Goal: Complete application form: Complete application form

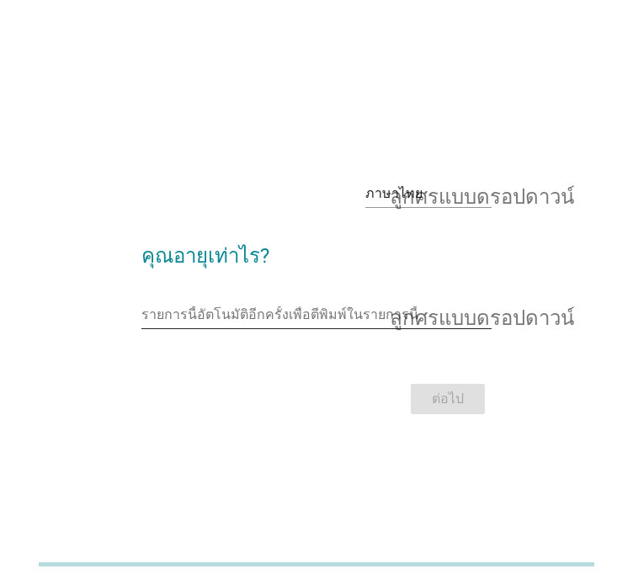
click at [498, 319] on font "ลูกศรแบบดรอปดาวน์" at bounding box center [482, 315] width 184 height 20
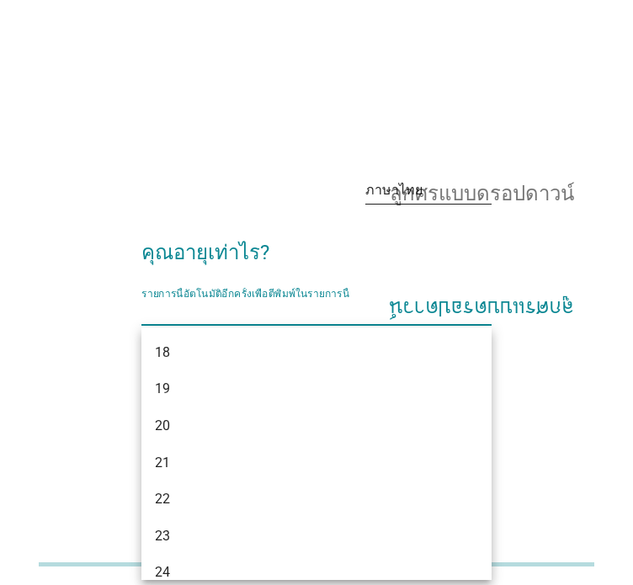
click at [487, 199] on font "ลูกศรแบบดรอปดาวน์" at bounding box center [482, 190] width 184 height 20
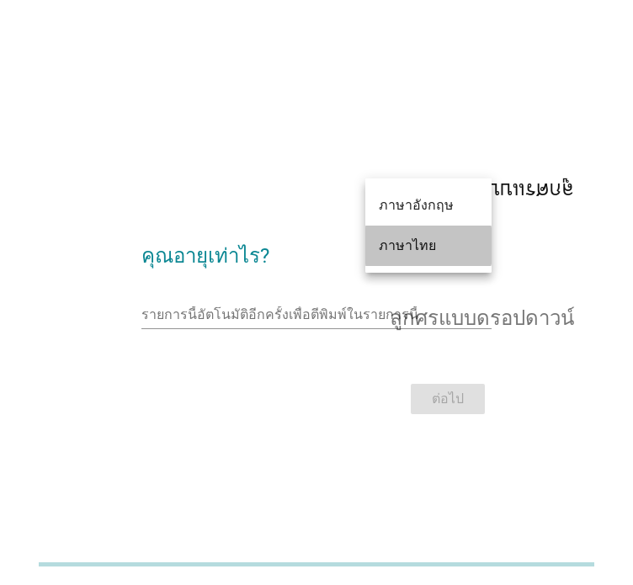
click at [416, 241] on font "ภาษาไทย" at bounding box center [407, 245] width 57 height 16
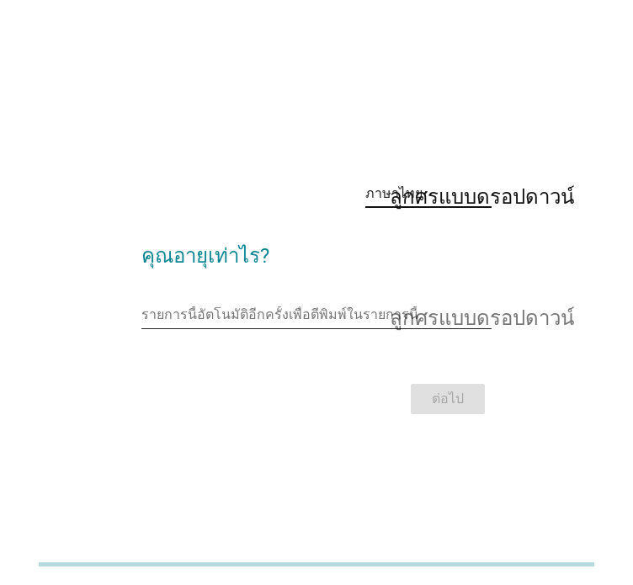
click at [441, 314] on input "รายการนี้อัตโนมัติอีกครั้งเพื่อตีพิมพ์ในรายการนี้" at bounding box center [304, 314] width 327 height 27
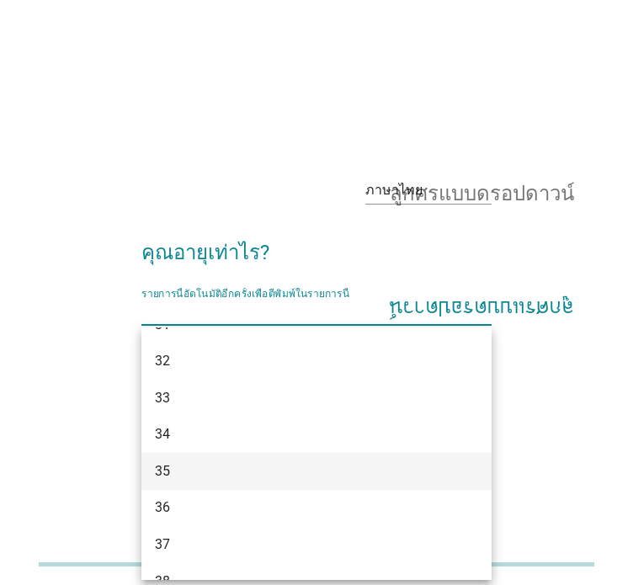
scroll to position [1010, 0]
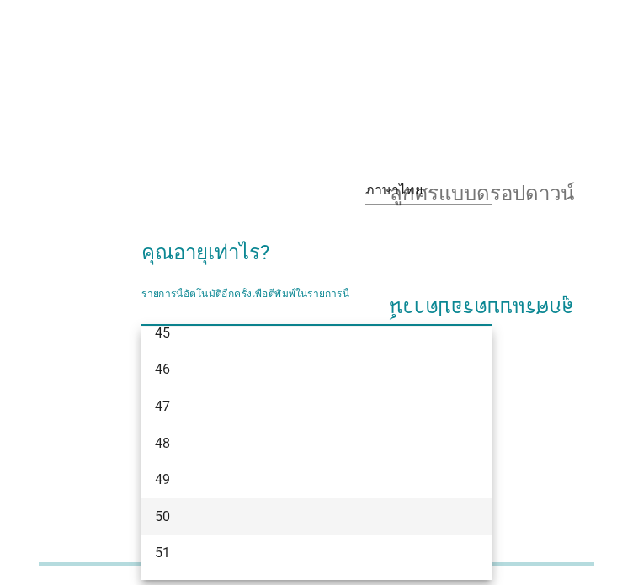
click at [205, 515] on div "50" at bounding box center [303, 517] width 296 height 20
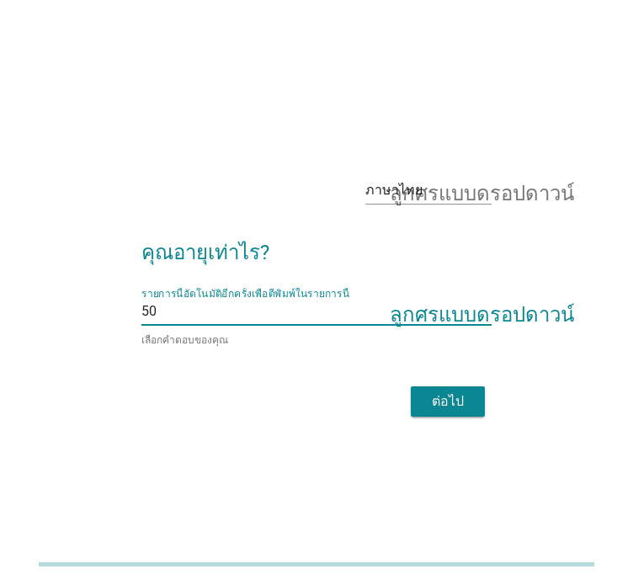
click at [450, 396] on font "ต่อไป" at bounding box center [448, 401] width 32 height 16
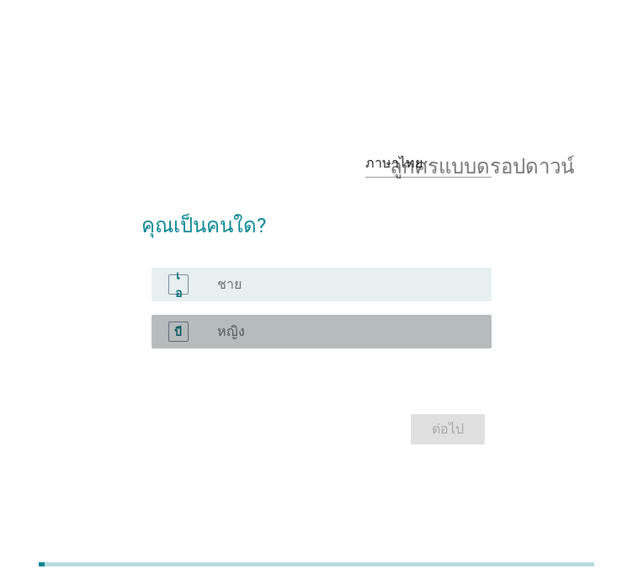
click at [202, 333] on div "บี" at bounding box center [191, 332] width 52 height 20
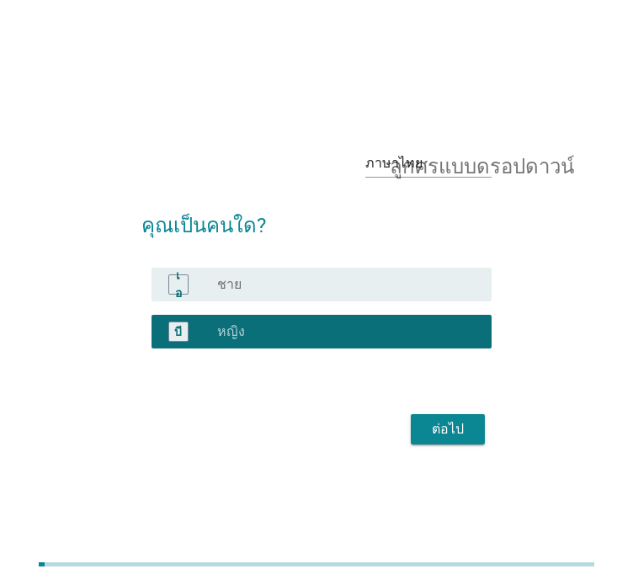
click at [438, 424] on font "ต่อไป" at bounding box center [448, 429] width 32 height 16
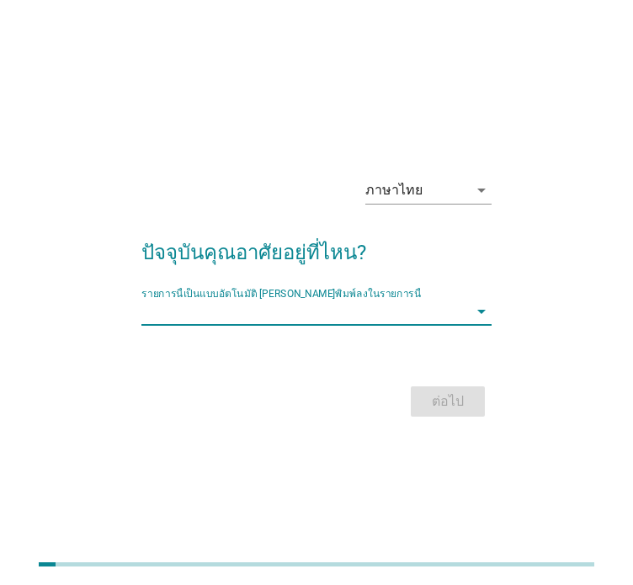
click at [286, 312] on input "รายการนี้เป็นแบบอัตโนมัติ คุณสามารถพิมพ์ลงในรายการนี้" at bounding box center [304, 311] width 327 height 27
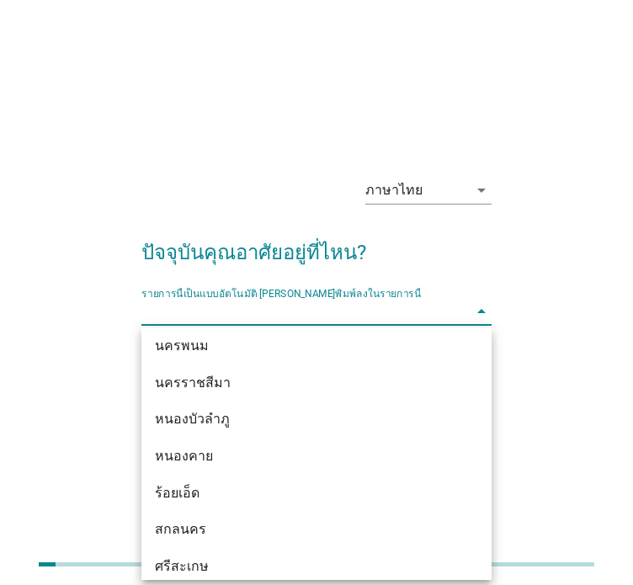
scroll to position [421, 0]
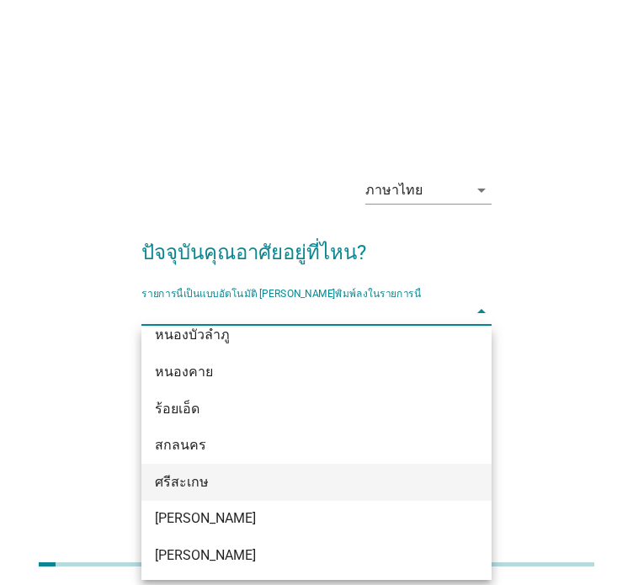
click at [234, 474] on div "ศรีสะเกษ" at bounding box center [303, 482] width 296 height 20
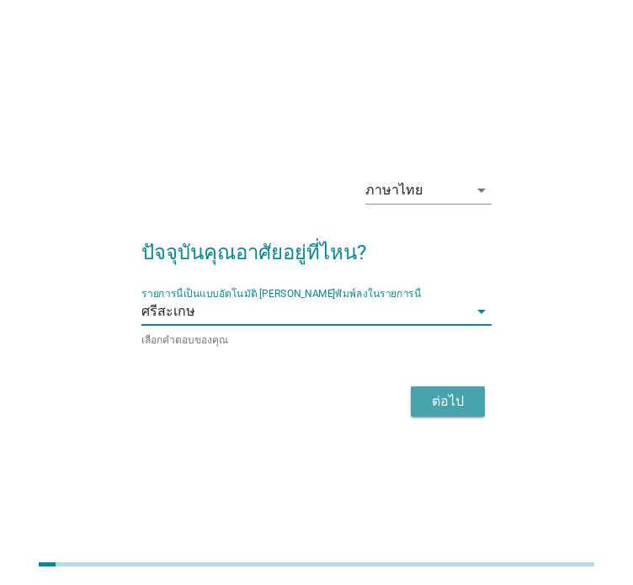
click at [471, 391] on div "ต่อไป" at bounding box center [447, 401] width 47 height 20
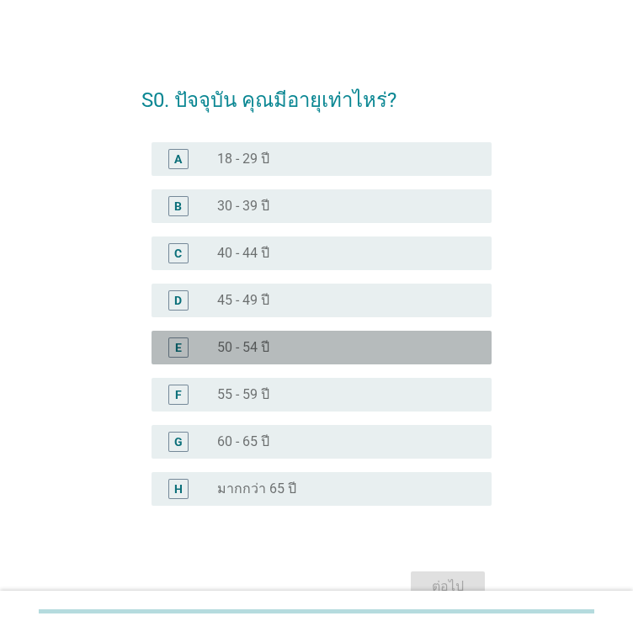
drag, startPoint x: 237, startPoint y: 352, endPoint x: 333, endPoint y: 463, distance: 146.8
click at [237, 354] on label "50 - 54 ปี" at bounding box center [243, 347] width 52 height 17
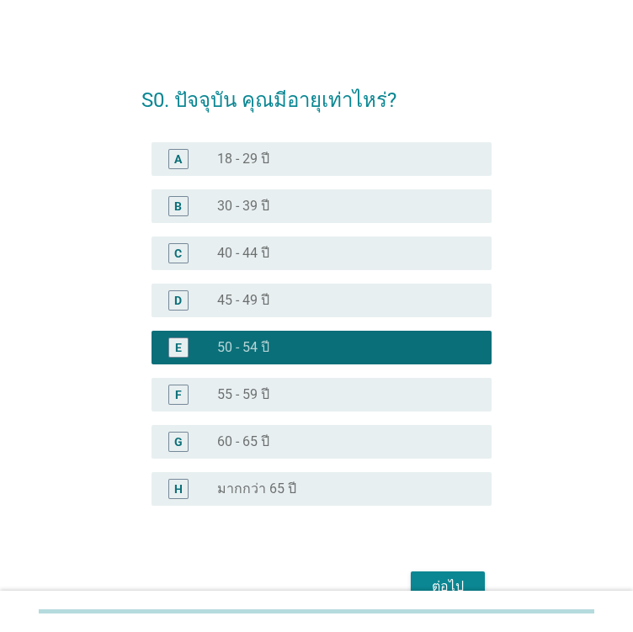
click at [454, 580] on div "ต่อไป" at bounding box center [447, 587] width 47 height 20
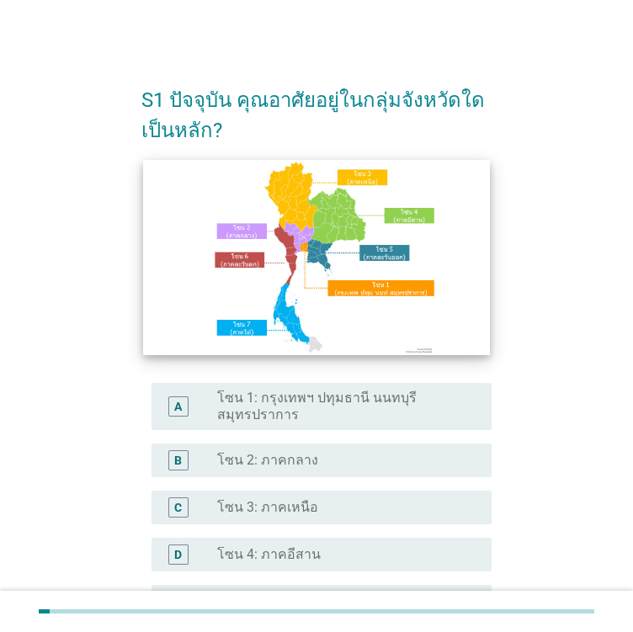
scroll to position [84, 0]
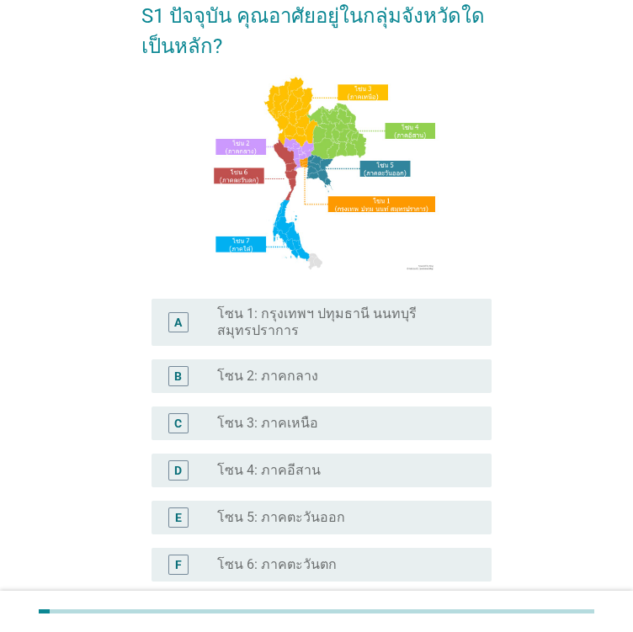
click at [282, 471] on label "โซน 4: ภาคอีสาน" at bounding box center [269, 470] width 104 height 17
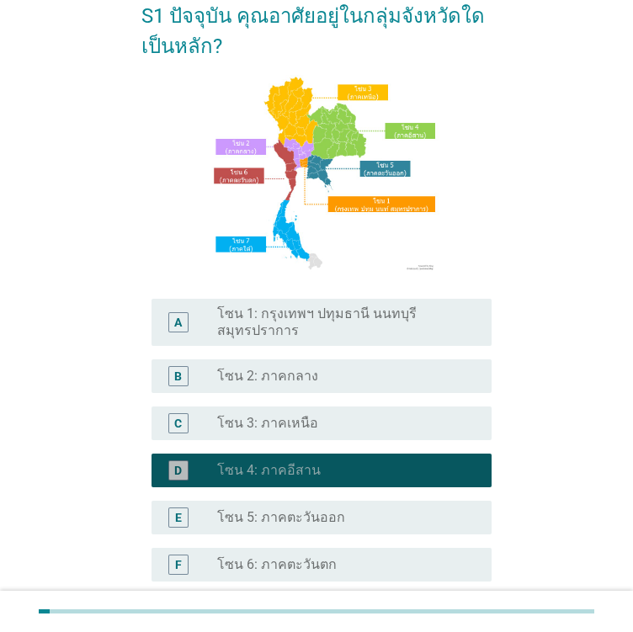
scroll to position [290, 0]
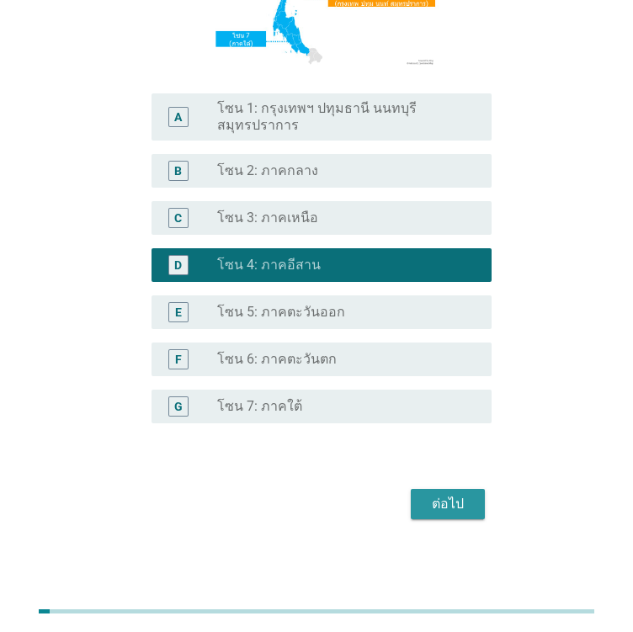
click at [477, 504] on button "ต่อไป" at bounding box center [448, 504] width 74 height 30
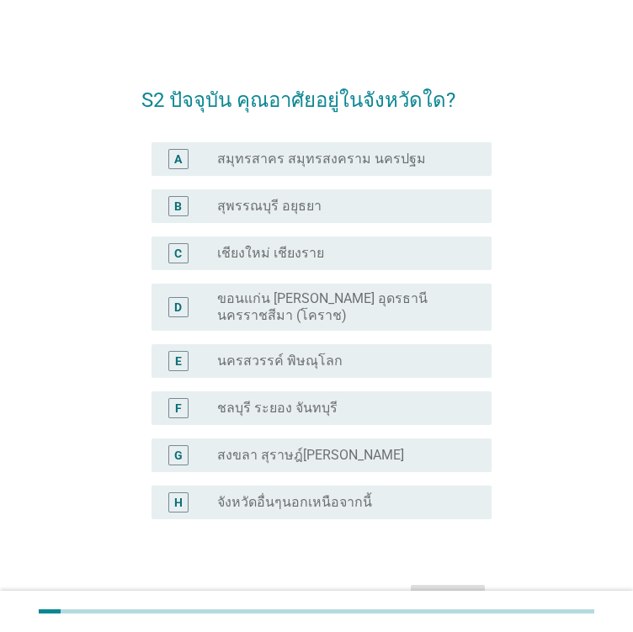
click at [326, 501] on label "จังหวัดอื่นๆนอกเหนือจากนี้" at bounding box center [294, 502] width 155 height 17
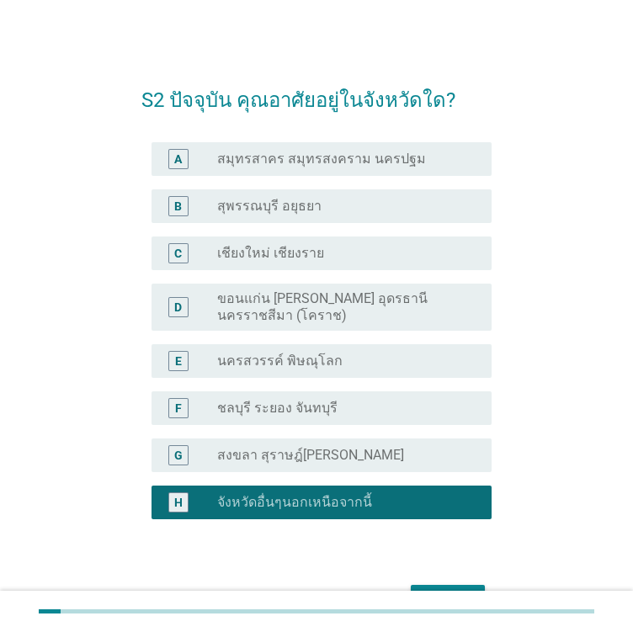
scroll to position [97, 0]
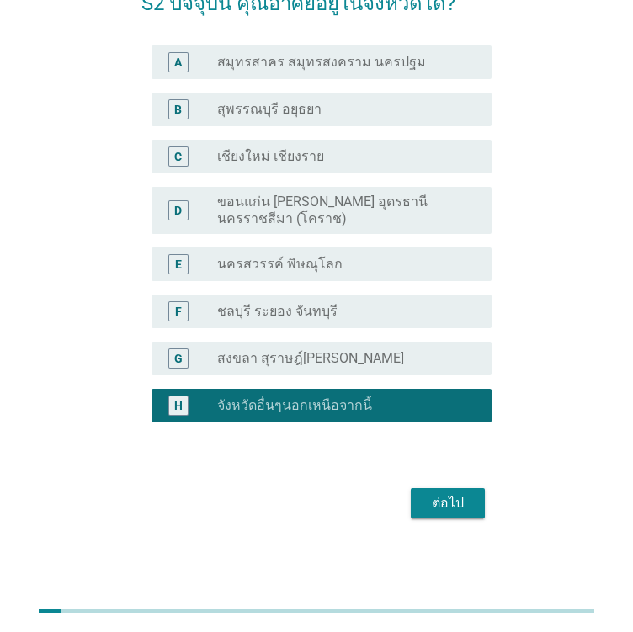
click at [458, 496] on div "ต่อไป" at bounding box center [447, 503] width 47 height 20
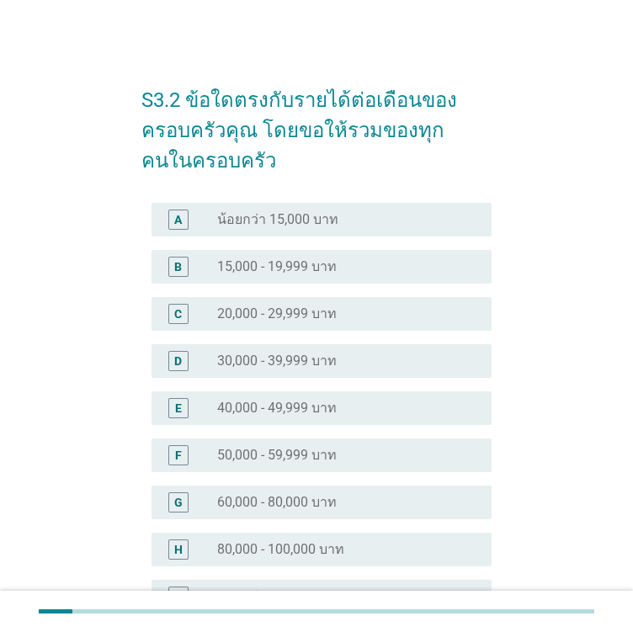
scroll to position [168, 0]
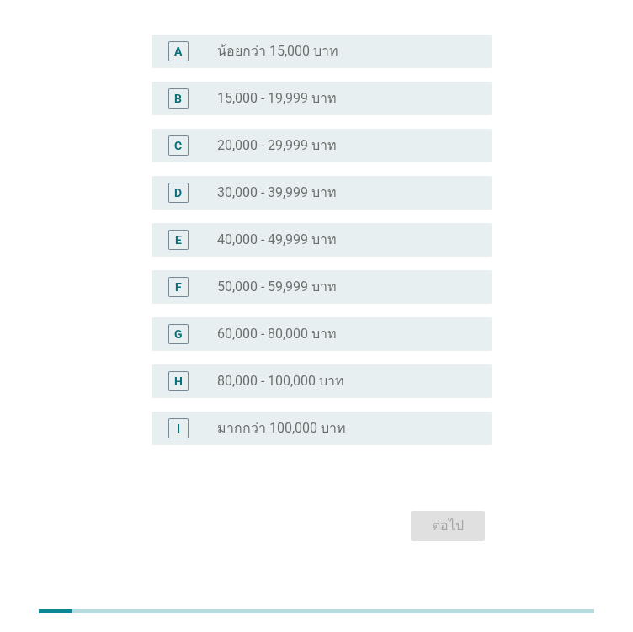
click at [273, 287] on label "50,000 - 59,999 บาท" at bounding box center [277, 287] width 120 height 17
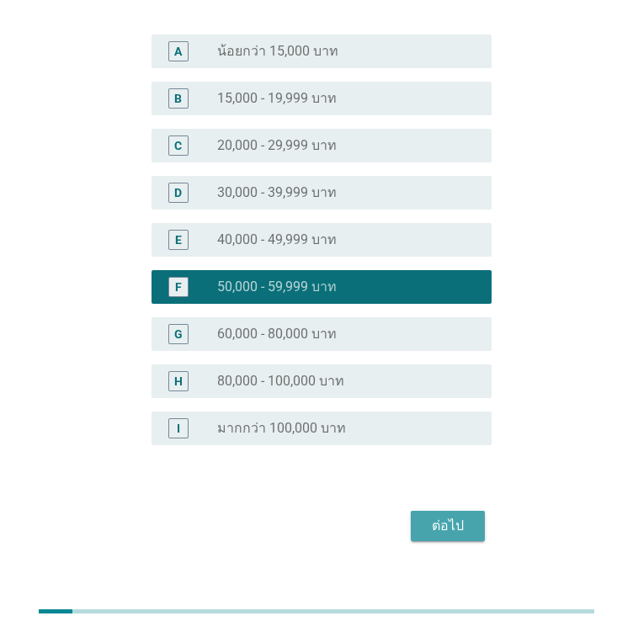
click at [460, 521] on div "ต่อไป" at bounding box center [447, 526] width 47 height 20
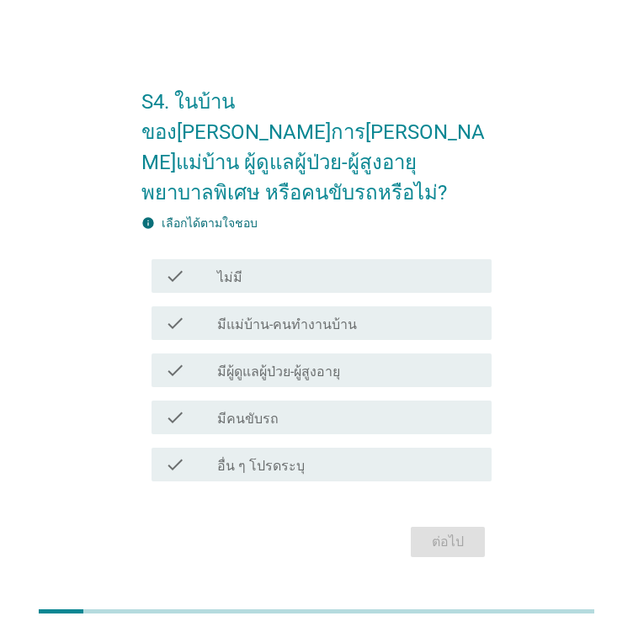
click at [263, 317] on label "มีแม่บ้าน-คนทำงานบ้าน" at bounding box center [287, 325] width 140 height 17
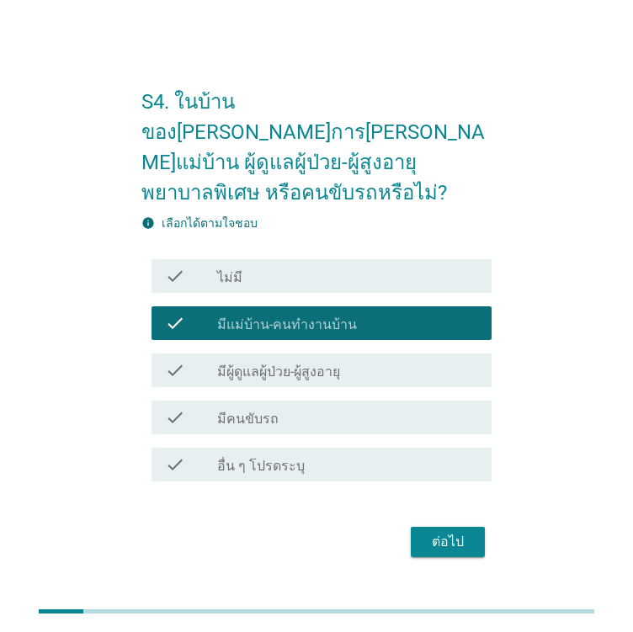
click at [333, 266] on div "check_box_outline_blank ไม่มี" at bounding box center [347, 276] width 261 height 20
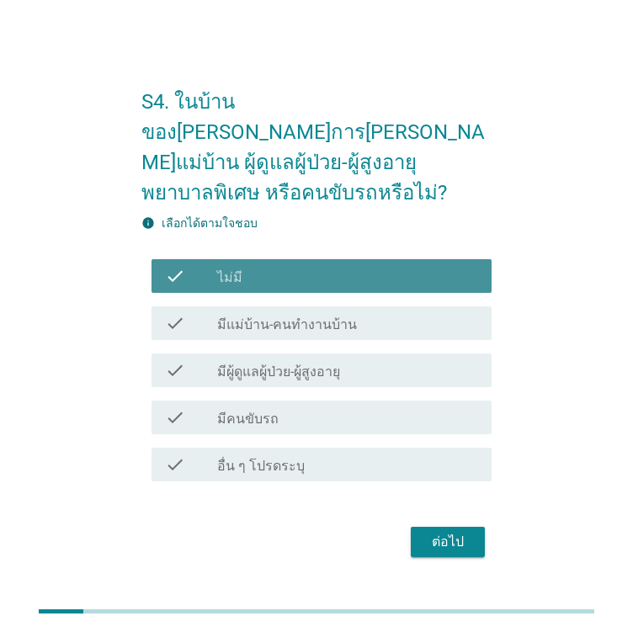
click at [212, 266] on div "check" at bounding box center [191, 276] width 52 height 20
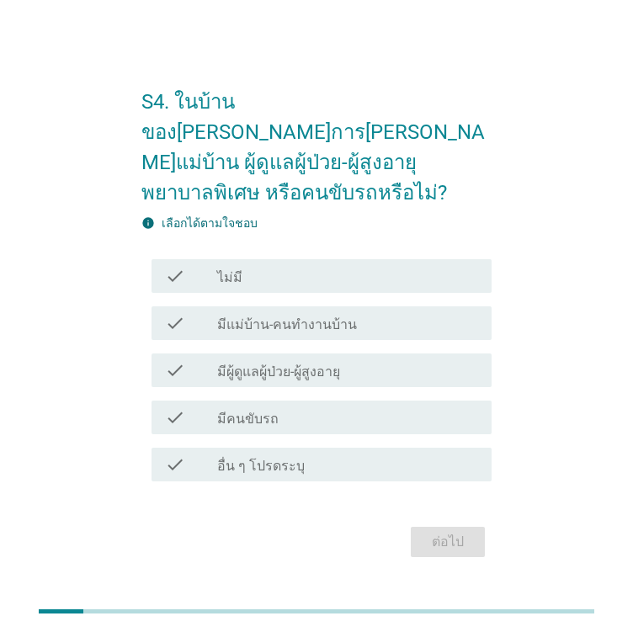
click at [202, 266] on div "check" at bounding box center [191, 276] width 52 height 20
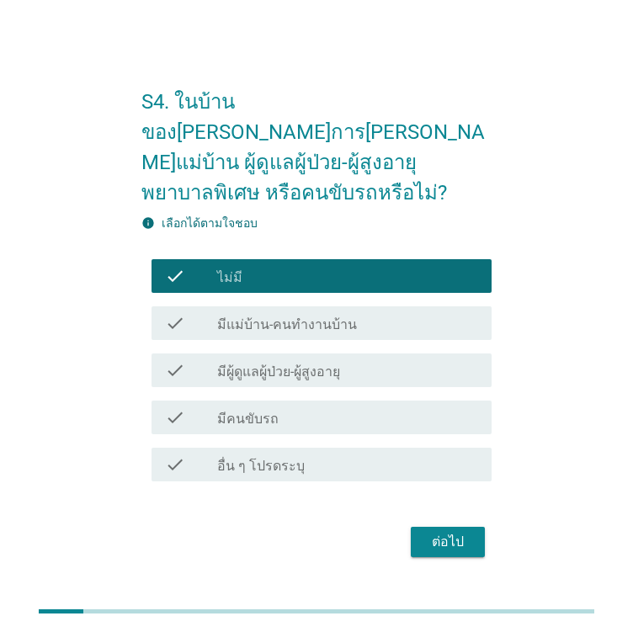
click at [199, 324] on div "check check_box มีแม่บ้าน-คนทำงานบ้าน" at bounding box center [322, 323] width 340 height 34
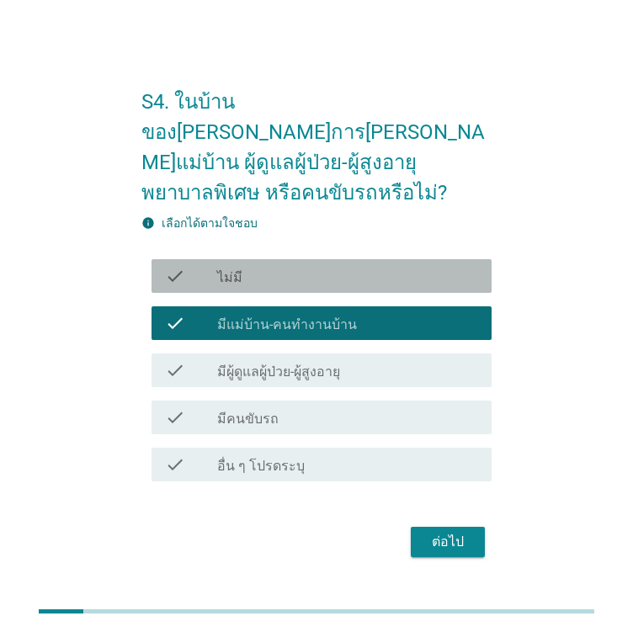
click at [195, 271] on div "check check_box_outline_blank ไม่มี" at bounding box center [322, 276] width 340 height 34
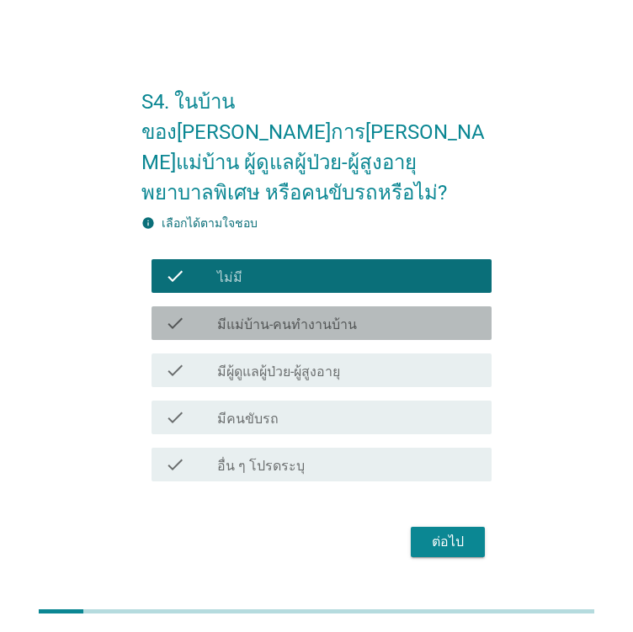
drag, startPoint x: 225, startPoint y: 317, endPoint x: 229, endPoint y: 336, distance: 19.0
click at [226, 322] on div "check check_box มีแม่บ้าน-คนทำงานบ้าน" at bounding box center [322, 323] width 340 height 34
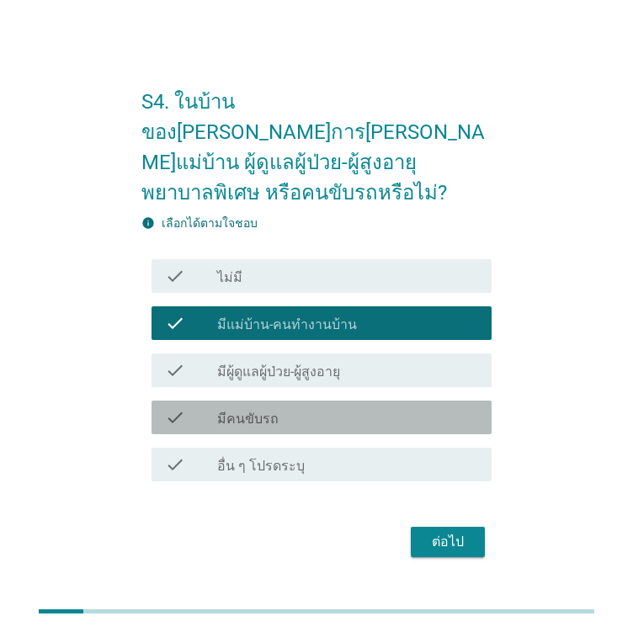
click at [237, 411] on label "มีคนขับรถ" at bounding box center [247, 419] width 61 height 17
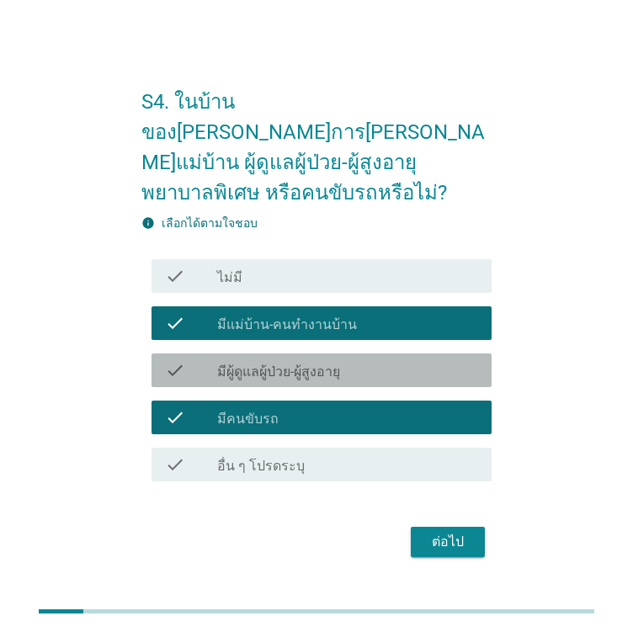
click at [202, 360] on div "check" at bounding box center [191, 370] width 52 height 20
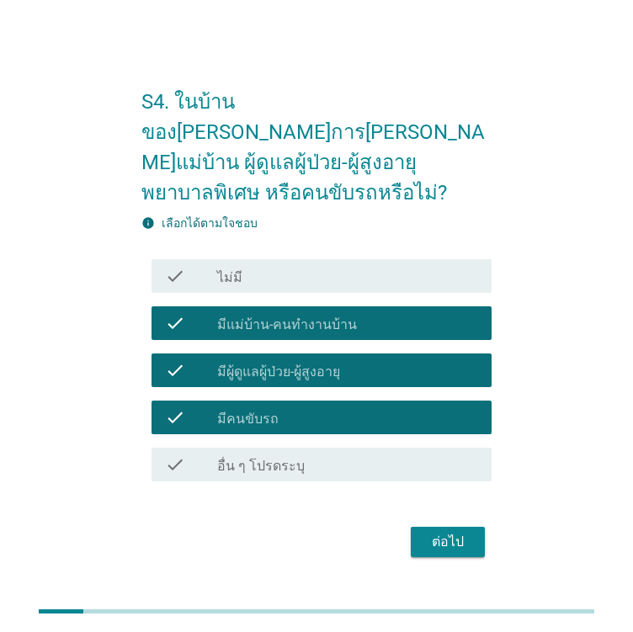
click at [228, 317] on label "มีแม่บ้าน-คนทำงานบ้าน" at bounding box center [287, 325] width 140 height 17
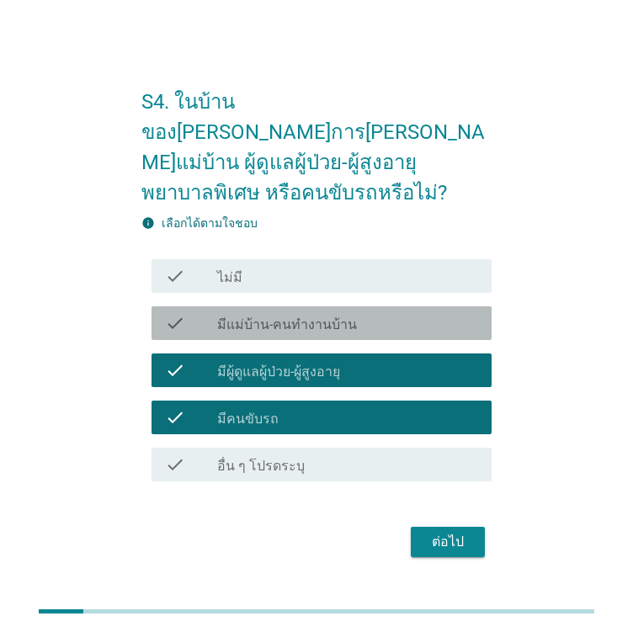
click at [242, 360] on div "check_box_outline_blank มีผู้ดูแลผู้ป่วย-ผู้สูงอายุ" at bounding box center [347, 370] width 261 height 20
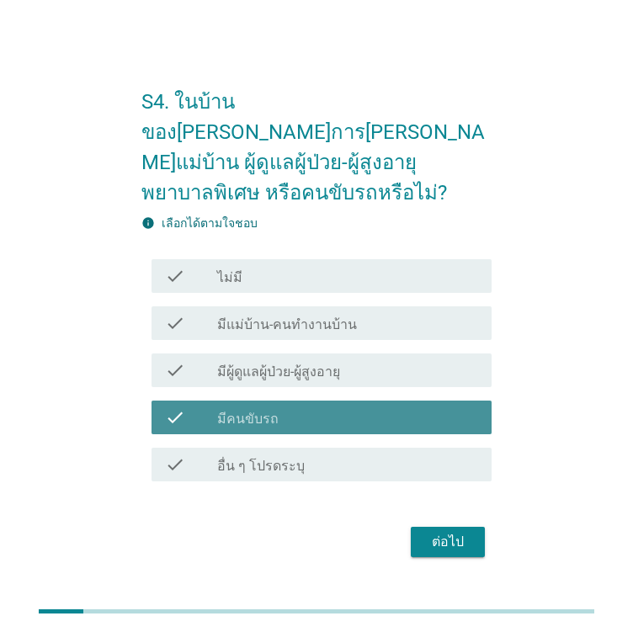
click at [248, 401] on div "check check_box มีคนขับรถ" at bounding box center [322, 418] width 340 height 34
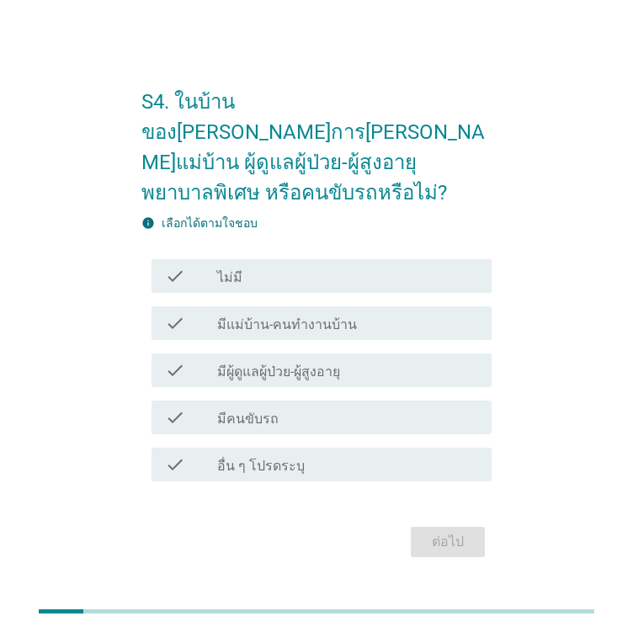
click at [212, 266] on div "check" at bounding box center [191, 276] width 52 height 20
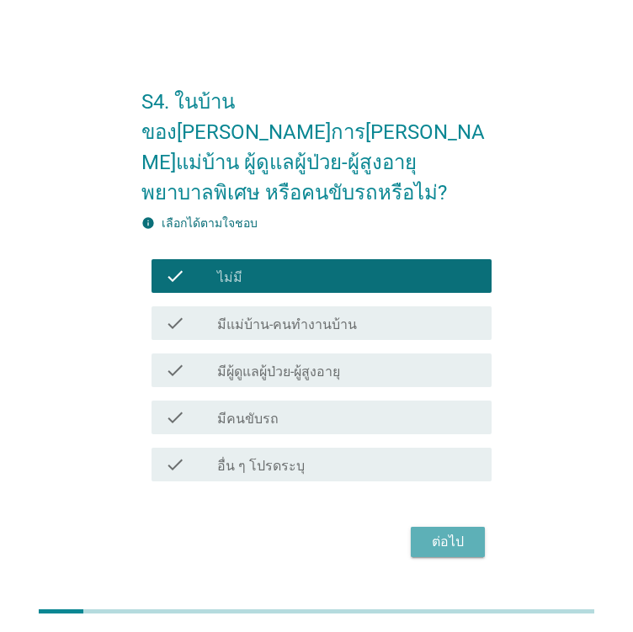
click at [448, 532] on div "ต่อไป" at bounding box center [447, 542] width 47 height 20
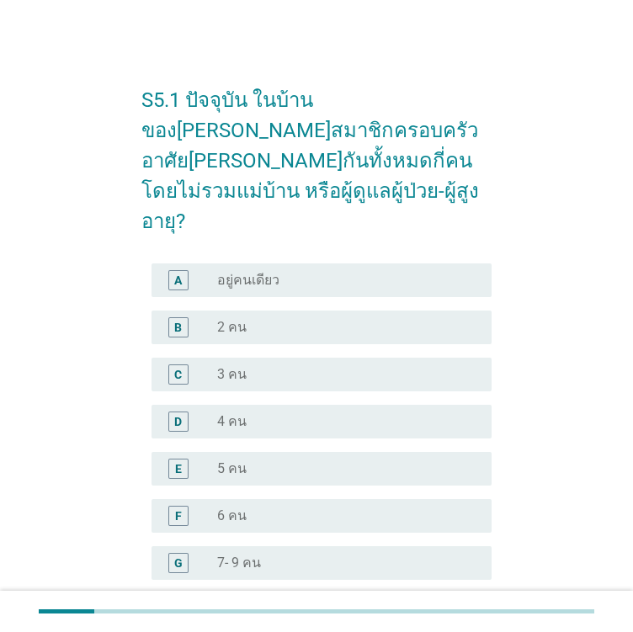
click at [239, 405] on div "D radio_button_unchecked 4 คน" at bounding box center [322, 422] width 340 height 34
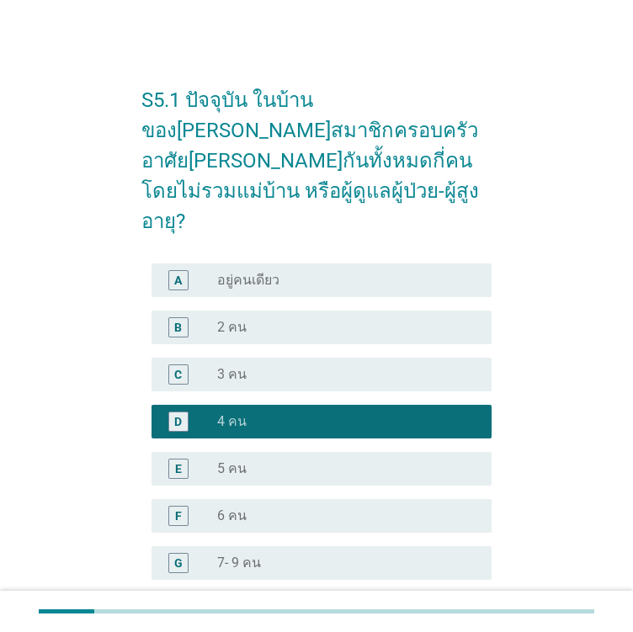
scroll to position [144, 0]
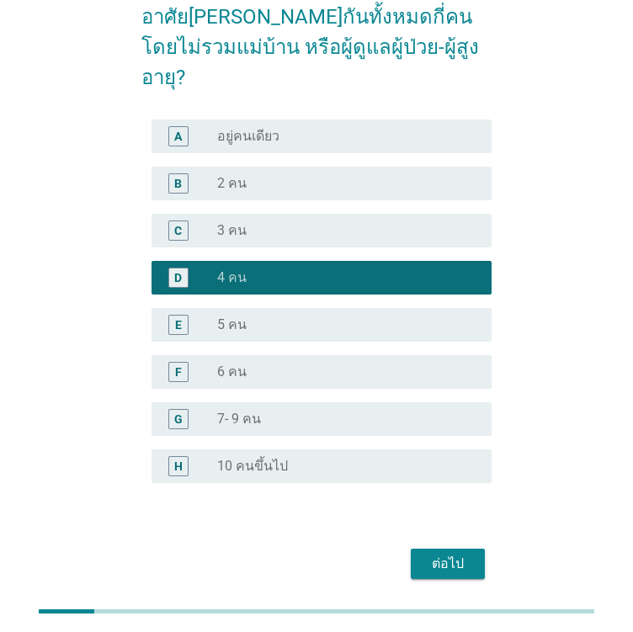
click at [437, 554] on div "ต่อไป" at bounding box center [447, 564] width 47 height 20
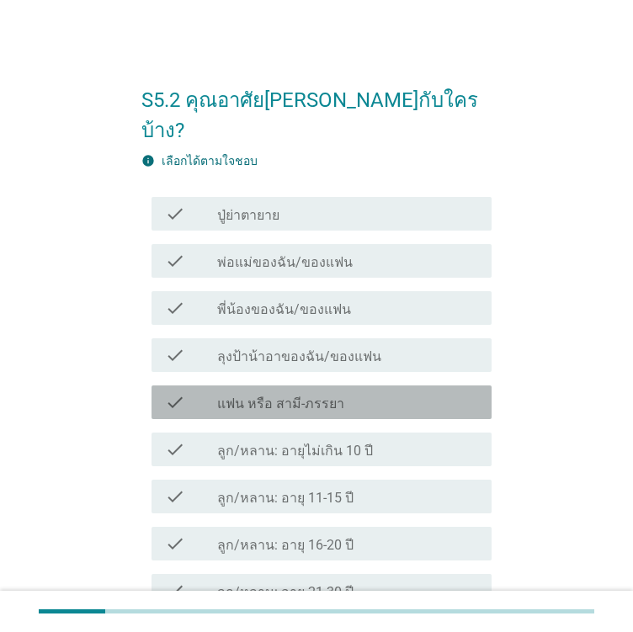
click at [275, 396] on label "แฟน หรือ สามี-ภรรยา" at bounding box center [280, 404] width 127 height 17
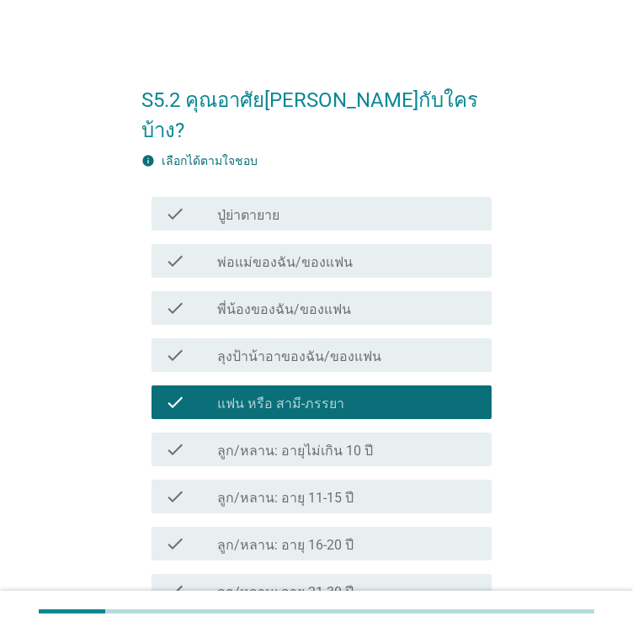
scroll to position [84, 0]
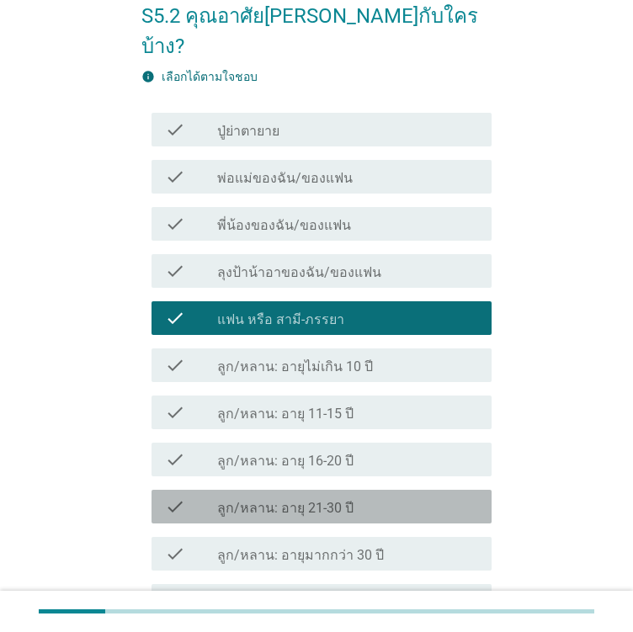
click at [314, 500] on label "ลูก/หลาน: อายุ 21-30 ปี" at bounding box center [285, 508] width 136 height 17
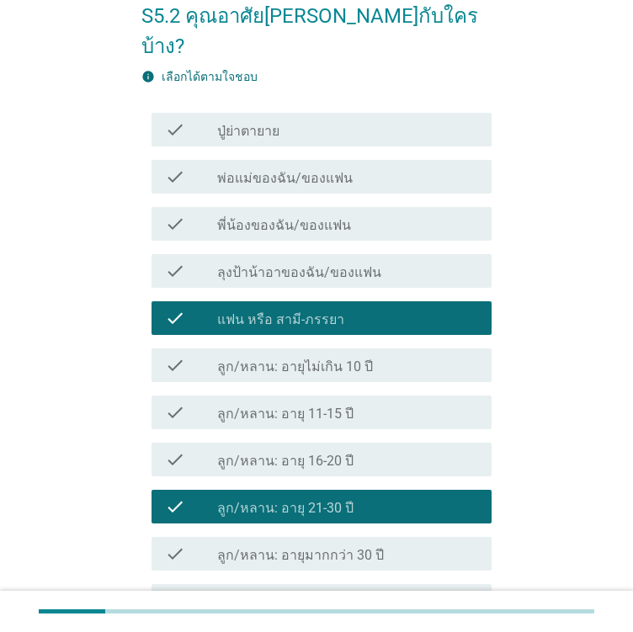
scroll to position [253, 0]
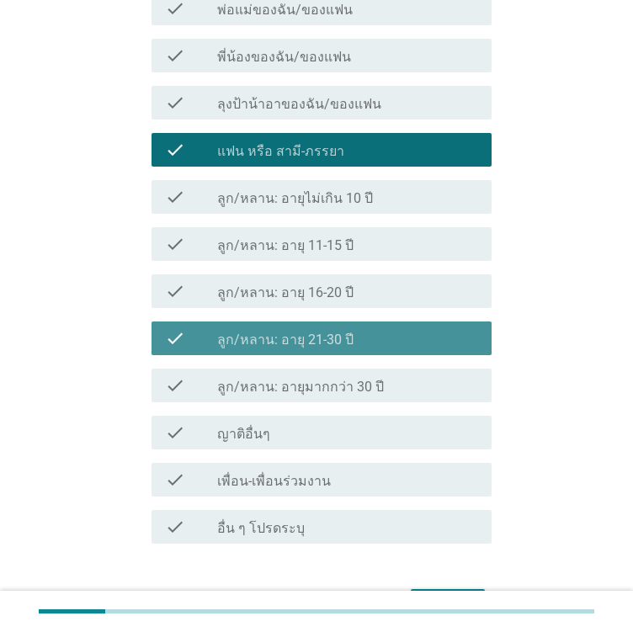
drag, startPoint x: 301, startPoint y: 306, endPoint x: 298, endPoint y: 298, distance: 9.1
click at [301, 332] on label "ลูก/หลาน: อายุ 21-30 ปี" at bounding box center [285, 340] width 136 height 17
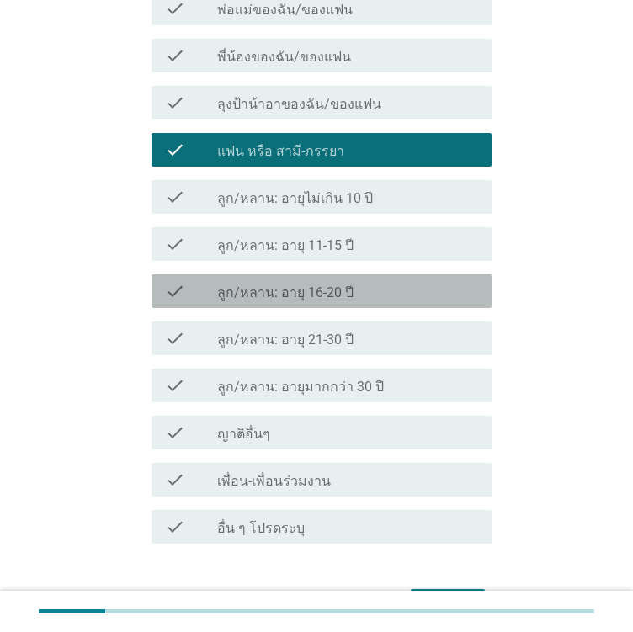
click at [327, 285] on label "ลูก/หลาน: อายุ 16-20 ปี" at bounding box center [285, 293] width 136 height 17
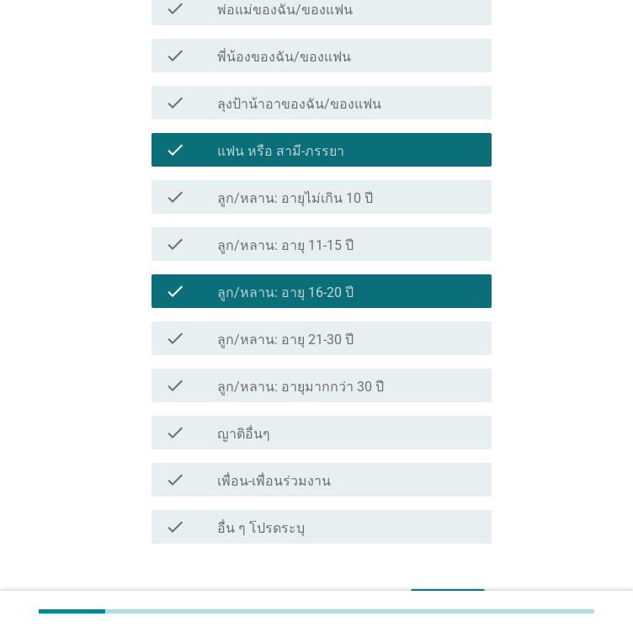
scroll to position [168, 0]
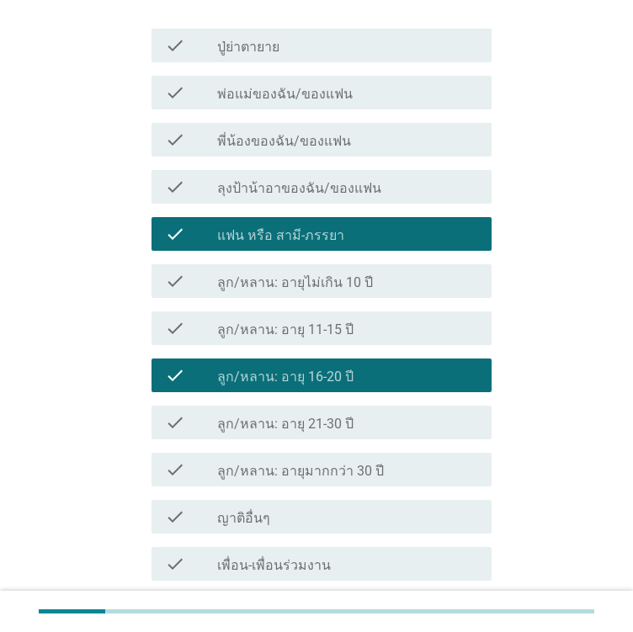
click at [290, 35] on div "check_box_outline_blank ปู่ย่าตายาย" at bounding box center [347, 45] width 261 height 20
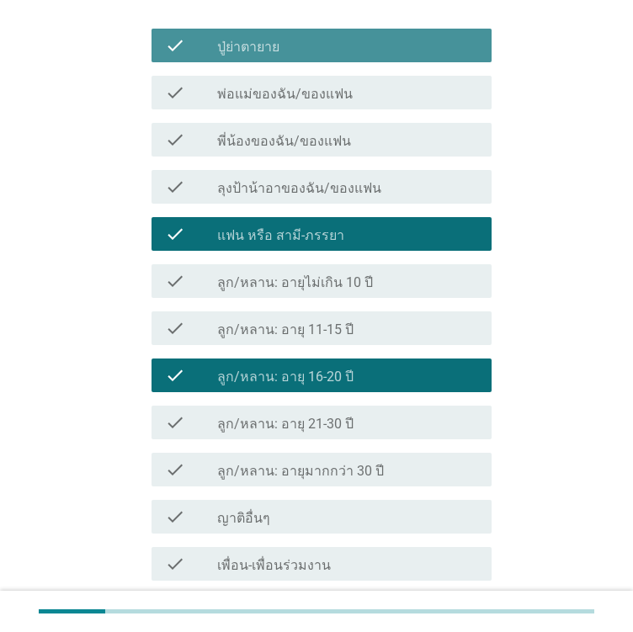
scroll to position [323, 0]
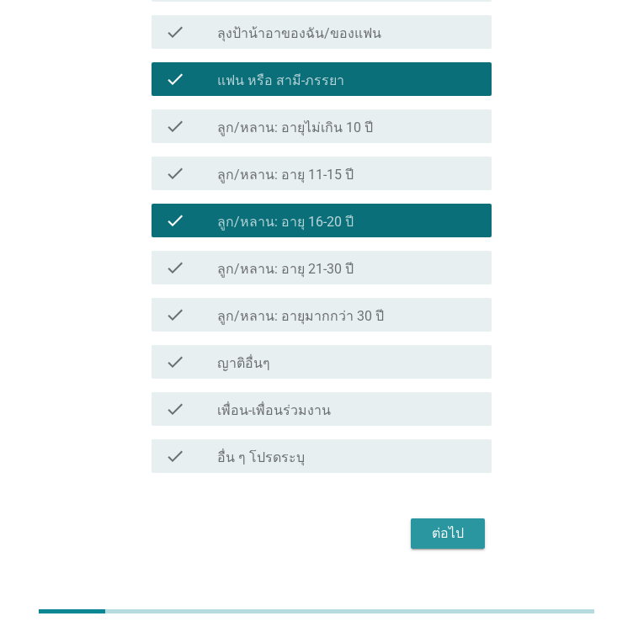
click at [441, 524] on div "ต่อไป" at bounding box center [447, 534] width 47 height 20
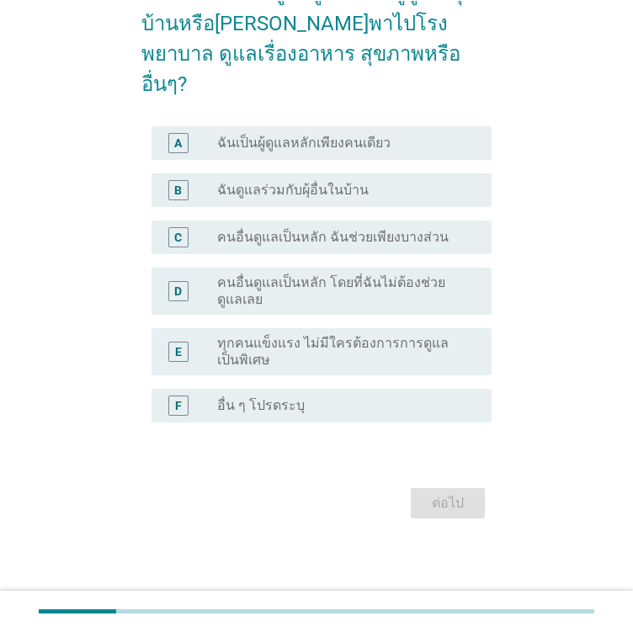
scroll to position [0, 0]
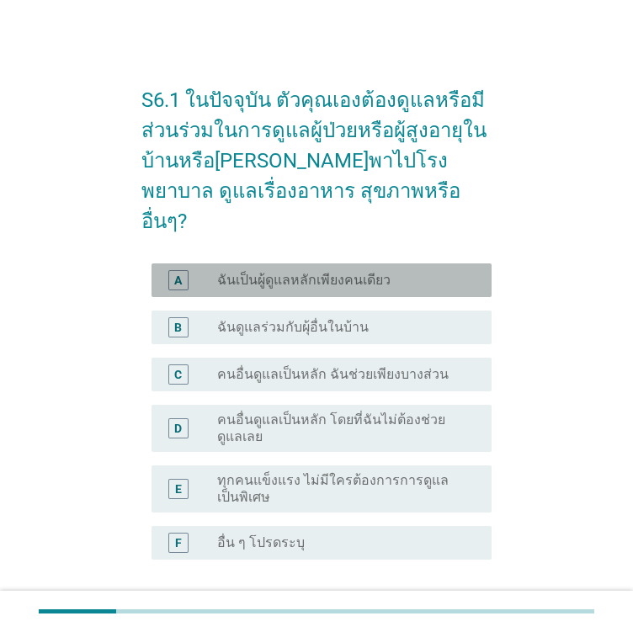
click at [316, 272] on label "ฉันเป็นผู้ดูแลหลักเพียงคนเดียว" at bounding box center [303, 280] width 173 height 17
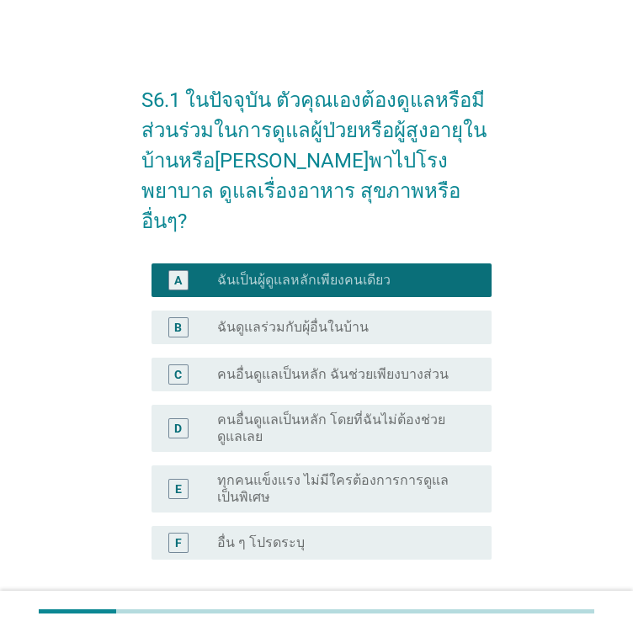
scroll to position [107, 0]
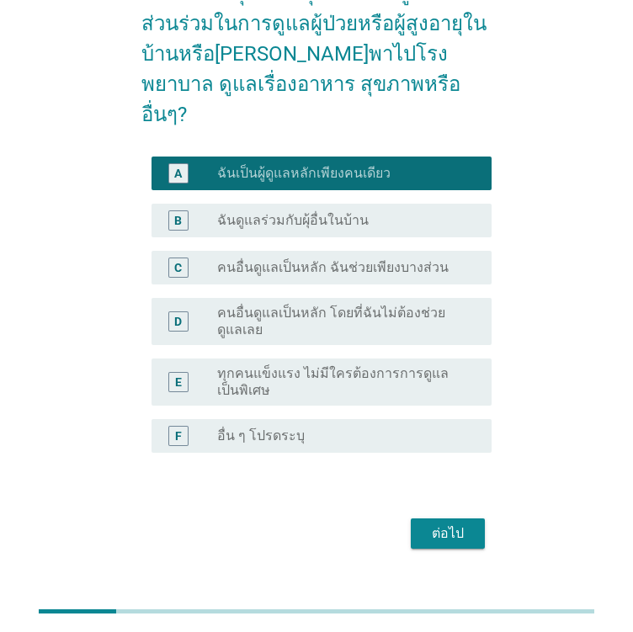
click at [439, 524] on div "S6.1 ในปัจจุบัน ตัวคุณเองต้องดูแลหรือมีส่วนร่วมในการดูแลผู้ป่วยหรือผู้สูงอายุใน…" at bounding box center [316, 258] width 377 height 620
click at [481, 519] on button "ต่อไป" at bounding box center [448, 534] width 74 height 30
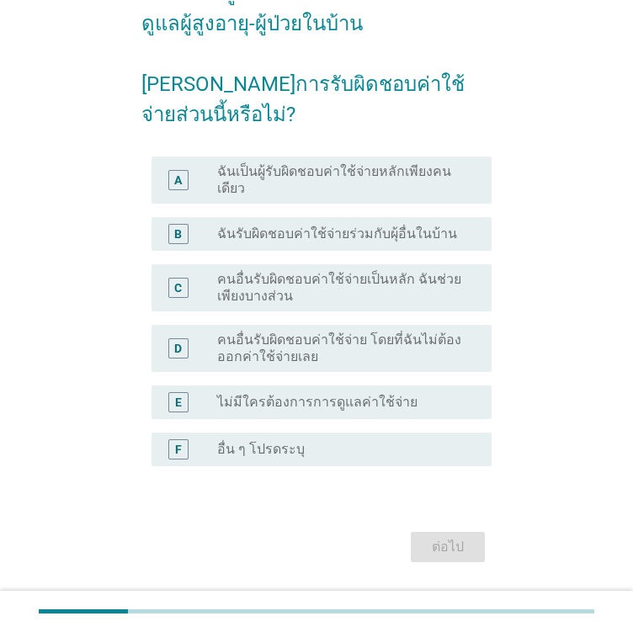
scroll to position [0, 0]
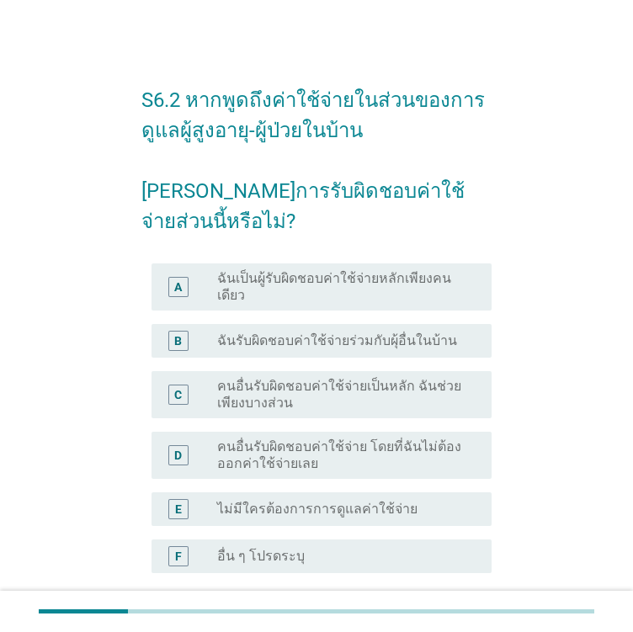
click at [290, 270] on label "ฉันเป็นผู้รับผิดชอบค่าใช้จ่ายหลักเพียงคนเดียว" at bounding box center [340, 287] width 247 height 34
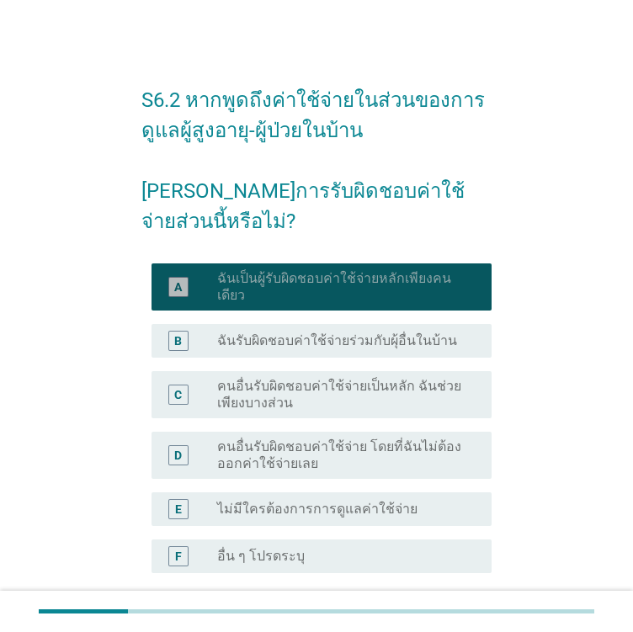
scroll to position [120, 0]
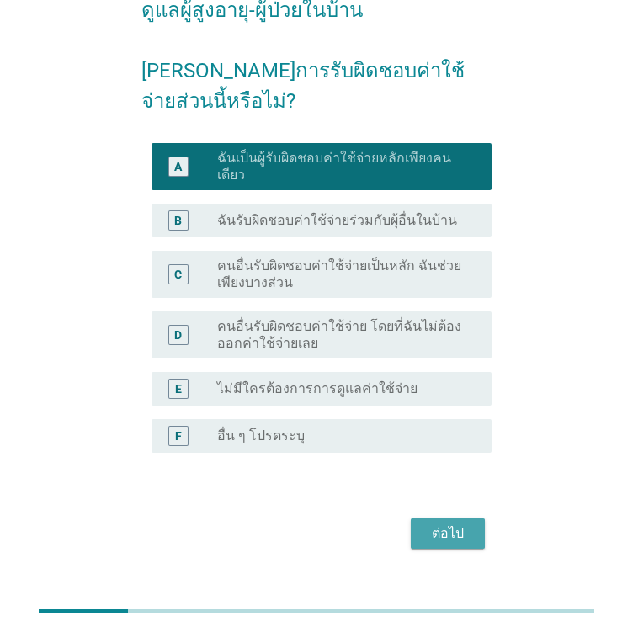
click at [468, 524] on div "ต่อไป" at bounding box center [447, 534] width 47 height 20
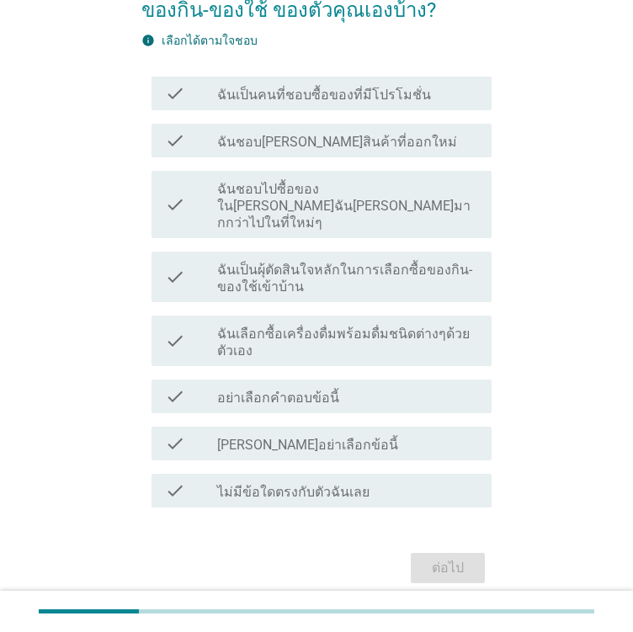
scroll to position [0, 0]
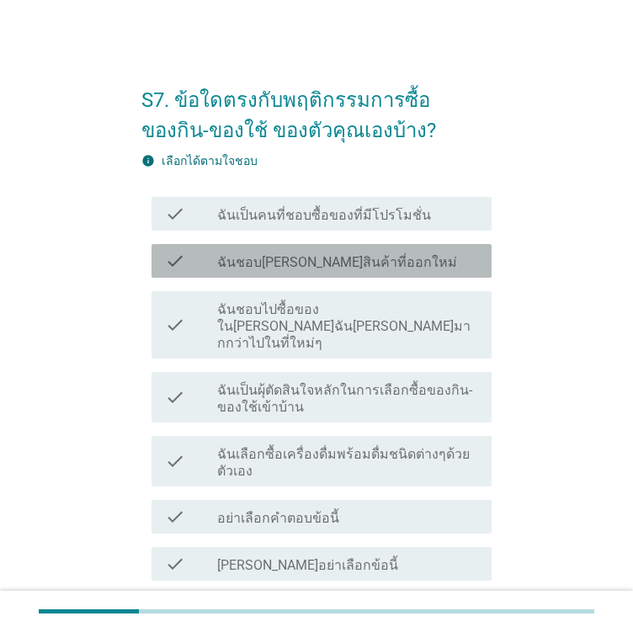
click at [363, 263] on label "ฉันชอบ[PERSON_NAME]สินค้าที่ออกใหม่" at bounding box center [337, 262] width 240 height 17
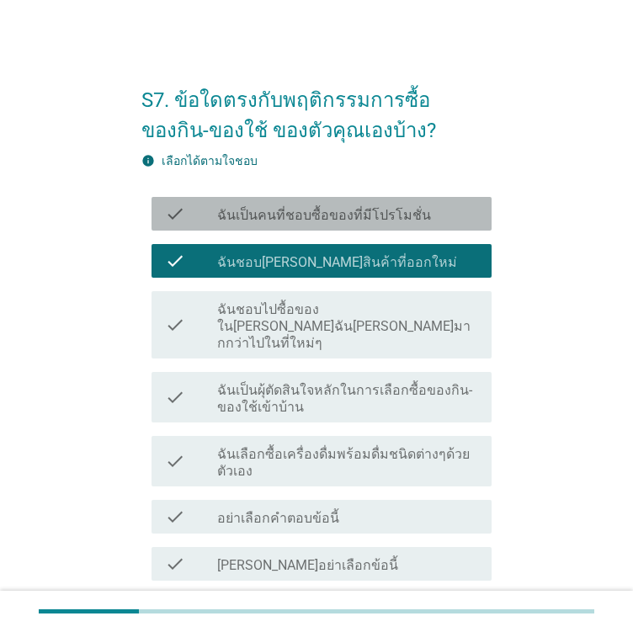
click at [339, 208] on label "ฉันเป็นคนที่ชอบซื้อของที่มีโปรโมชั่น" at bounding box center [324, 215] width 214 height 17
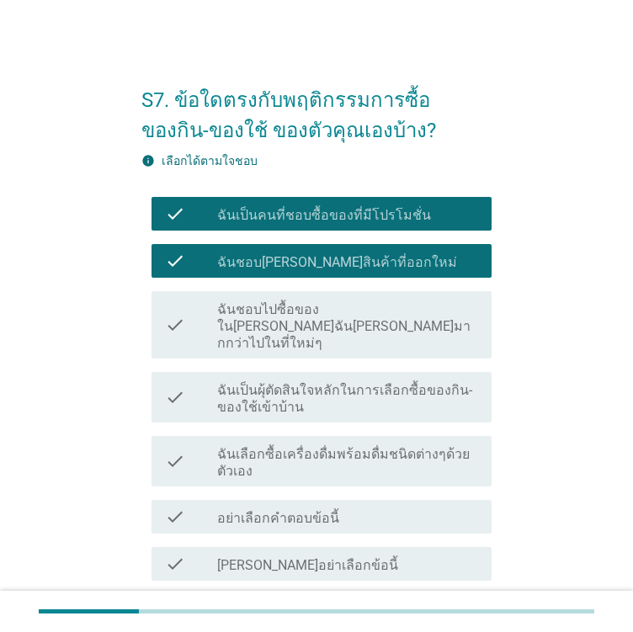
scroll to position [168, 0]
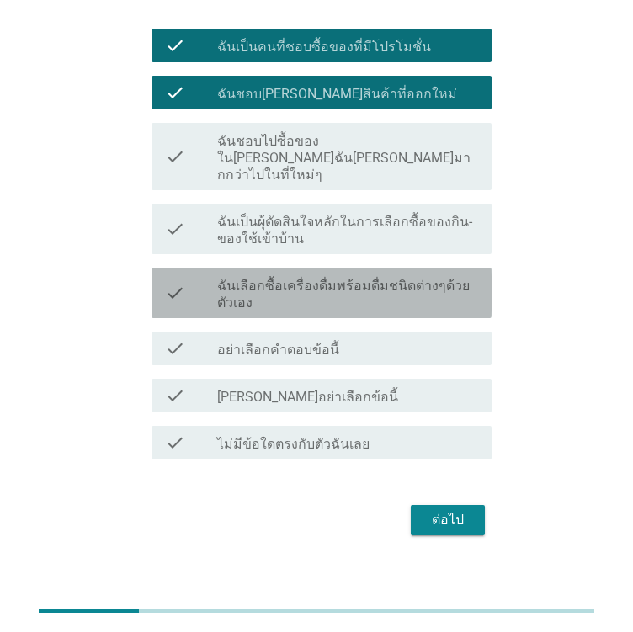
click at [290, 268] on div "check check_box_outline_blank ฉันเลือกซื้อเครื่องดื่มพร้อมดื่มชนิดต่างๆด้วยตัวเ…" at bounding box center [322, 293] width 340 height 51
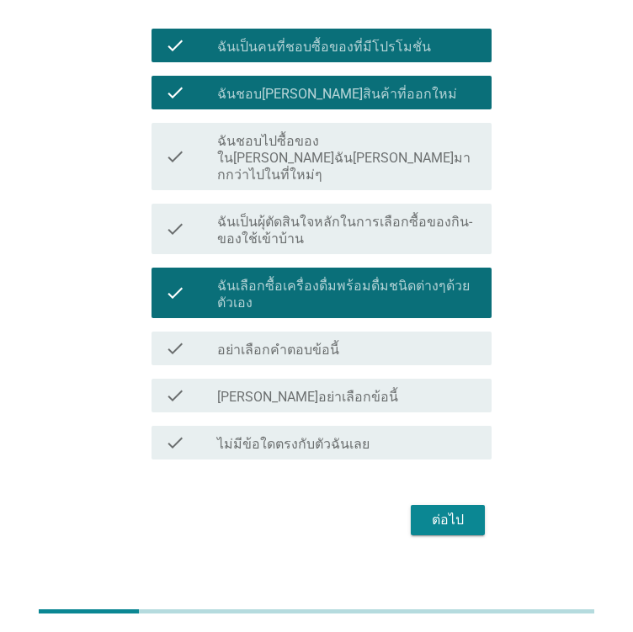
click at [265, 163] on label "ฉันชอบไปซื้อของใน[PERSON_NAME]ฉัน[PERSON_NAME]มากกว่าไปในที่ใหม่ๆ" at bounding box center [347, 158] width 261 height 51
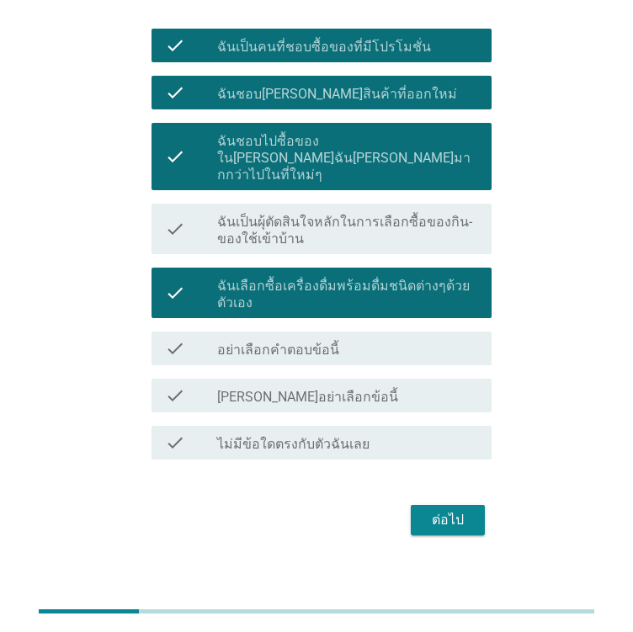
click at [452, 510] on div "ต่อไป" at bounding box center [447, 520] width 47 height 20
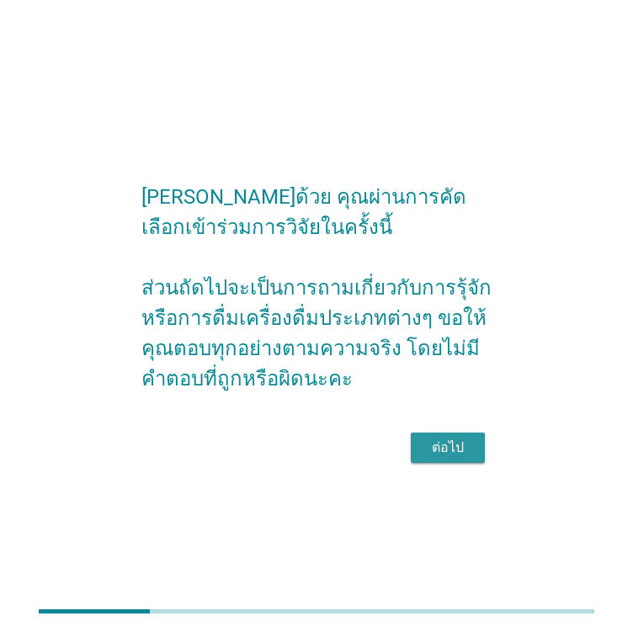
drag, startPoint x: 450, startPoint y: 440, endPoint x: 365, endPoint y: 418, distance: 87.2
click at [450, 441] on div "ต่อไป" at bounding box center [447, 448] width 47 height 20
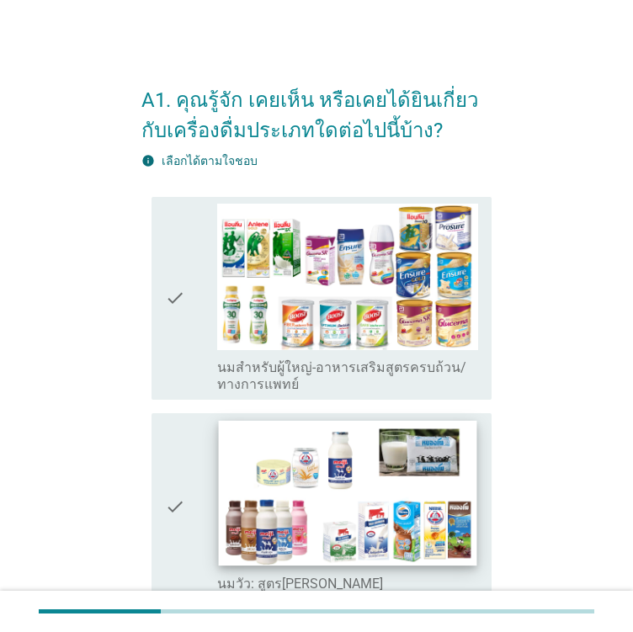
scroll to position [421, 0]
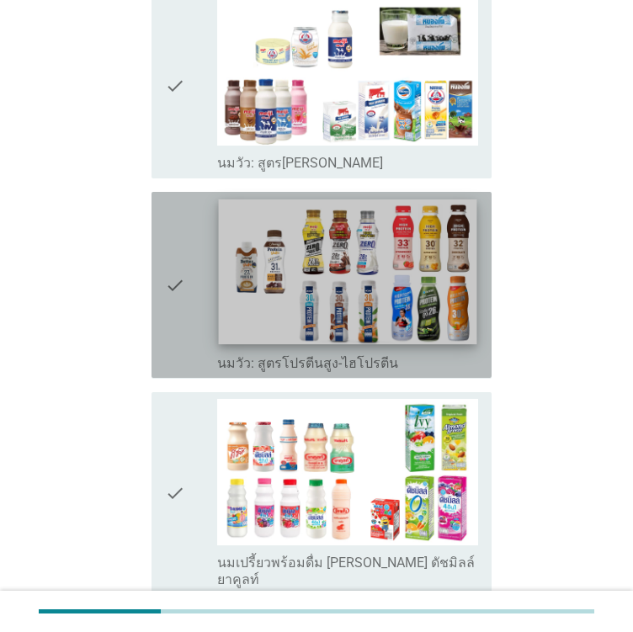
click at [340, 257] on img at bounding box center [348, 273] width 258 height 146
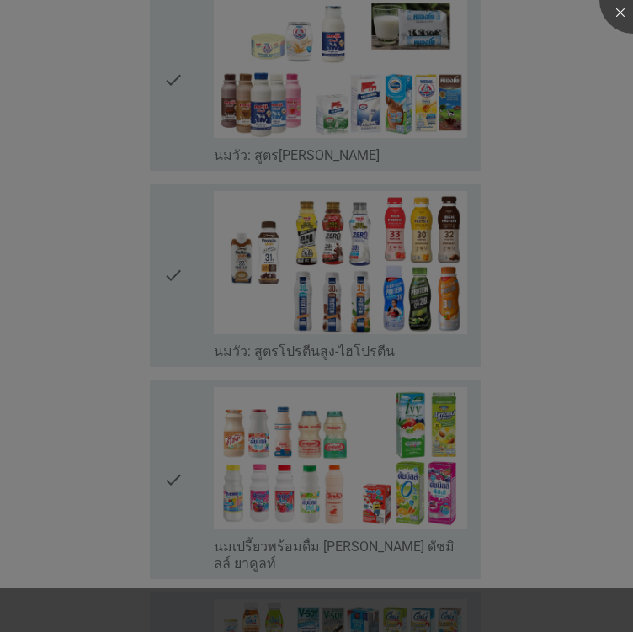
click at [337, 113] on div at bounding box center [316, 316] width 633 height 632
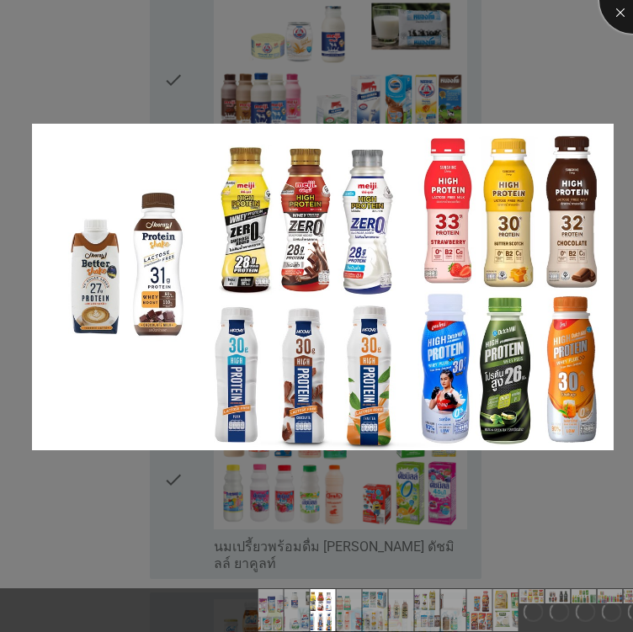
click at [630, 11] on div at bounding box center [632, -1] width 67 height 67
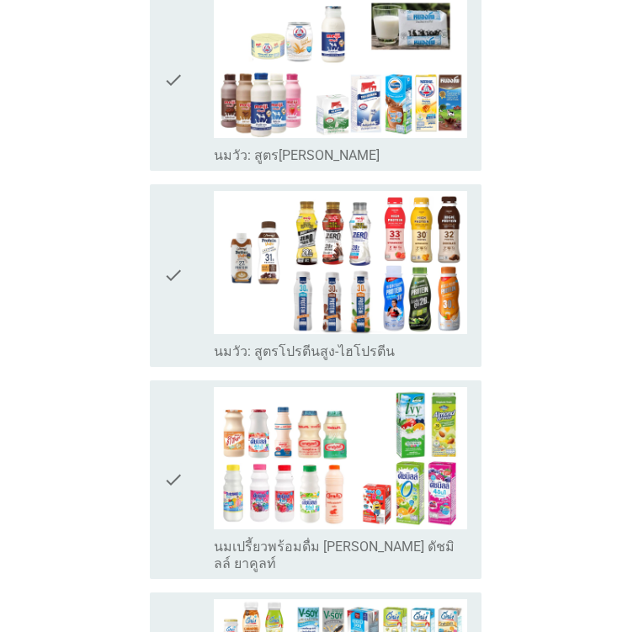
click at [418, 89] on div at bounding box center [316, 316] width 633 height 632
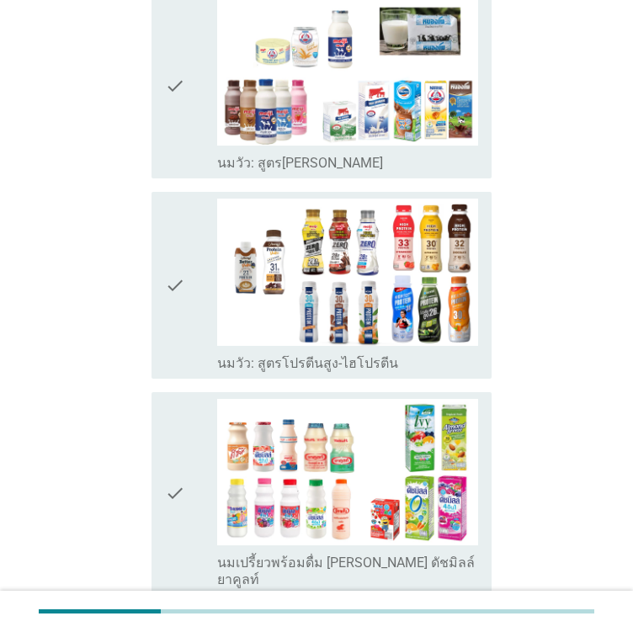
scroll to position [168, 0]
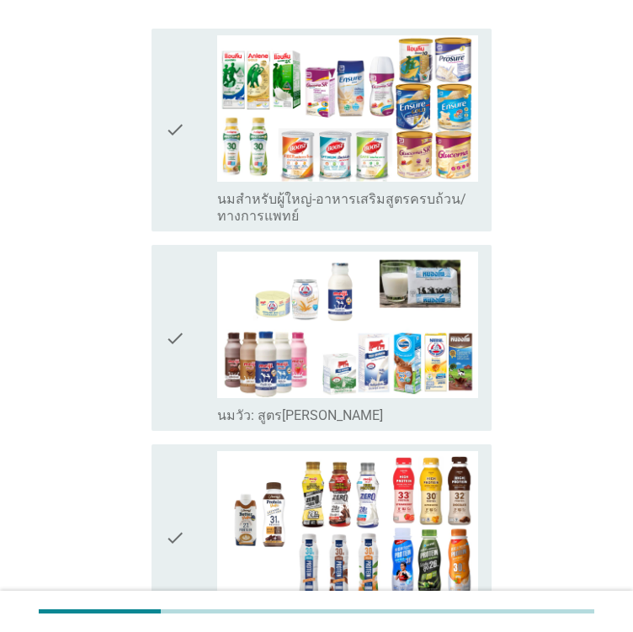
click at [209, 359] on div "check" at bounding box center [191, 338] width 52 height 173
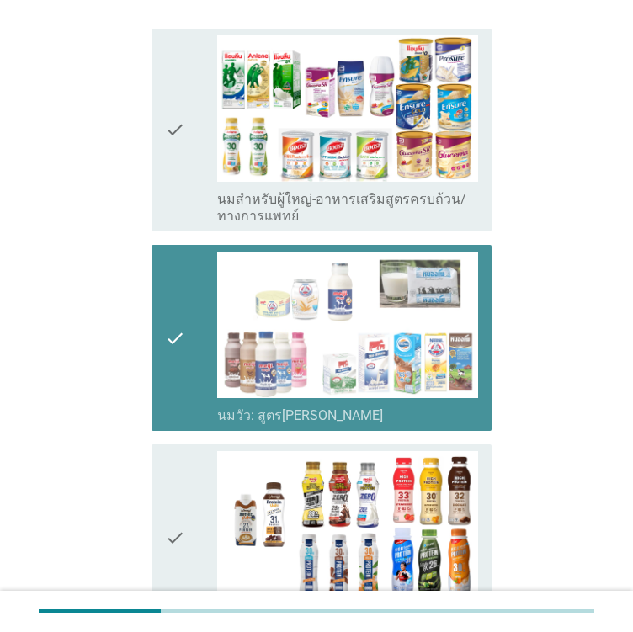
click at [196, 158] on div "check" at bounding box center [191, 129] width 52 height 189
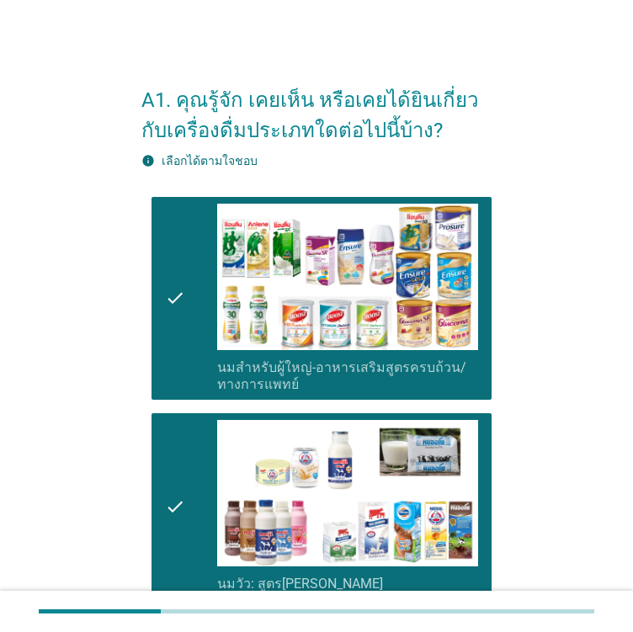
scroll to position [337, 0]
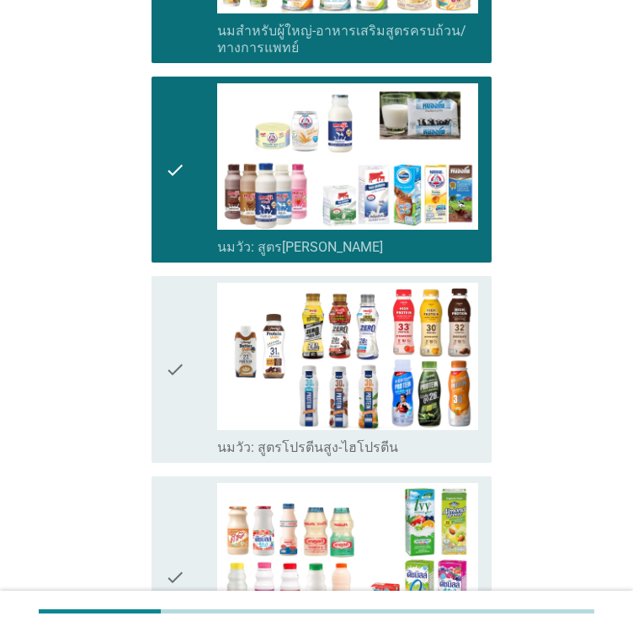
click at [192, 370] on div "check" at bounding box center [191, 369] width 52 height 173
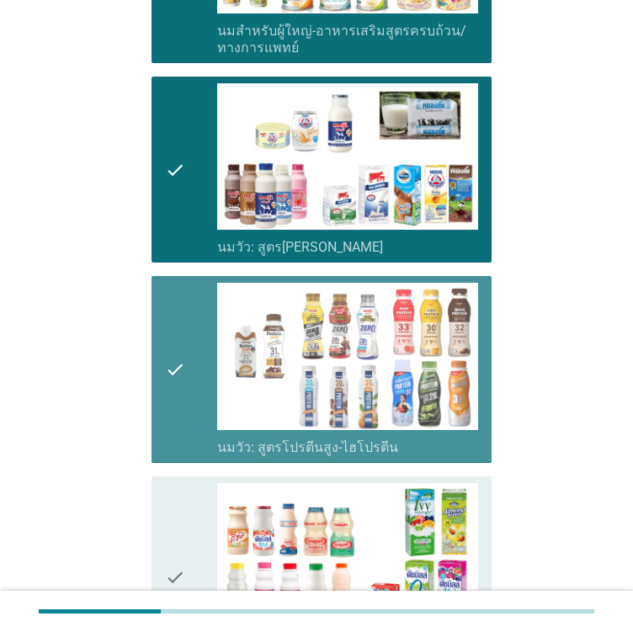
scroll to position [673, 0]
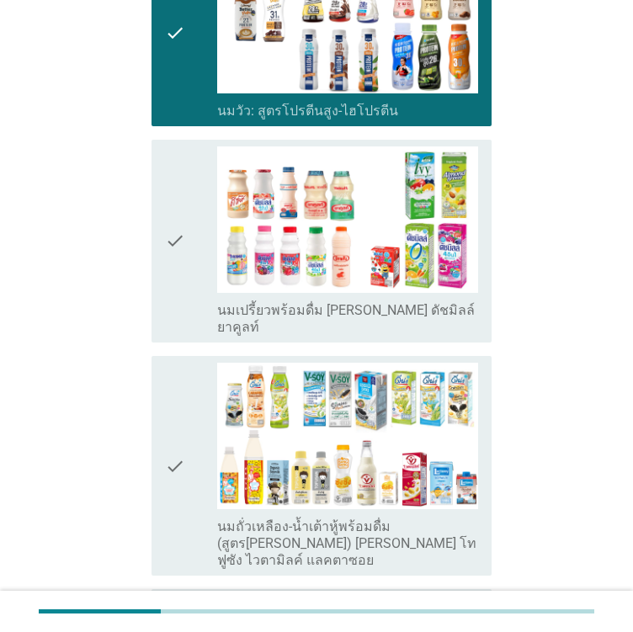
click at [190, 242] on div "check" at bounding box center [191, 240] width 52 height 189
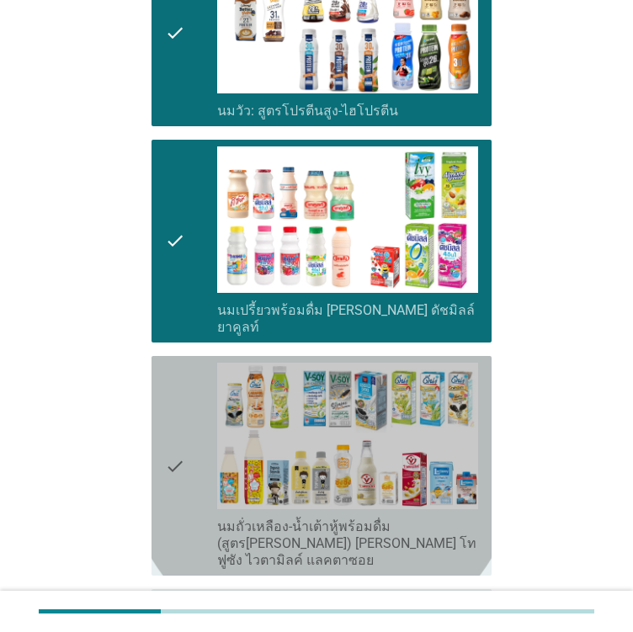
click at [200, 384] on div "check" at bounding box center [191, 466] width 52 height 206
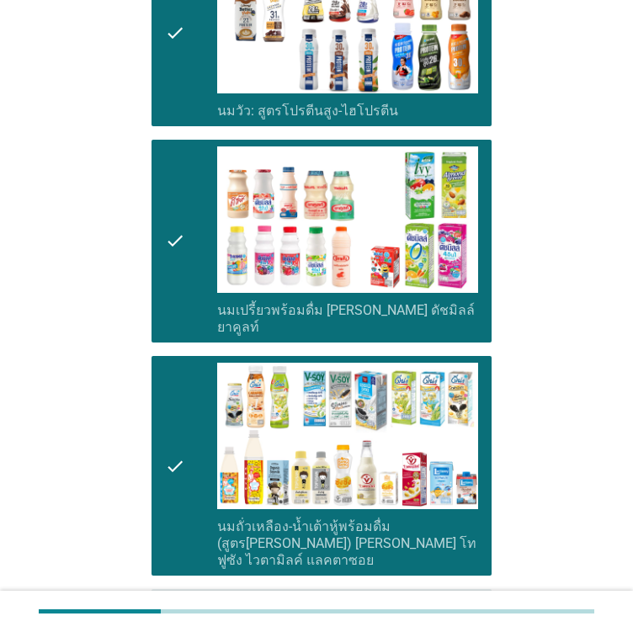
scroll to position [1010, 0]
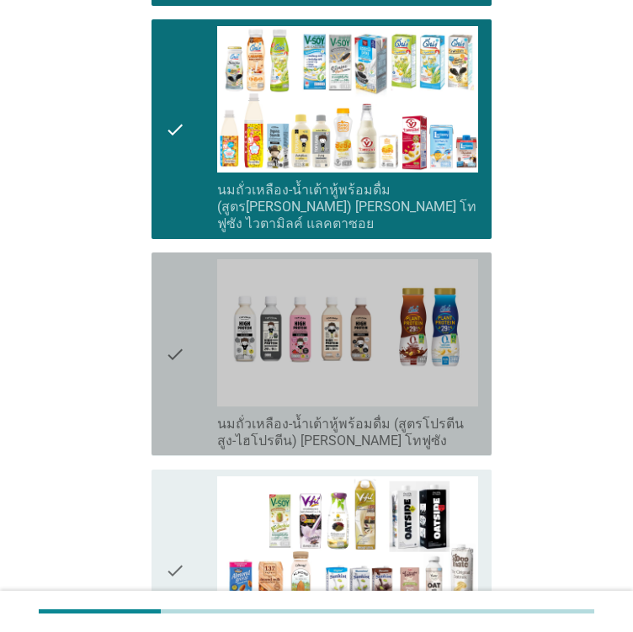
click at [197, 319] on div "check" at bounding box center [191, 353] width 52 height 189
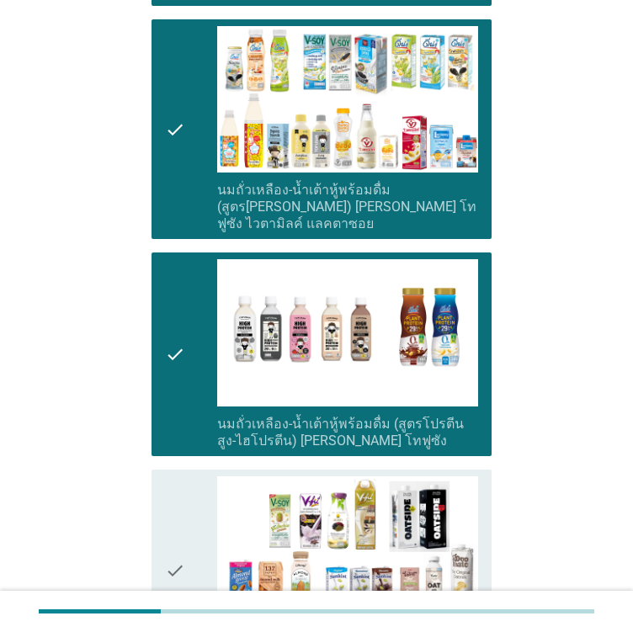
click at [178, 506] on icon "check" at bounding box center [175, 570] width 20 height 189
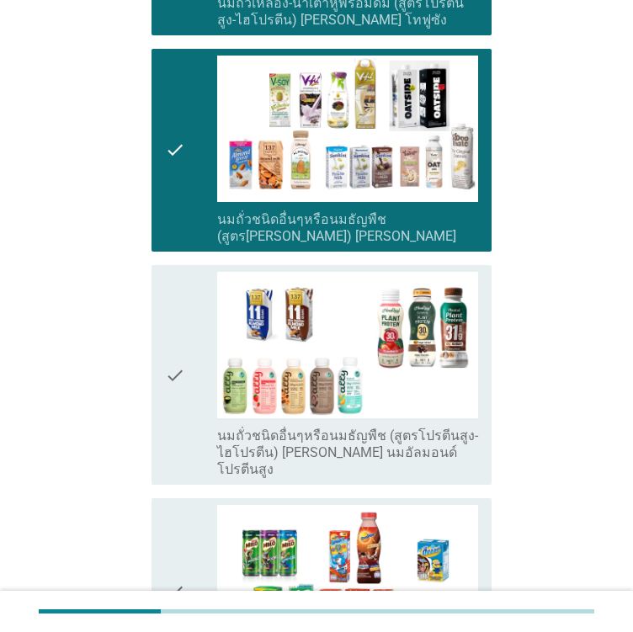
click at [157, 316] on div "check check_box_outline_blank นมถั่วชนิดอื่นๆหรือนมธัญพืช (สูตรโปรตีนสูง-ไฮโปรต…" at bounding box center [322, 375] width 340 height 220
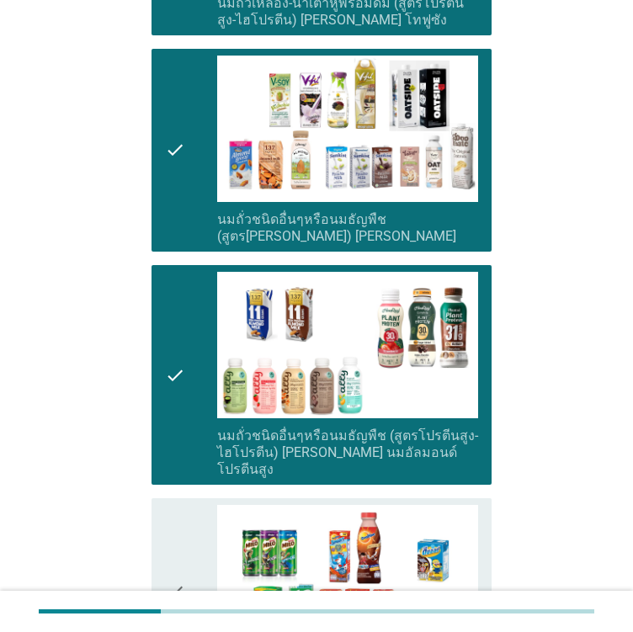
scroll to position [1684, 0]
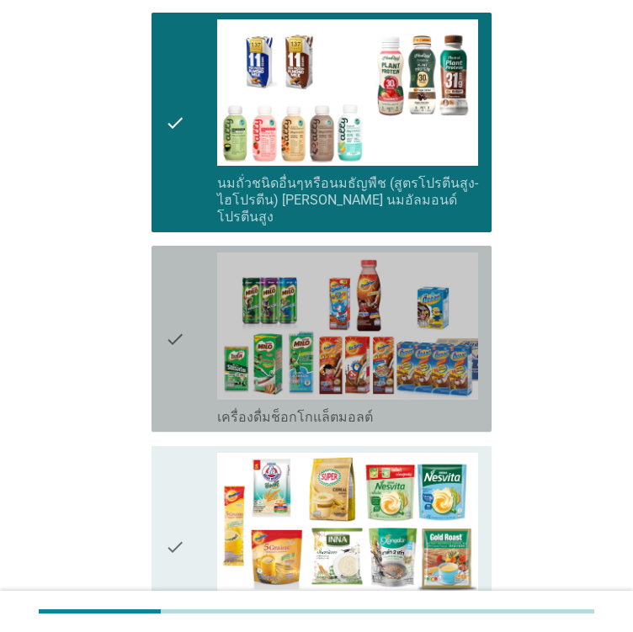
click at [180, 284] on icon "check" at bounding box center [175, 339] width 20 height 173
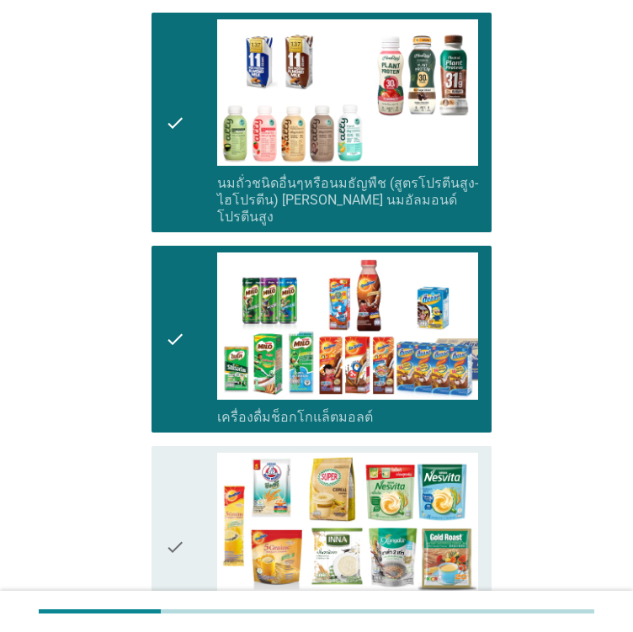
click at [185, 453] on div "check" at bounding box center [191, 547] width 52 height 189
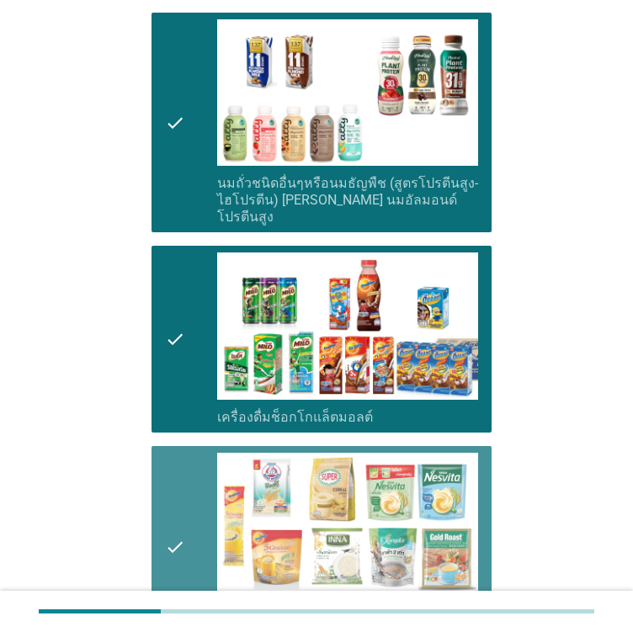
scroll to position [2105, 0]
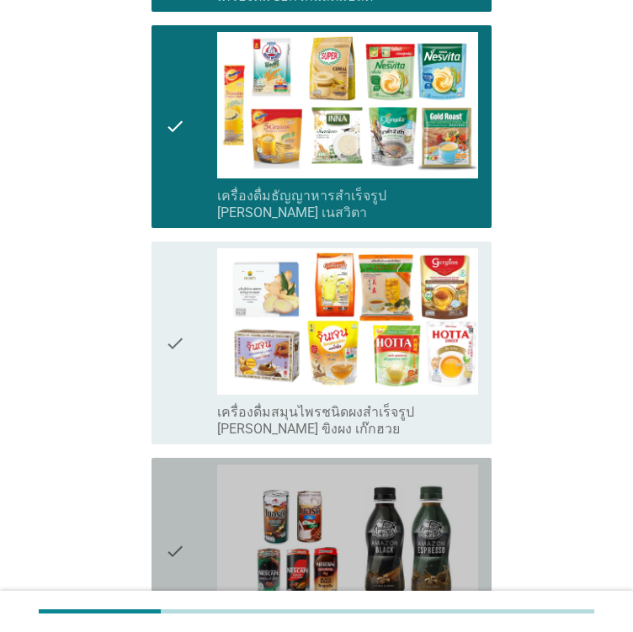
drag, startPoint x: 194, startPoint y: 437, endPoint x: 154, endPoint y: 279, distance: 163.1
click at [189, 465] on div "check" at bounding box center [191, 551] width 52 height 173
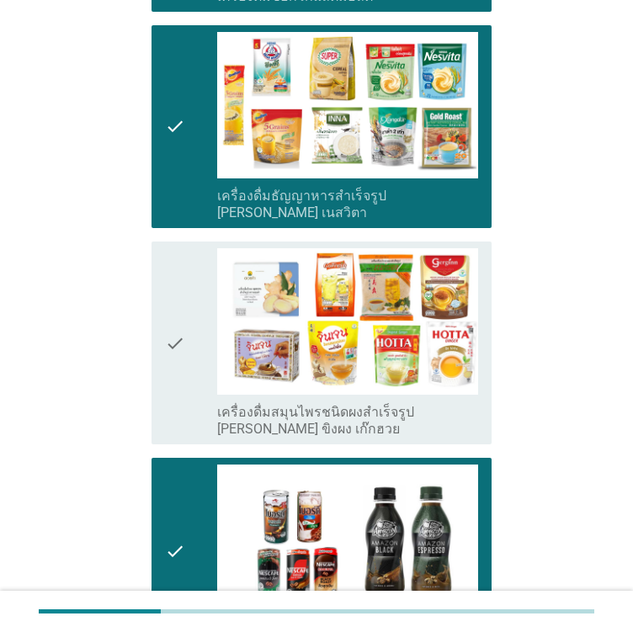
click at [155, 271] on div "check check_box_outline_blank เครื่องดื่มสมุนไพรชนิดผงสำเร็จรูป [PERSON_NAME] ข…" at bounding box center [322, 343] width 340 height 203
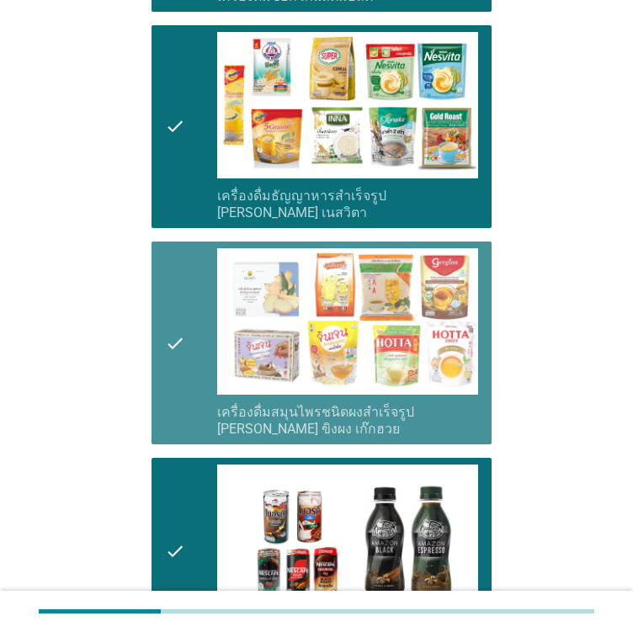
scroll to position [2525, 0]
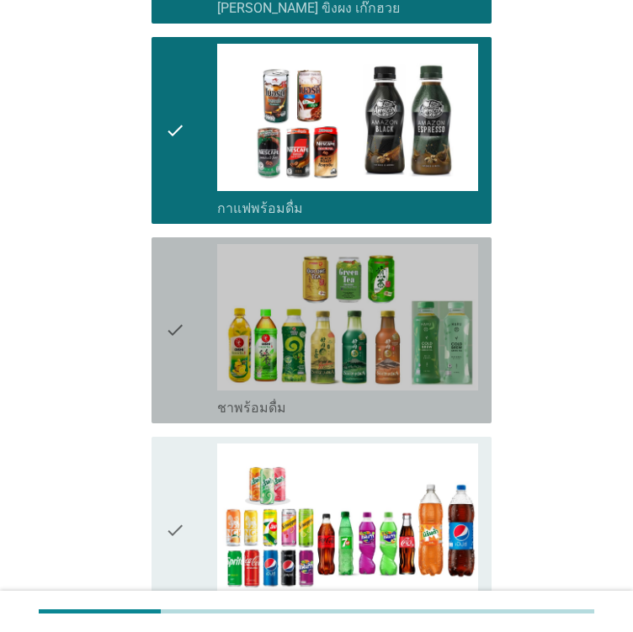
drag, startPoint x: 182, startPoint y: 261, endPoint x: 181, endPoint y: 285, distance: 23.6
click at [181, 263] on icon "check" at bounding box center [175, 330] width 20 height 173
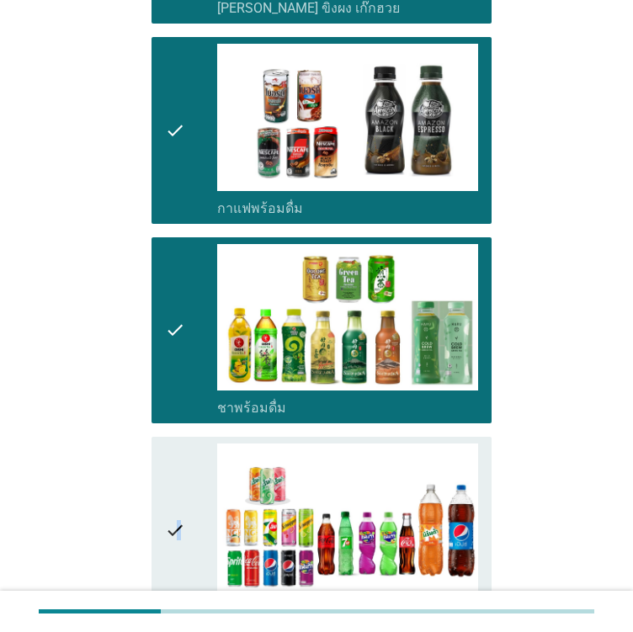
click at [179, 454] on icon "check" at bounding box center [175, 530] width 20 height 173
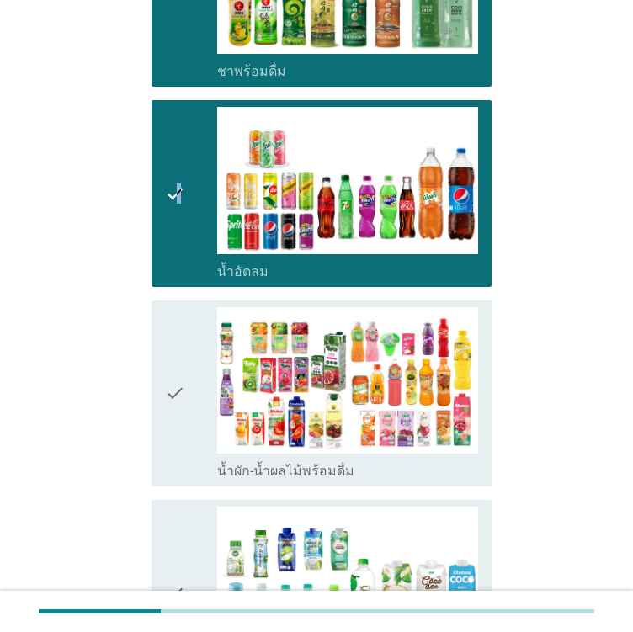
scroll to position [2946, 0]
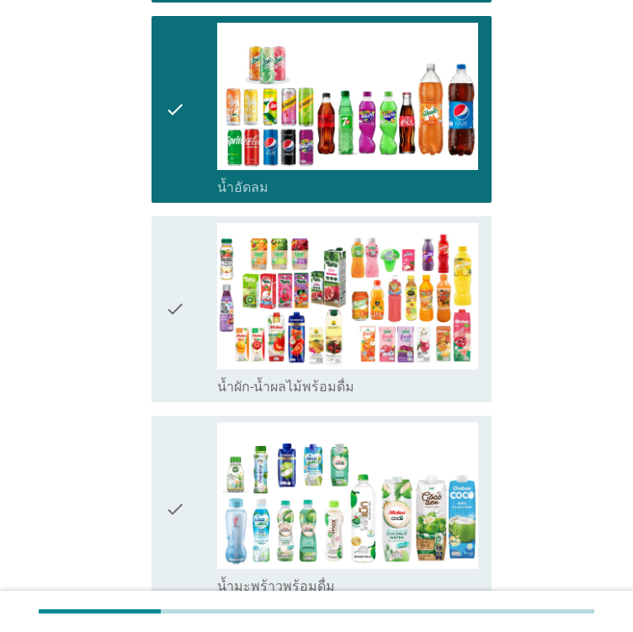
click at [195, 258] on div "check" at bounding box center [191, 309] width 52 height 173
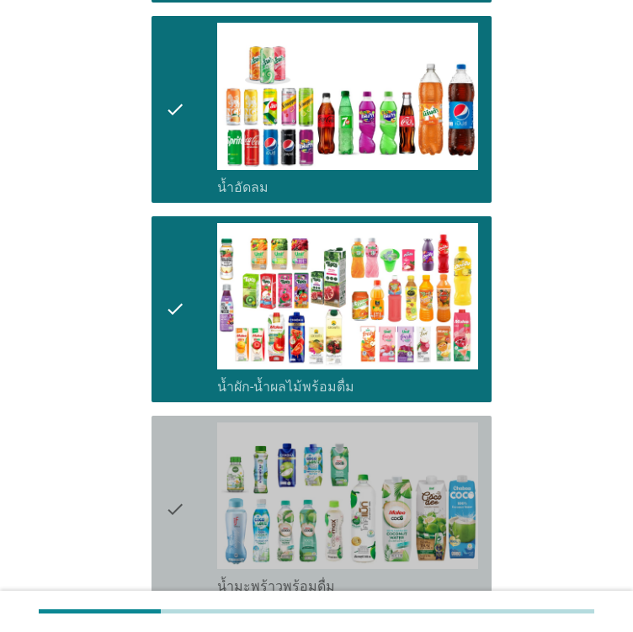
click at [202, 423] on div "check" at bounding box center [191, 509] width 52 height 173
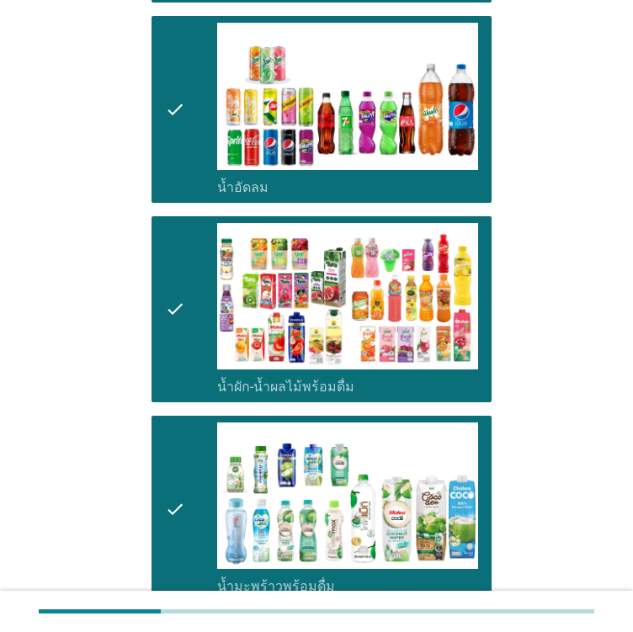
scroll to position [3199, 0]
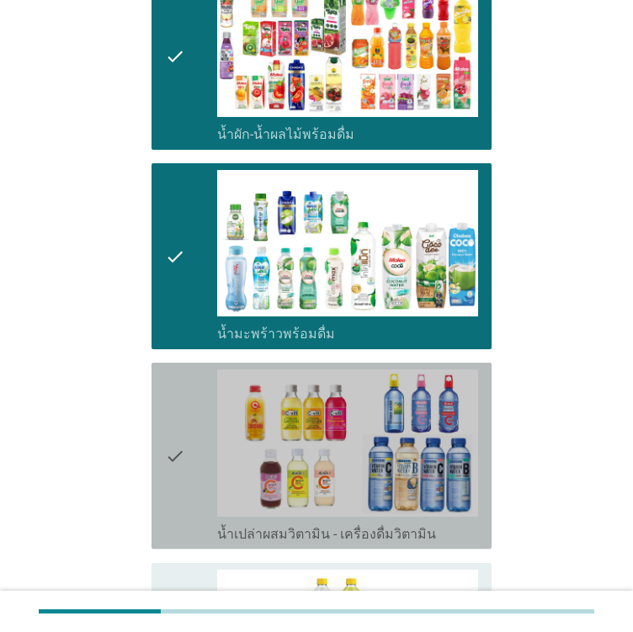
drag, startPoint x: 188, startPoint y: 345, endPoint x: 188, endPoint y: 370, distance: 24.4
click at [188, 370] on div "check" at bounding box center [191, 456] width 52 height 173
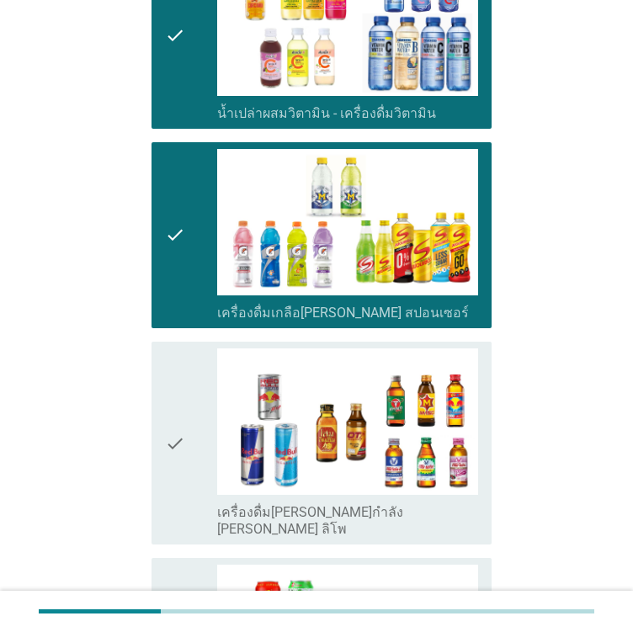
scroll to position [3704, 0]
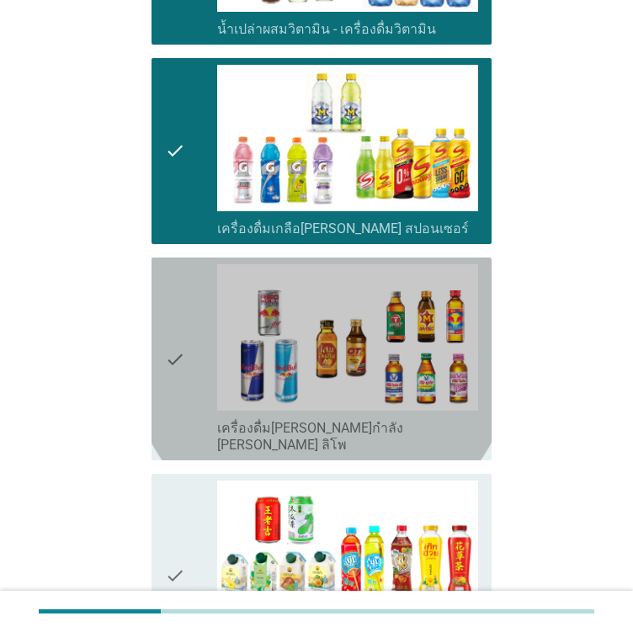
click at [164, 312] on div "check check_box_outline_blank เครื่องดื่ม[PERSON_NAME]กำลัง [PERSON_NAME] ลิโพ" at bounding box center [322, 359] width 340 height 203
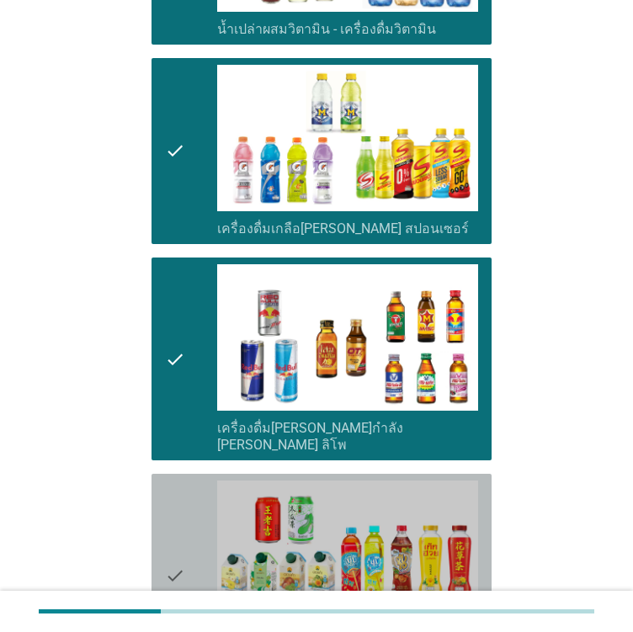
click at [165, 481] on icon "check" at bounding box center [175, 575] width 20 height 189
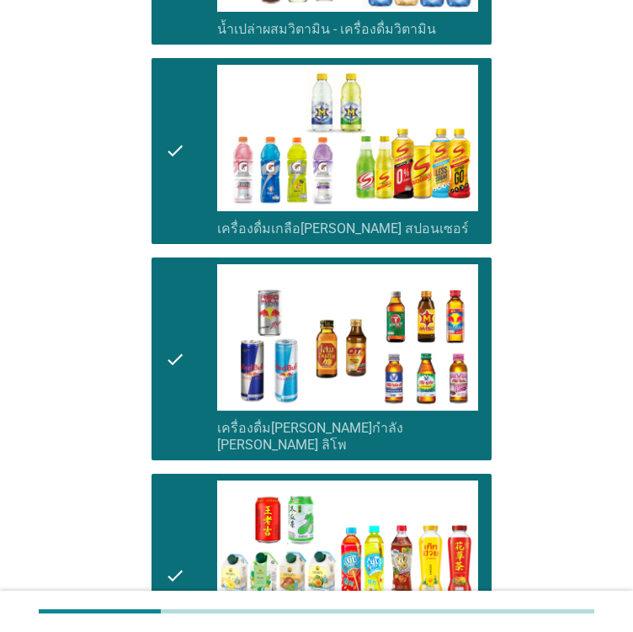
scroll to position [3956, 0]
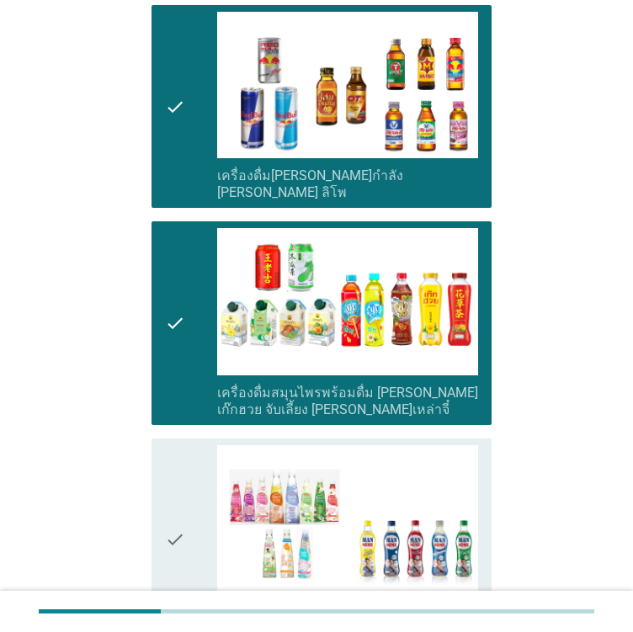
click at [192, 445] on div "check" at bounding box center [191, 539] width 52 height 189
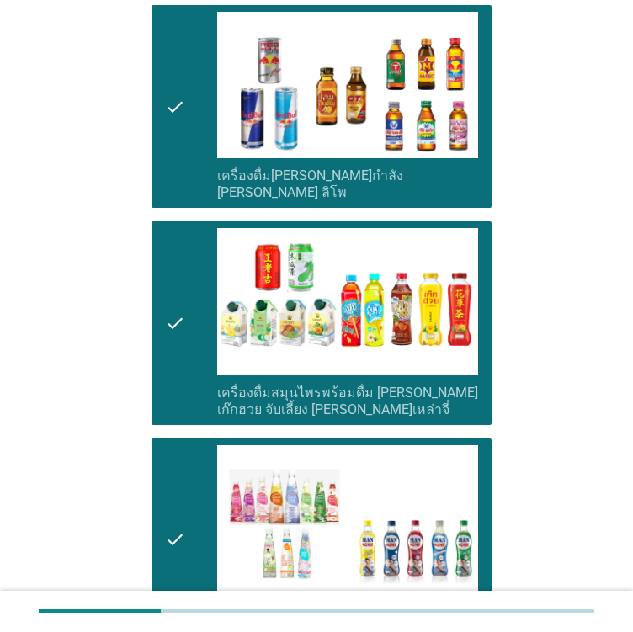
scroll to position [4260, 0]
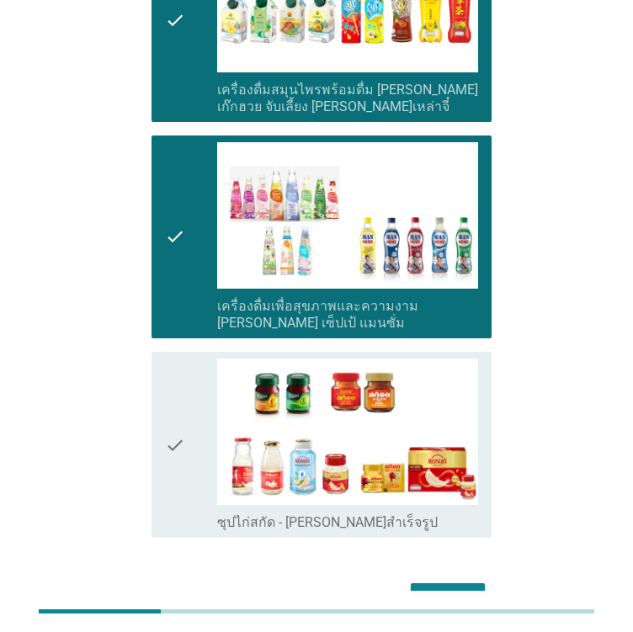
click at [185, 387] on div "check" at bounding box center [191, 445] width 52 height 173
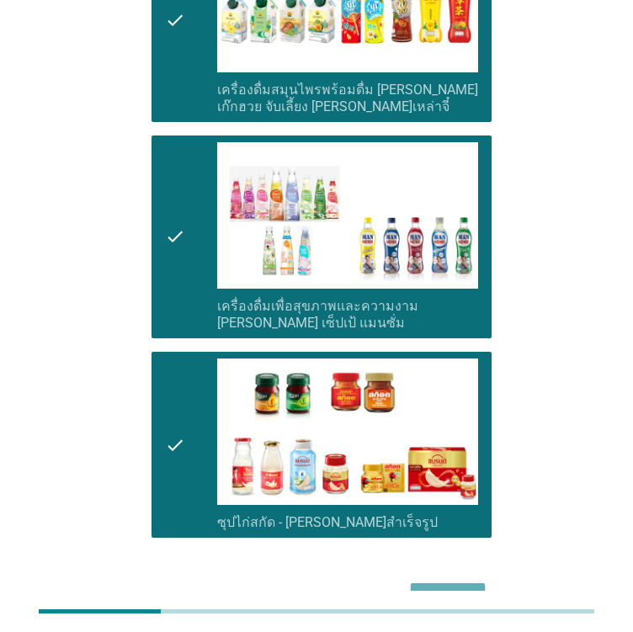
click at [438, 588] on div "ต่อไป" at bounding box center [447, 598] width 47 height 20
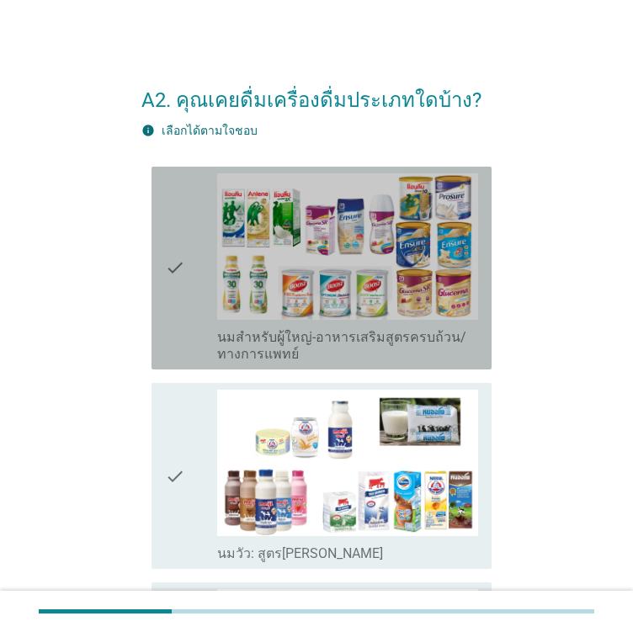
click at [174, 319] on icon "check" at bounding box center [175, 267] width 20 height 189
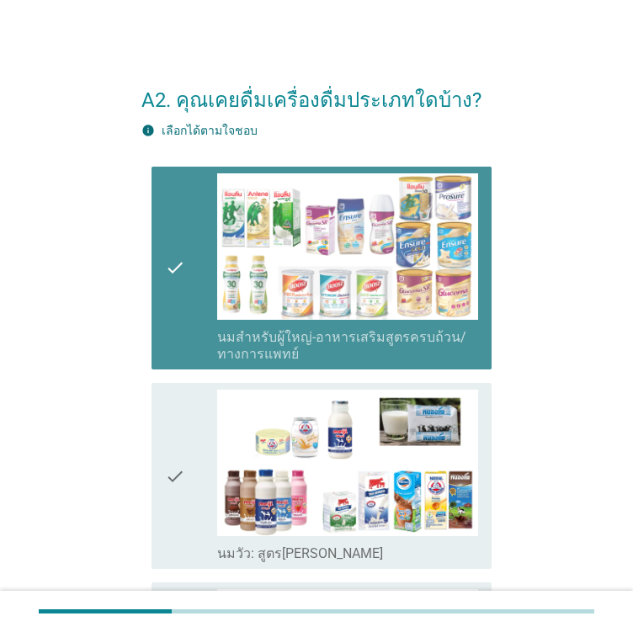
click at [174, 319] on icon "check" at bounding box center [175, 267] width 20 height 189
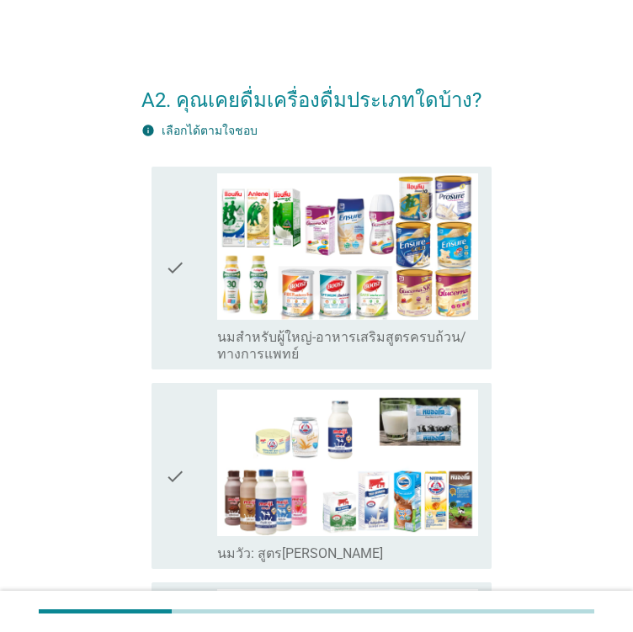
click at [178, 460] on icon "check" at bounding box center [175, 476] width 20 height 173
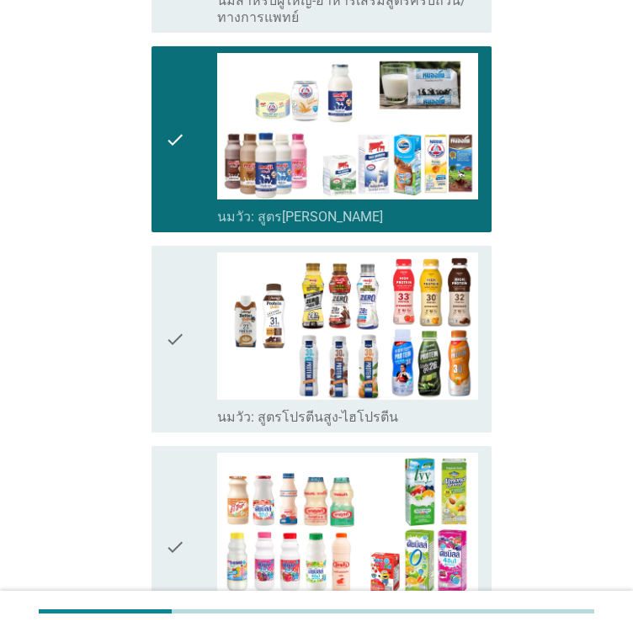
scroll to position [421, 0]
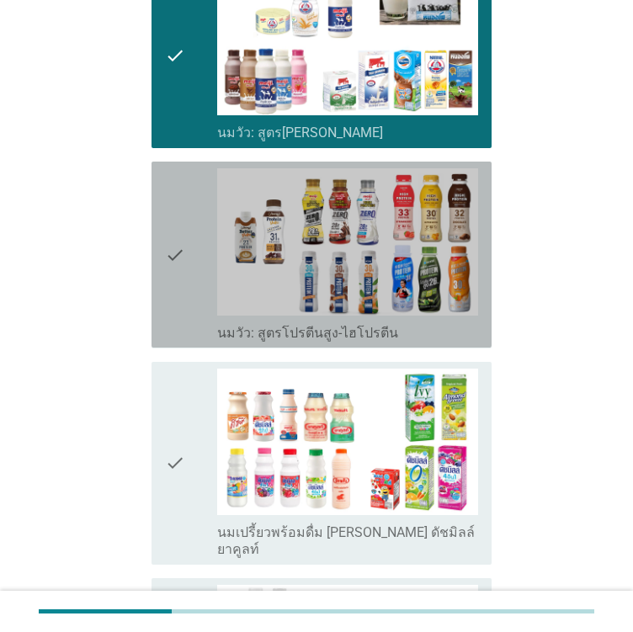
click at [178, 307] on icon "check" at bounding box center [175, 254] width 20 height 173
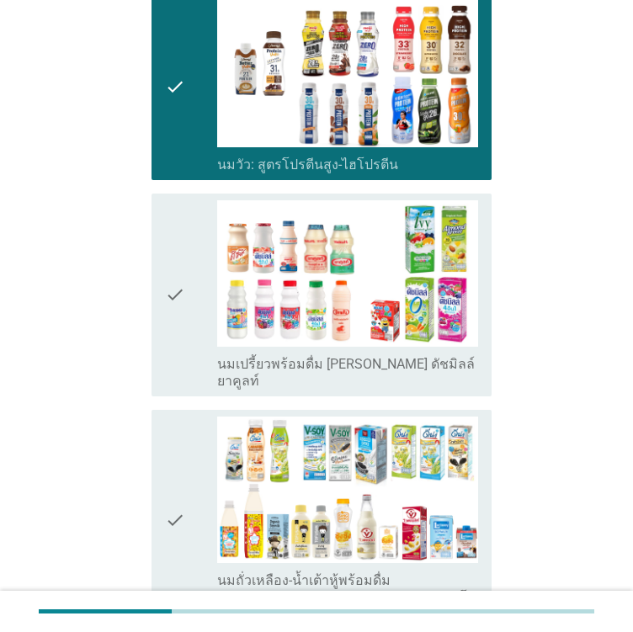
scroll to position [842, 0]
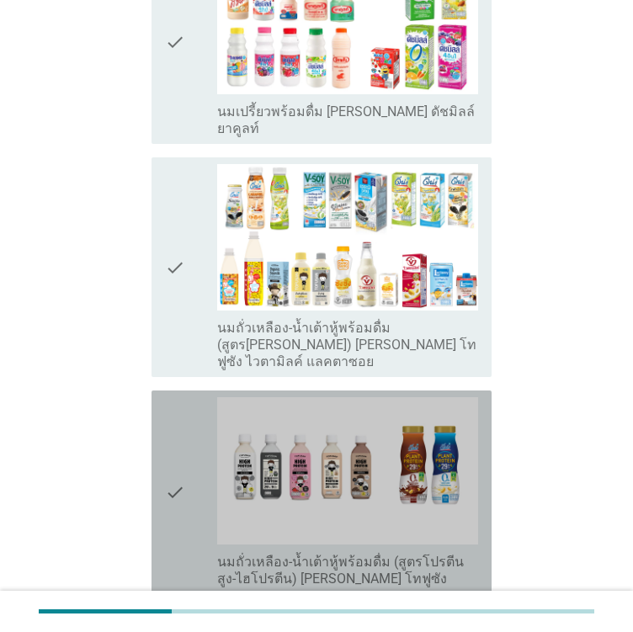
click at [184, 400] on icon "check" at bounding box center [175, 491] width 20 height 189
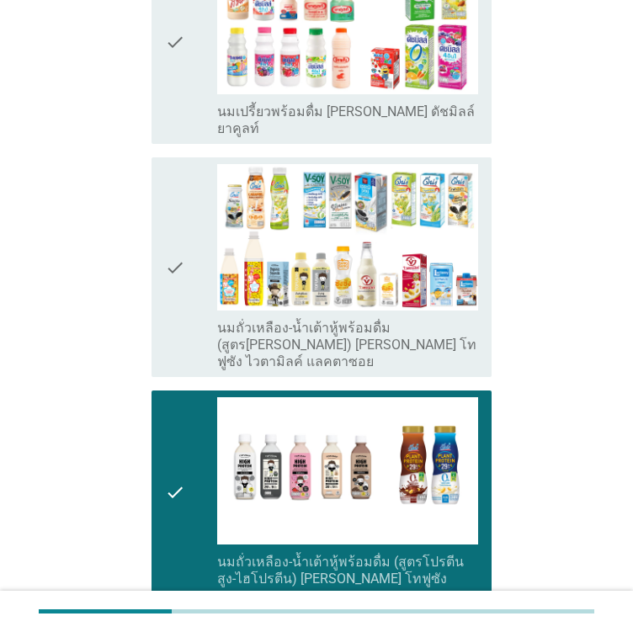
scroll to position [1179, 0]
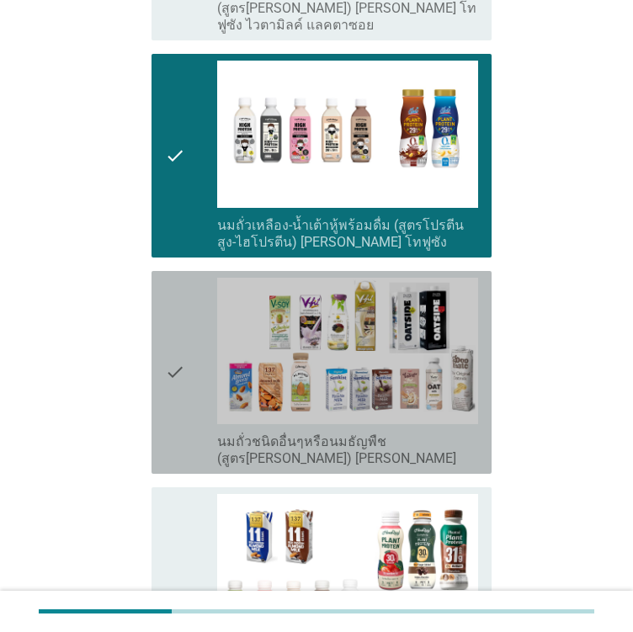
click at [171, 393] on icon "check" at bounding box center [175, 372] width 20 height 189
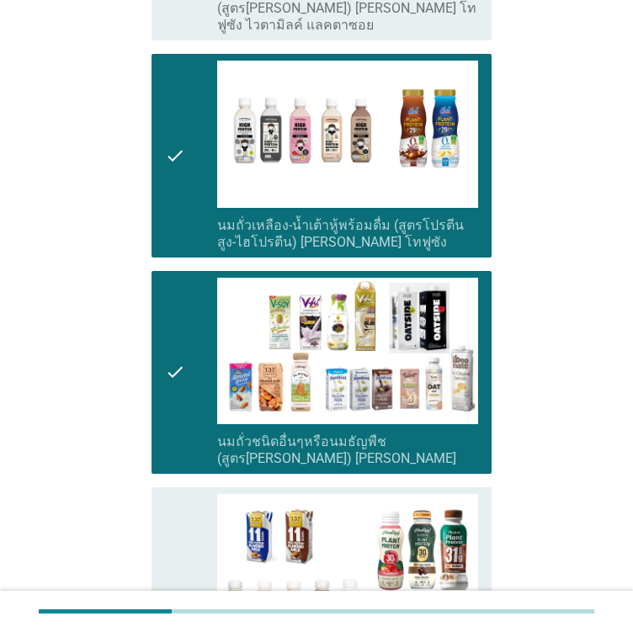
scroll to position [1515, 0]
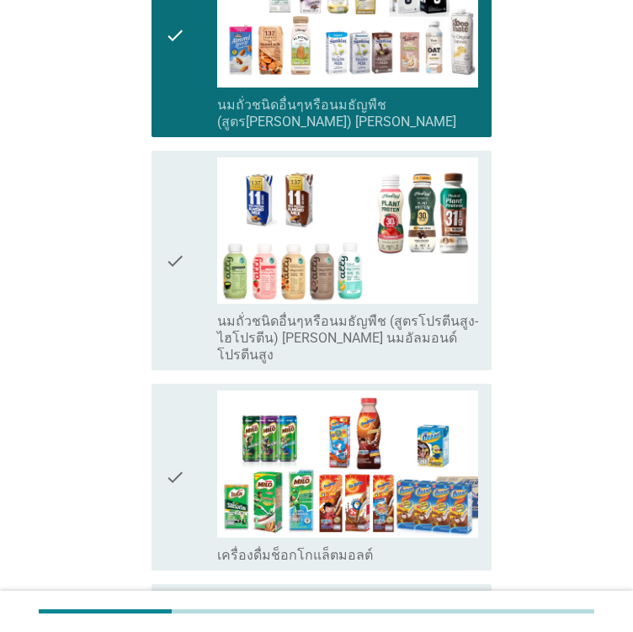
click at [158, 437] on div "check check_box_outline_blank เครื่องดื่มช็อกโกแล็ตมอลต์" at bounding box center [322, 477] width 340 height 186
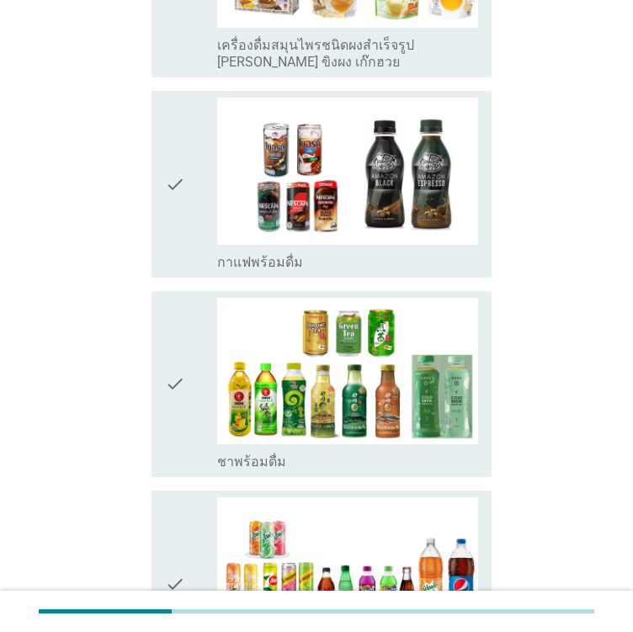
scroll to position [2189, 0]
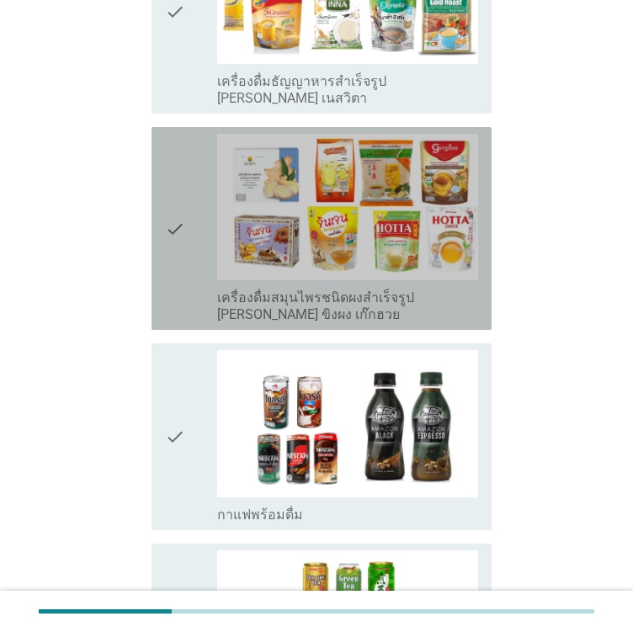
click at [180, 191] on icon "check" at bounding box center [175, 228] width 20 height 189
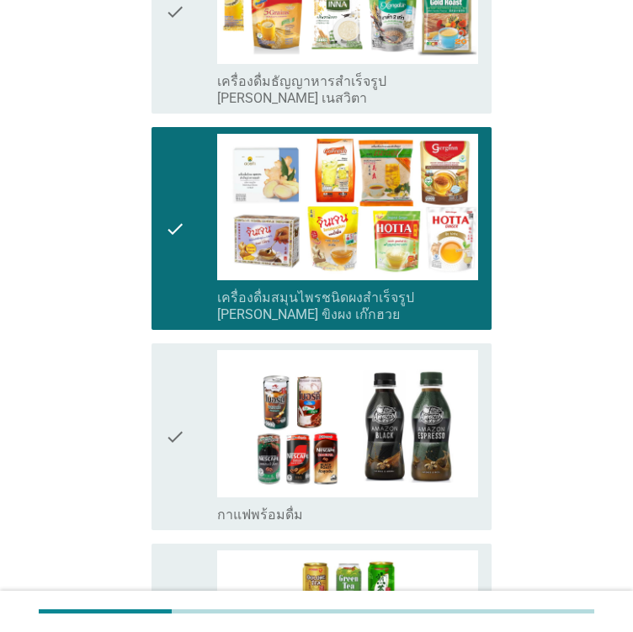
click at [205, 409] on div "check" at bounding box center [191, 436] width 52 height 173
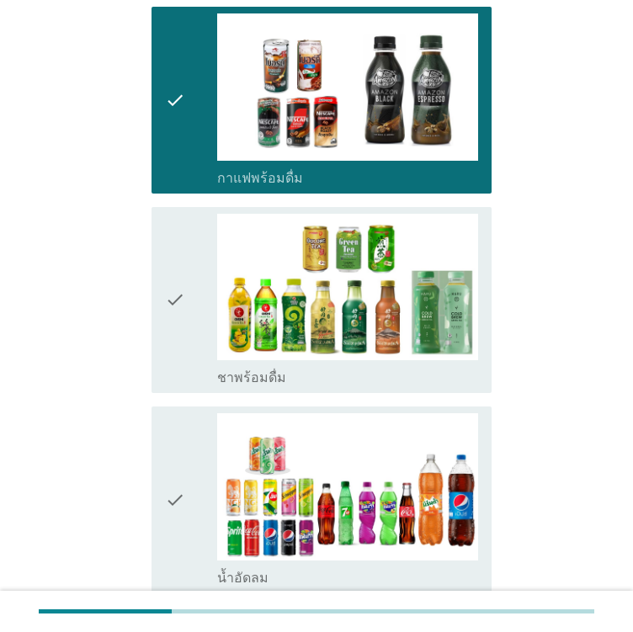
scroll to position [2610, 0]
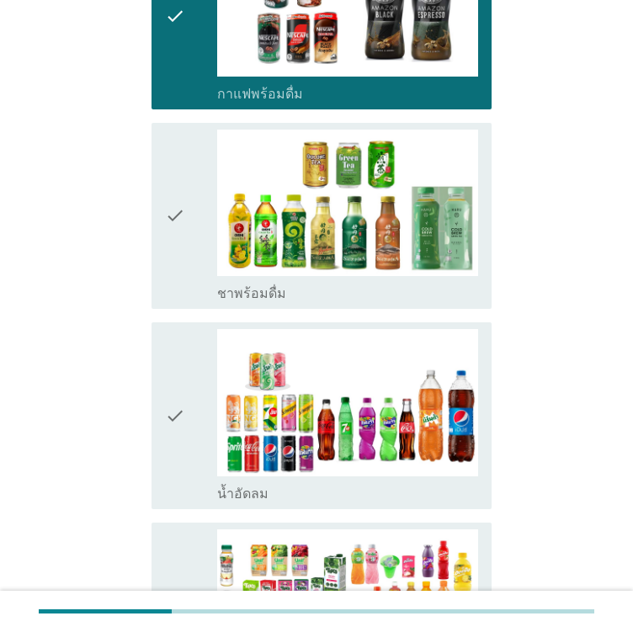
click at [181, 361] on icon "check" at bounding box center [175, 415] width 20 height 173
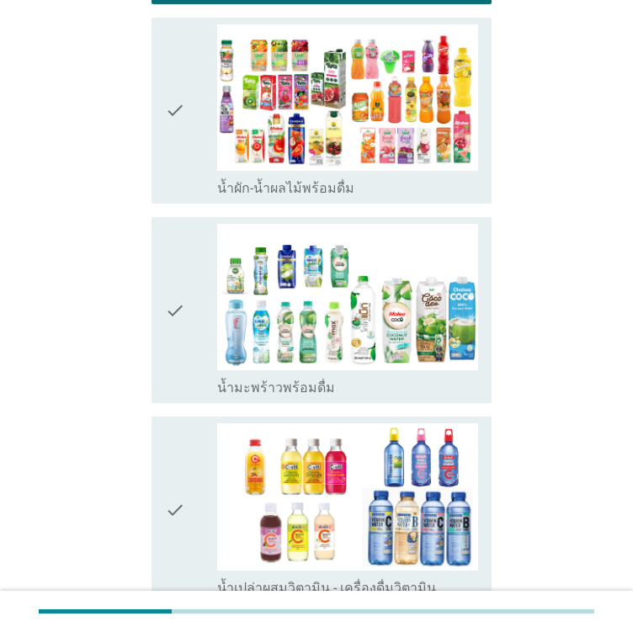
click at [171, 275] on icon "check" at bounding box center [175, 310] width 20 height 173
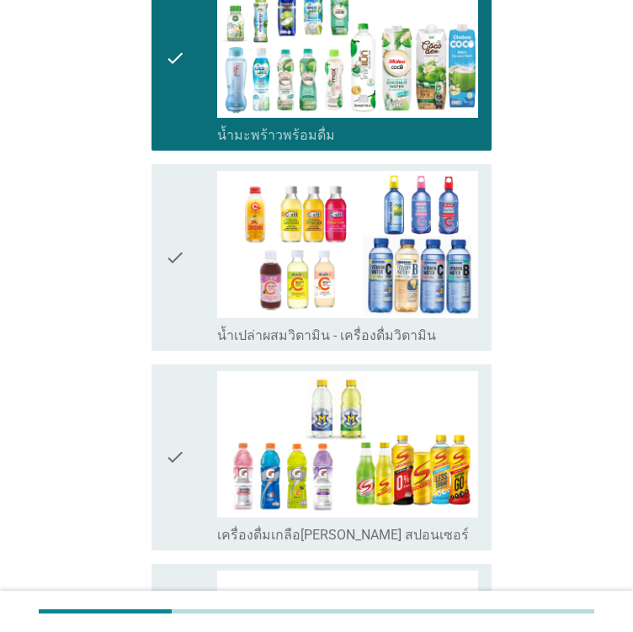
scroll to position [3451, 0]
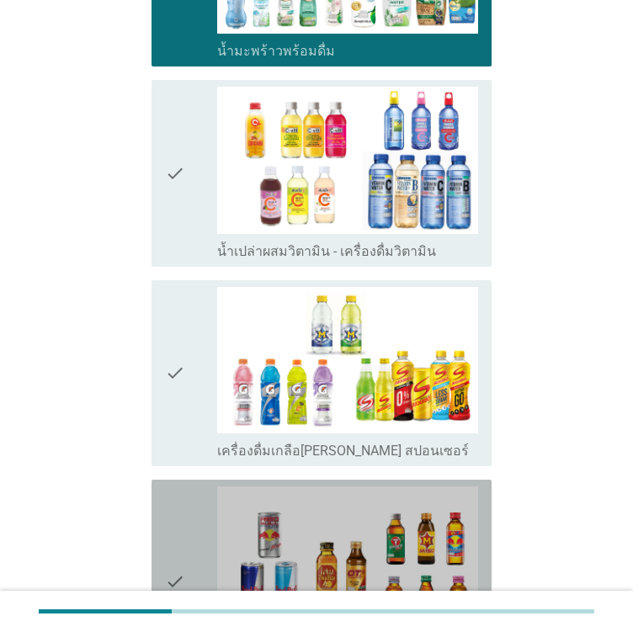
click at [192, 513] on div "check" at bounding box center [191, 581] width 52 height 189
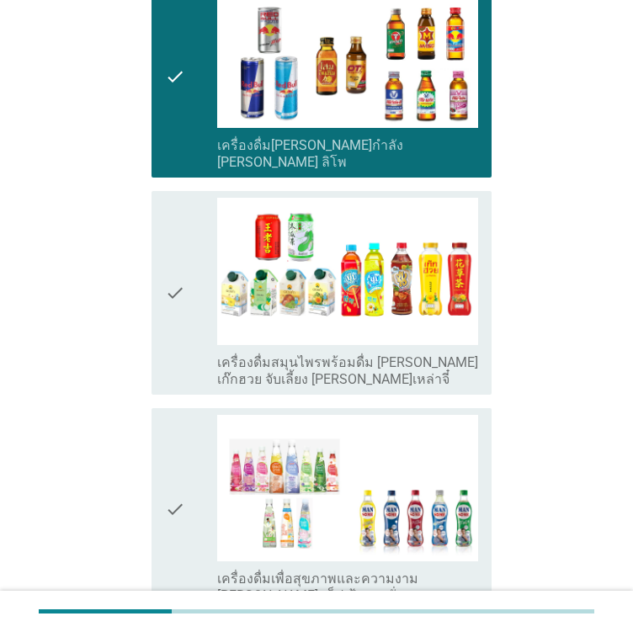
scroll to position [4229, 0]
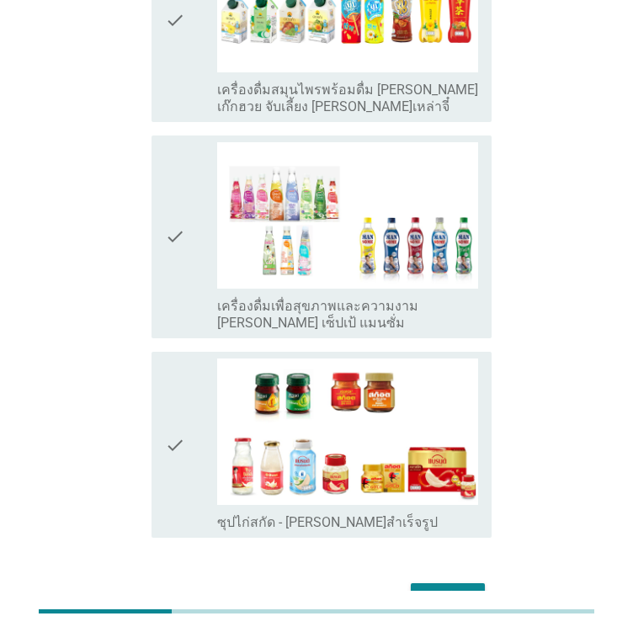
drag, startPoint x: 160, startPoint y: 353, endPoint x: 168, endPoint y: 365, distance: 14.5
click at [160, 354] on div "check check_box_outline_blank ซุปไก่สกัด - [PERSON_NAME]สำเร็จรูป" at bounding box center [322, 445] width 340 height 186
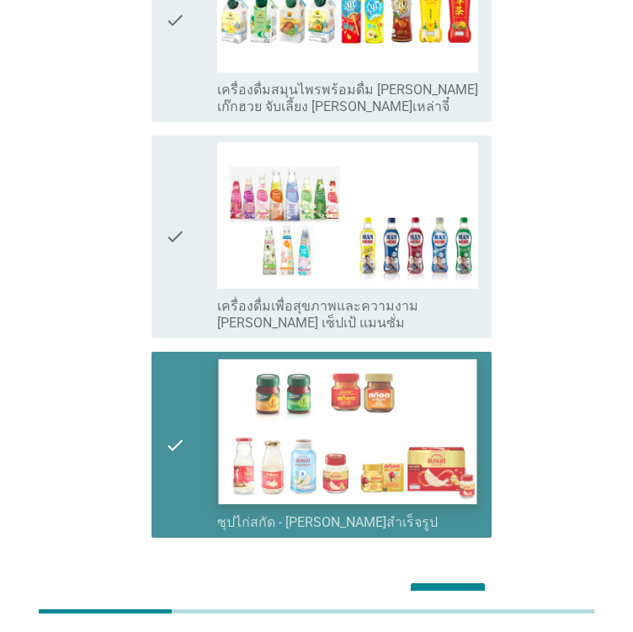
click at [219, 386] on img at bounding box center [348, 432] width 258 height 146
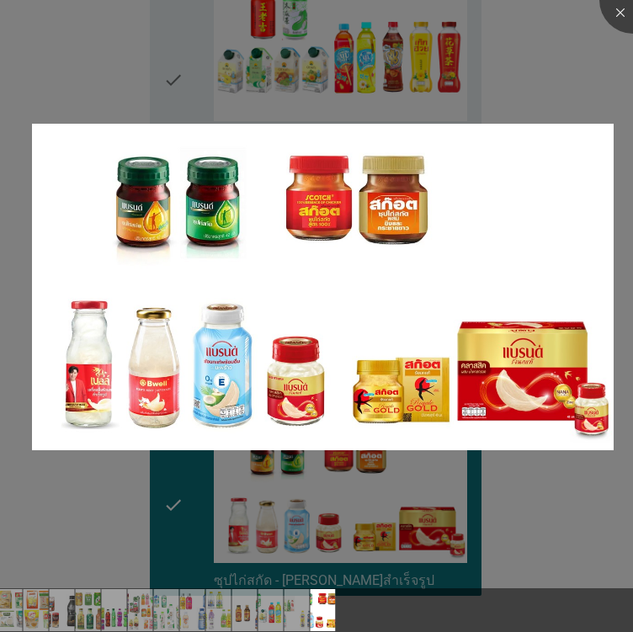
click at [200, 400] on img at bounding box center [322, 287] width 581 height 327
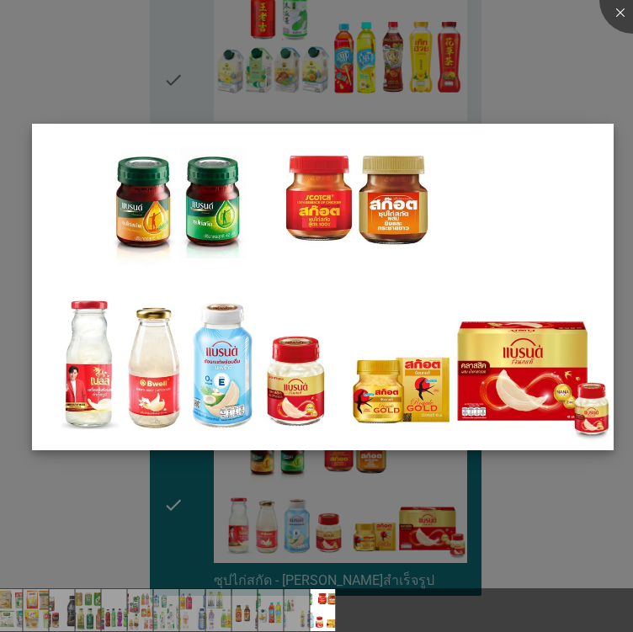
click at [150, 375] on img at bounding box center [322, 287] width 581 height 327
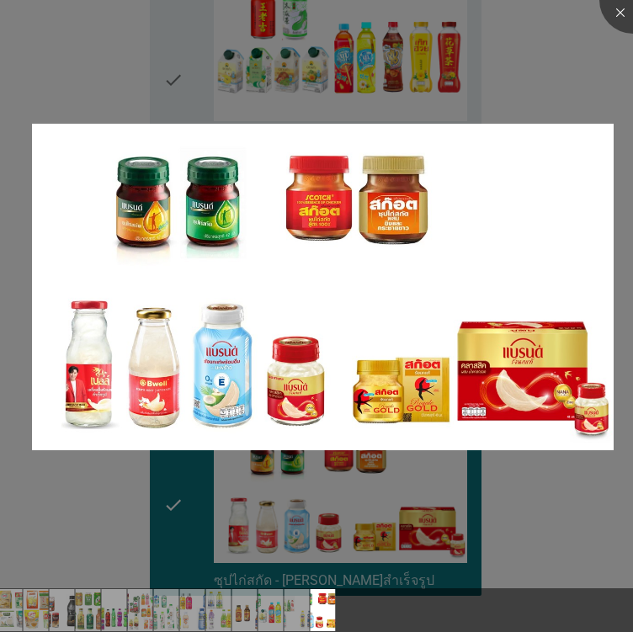
click at [155, 501] on div at bounding box center [316, 316] width 633 height 632
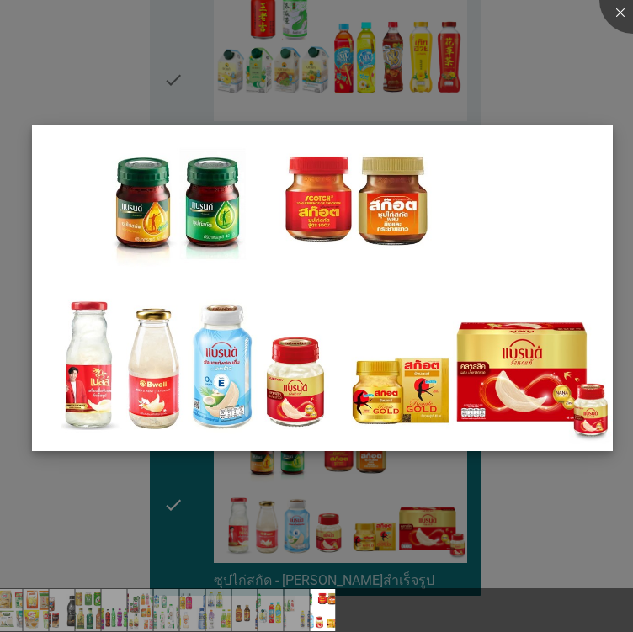
click at [152, 374] on img at bounding box center [322, 288] width 581 height 327
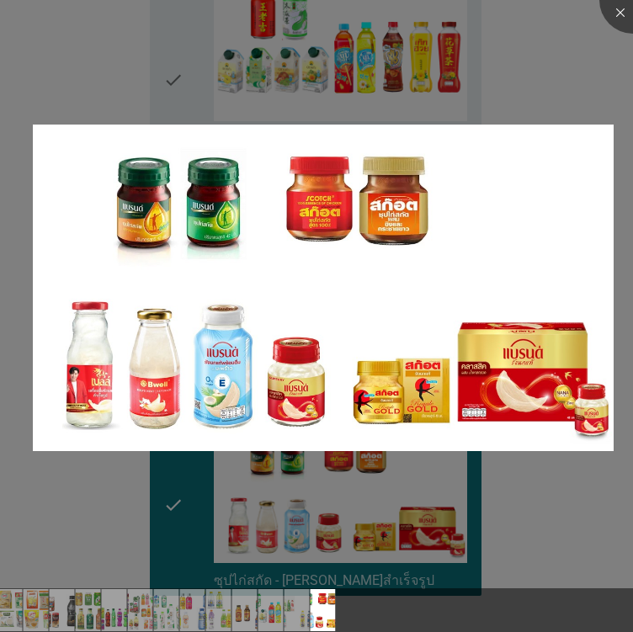
click at [450, 503] on div at bounding box center [316, 316] width 633 height 632
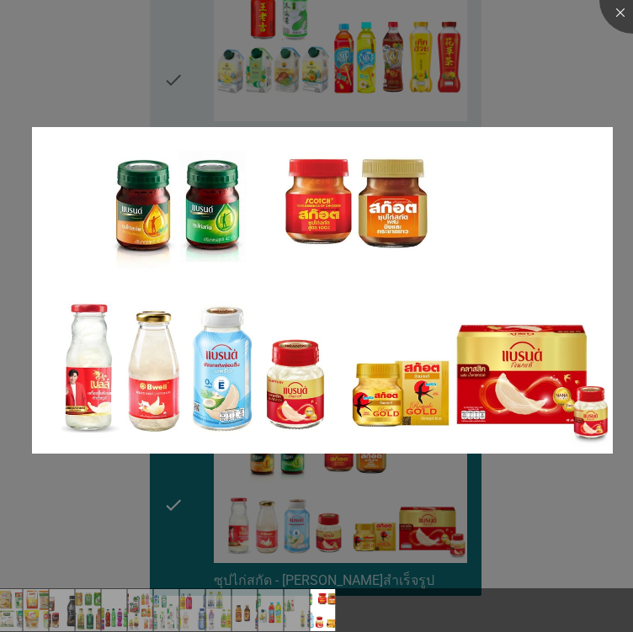
click at [318, 539] on div at bounding box center [316, 316] width 633 height 632
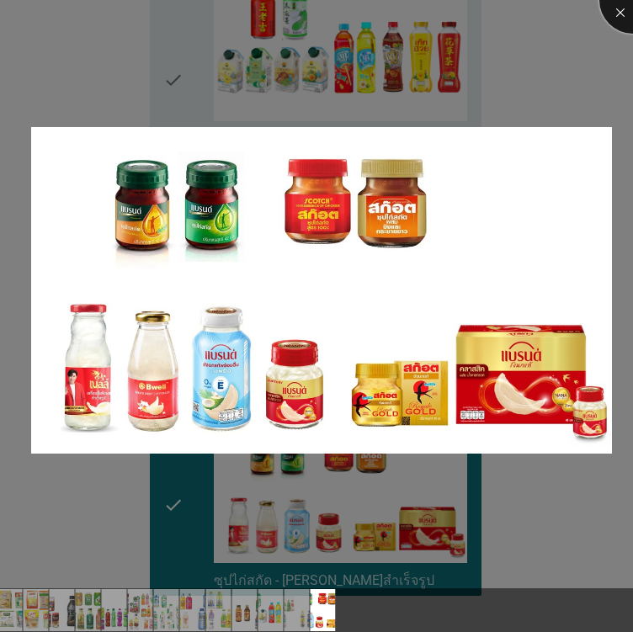
click at [615, 17] on div at bounding box center [632, -1] width 67 height 67
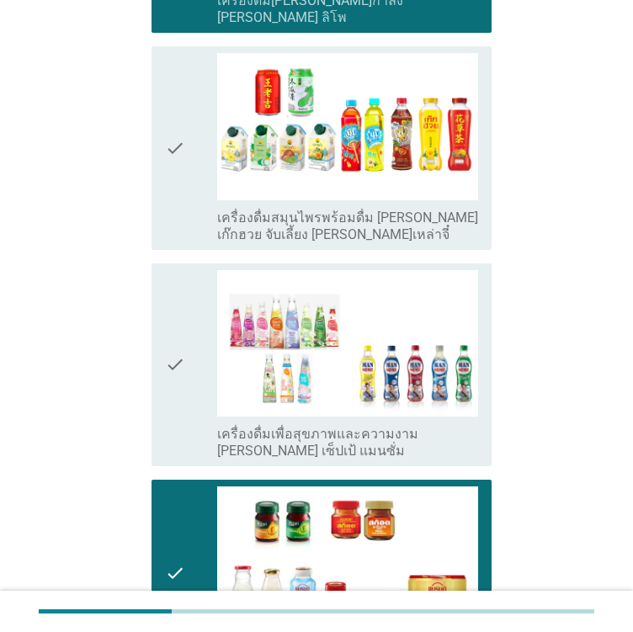
scroll to position [4229, 0]
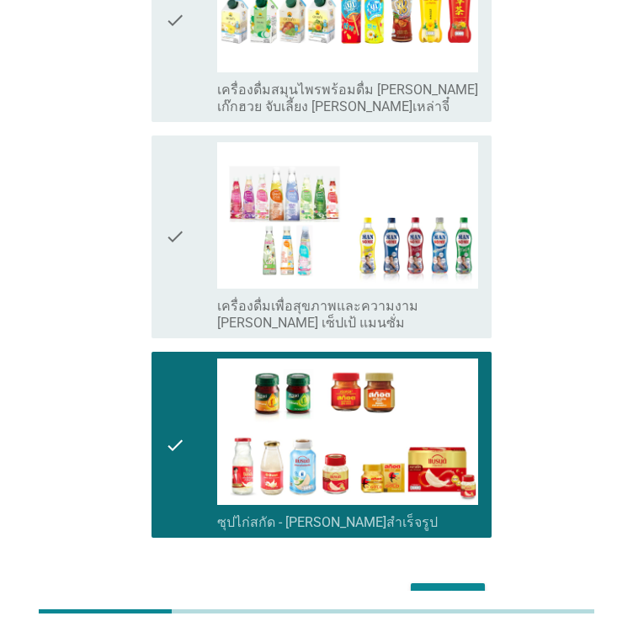
click at [428, 588] on div "ต่อไป" at bounding box center [447, 598] width 47 height 20
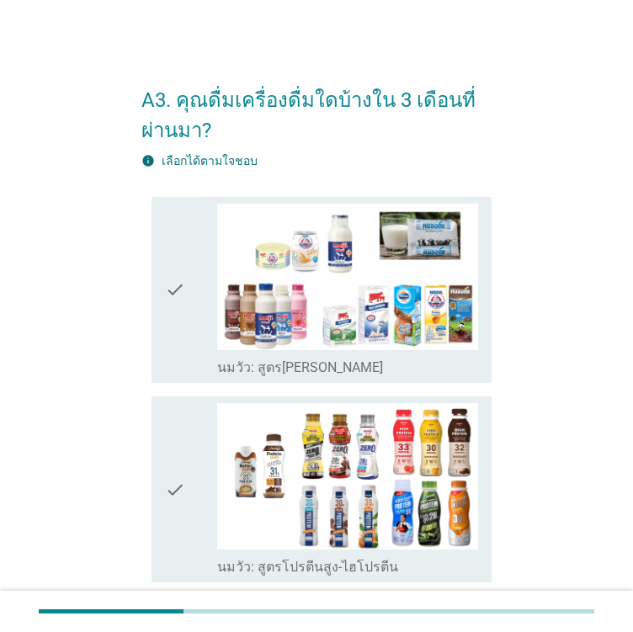
scroll to position [84, 0]
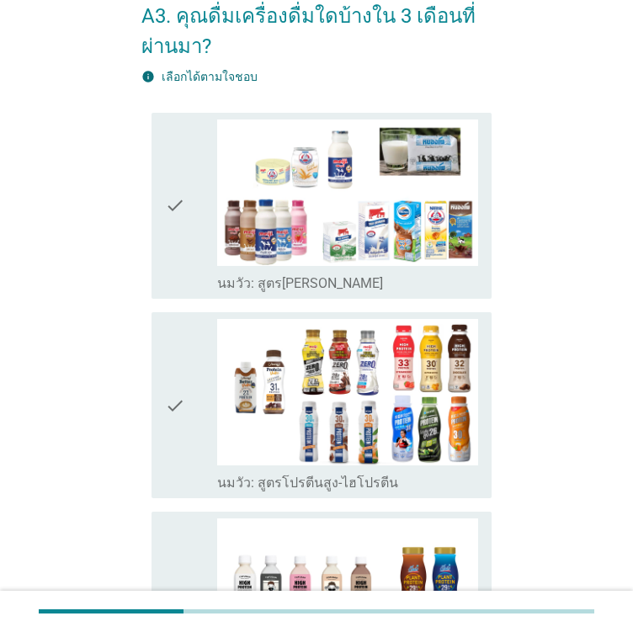
click at [189, 365] on div "check" at bounding box center [191, 405] width 52 height 173
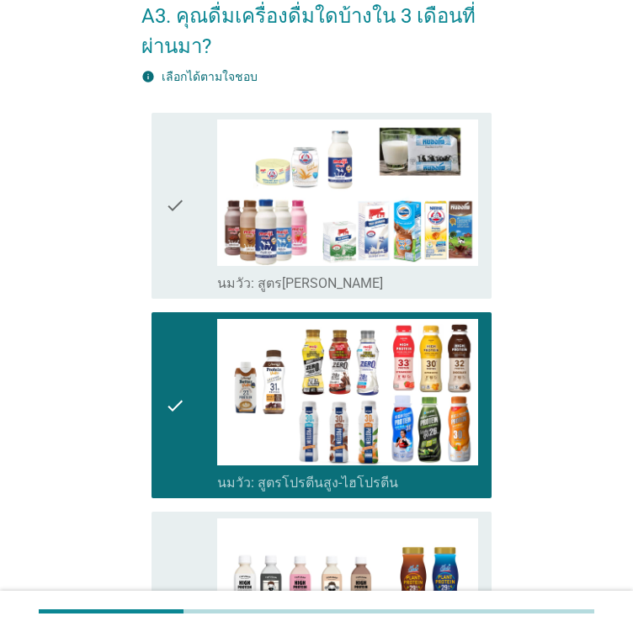
click at [173, 232] on icon "check" at bounding box center [175, 206] width 20 height 173
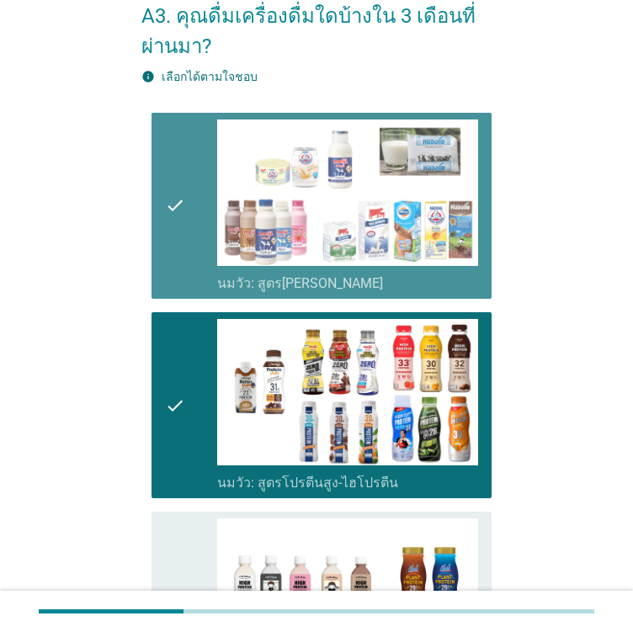
scroll to position [505, 0]
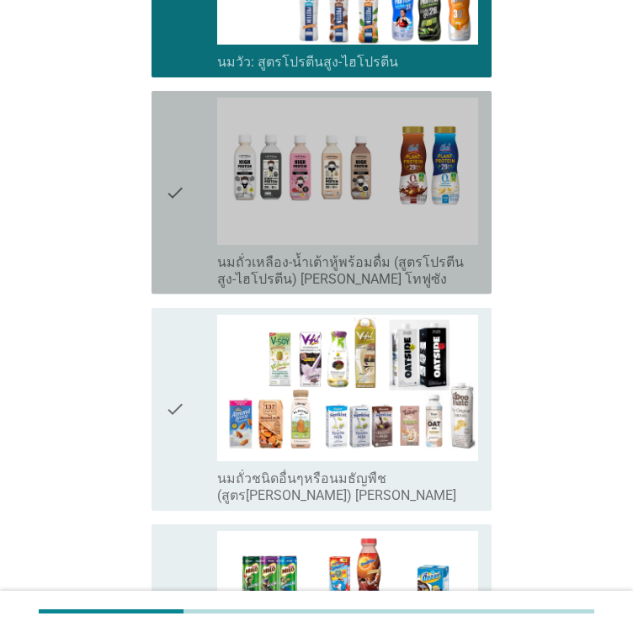
drag, startPoint x: 182, startPoint y: 222, endPoint x: 195, endPoint y: 350, distance: 128.7
click at [182, 225] on icon "check" at bounding box center [175, 192] width 20 height 189
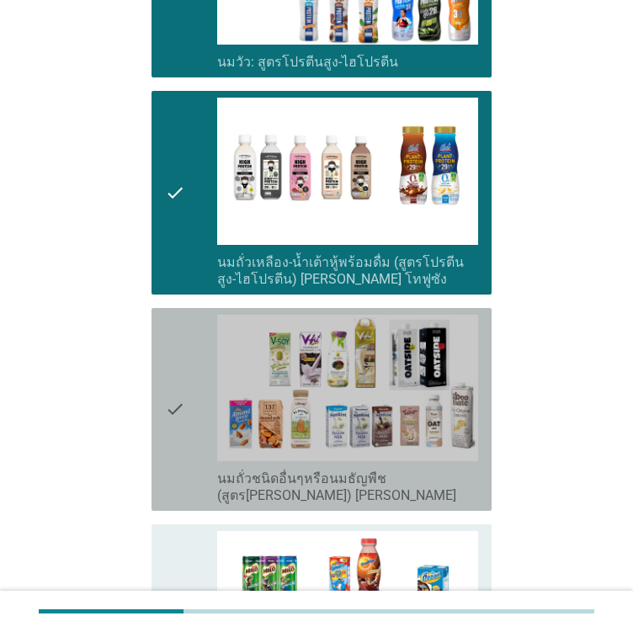
click at [193, 405] on div "check" at bounding box center [191, 409] width 52 height 189
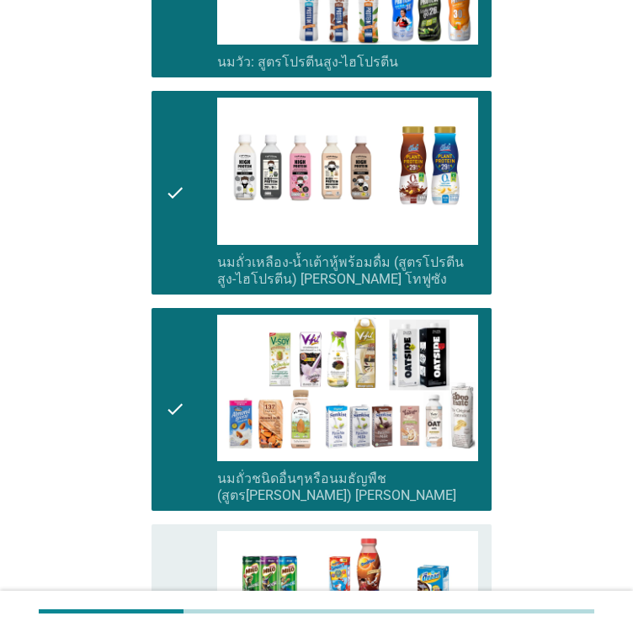
scroll to position [926, 0]
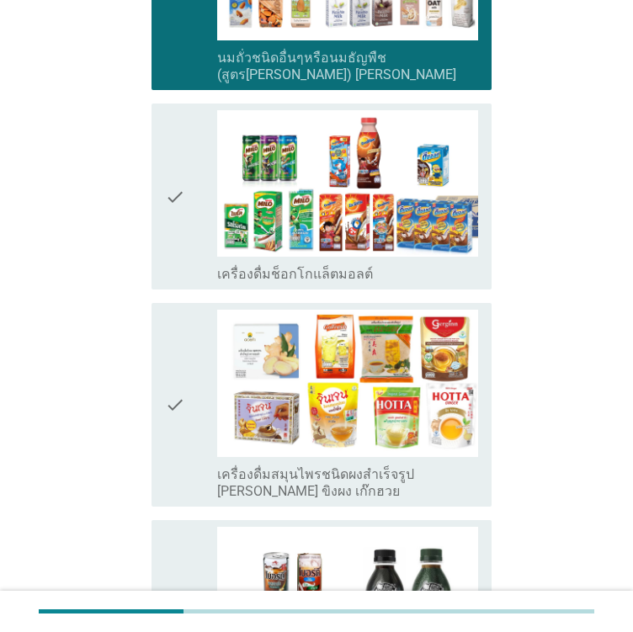
click at [202, 216] on div "check" at bounding box center [191, 196] width 52 height 173
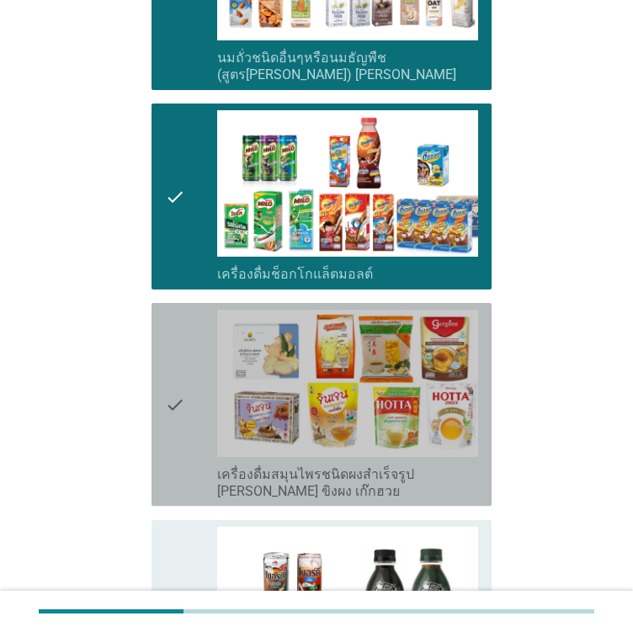
drag, startPoint x: 193, startPoint y: 366, endPoint x: 198, endPoint y: 390, distance: 24.1
click at [194, 370] on div "check" at bounding box center [191, 404] width 52 height 189
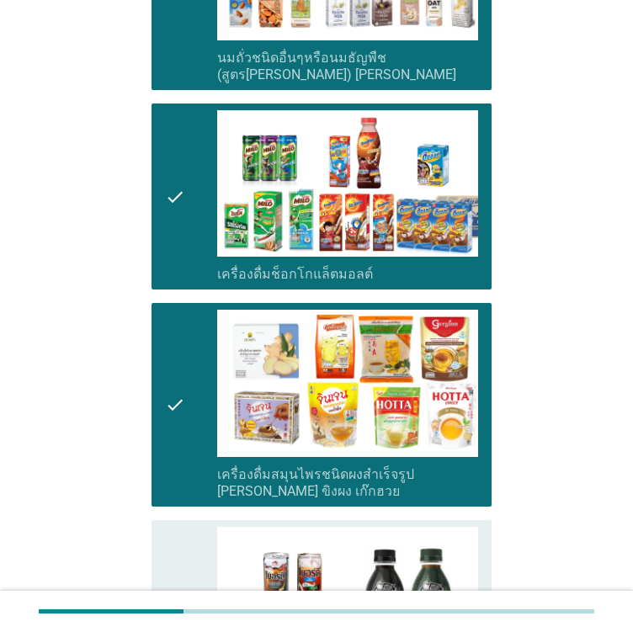
click at [199, 544] on div "check" at bounding box center [191, 613] width 52 height 173
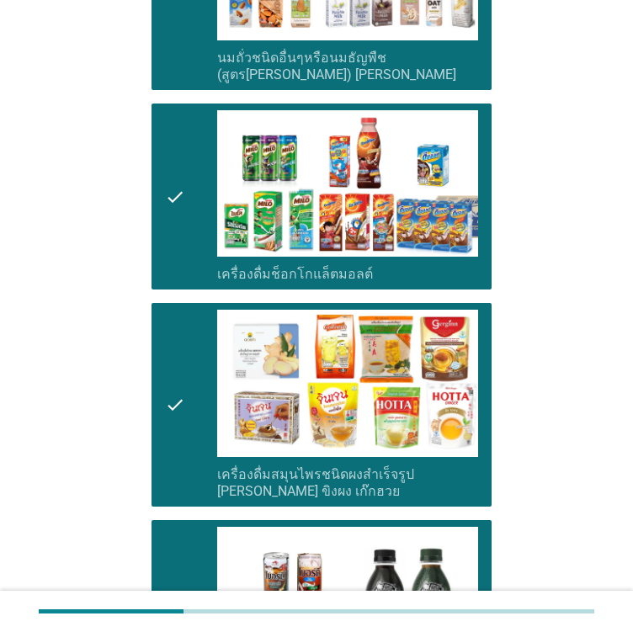
scroll to position [1347, 0]
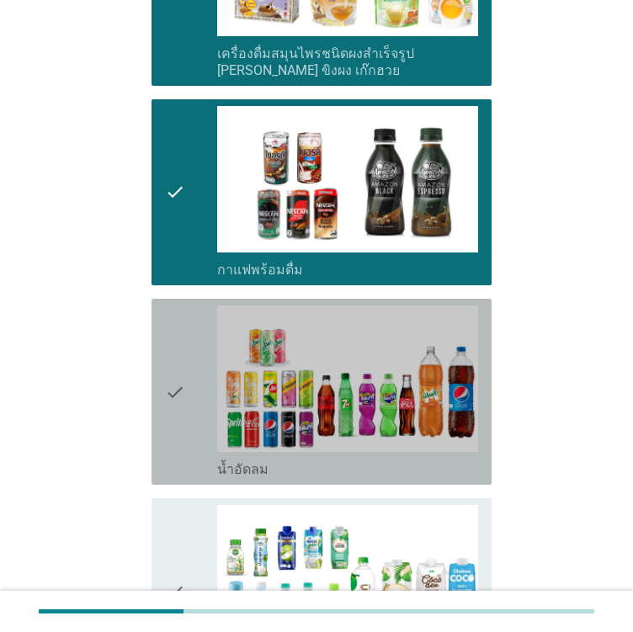
drag, startPoint x: 164, startPoint y: 420, endPoint x: 184, endPoint y: 556, distance: 137.0
click at [164, 423] on div "check check_box น้ำอัดลม" at bounding box center [322, 392] width 340 height 186
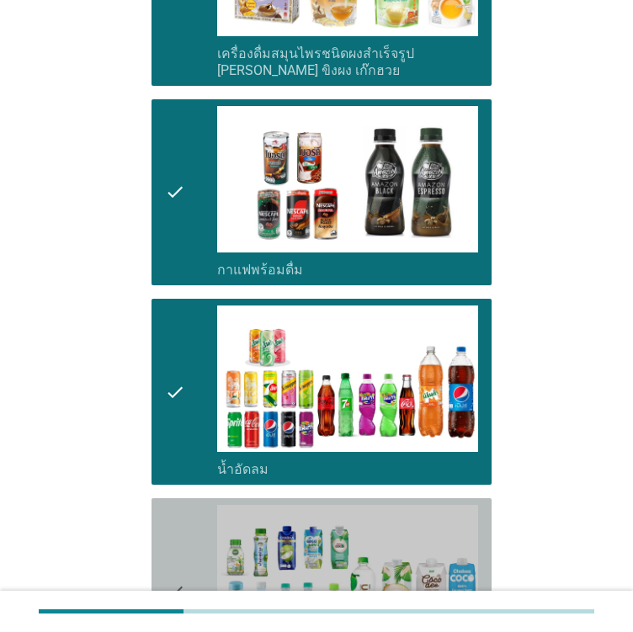
click at [186, 567] on div "check" at bounding box center [191, 591] width 52 height 173
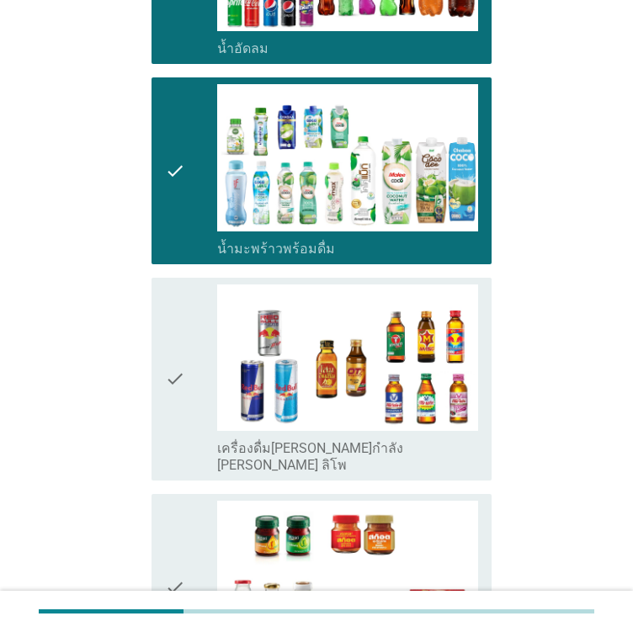
scroll to position [1983, 0]
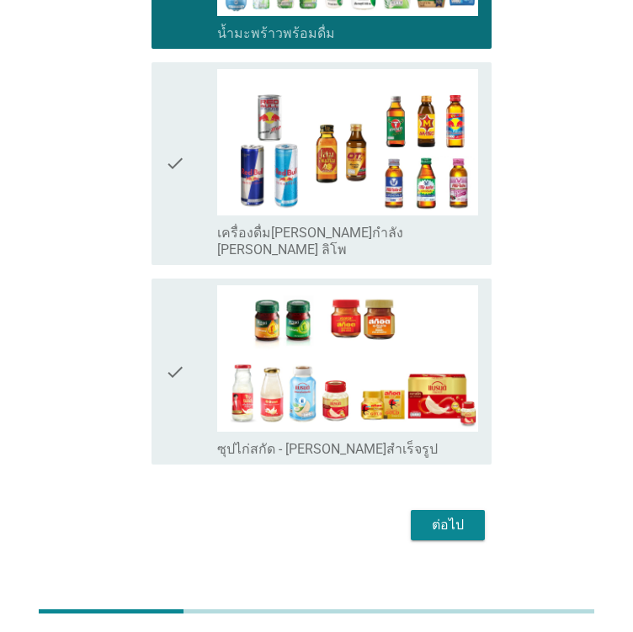
drag, startPoint x: 184, startPoint y: 183, endPoint x: 190, endPoint y: 321, distance: 138.2
click at [186, 193] on div "check" at bounding box center [191, 163] width 52 height 189
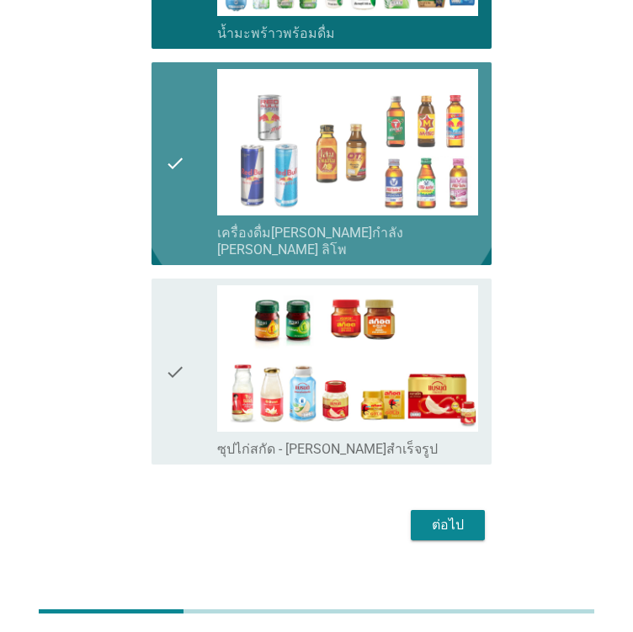
click at [188, 352] on div "check" at bounding box center [191, 371] width 52 height 173
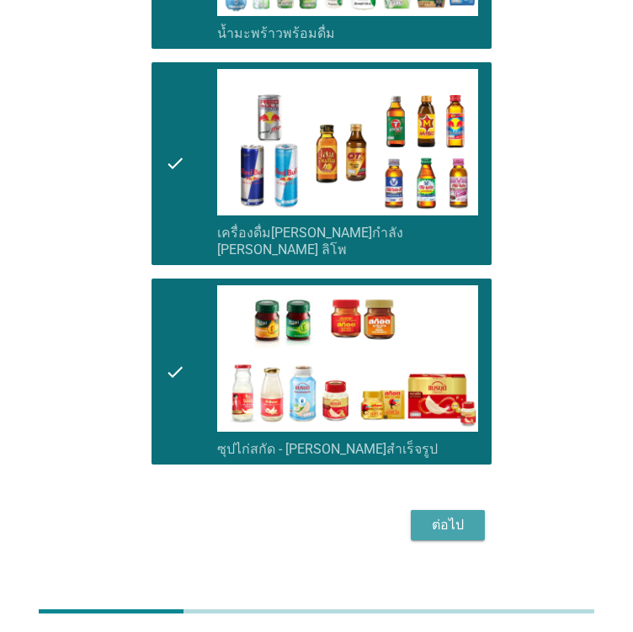
click at [464, 515] on div "ต่อไป" at bounding box center [447, 525] width 47 height 20
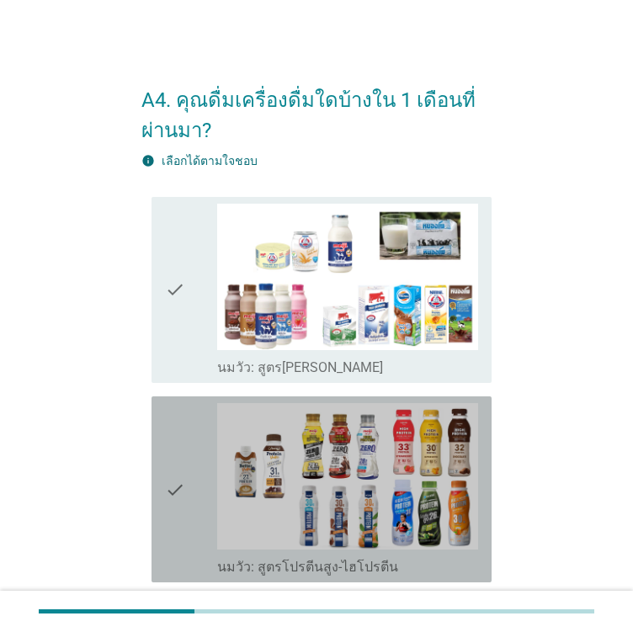
click at [173, 471] on icon "check" at bounding box center [175, 489] width 20 height 173
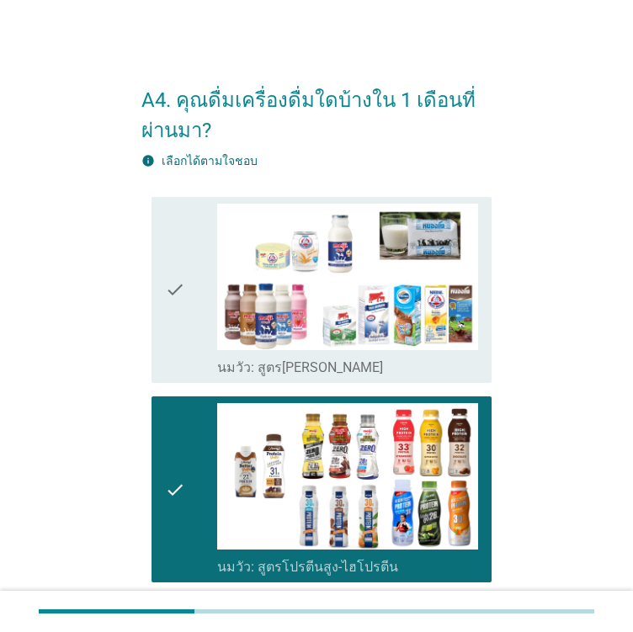
scroll to position [421, 0]
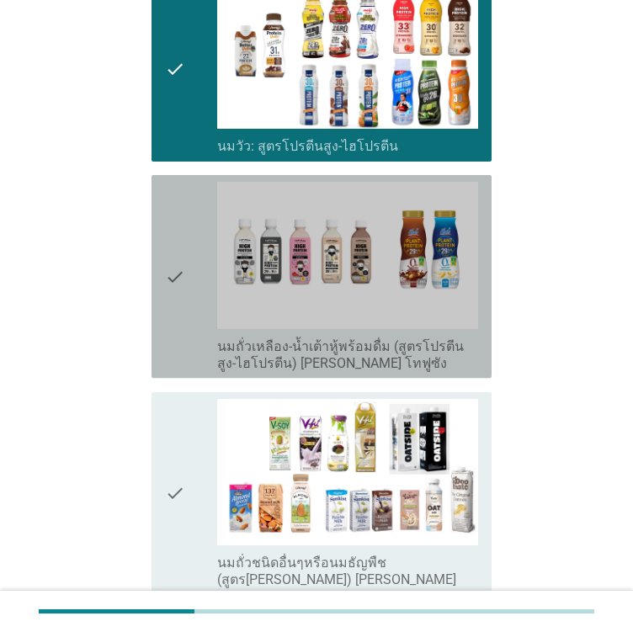
click at [158, 306] on div "check check_box นมถั่วเหลือง-น้ำเต้าหู้พร้อมดื่ม (สูตรโปรตีนสูง-ไฮโปรตีน) [PERS…" at bounding box center [322, 276] width 340 height 203
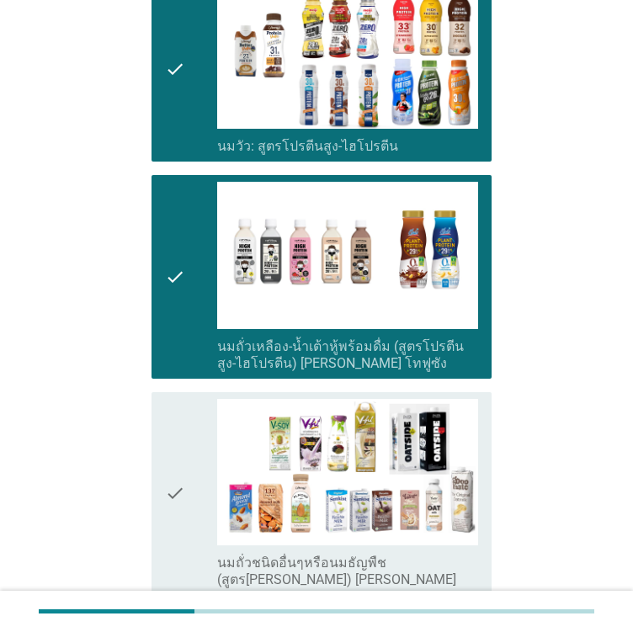
scroll to position [673, 0]
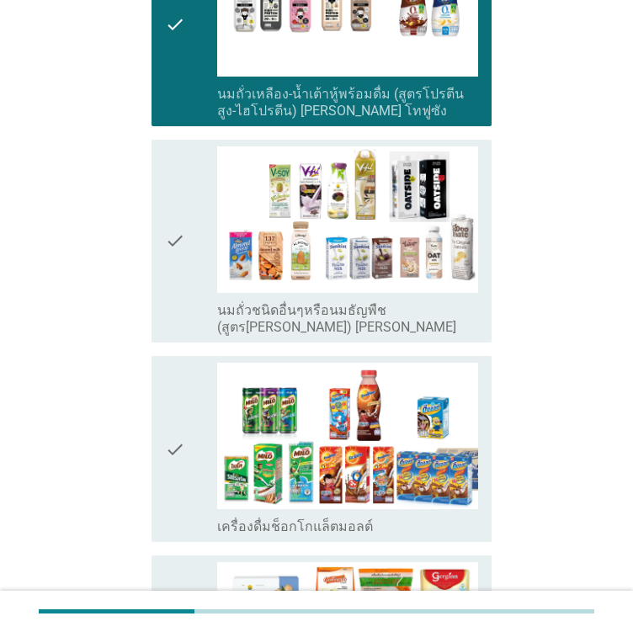
click at [182, 409] on icon "check" at bounding box center [175, 449] width 20 height 173
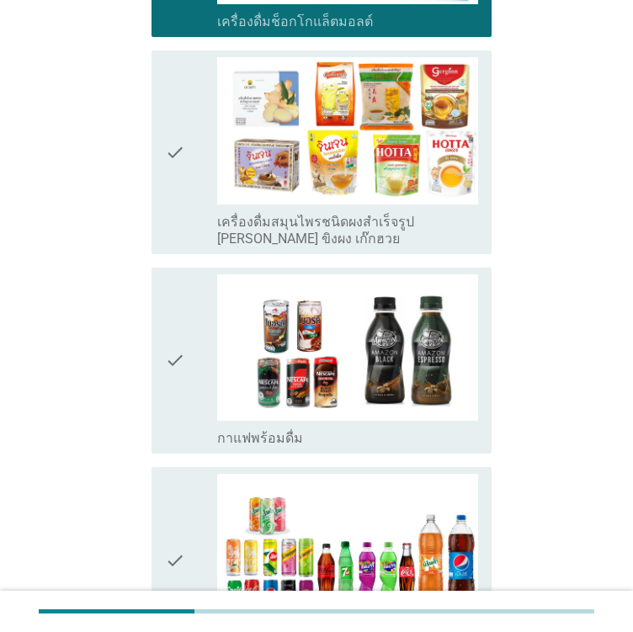
click at [178, 357] on icon "check" at bounding box center [175, 360] width 20 height 173
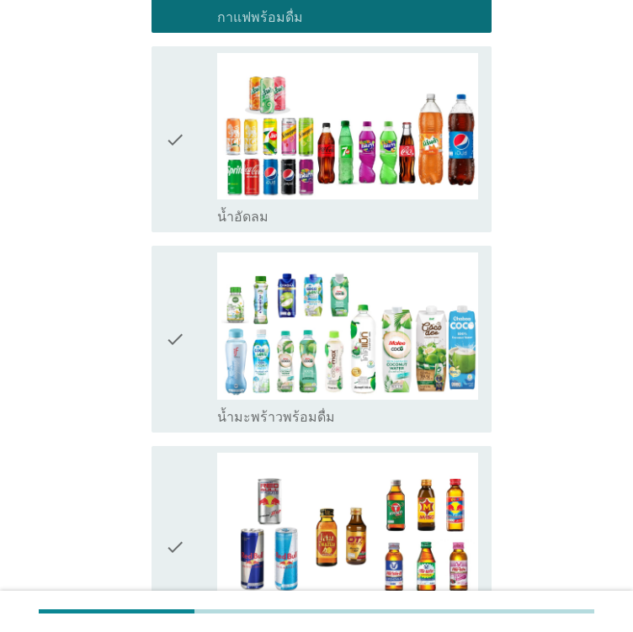
scroll to position [1936, 0]
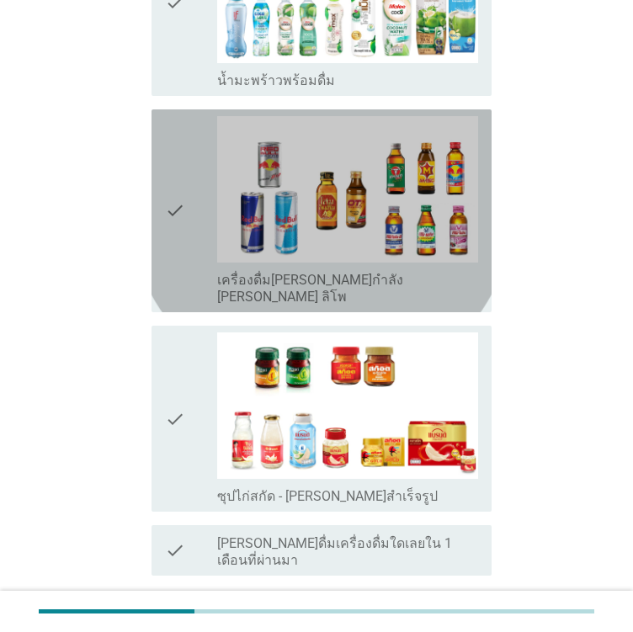
click at [167, 199] on icon "check" at bounding box center [175, 210] width 20 height 189
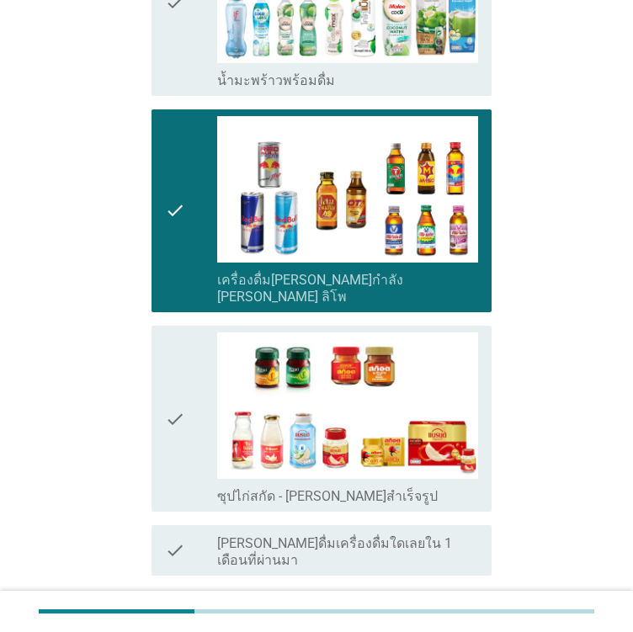
click at [175, 373] on icon "check" at bounding box center [175, 419] width 20 height 173
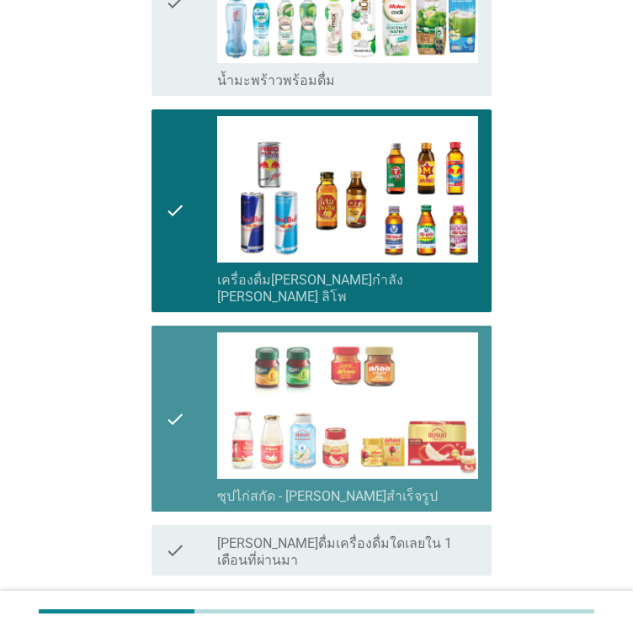
scroll to position [2030, 0]
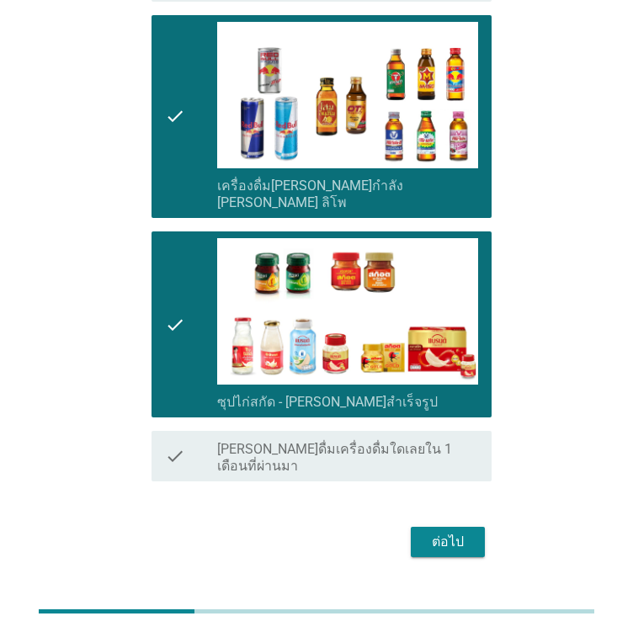
click at [456, 532] on div "ต่อไป" at bounding box center [447, 542] width 47 height 20
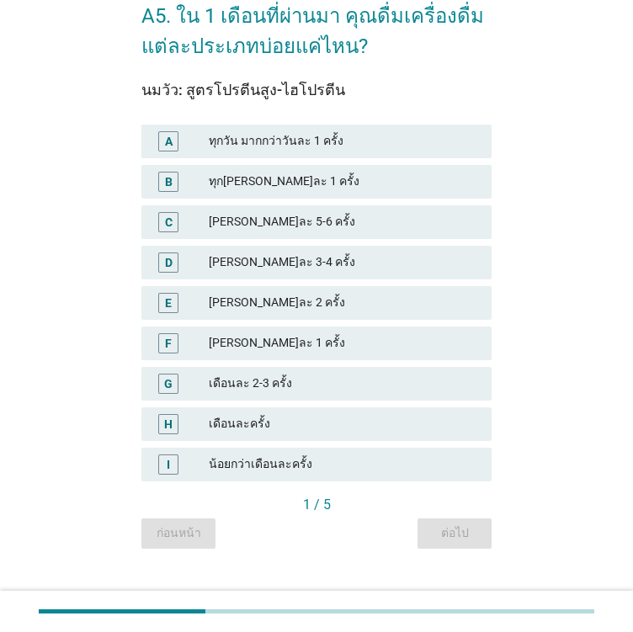
scroll to position [109, 0]
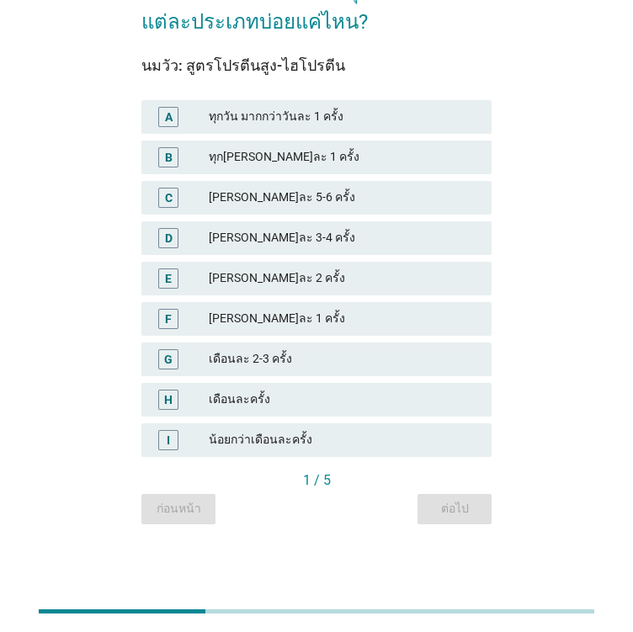
click at [270, 194] on div "[PERSON_NAME]ละ 5-6 ครั้ง" at bounding box center [343, 198] width 269 height 20
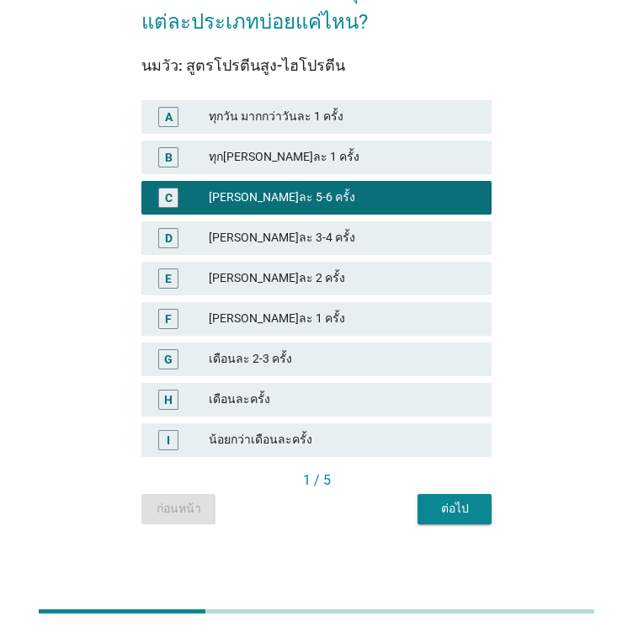
drag, startPoint x: 258, startPoint y: 138, endPoint x: 258, endPoint y: 147, distance: 9.3
click at [258, 139] on div "B ทุก[PERSON_NAME]ละ 1 ครั้ง" at bounding box center [316, 157] width 357 height 40
click at [257, 152] on div "ทุก[PERSON_NAME]ละ 1 ครั้ง" at bounding box center [343, 157] width 269 height 20
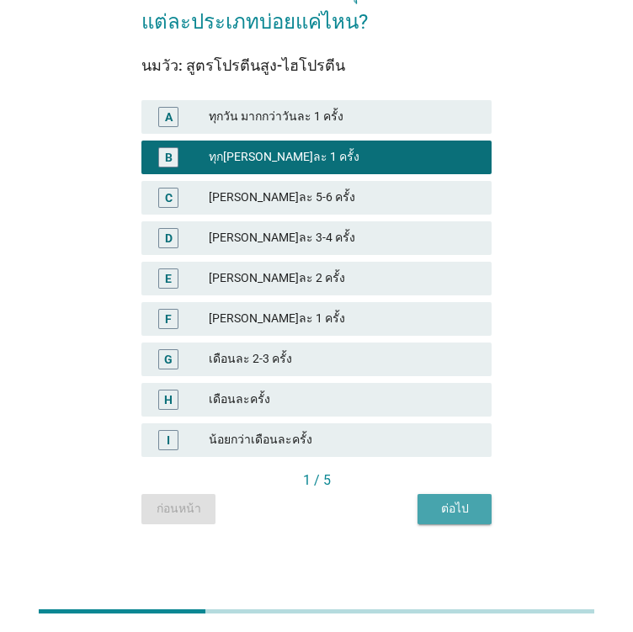
click at [447, 501] on div "ต่อไป" at bounding box center [454, 509] width 47 height 18
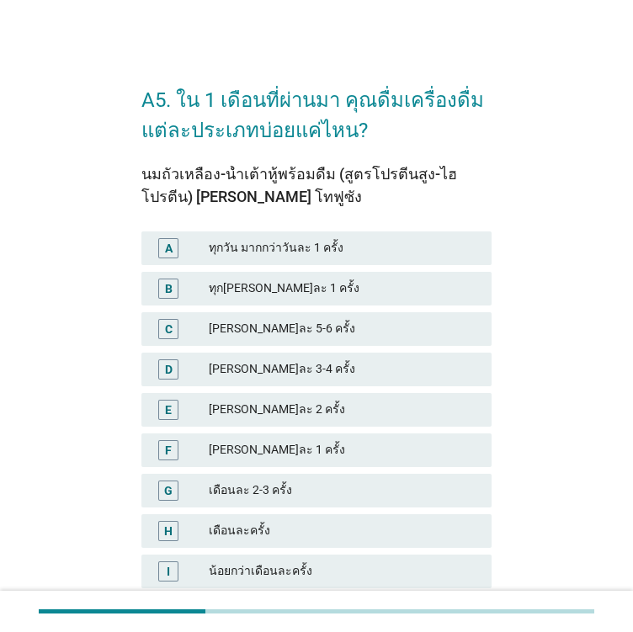
click at [226, 295] on div "ทุก[PERSON_NAME]ละ 1 ครั้ง" at bounding box center [343, 289] width 269 height 20
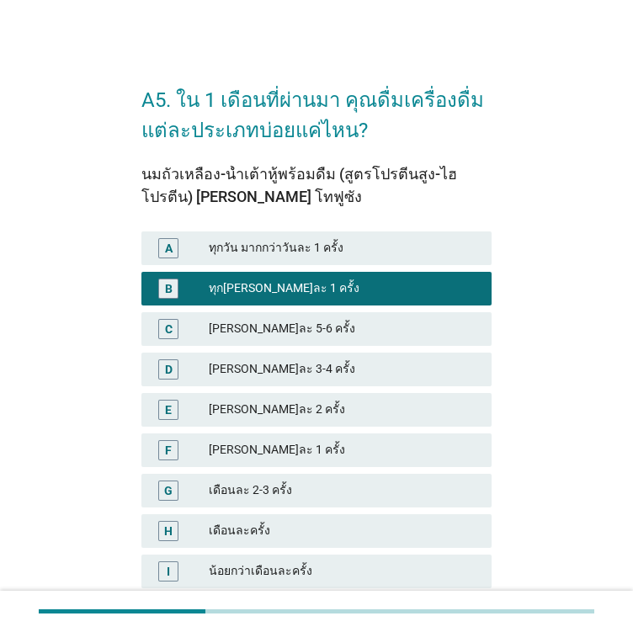
scroll to position [131, 0]
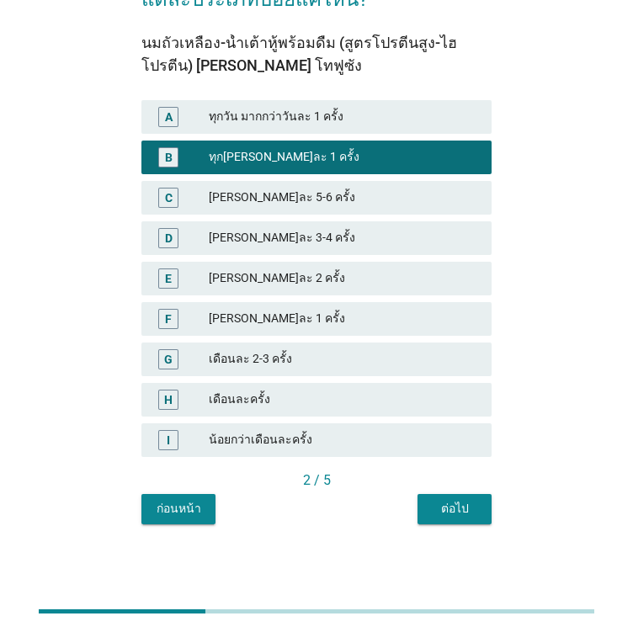
click at [459, 504] on div "ต่อไป" at bounding box center [454, 509] width 47 height 18
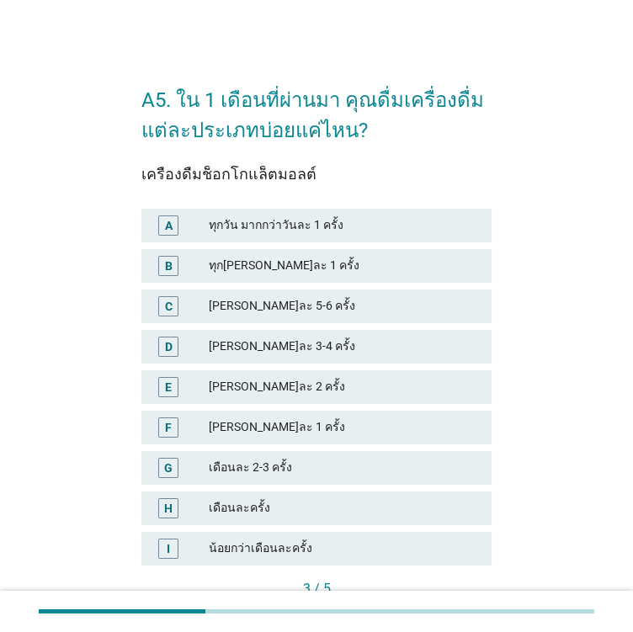
click at [239, 301] on div "[PERSON_NAME]ละ 5-6 ครั้ง" at bounding box center [343, 306] width 269 height 20
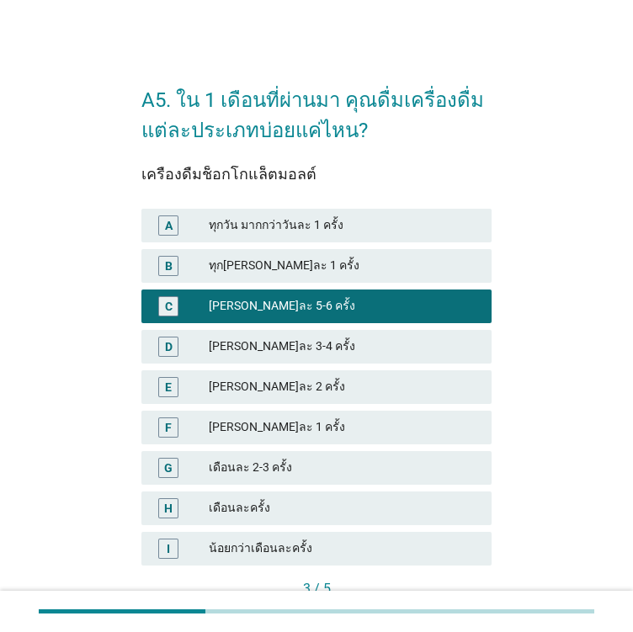
scroll to position [109, 0]
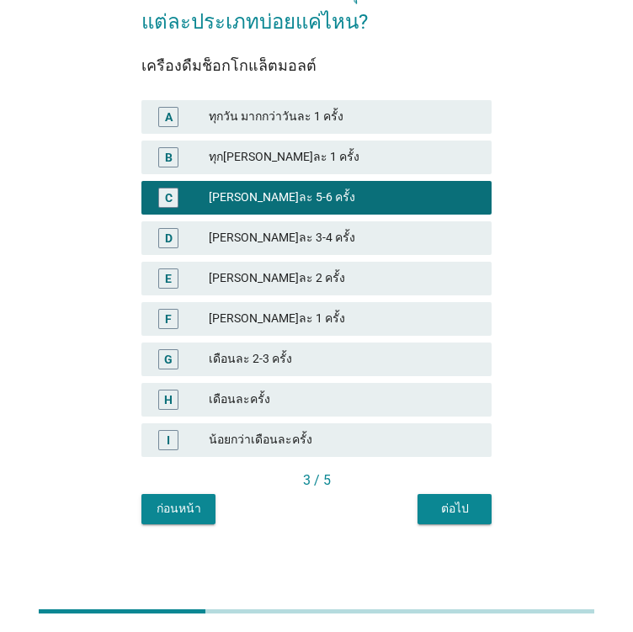
click at [461, 524] on div "A5. ใน 1 เดือนที่ผ่านมา คุณดื่มเครื่องดื่มแต่ละประเภทบ่อยแค่ไหน? เครื่องดื่มช็อ…" at bounding box center [316, 242] width 377 height 592
click at [441, 502] on div "ต่อไป" at bounding box center [454, 509] width 47 height 18
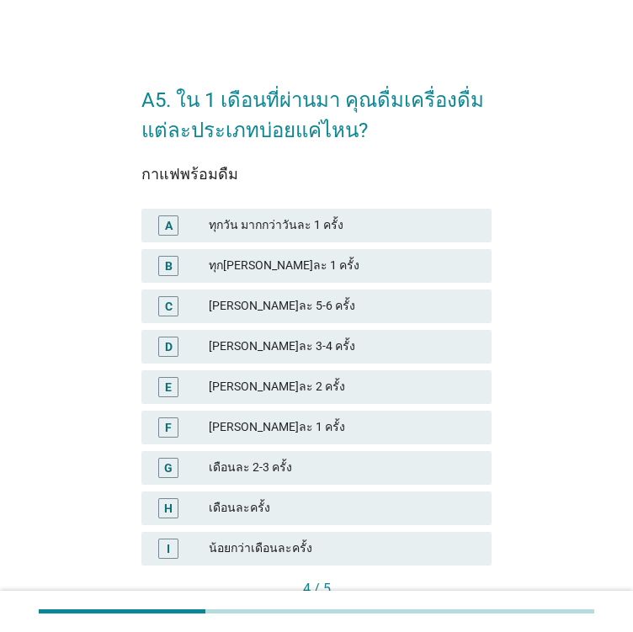
click at [220, 232] on div "ทุกวัน มากกว่าวันละ 1 ครั้ง" at bounding box center [343, 226] width 269 height 20
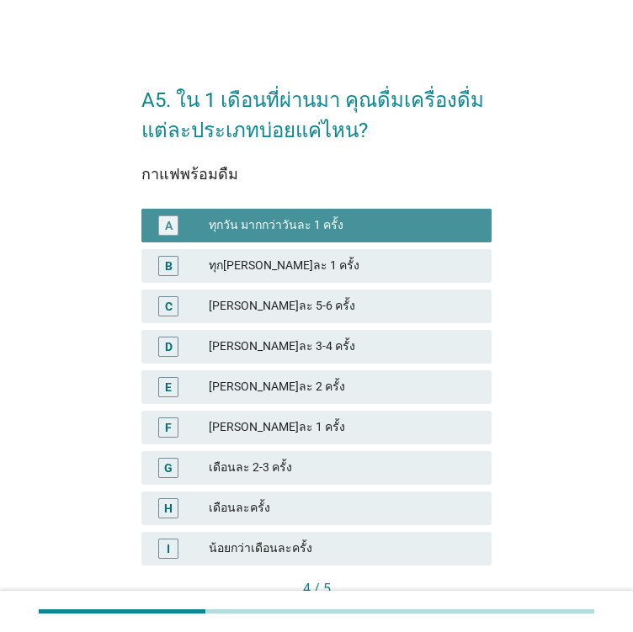
scroll to position [109, 0]
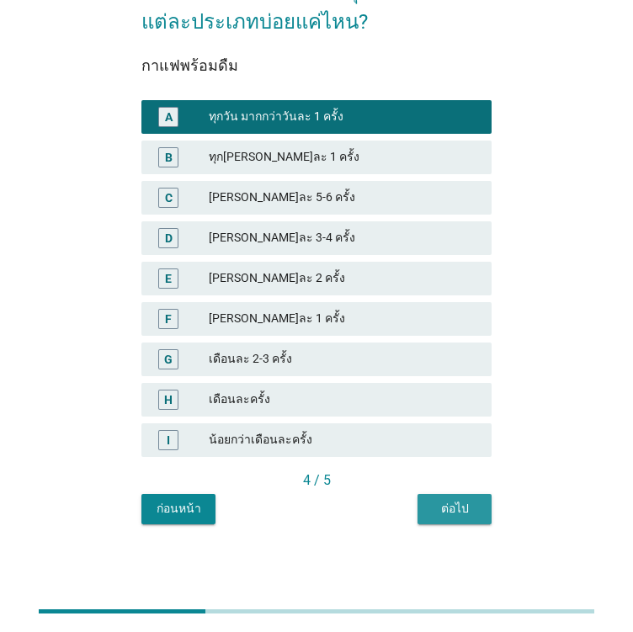
drag, startPoint x: 468, startPoint y: 511, endPoint x: 352, endPoint y: 411, distance: 153.4
click at [467, 511] on div "ต่อไป" at bounding box center [454, 509] width 47 height 18
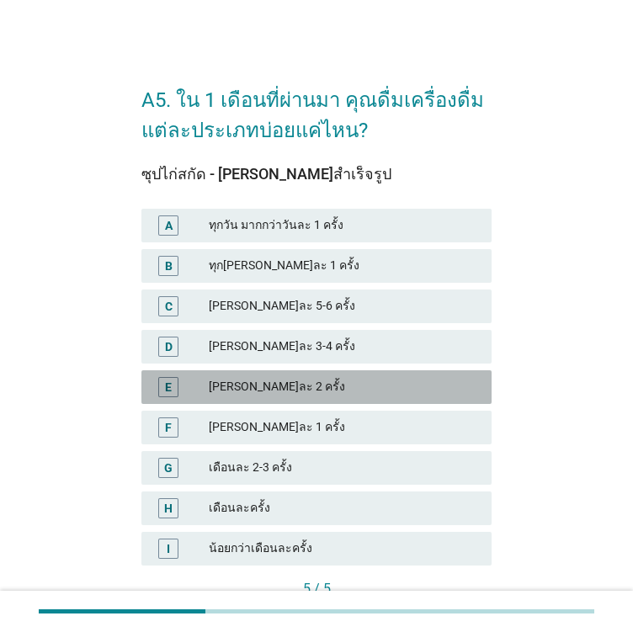
click at [245, 380] on div "[PERSON_NAME]ละ 2 ครั้ง" at bounding box center [343, 387] width 269 height 20
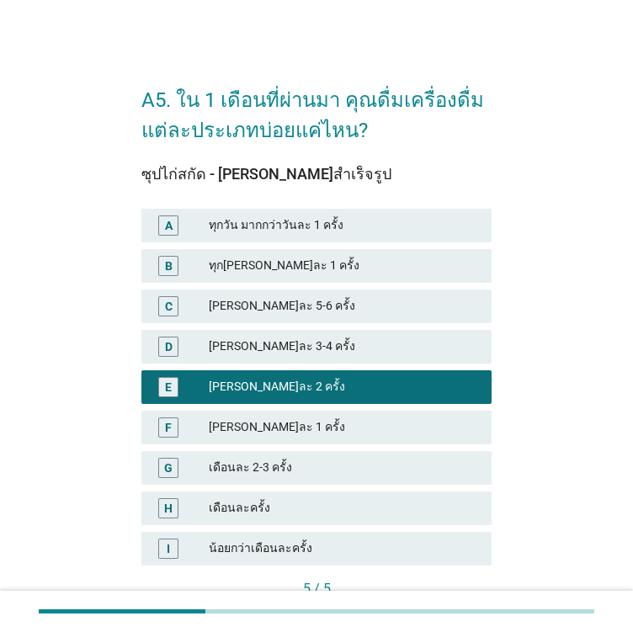
click at [260, 438] on div "F [PERSON_NAME]ละ 1 ครั้ง" at bounding box center [316, 428] width 350 height 34
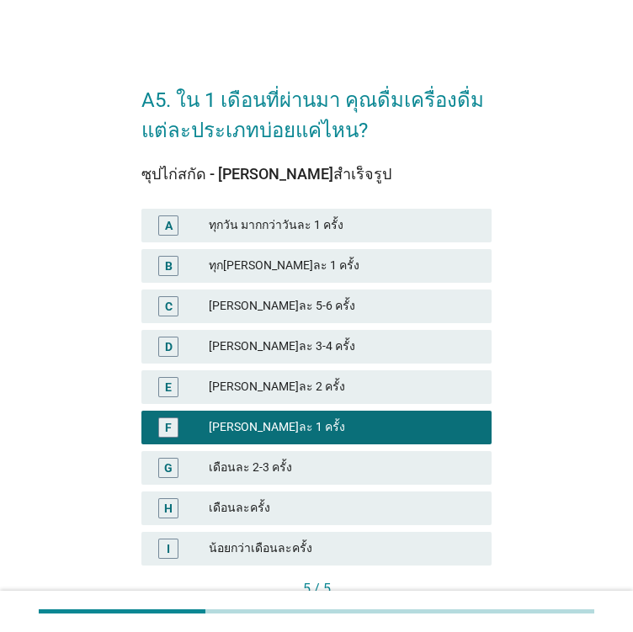
click at [273, 473] on div "เดือนละ 2-3 ครั้ง" at bounding box center [343, 468] width 269 height 20
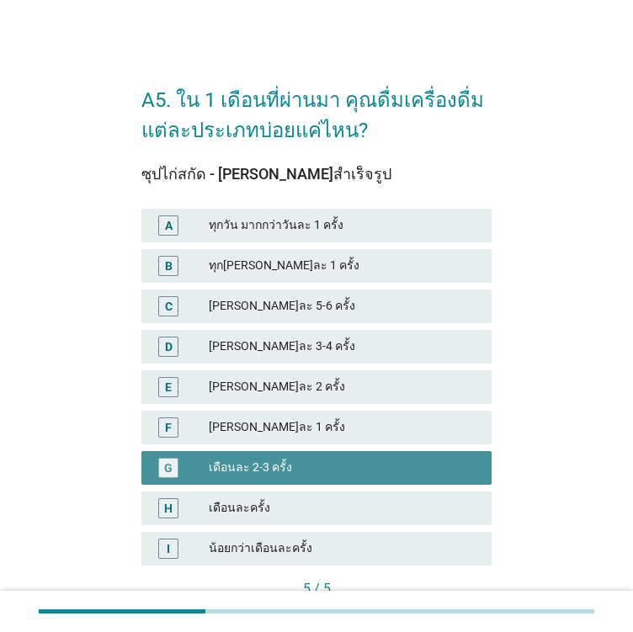
scroll to position [109, 0]
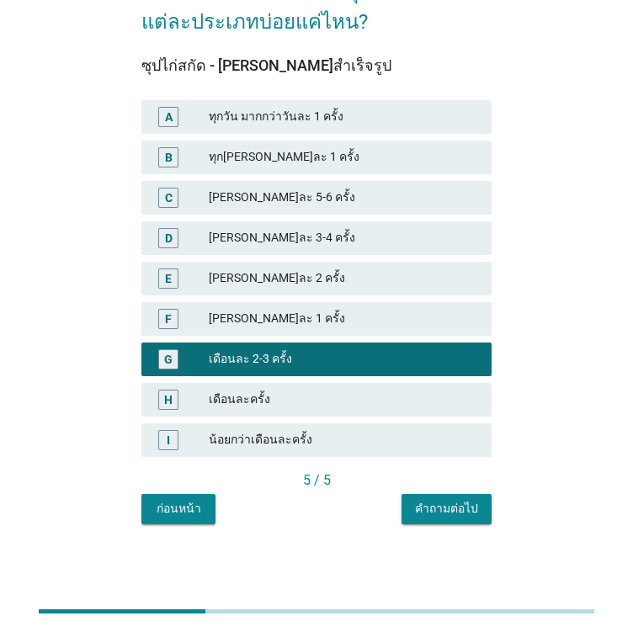
click at [432, 504] on div "คำถามต่อไป" at bounding box center [446, 509] width 63 height 18
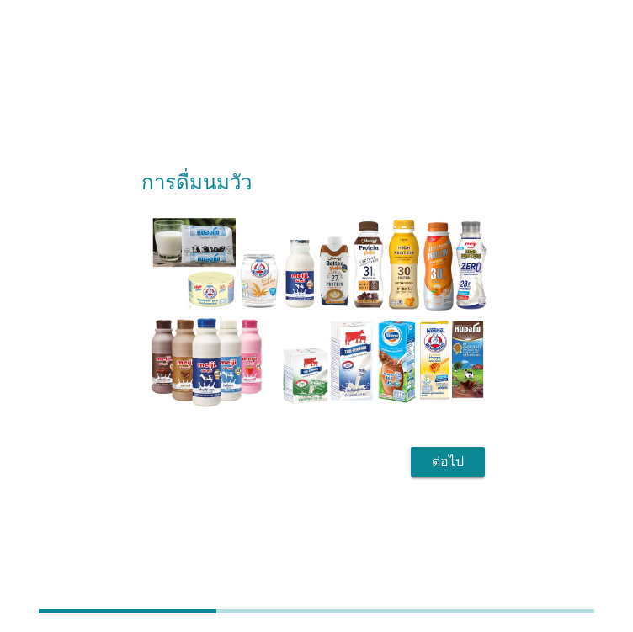
click at [446, 465] on div "ต่อไป" at bounding box center [447, 462] width 47 height 20
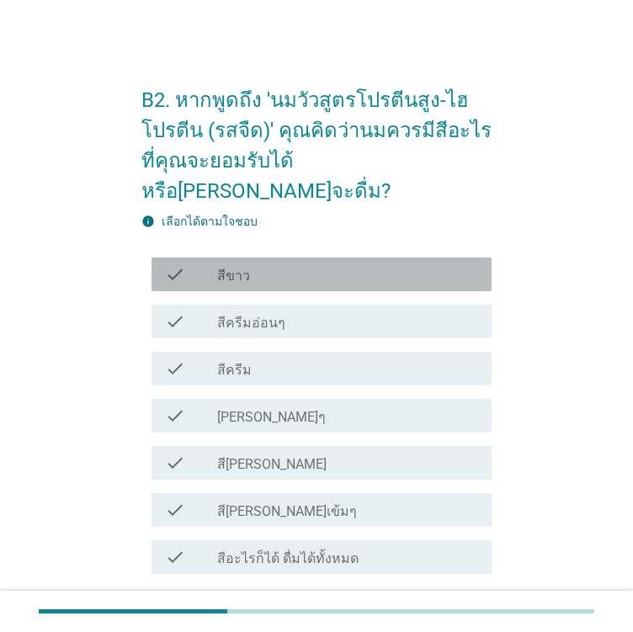
click at [226, 268] on label "สีขาว" at bounding box center [233, 276] width 33 height 17
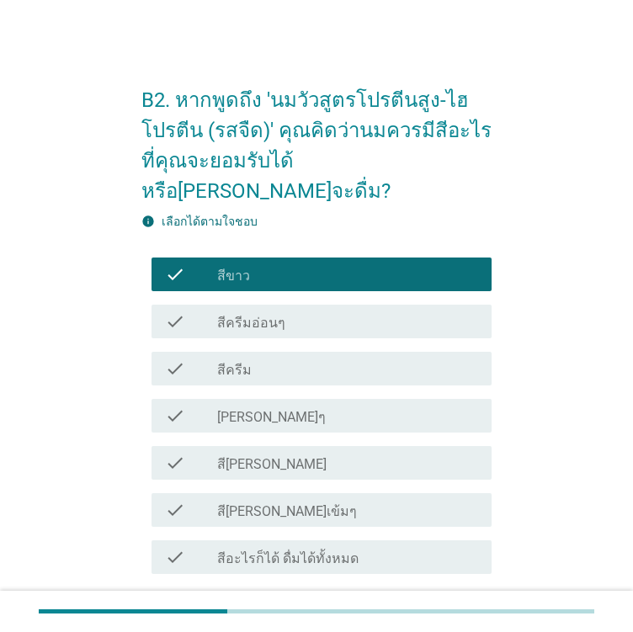
click at [254, 439] on div "check check_box_outline_blank สี[PERSON_NAME]" at bounding box center [316, 462] width 350 height 47
click at [252, 487] on div "check check_box_outline_blank สี[PERSON_NAME]เข้มๆ" at bounding box center [316, 510] width 350 height 47
click at [249, 456] on label "สี[PERSON_NAME]" at bounding box center [271, 464] width 109 height 17
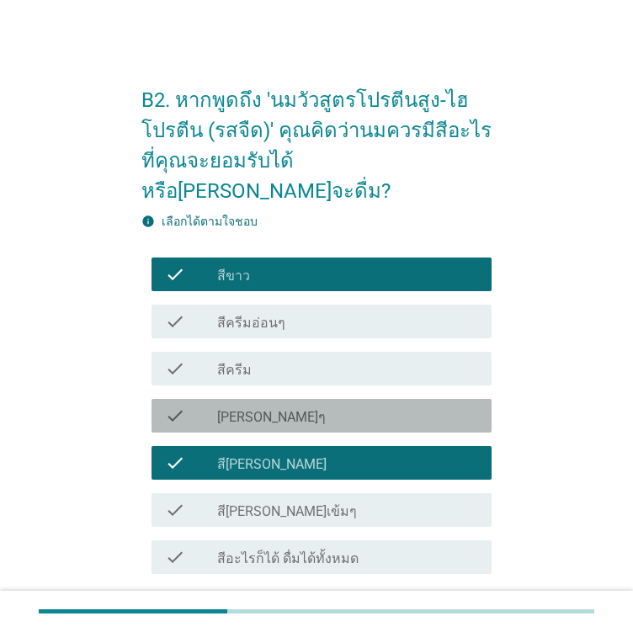
click at [249, 409] on label "[PERSON_NAME]ๆ" at bounding box center [271, 417] width 109 height 17
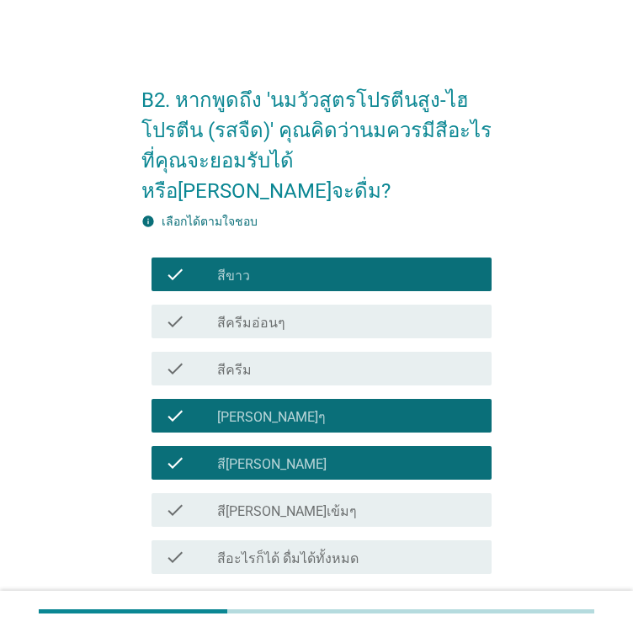
scroll to position [101, 0]
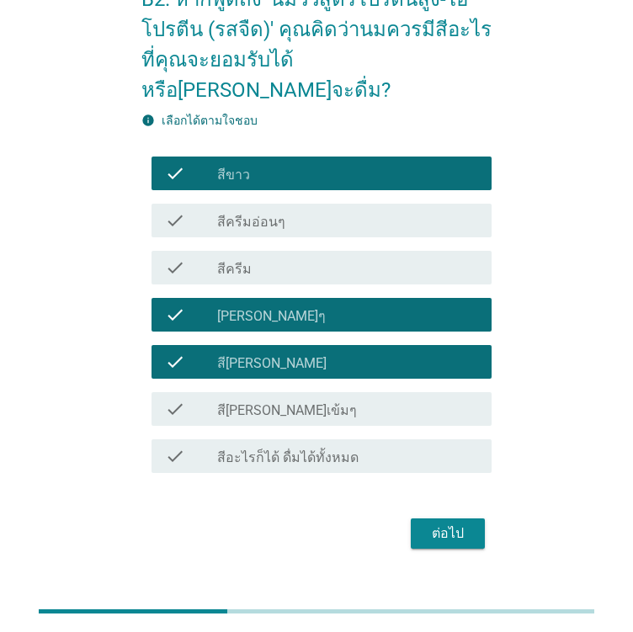
click at [428, 524] on div "ต่อไป" at bounding box center [447, 534] width 47 height 20
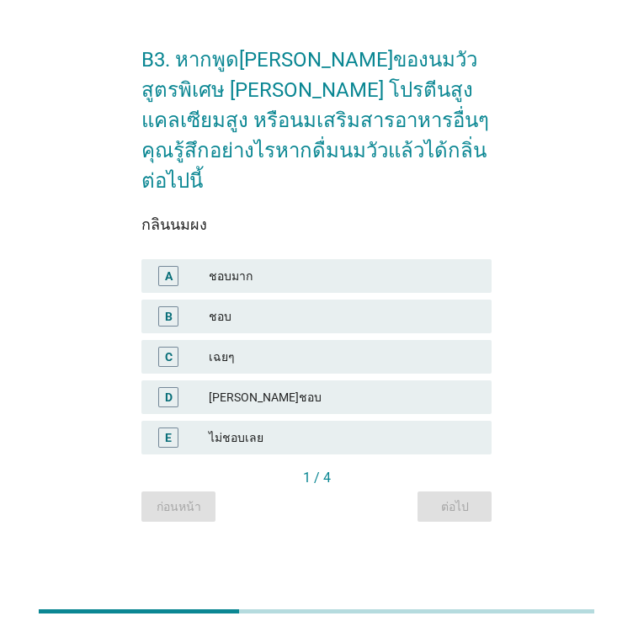
scroll to position [0, 0]
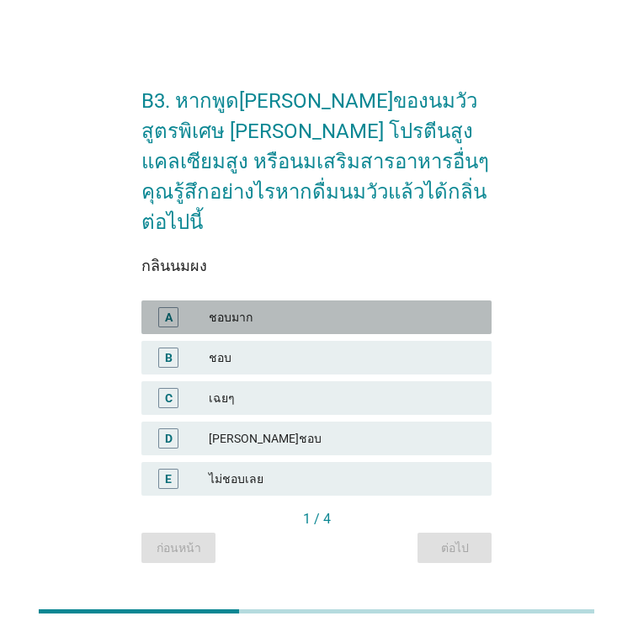
click at [230, 307] on div "ชอบมาก" at bounding box center [343, 317] width 269 height 20
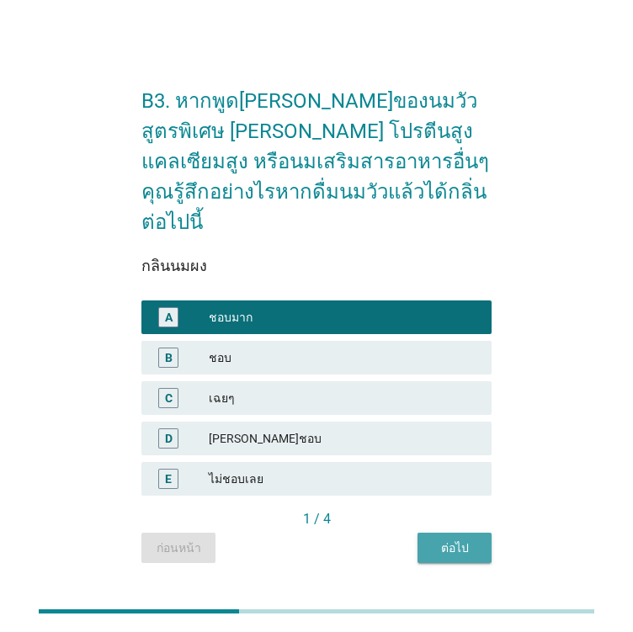
click at [463, 540] on div "ต่อไป" at bounding box center [454, 549] width 47 height 18
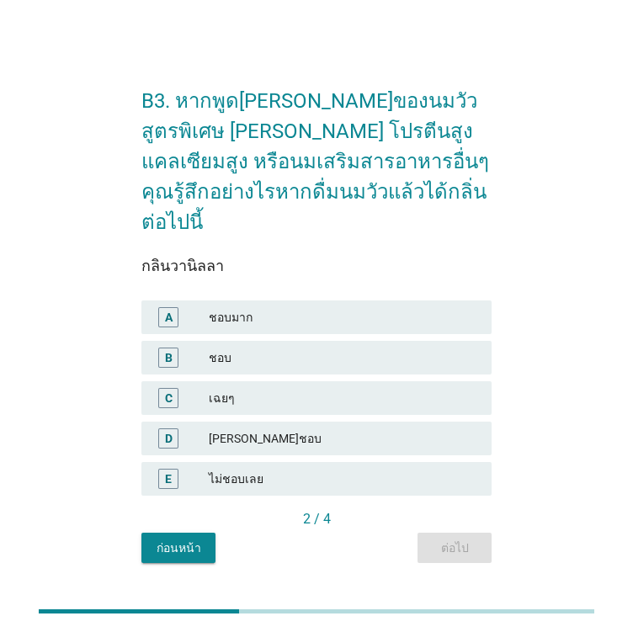
click at [235, 316] on div "A ชอบมาก" at bounding box center [316, 318] width 350 height 34
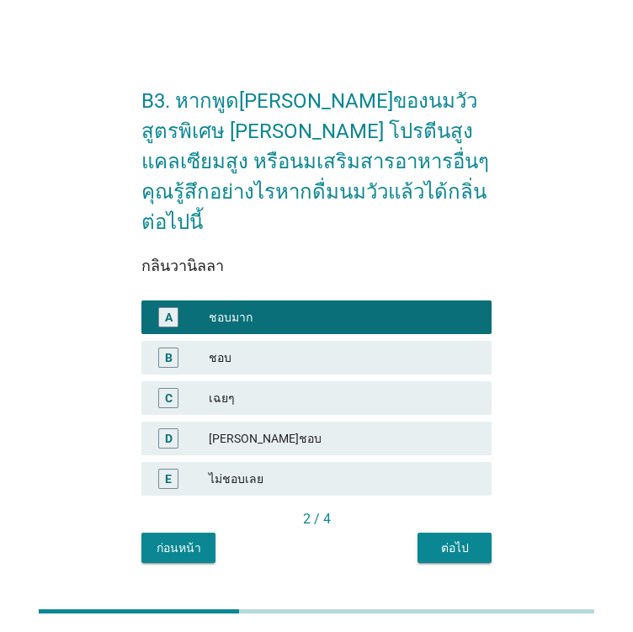
click at [443, 540] on div "ต่อไป" at bounding box center [454, 549] width 47 height 18
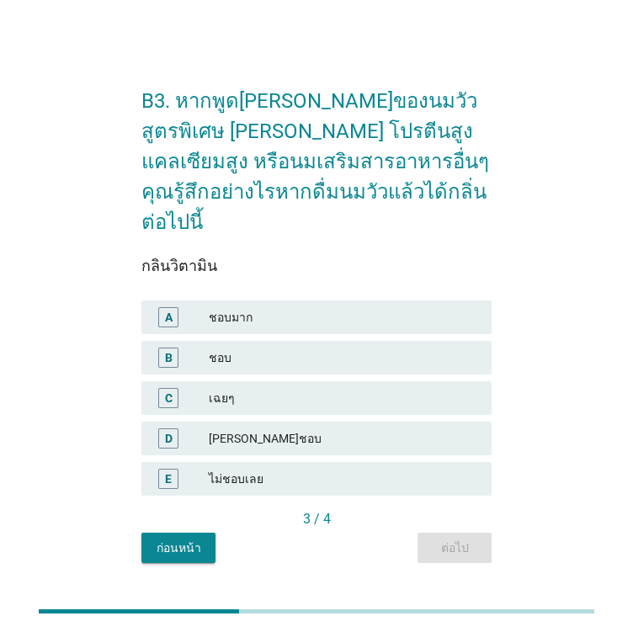
click at [279, 348] on div "ชอบ" at bounding box center [343, 358] width 269 height 20
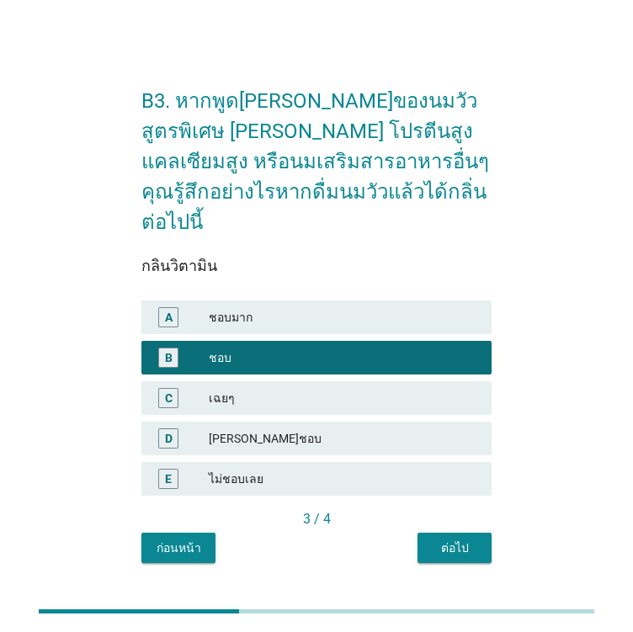
click at [458, 548] on div "B3. หากพูด[PERSON_NAME]ของนมวัวสูตรพิเศษ [PERSON_NAME] โปรตีนสูง แคลเซียมสูง หร…" at bounding box center [316, 316] width 377 height 521
click at [458, 540] on div "ต่อไป" at bounding box center [454, 549] width 47 height 18
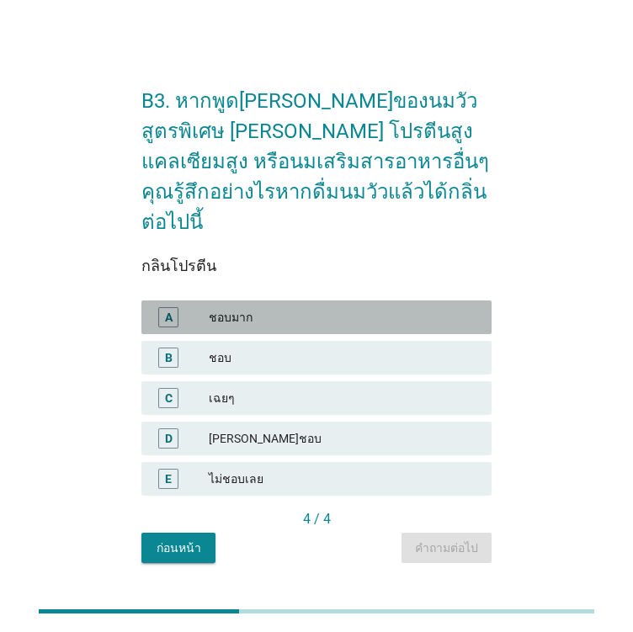
drag, startPoint x: 285, startPoint y: 299, endPoint x: 322, endPoint y: 329, distance: 47.9
click at [285, 307] on div "ชอบมาก" at bounding box center [343, 317] width 269 height 20
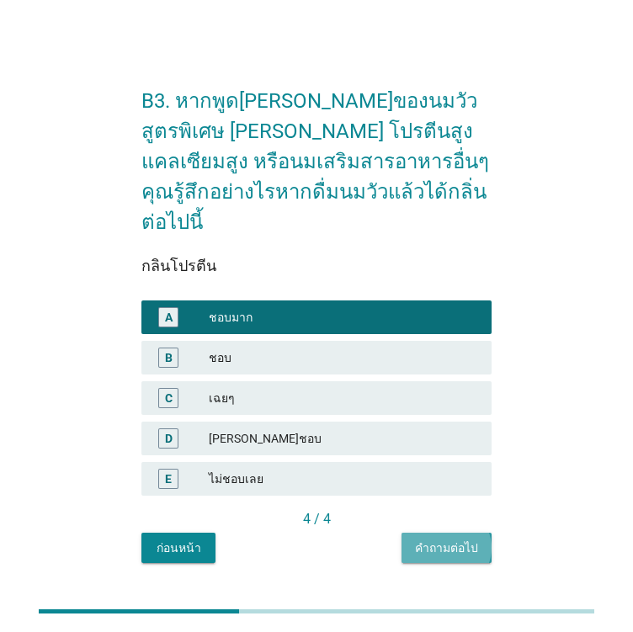
click at [458, 540] on div "คำถามต่อไป" at bounding box center [446, 549] width 63 height 18
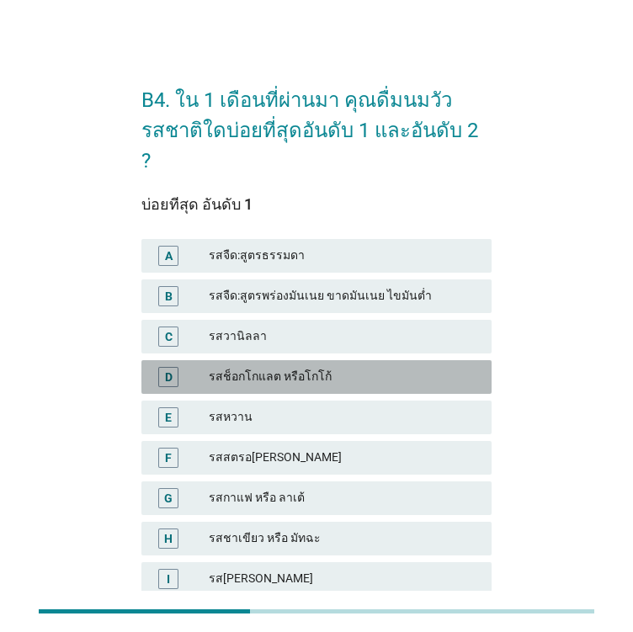
click at [262, 367] on div "รสช็อกโกแลต หรือโกโก้" at bounding box center [343, 377] width 269 height 20
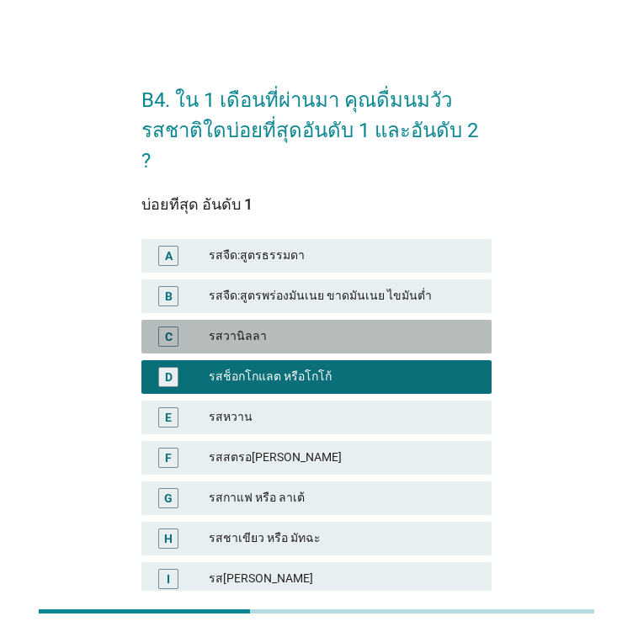
click at [258, 327] on div "รสวานิลลา" at bounding box center [343, 337] width 269 height 20
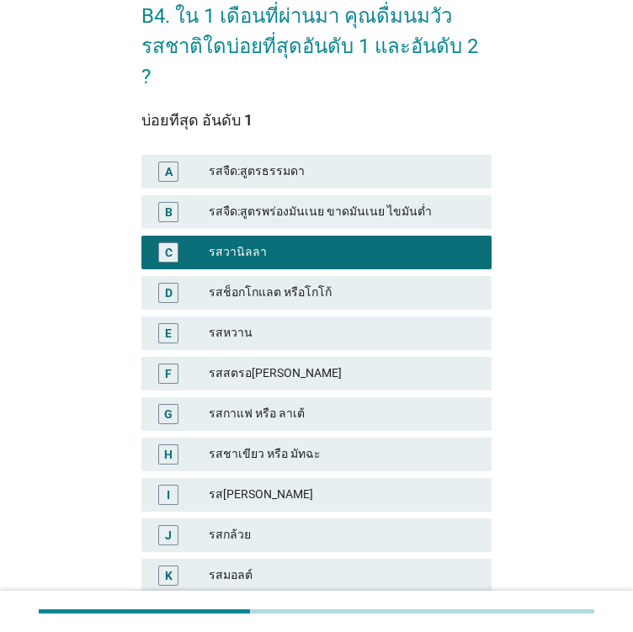
click at [261, 276] on div "D รสช็อกโกแลต หรือโกโก้" at bounding box center [316, 293] width 350 height 34
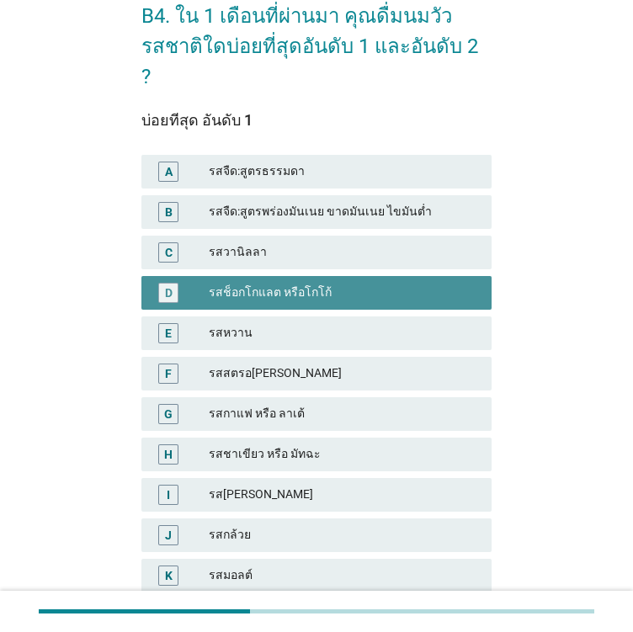
scroll to position [391, 0]
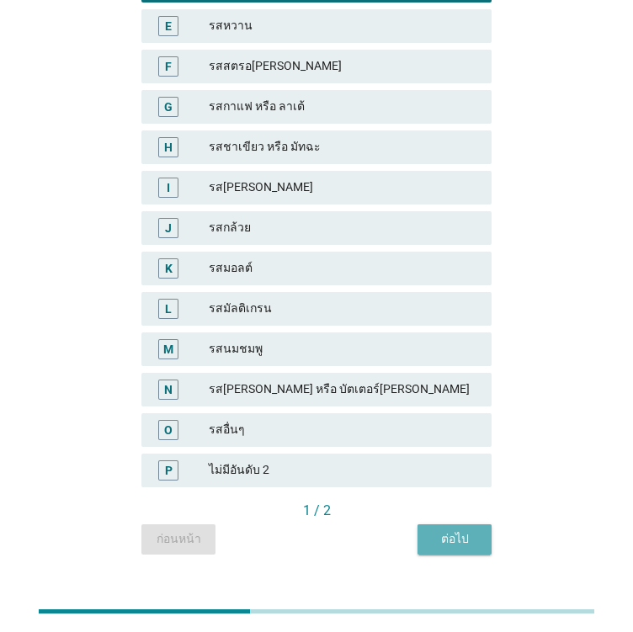
click at [457, 530] on div "ต่อไป" at bounding box center [454, 539] width 47 height 18
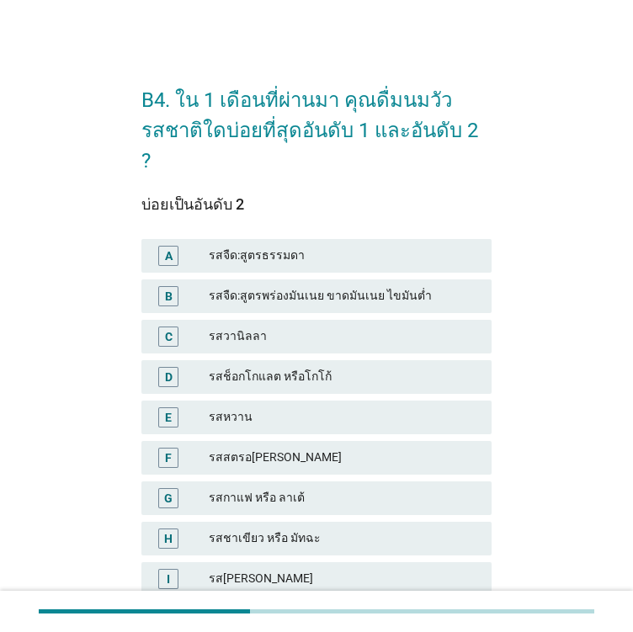
click at [271, 327] on div "รสวานิลลา" at bounding box center [343, 337] width 269 height 20
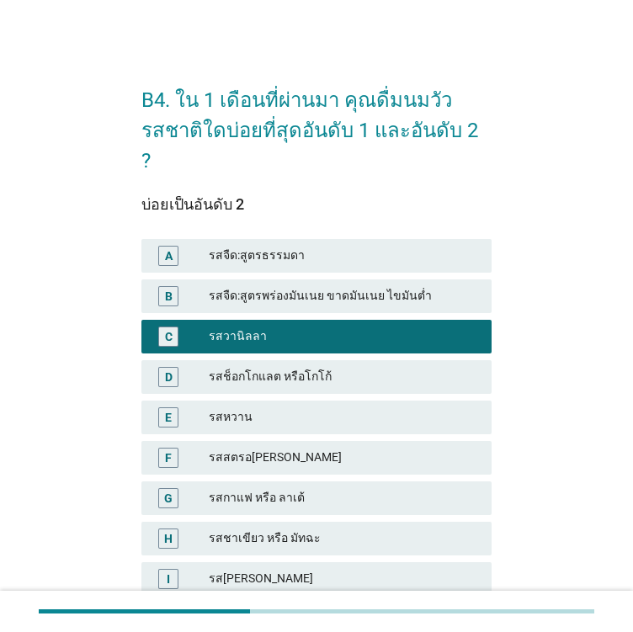
scroll to position [337, 0]
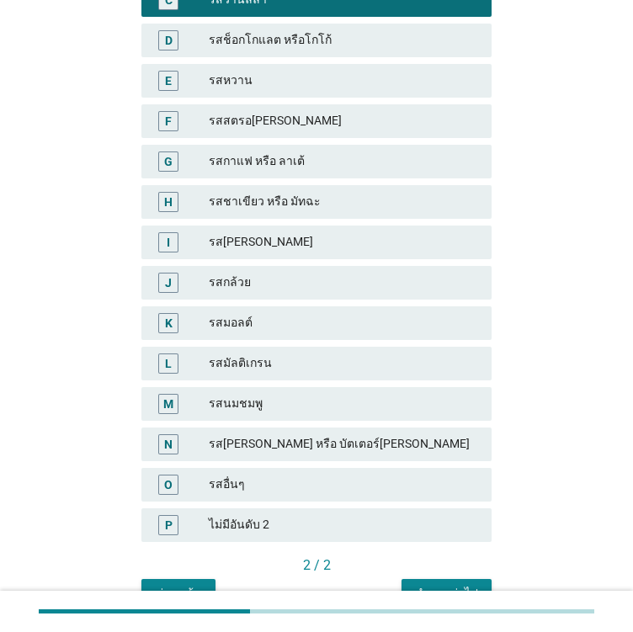
click at [439, 579] on button "คำถามต่อไป" at bounding box center [447, 594] width 90 height 30
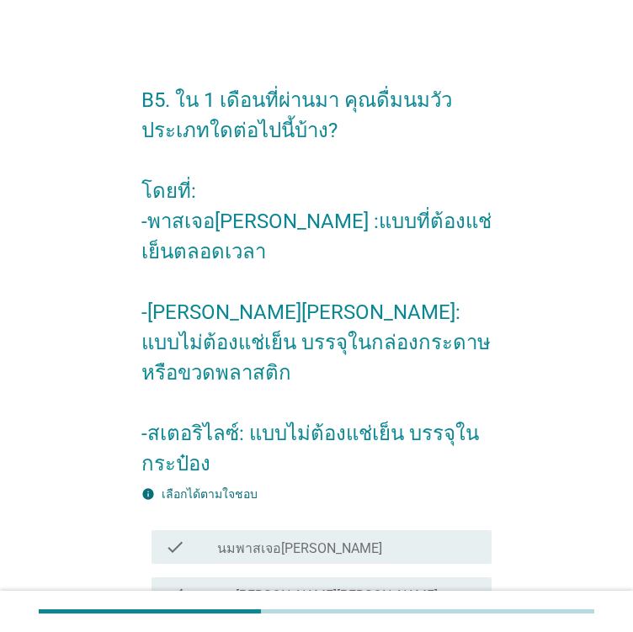
scroll to position [202, 0]
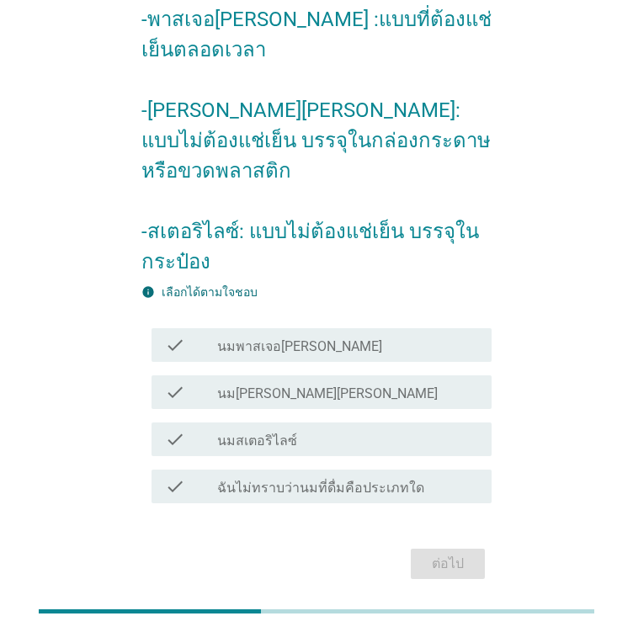
click at [277, 433] on label "นมสเตอริไลซ์" at bounding box center [257, 441] width 80 height 17
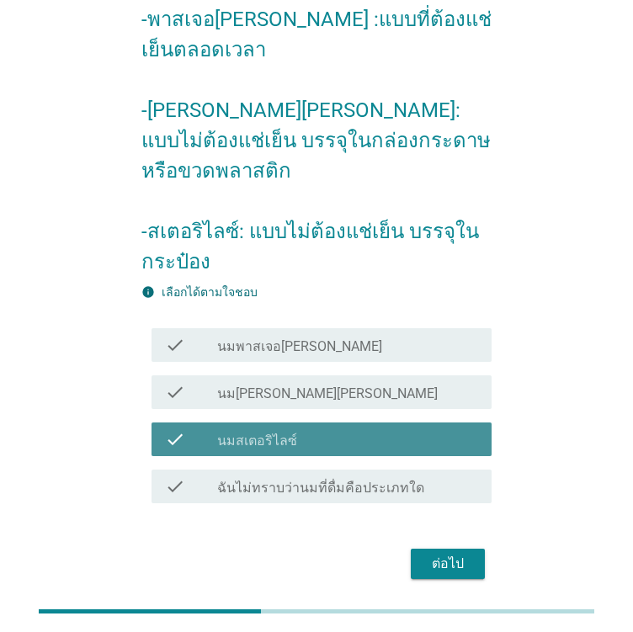
click at [275, 382] on div "check_box_outline_blank นม[PERSON_NAME][PERSON_NAME]" at bounding box center [347, 392] width 261 height 20
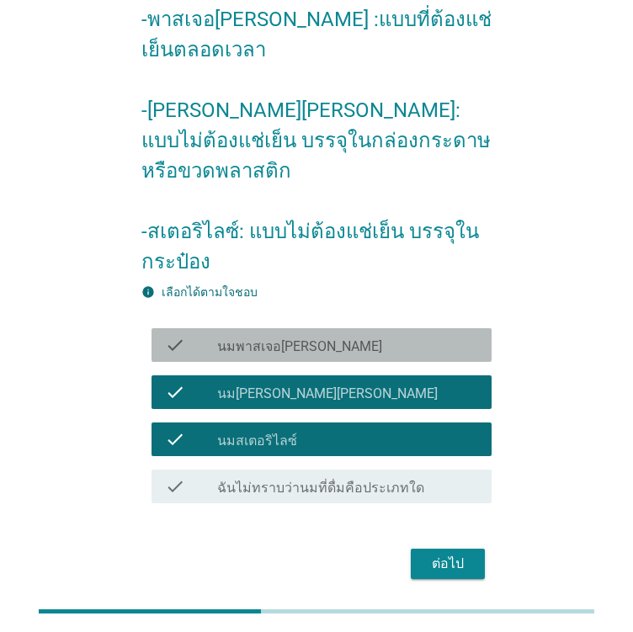
click at [276, 338] on label "นมพาสเจอ[PERSON_NAME]" at bounding box center [299, 346] width 165 height 17
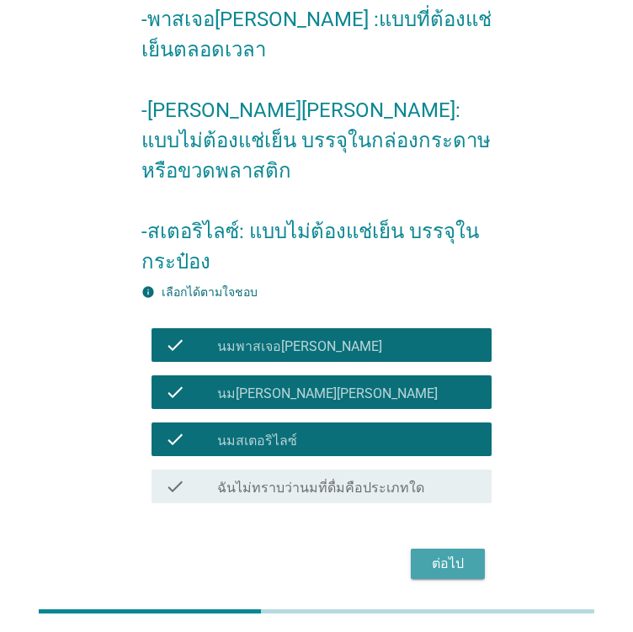
click at [434, 554] on div "ต่อไป" at bounding box center [447, 564] width 47 height 20
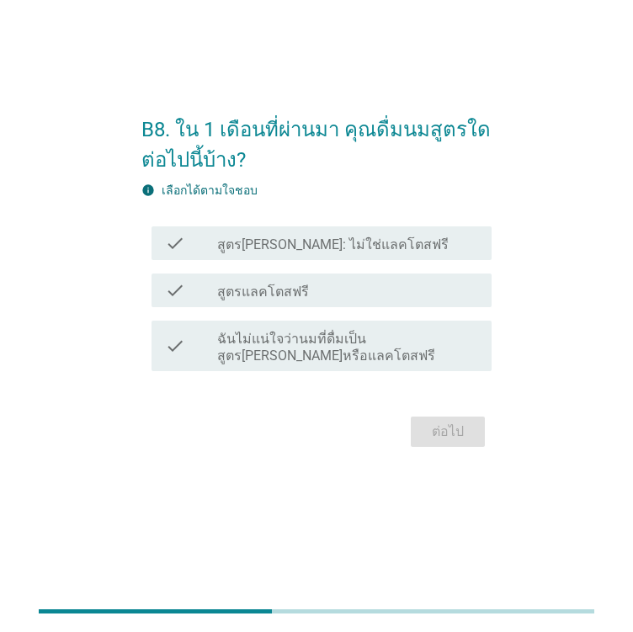
scroll to position [0, 0]
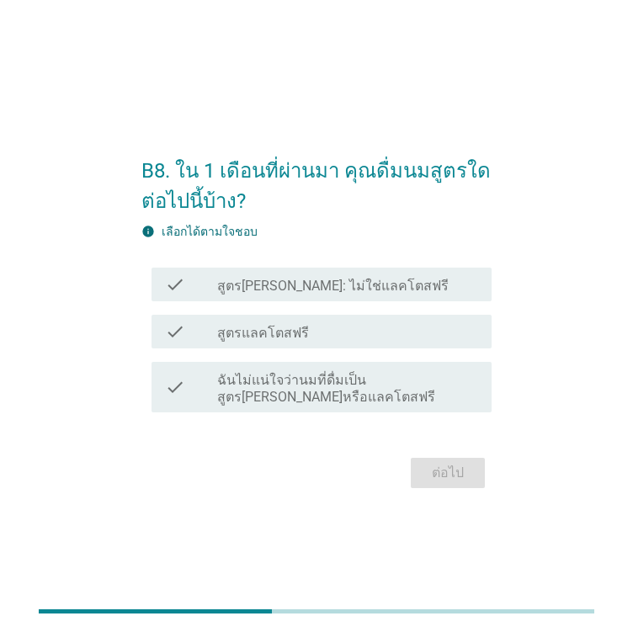
click at [280, 289] on label "สูตร[PERSON_NAME]: ไม่ใช่แลคโตสฟรี" at bounding box center [332, 286] width 231 height 17
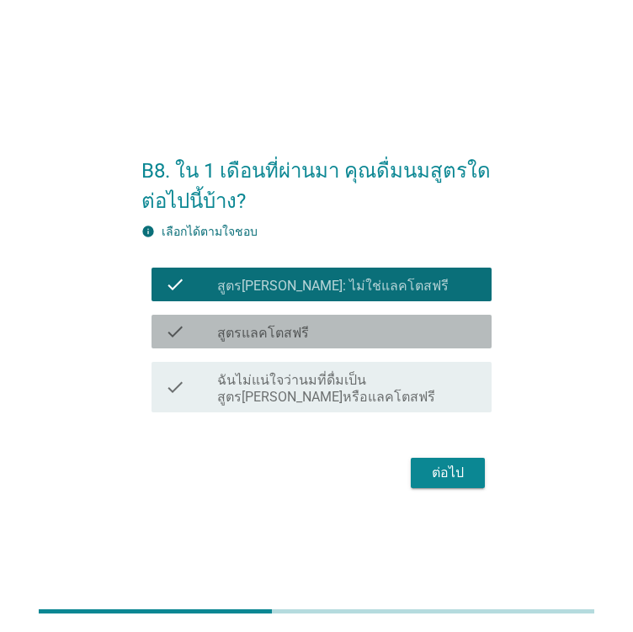
click at [365, 349] on div "check check_box_outline_blank สูตรแลคโตสฟรี" at bounding box center [316, 331] width 350 height 47
click at [340, 341] on div "check check_box_outline_blank สูตรแลคโตสฟรี" at bounding box center [322, 332] width 340 height 34
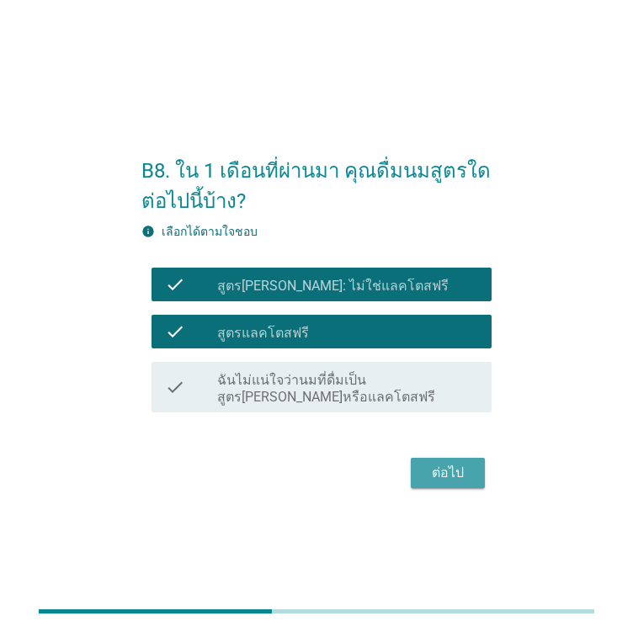
click at [451, 474] on div "ต่อไป" at bounding box center [447, 473] width 47 height 20
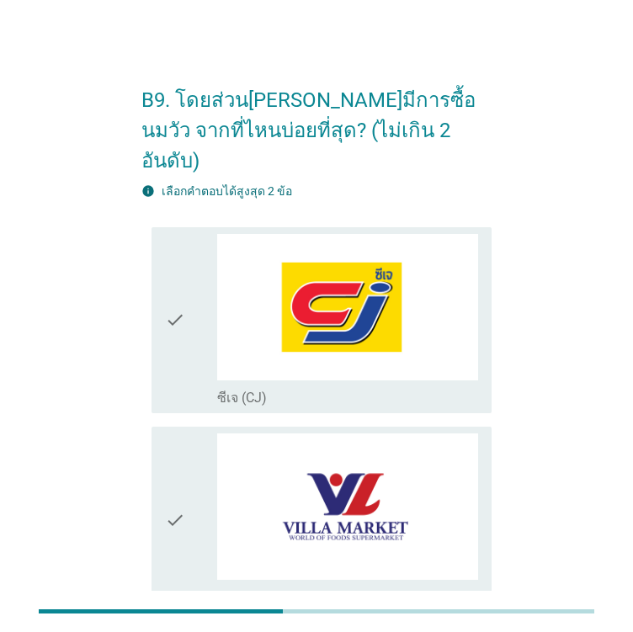
scroll to position [337, 0]
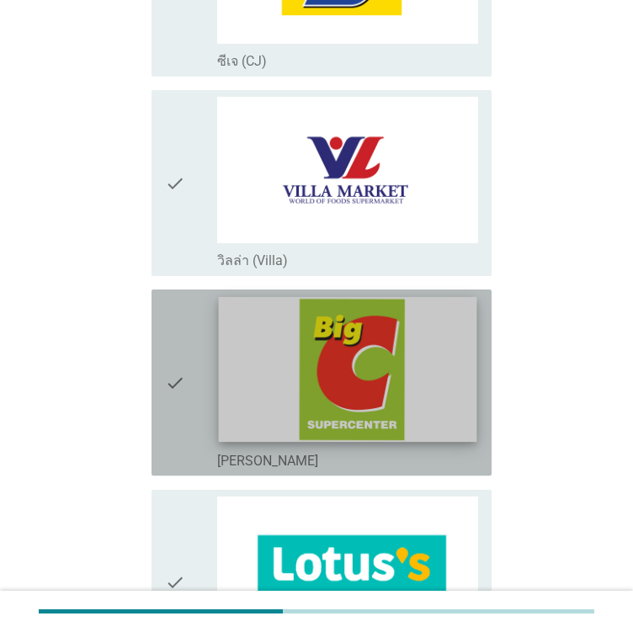
click at [387, 360] on img at bounding box center [348, 370] width 258 height 146
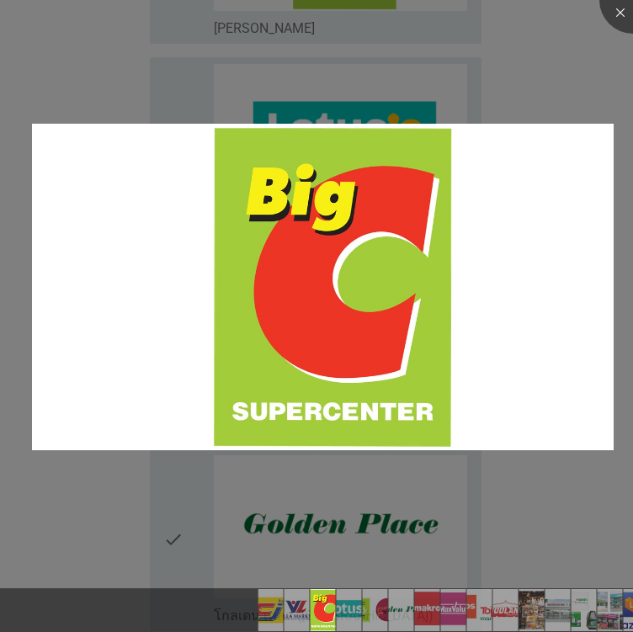
scroll to position [842, 0]
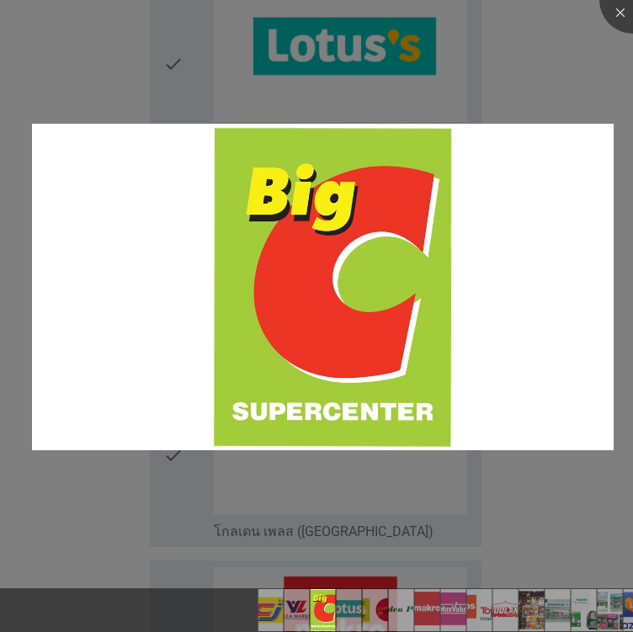
click at [524, 44] on div at bounding box center [316, 316] width 633 height 632
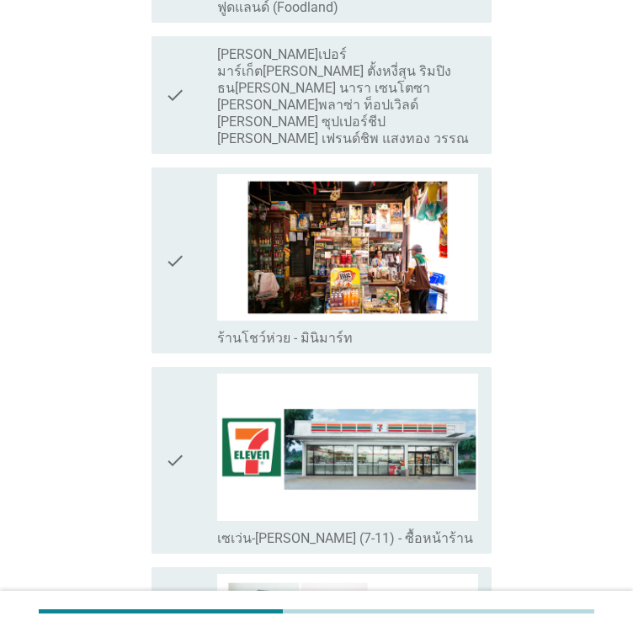
scroll to position [2525, 0]
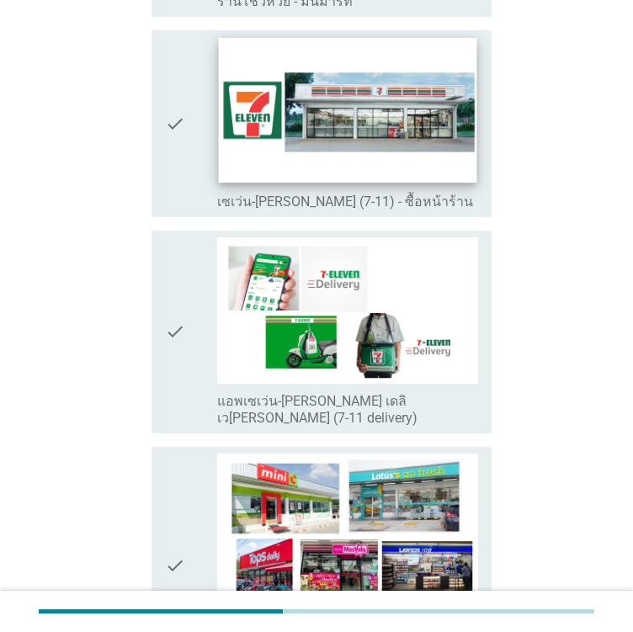
click at [310, 87] on img at bounding box center [348, 111] width 258 height 146
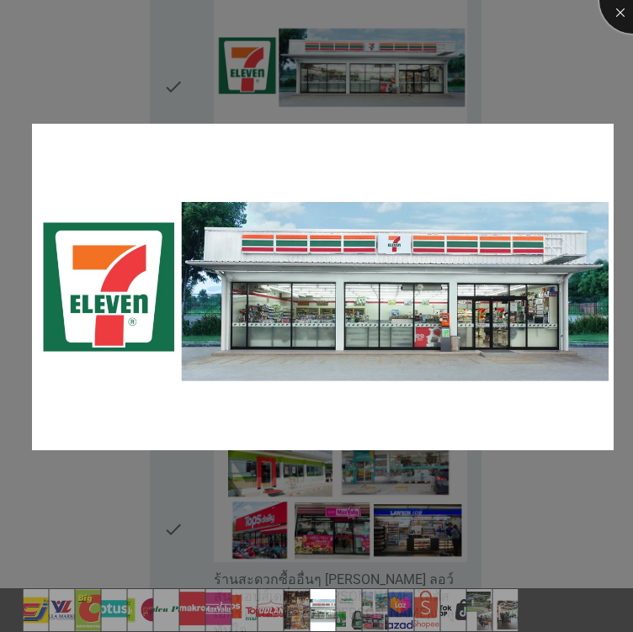
click at [616, 10] on div at bounding box center [632, -1] width 67 height 67
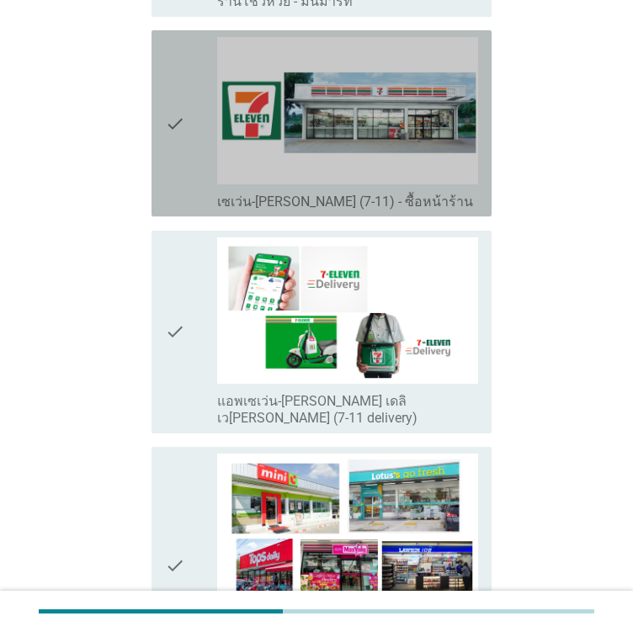
click at [171, 58] on icon "check" at bounding box center [175, 123] width 20 height 173
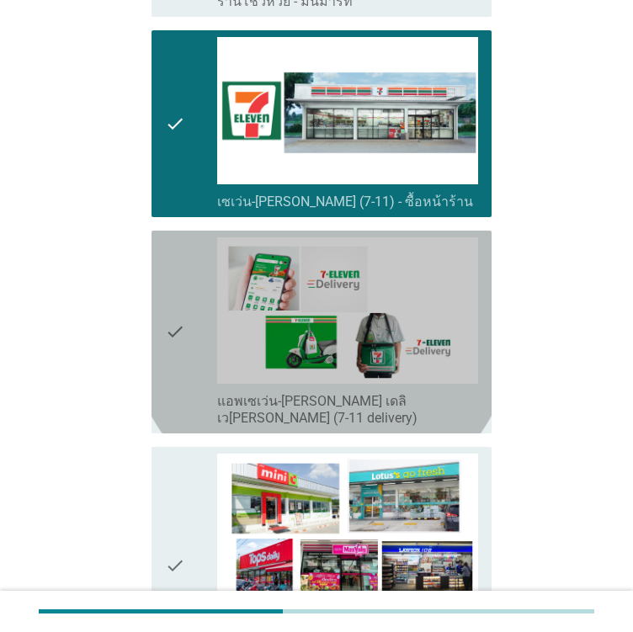
click at [175, 278] on icon "check" at bounding box center [175, 331] width 20 height 189
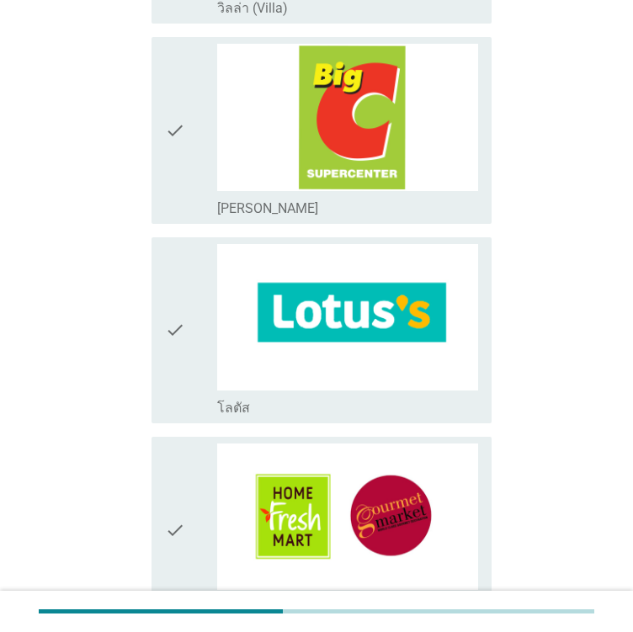
scroll to position [168, 0]
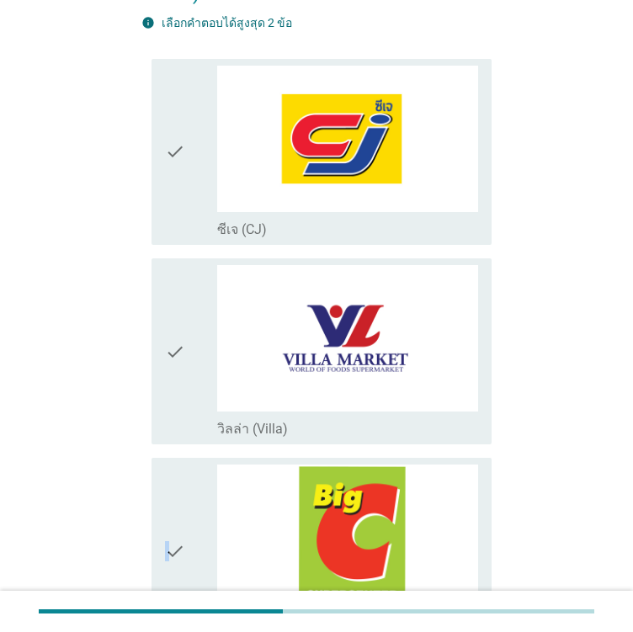
click at [168, 518] on icon "check" at bounding box center [175, 551] width 20 height 173
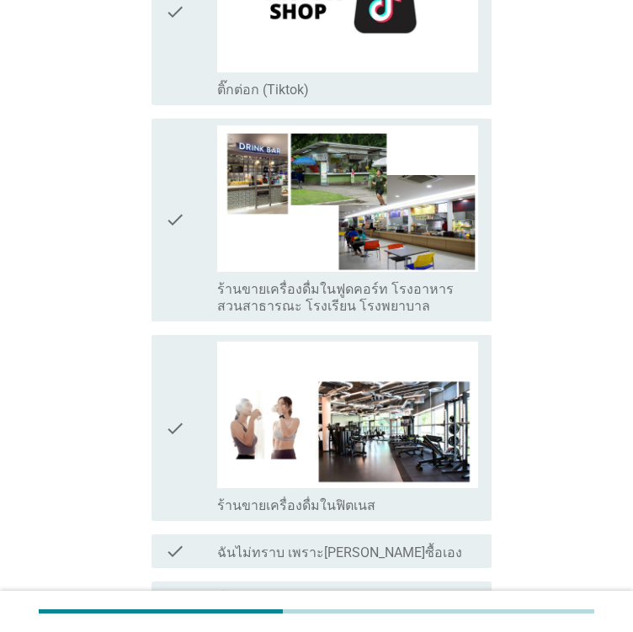
scroll to position [3199, 0]
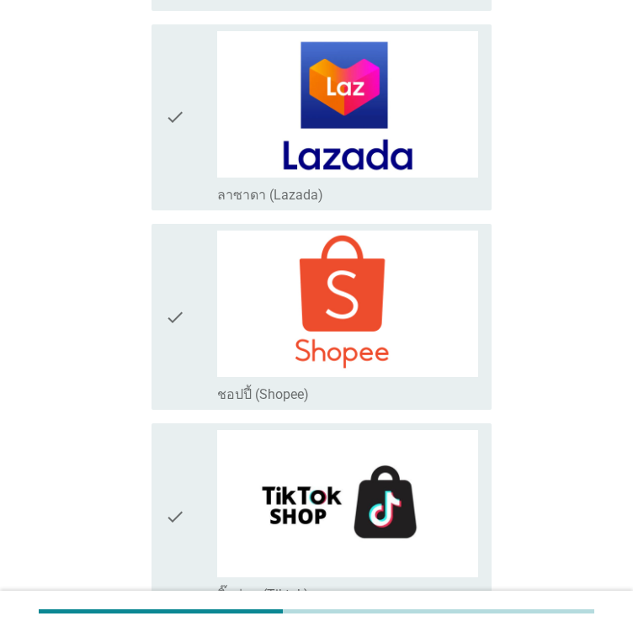
click at [209, 231] on div "check" at bounding box center [191, 317] width 52 height 173
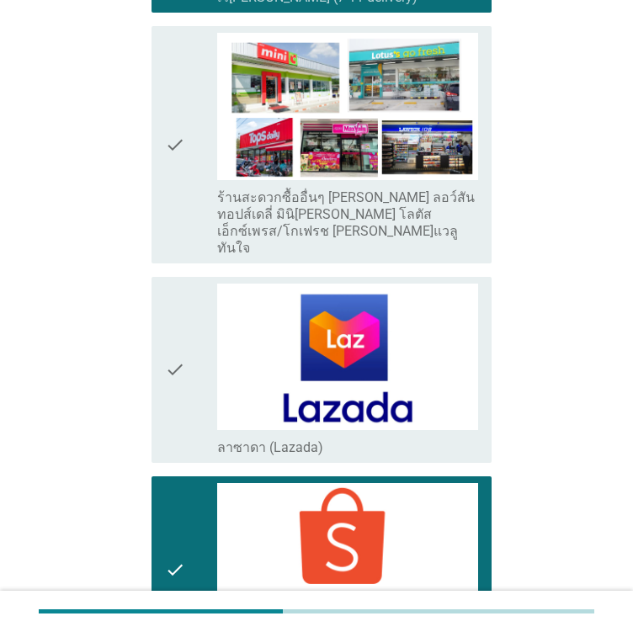
click at [183, 284] on icon "check" at bounding box center [175, 370] width 20 height 173
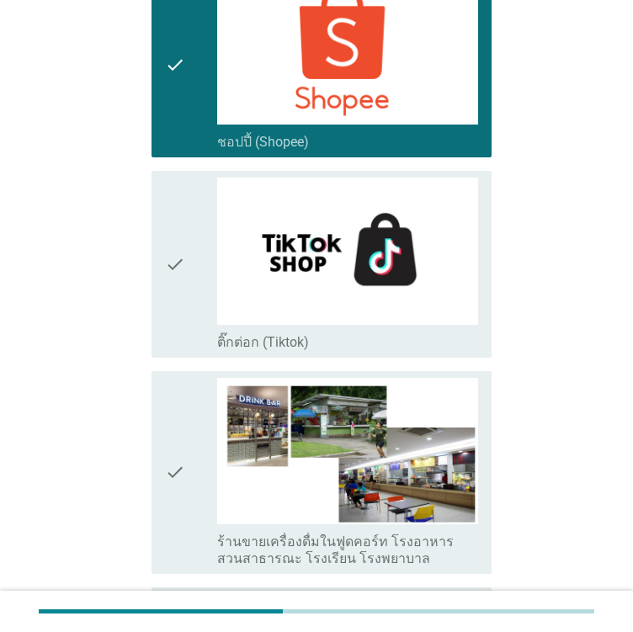
scroll to position [3777, 0]
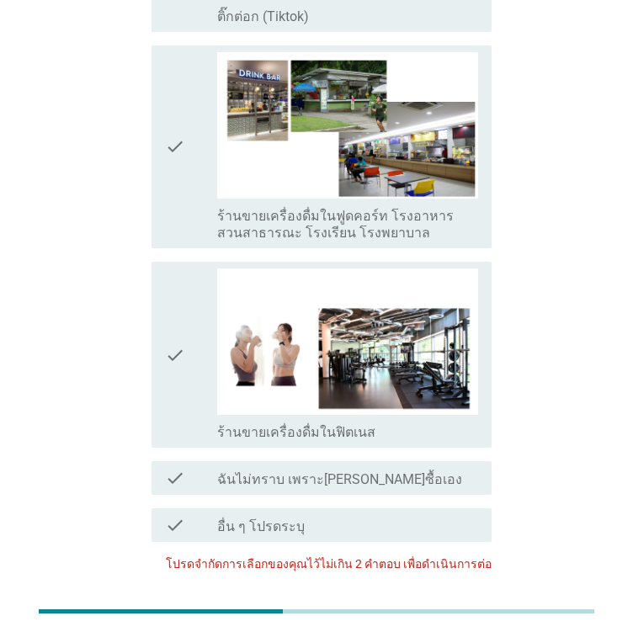
click at [193, 269] on div "check" at bounding box center [191, 355] width 52 height 173
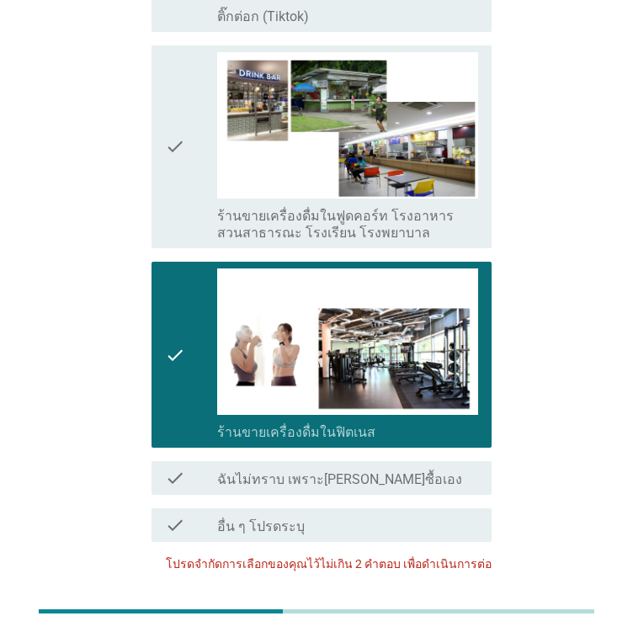
click at [146, 255] on div "check check_box_outline_blank ร้านขายเครื่องดื่มในฟิตเนส" at bounding box center [316, 355] width 350 height 200
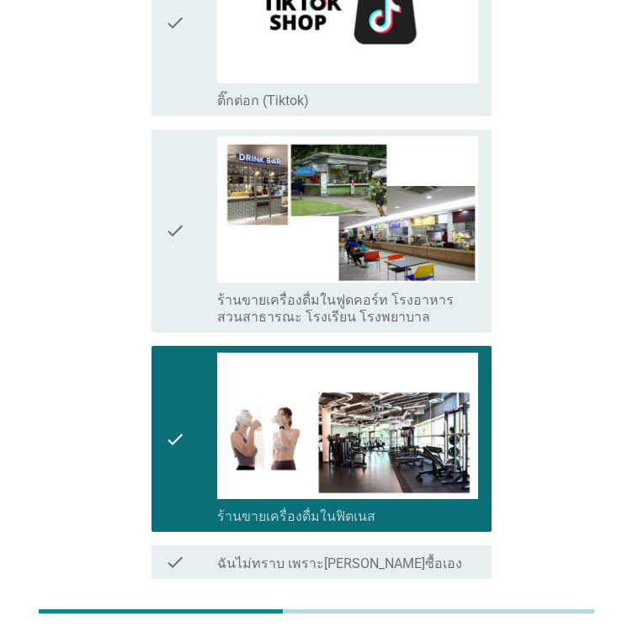
scroll to position [3609, 0]
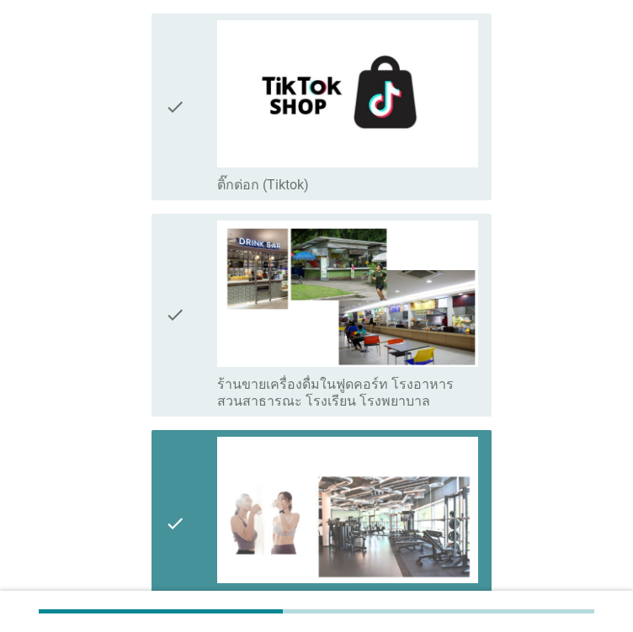
click at [190, 437] on div "check" at bounding box center [191, 523] width 52 height 173
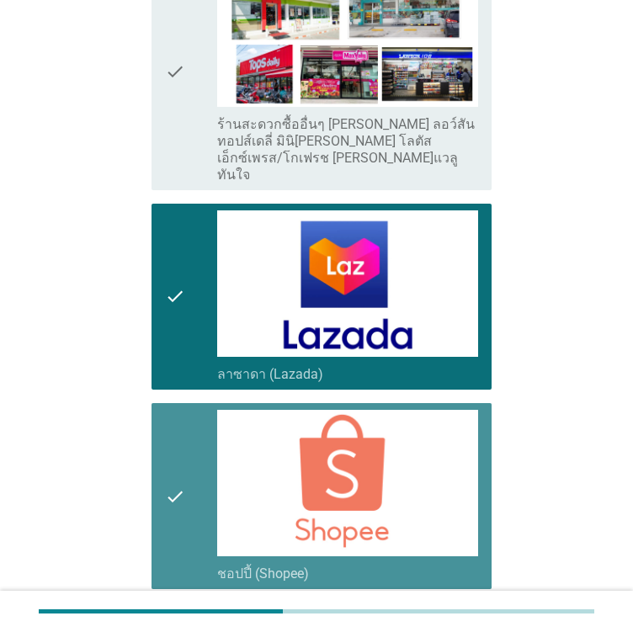
click at [188, 410] on div "check" at bounding box center [191, 496] width 52 height 173
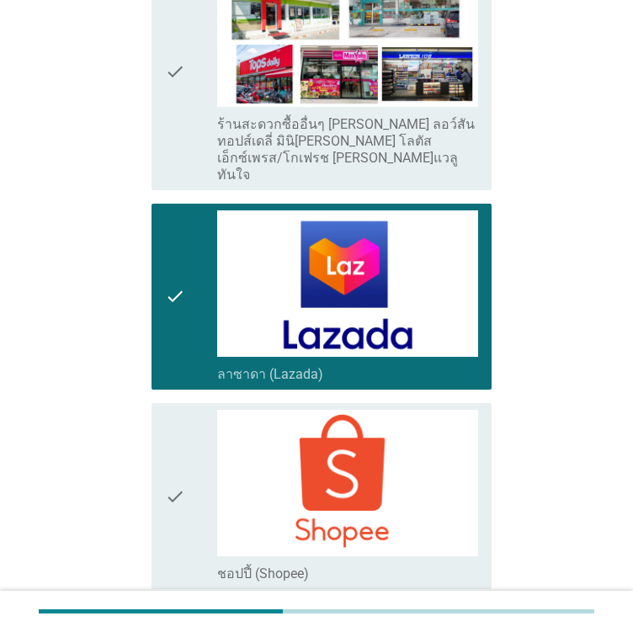
click at [179, 233] on icon "check" at bounding box center [175, 296] width 20 height 173
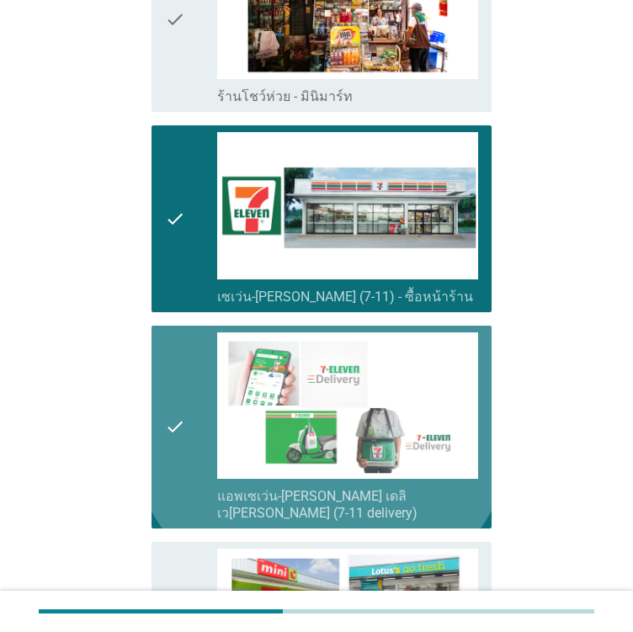
click at [181, 372] on icon "check" at bounding box center [175, 427] width 20 height 189
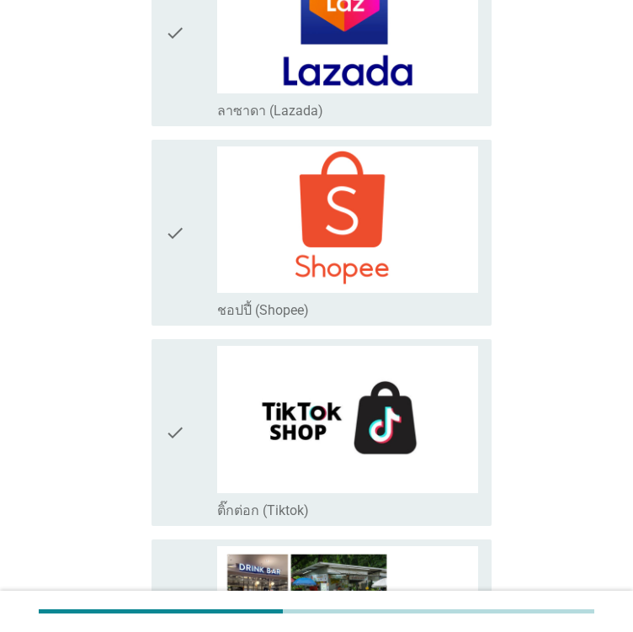
scroll to position [3777, 0]
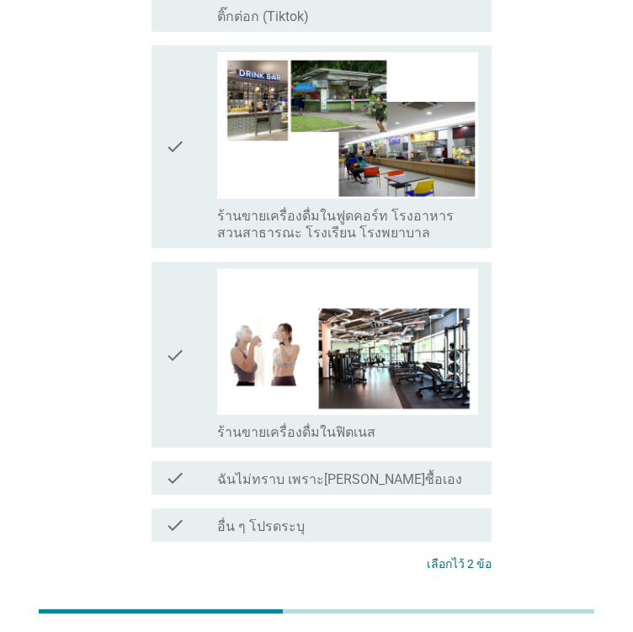
click at [459, 617] on div "ต่อไป" at bounding box center [447, 627] width 47 height 20
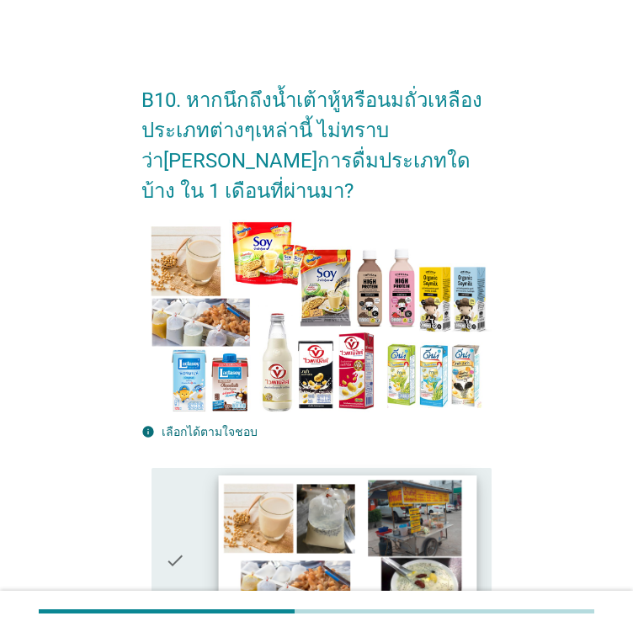
scroll to position [253, 0]
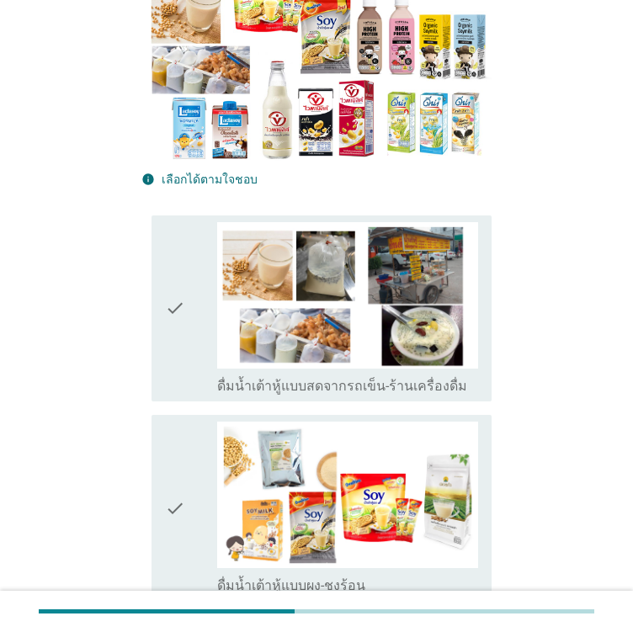
click at [162, 304] on div "check check_box_outline_blank ดื่มน้ำเต้าหู้แบบสดจากรถเข็น-ร้านเครื่องดื่ม" at bounding box center [322, 309] width 340 height 186
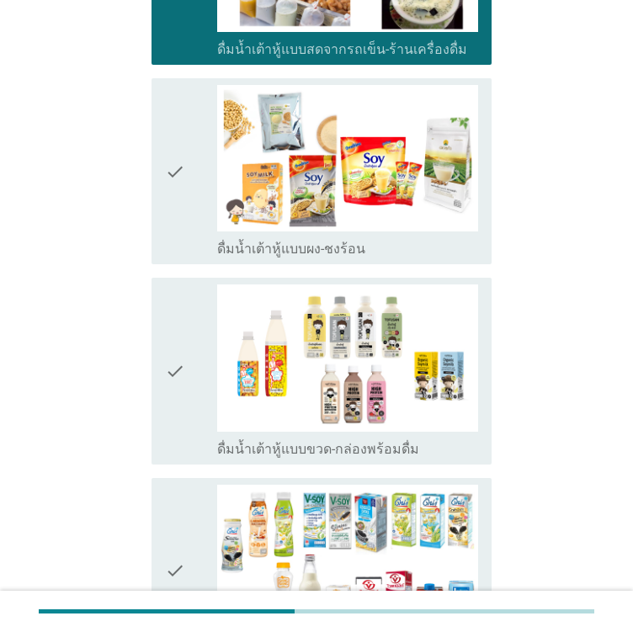
scroll to position [673, 0]
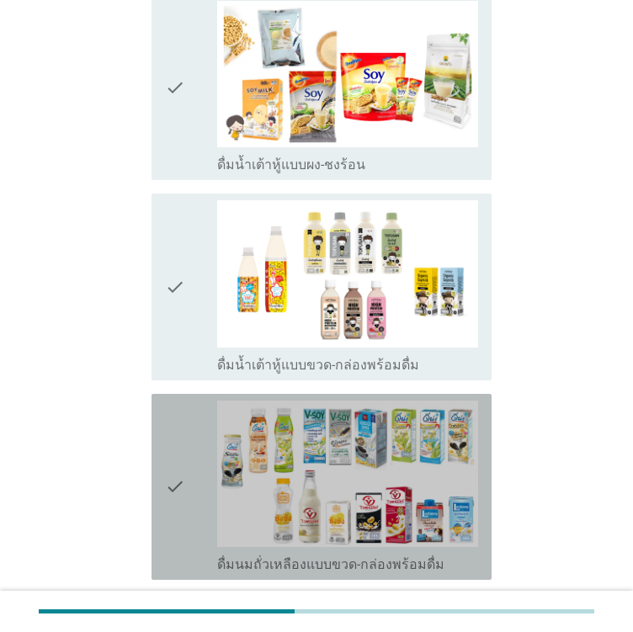
click at [182, 401] on icon "check" at bounding box center [175, 487] width 20 height 173
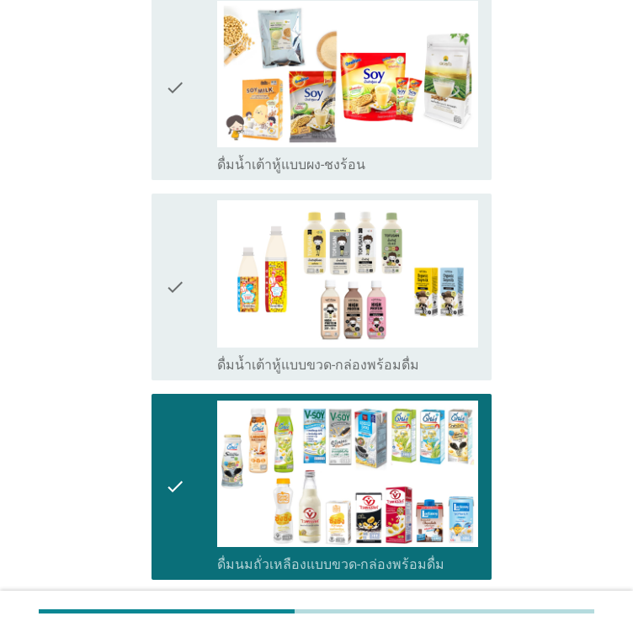
click at [177, 268] on icon "check" at bounding box center [175, 286] width 20 height 173
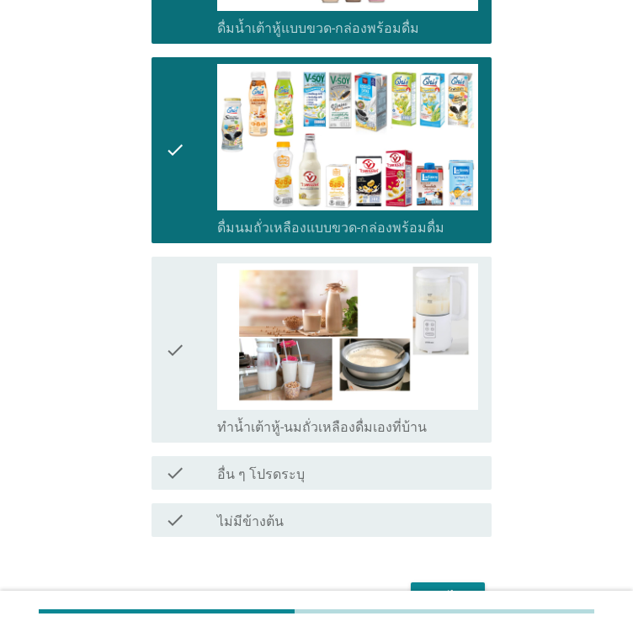
scroll to position [1072, 0]
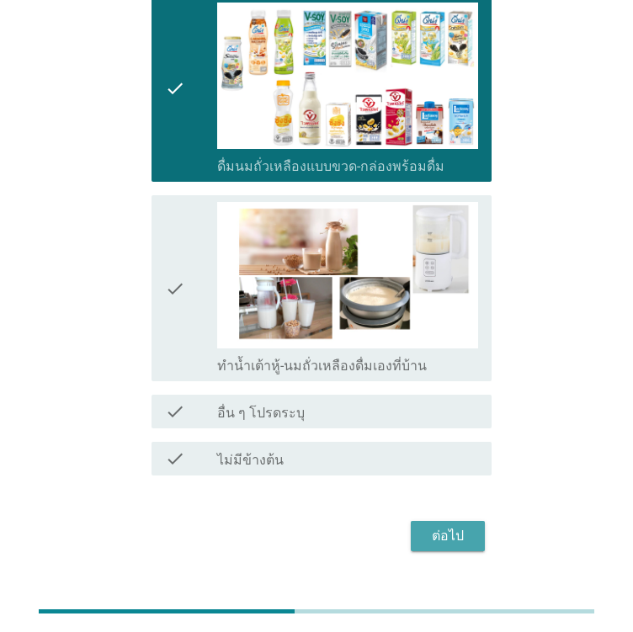
click at [481, 521] on button "ต่อไป" at bounding box center [448, 536] width 74 height 30
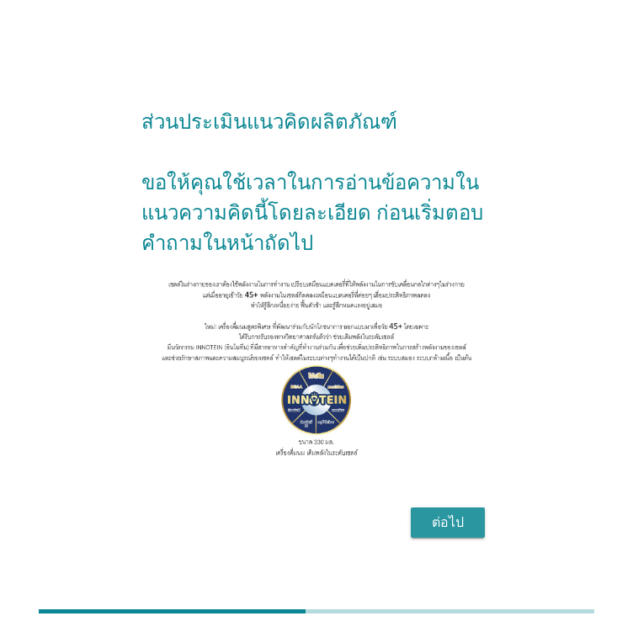
click at [461, 533] on div "ต่อไป" at bounding box center [447, 523] width 47 height 20
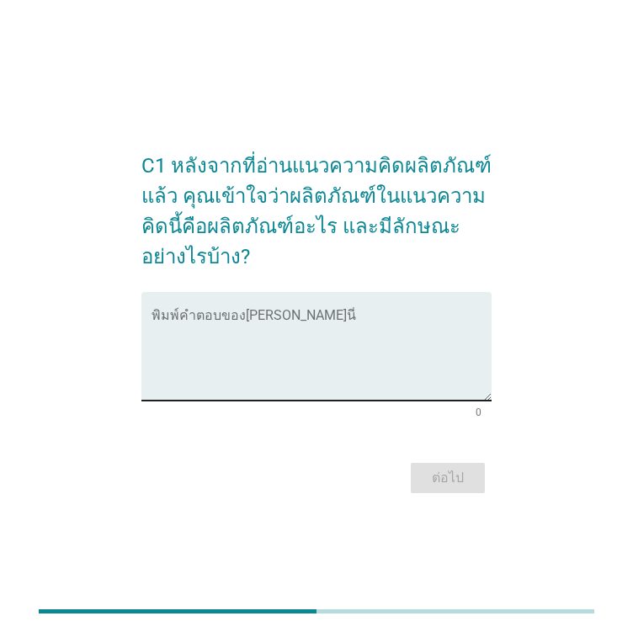
drag, startPoint x: 370, startPoint y: 339, endPoint x: 345, endPoint y: 353, distance: 27.9
click at [367, 341] on textarea "พิมพ์คำตอบของคุณ ที่นี่" at bounding box center [322, 356] width 340 height 88
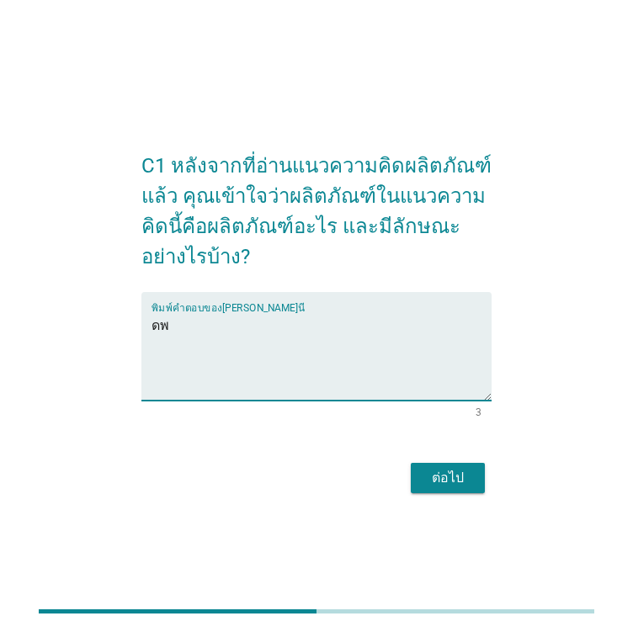
type textarea "ด"
type textarea "เพื่อให้รู้ถึง[PERSON_NAME]ของเครื่องดื่ม"
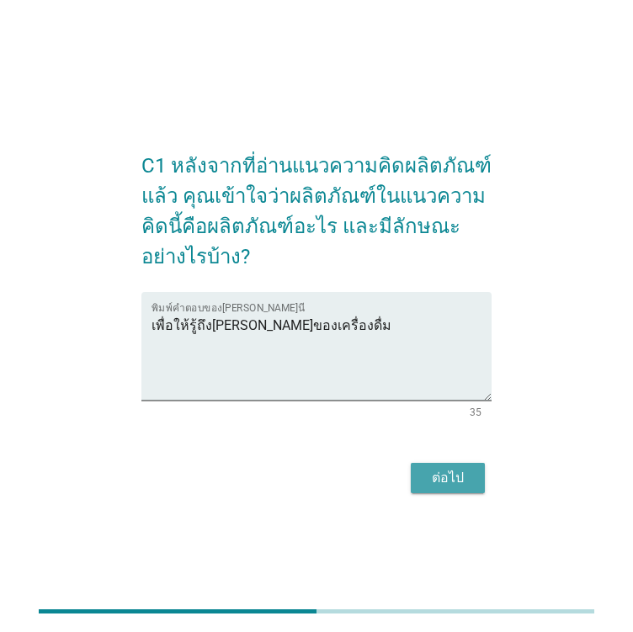
click at [443, 481] on div "ต่อไป" at bounding box center [447, 478] width 47 height 20
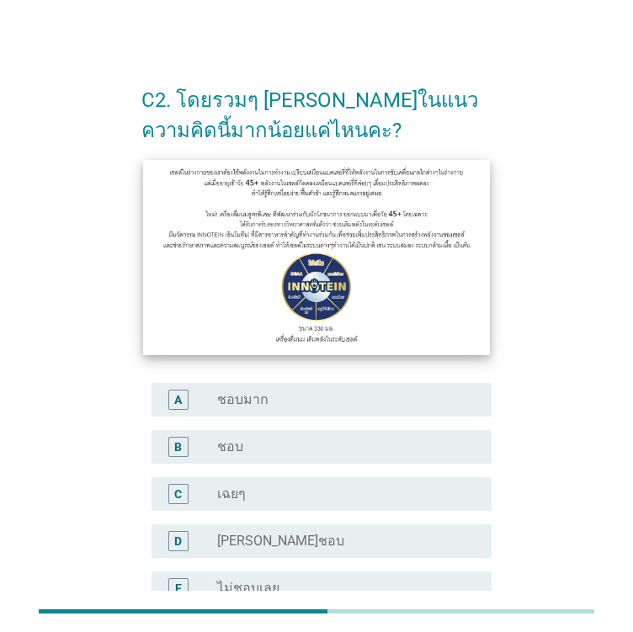
scroll to position [168, 0]
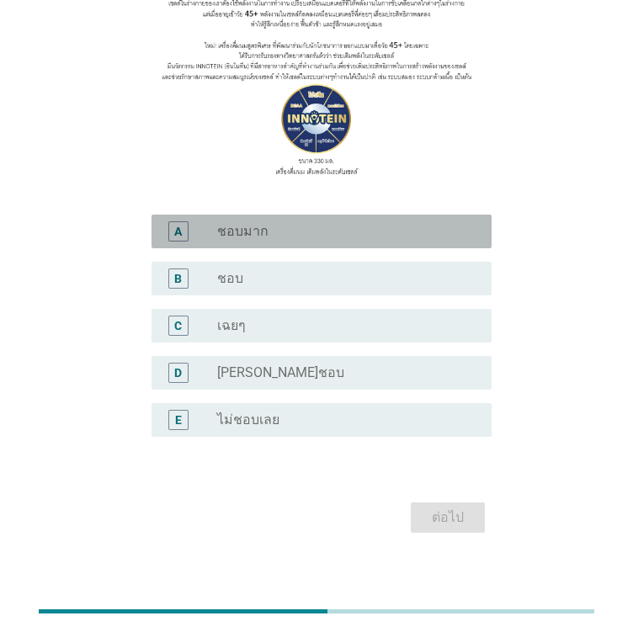
drag, startPoint x: 237, startPoint y: 240, endPoint x: 278, endPoint y: 279, distance: 57.2
click at [238, 240] on div "radio_button_unchecked ชอบมาก" at bounding box center [347, 231] width 261 height 20
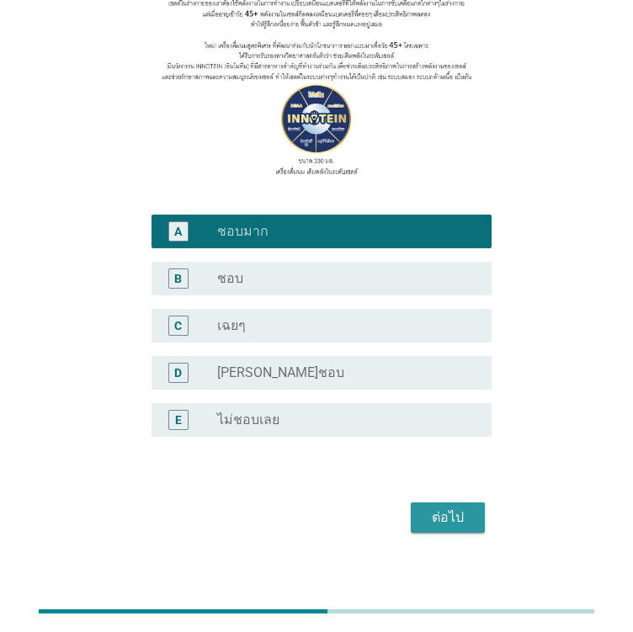
click at [460, 512] on div "ต่อไป" at bounding box center [447, 518] width 47 height 20
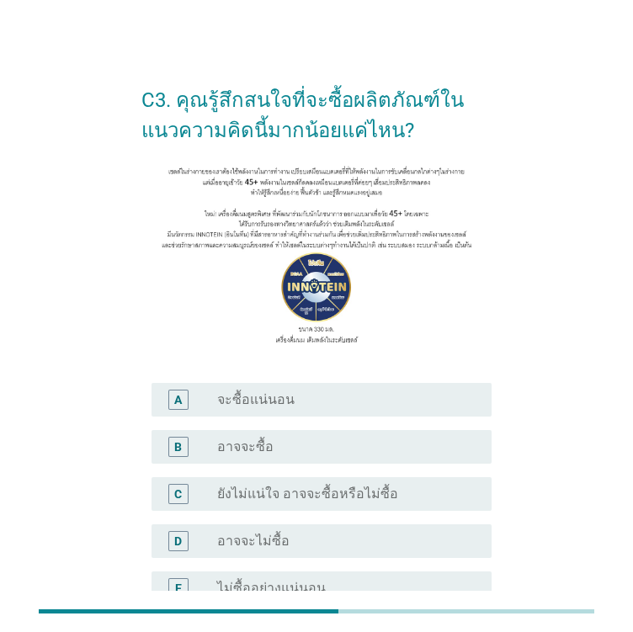
click at [320, 397] on div "radio_button_unchecked จะซื้อแน่นอน" at bounding box center [340, 399] width 247 height 17
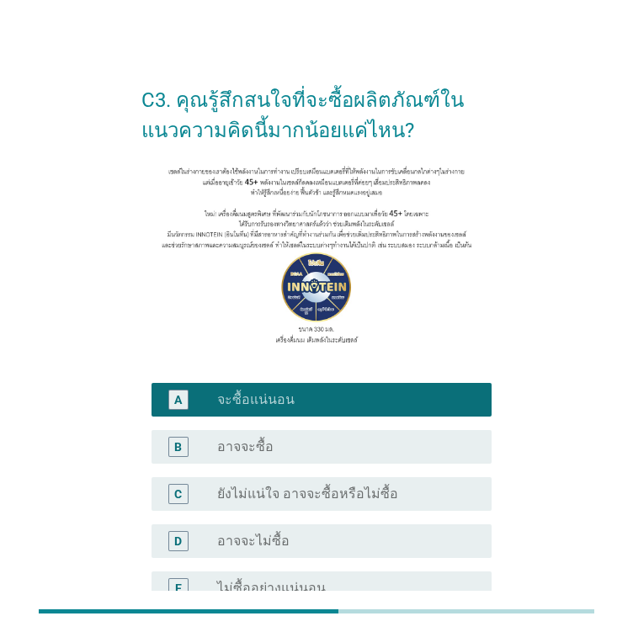
scroll to position [182, 0]
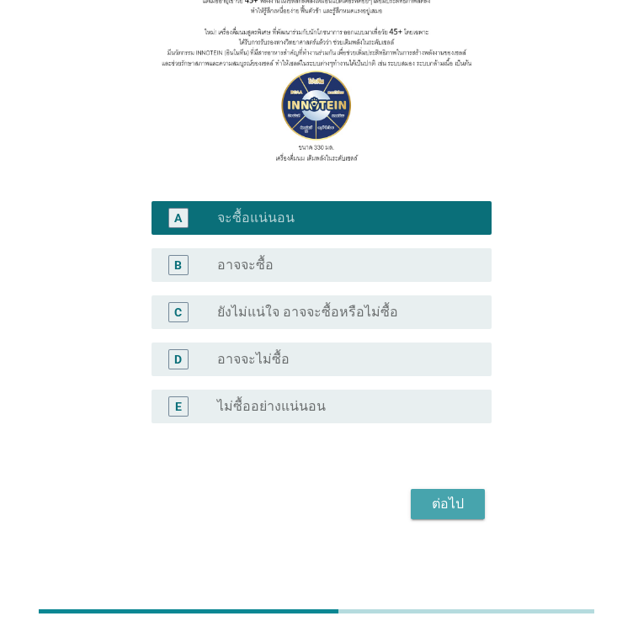
click at [436, 497] on div "ต่อไป" at bounding box center [447, 504] width 47 height 20
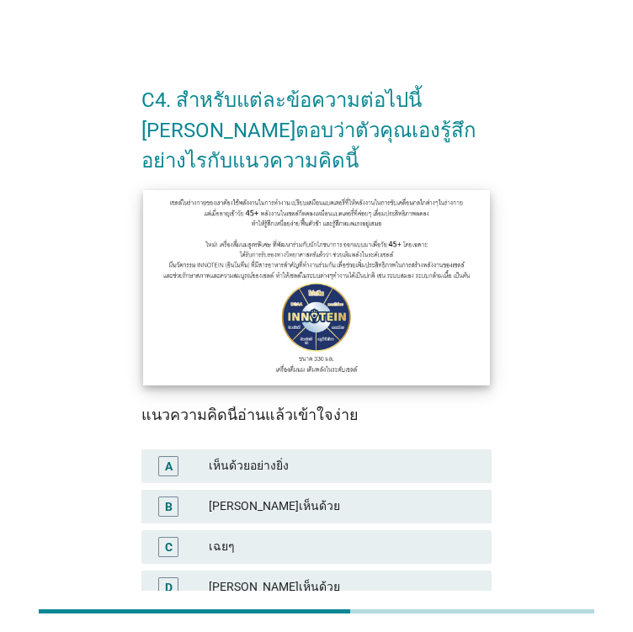
scroll to position [189, 0]
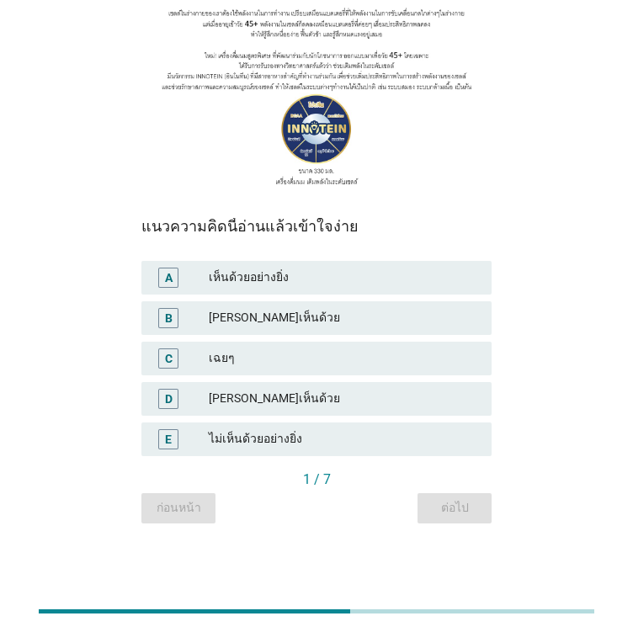
click at [268, 247] on div "แนวความคิดนี้อ่านแล้วเข้าใจง่าย A เห็นด้วยอย่างยิ่ง B [PERSON_NAME]เห็นด้วย C เ…" at bounding box center [316, 344] width 350 height 252
click at [248, 276] on div "เห็นด้วยอย่างยิ่ง" at bounding box center [343, 278] width 269 height 20
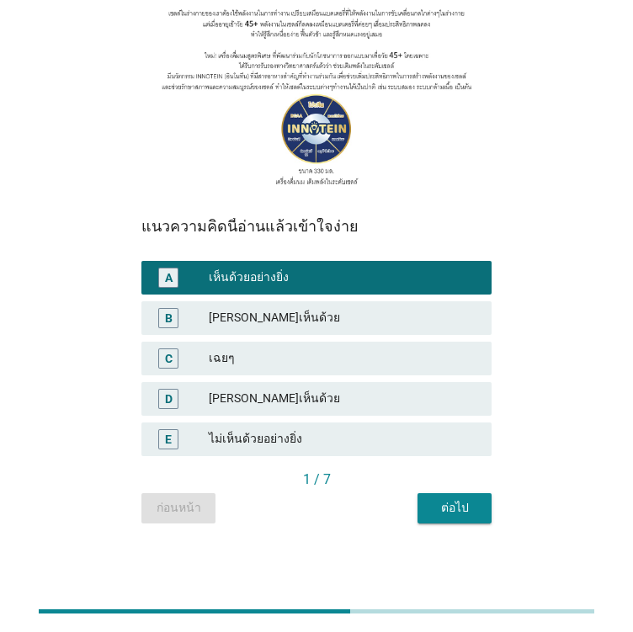
click at [476, 509] on div "ต่อไป" at bounding box center [454, 508] width 47 height 18
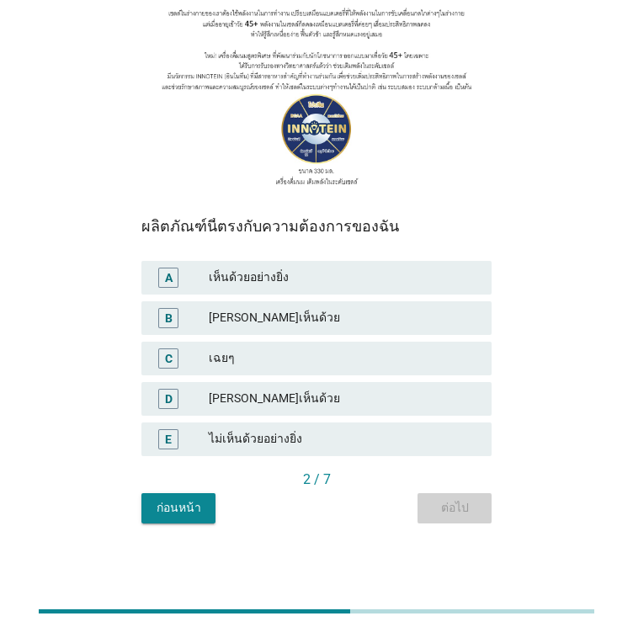
scroll to position [0, 0]
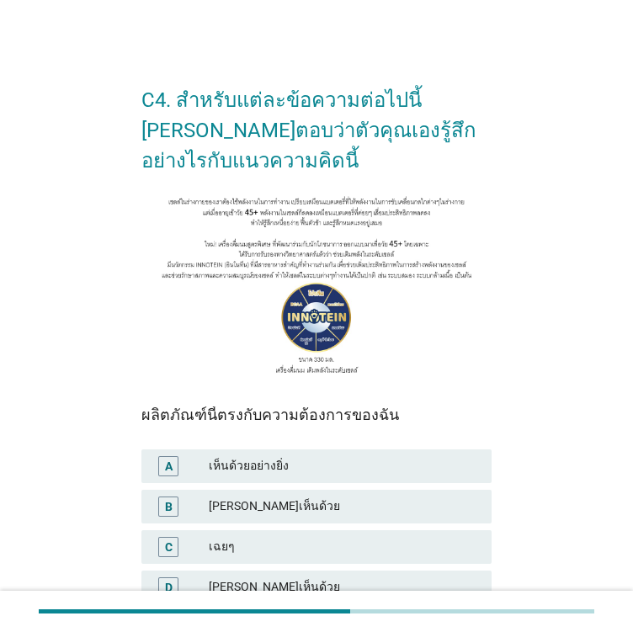
click at [264, 505] on div "[PERSON_NAME]เห็นด้วย" at bounding box center [343, 507] width 269 height 20
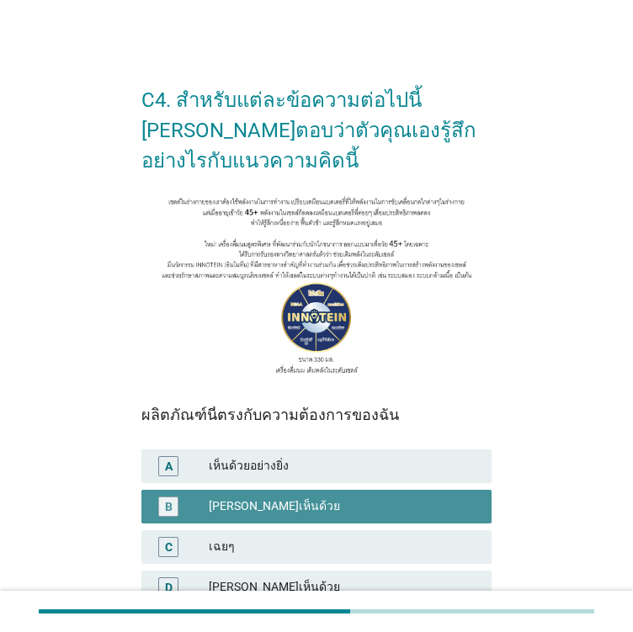
scroll to position [189, 0]
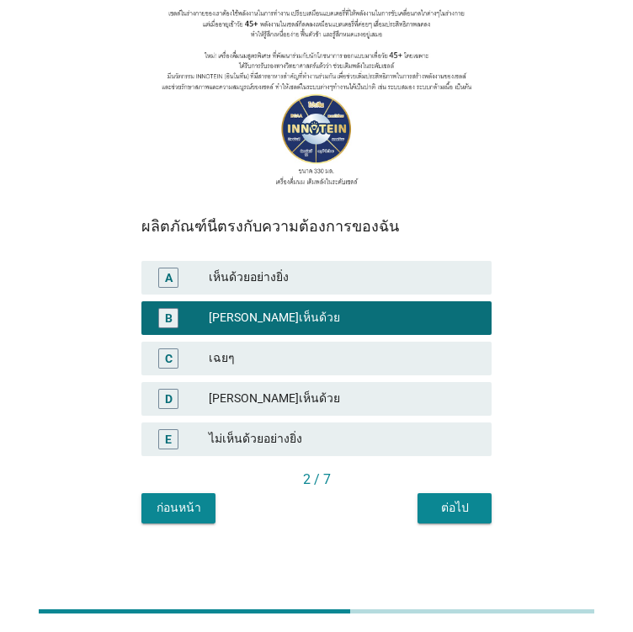
click at [452, 508] on div "ต่อไป" at bounding box center [454, 508] width 47 height 18
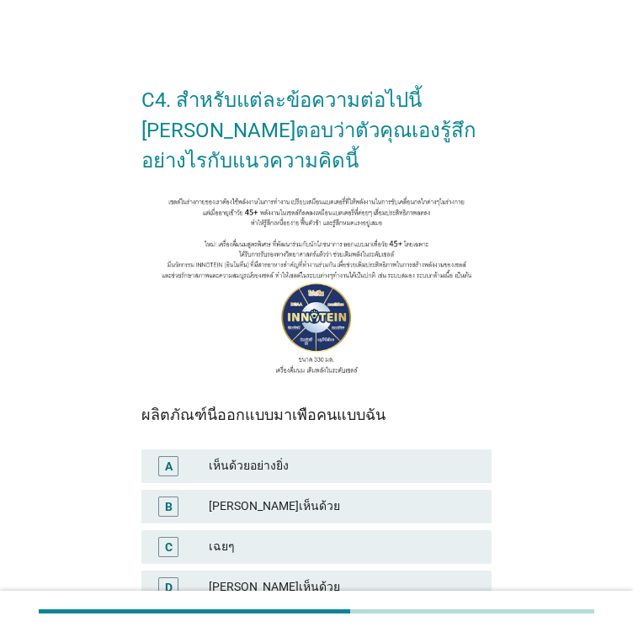
click at [251, 487] on div "B [PERSON_NAME]เห็นด้วย" at bounding box center [316, 507] width 357 height 40
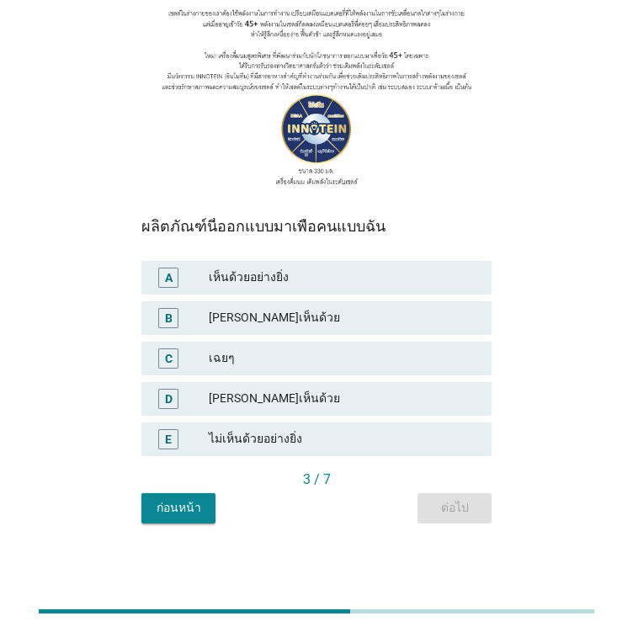
drag, startPoint x: 265, startPoint y: 269, endPoint x: 273, endPoint y: 285, distance: 18.5
click at [265, 269] on div "เห็นด้วยอย่างยิ่ง" at bounding box center [343, 278] width 269 height 20
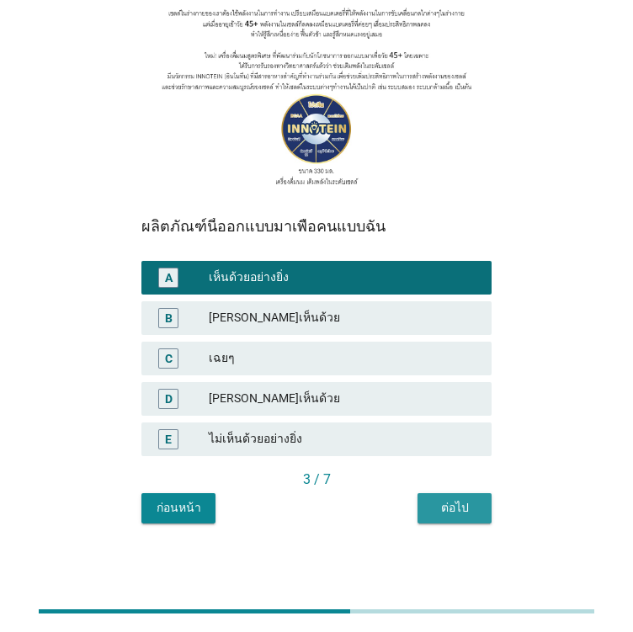
click at [472, 505] on div "ต่อไป" at bounding box center [454, 508] width 47 height 18
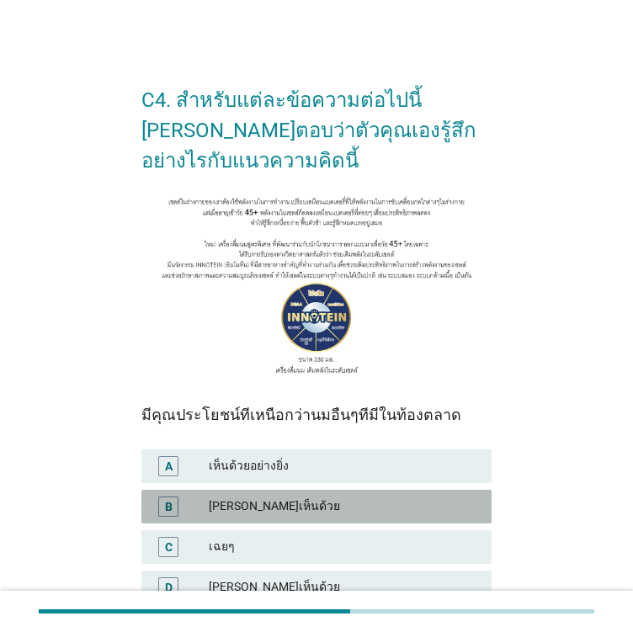
drag, startPoint x: 267, startPoint y: 516, endPoint x: 262, endPoint y: 507, distance: 10.5
click at [266, 514] on div "[PERSON_NAME]เห็นด้วย" at bounding box center [343, 507] width 269 height 20
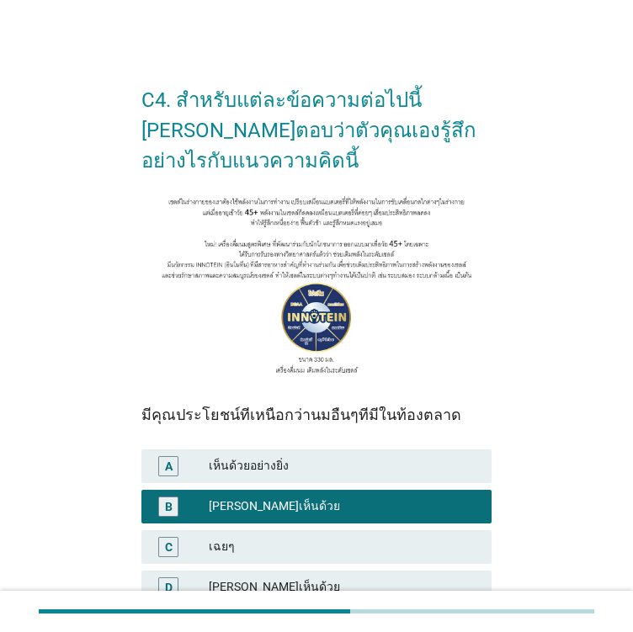
scroll to position [189, 0]
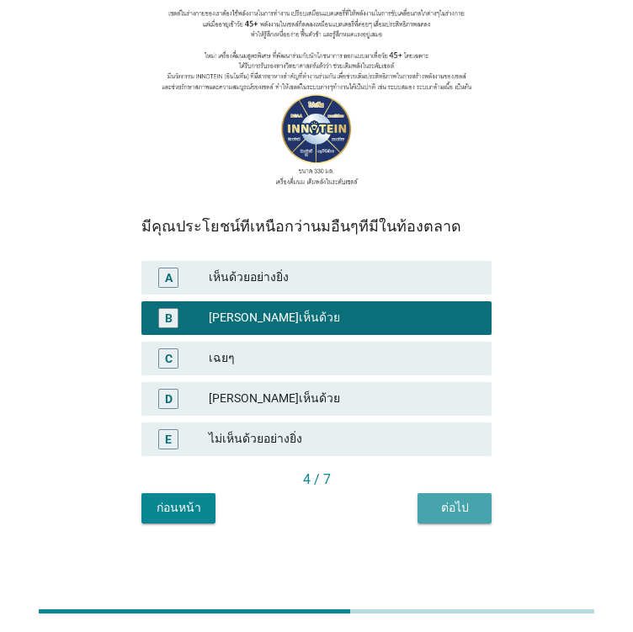
click at [447, 500] on div "ต่อไป" at bounding box center [454, 508] width 47 height 18
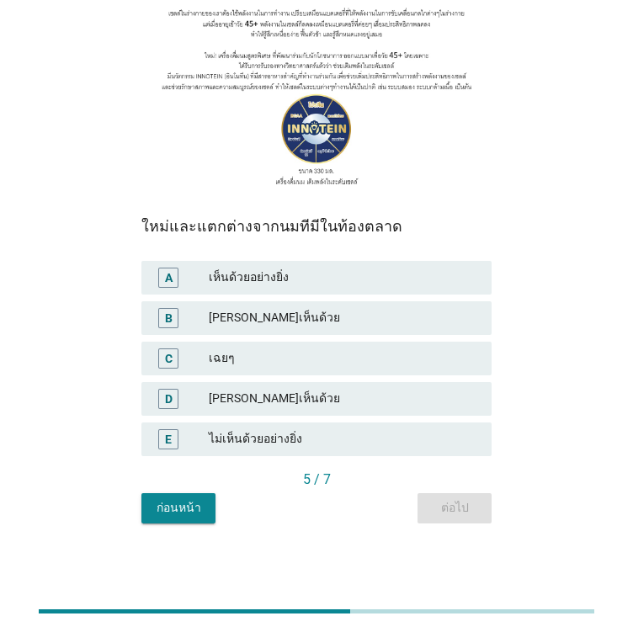
drag, startPoint x: 355, startPoint y: 301, endPoint x: 408, endPoint y: 373, distance: 89.1
click at [355, 301] on div "B [PERSON_NAME]เห็นด้วย" at bounding box center [316, 318] width 350 height 34
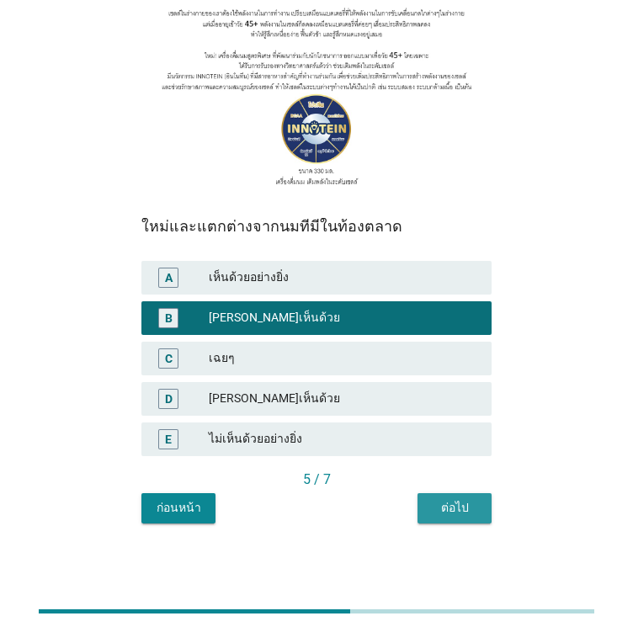
click at [483, 508] on button "ต่อไป" at bounding box center [455, 508] width 74 height 30
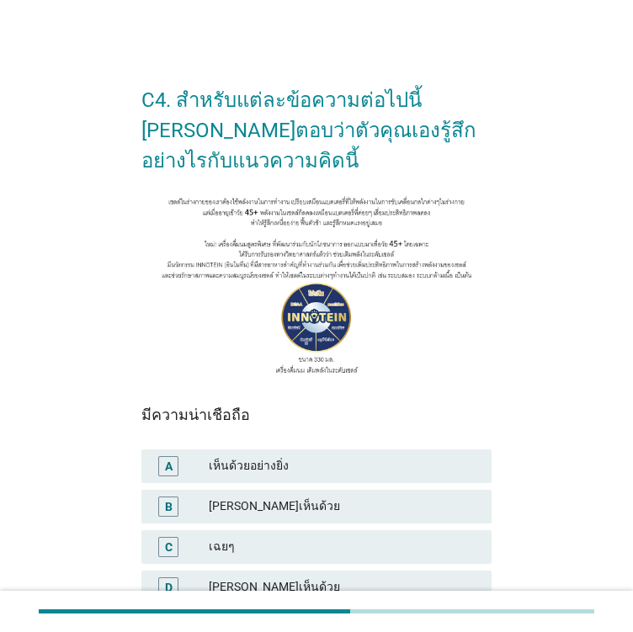
click at [234, 469] on div "เห็นด้วยอย่างยิ่ง" at bounding box center [343, 466] width 269 height 20
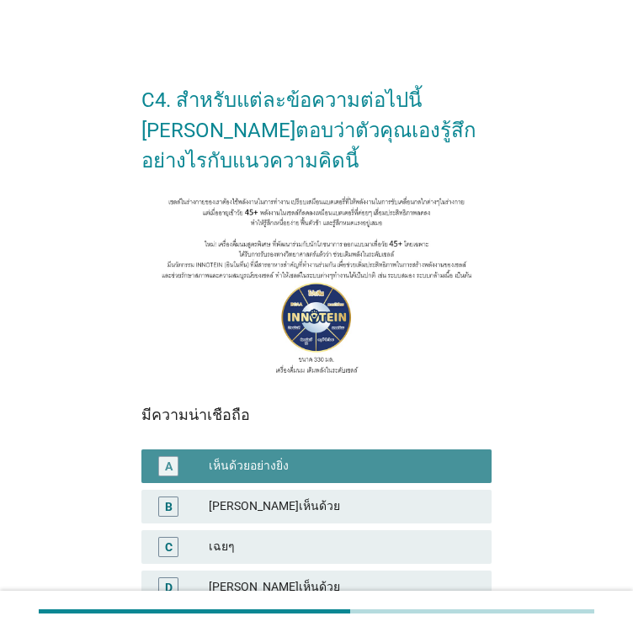
scroll to position [189, 0]
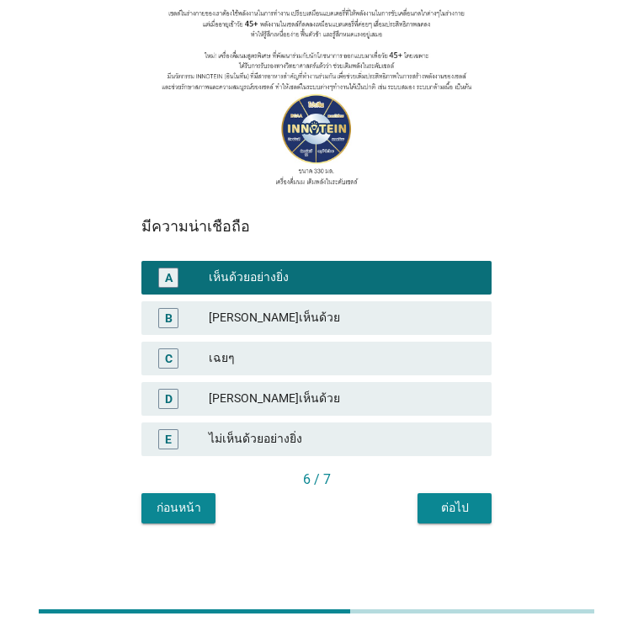
click at [473, 512] on div "ต่อไป" at bounding box center [454, 508] width 47 height 18
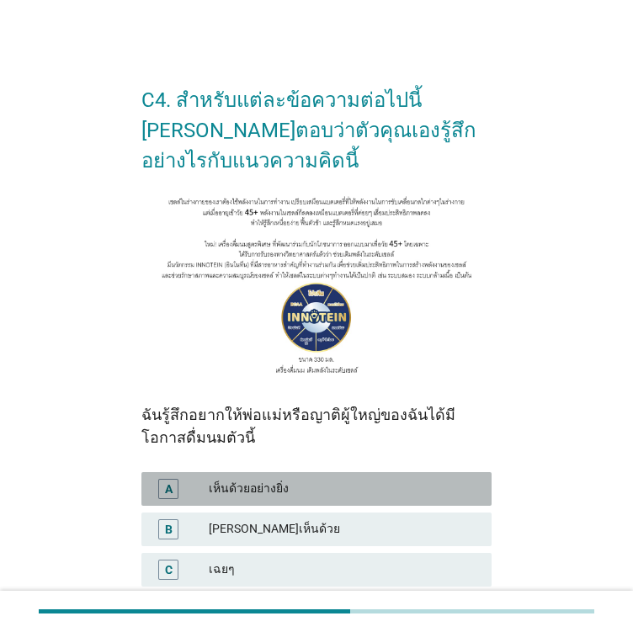
click at [292, 489] on div "เห็นด้วยอย่างยิ่ง" at bounding box center [343, 489] width 269 height 20
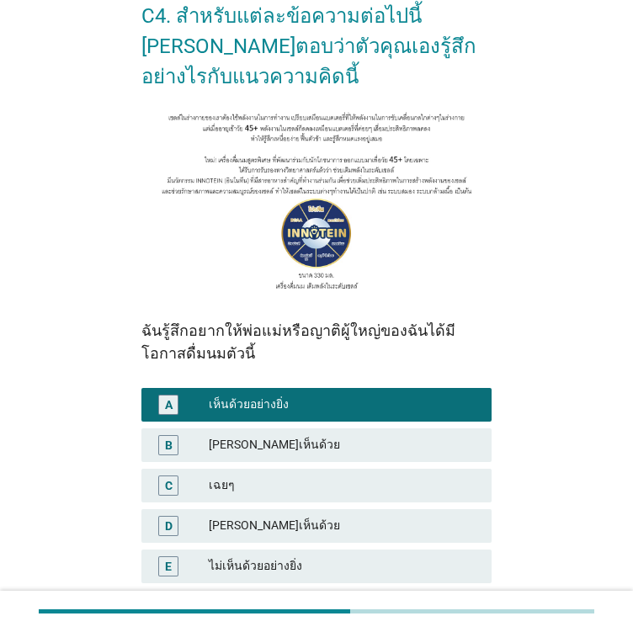
scroll to position [210, 0]
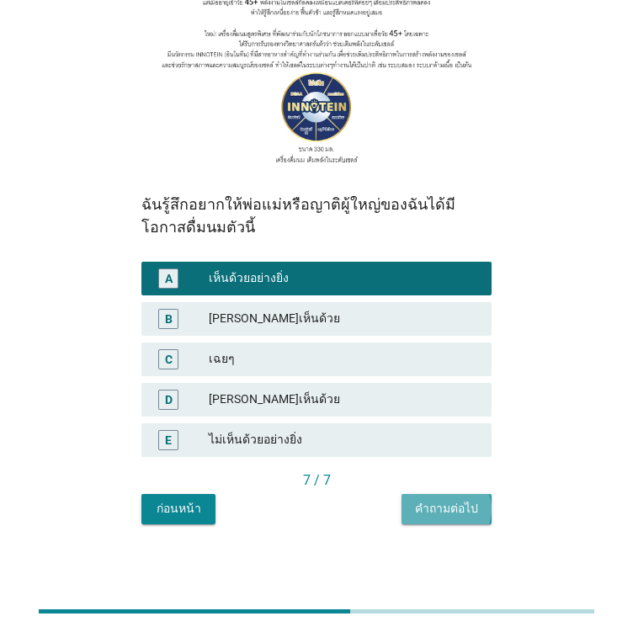
click at [450, 507] on div "คำถามต่อไป" at bounding box center [446, 509] width 63 height 18
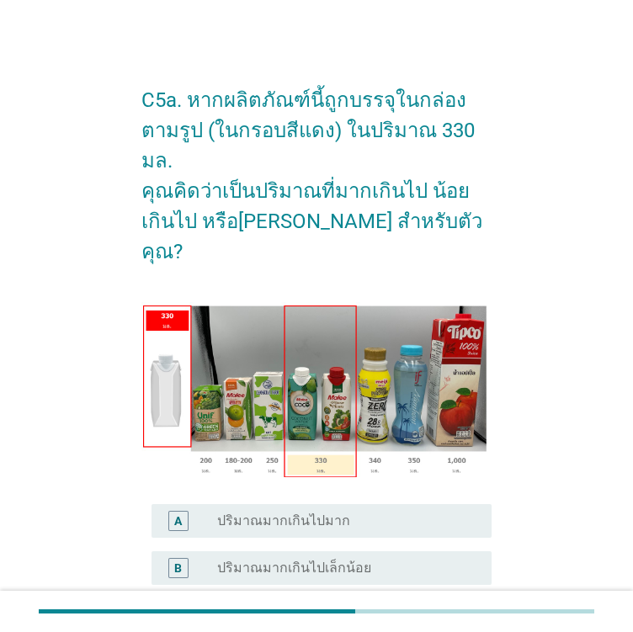
scroll to position [242, 0]
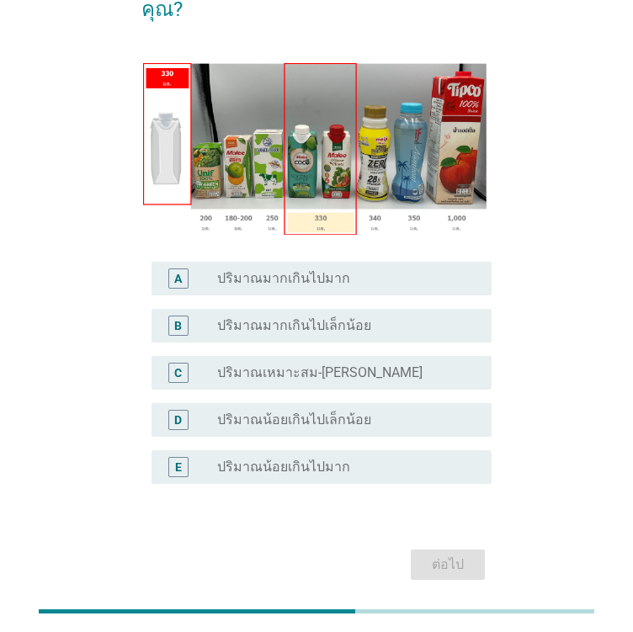
click at [285, 365] on label "ปริมาณเหมาะสม-[PERSON_NAME]" at bounding box center [319, 373] width 205 height 17
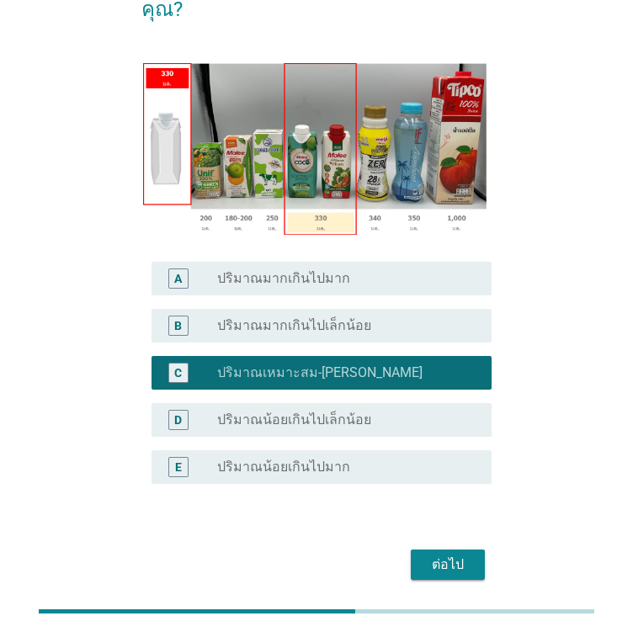
drag, startPoint x: 393, startPoint y: 337, endPoint x: 394, endPoint y: 345, distance: 8.5
click at [394, 396] on div "D radio_button_unchecked ปริมาณน้อยเกินไปเล็กน้อย" at bounding box center [316, 419] width 350 height 47
drag, startPoint x: 395, startPoint y: 359, endPoint x: 397, endPoint y: 367, distance: 8.8
click at [396, 412] on div "radio_button_unchecked ปริมาณน้อยเกินไปเล็กน้อย" at bounding box center [340, 420] width 247 height 17
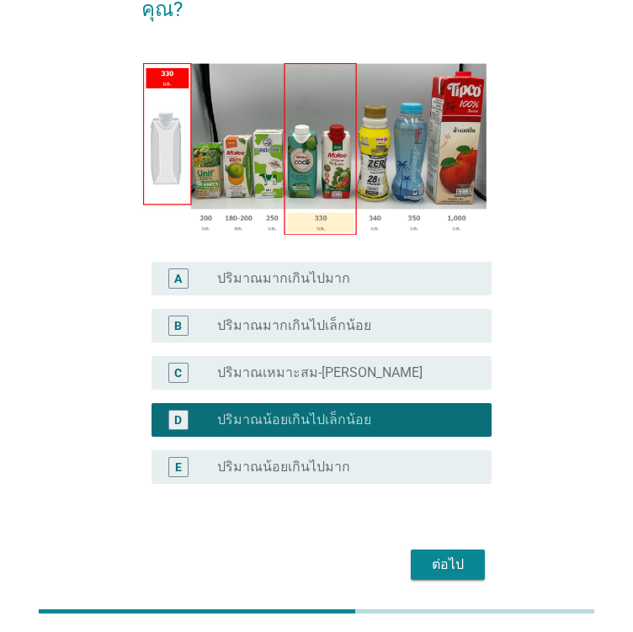
click at [438, 555] on div "ต่อไป" at bounding box center [447, 565] width 47 height 20
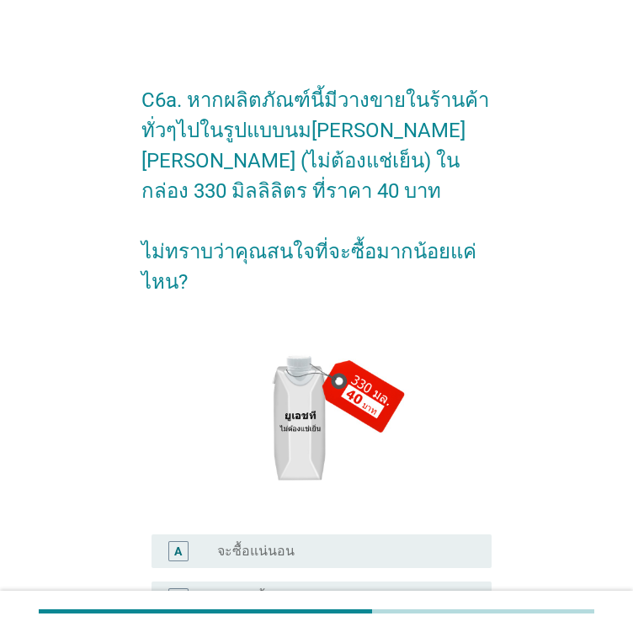
scroll to position [333, 0]
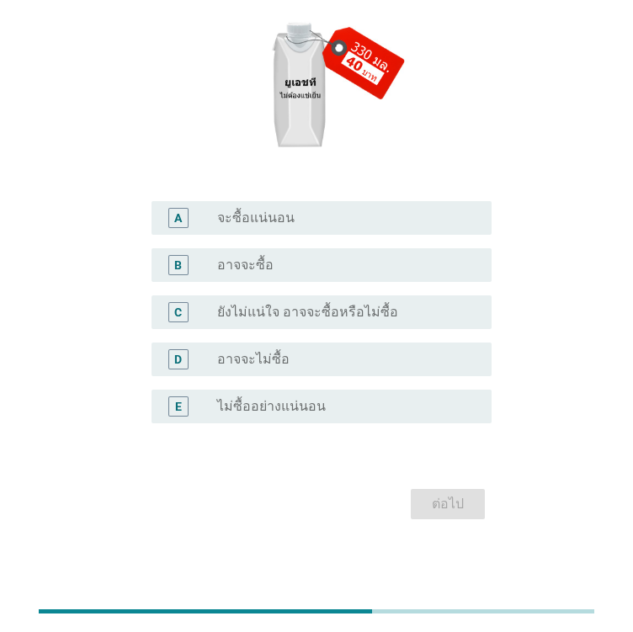
click at [270, 356] on label "อาจจะไม่ซื้อ" at bounding box center [253, 359] width 72 height 17
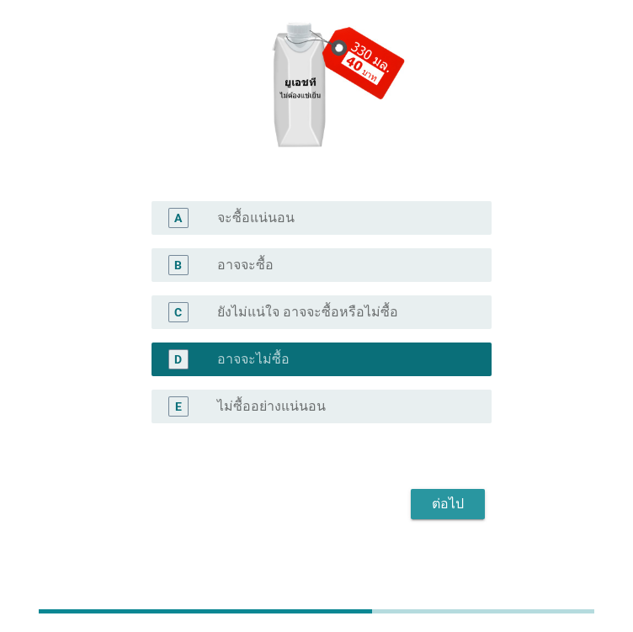
drag, startPoint x: 448, startPoint y: 503, endPoint x: 413, endPoint y: 482, distance: 40.4
click at [448, 503] on div "ต่อไป" at bounding box center [447, 504] width 47 height 20
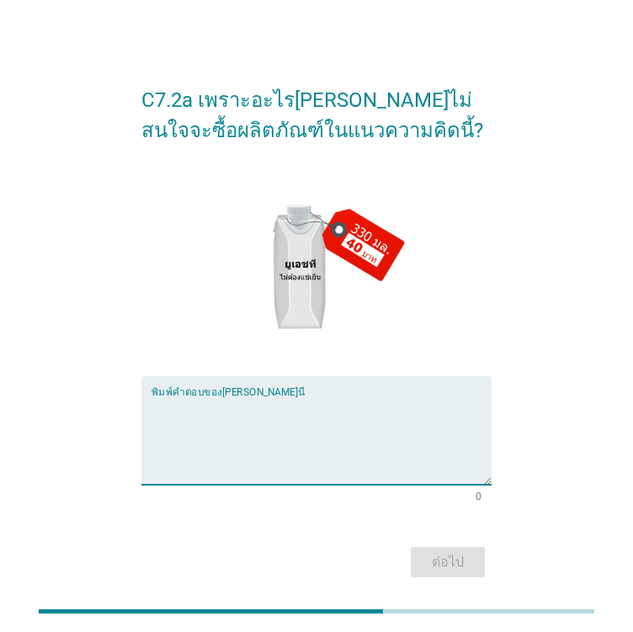
click at [280, 425] on textarea "พิมพ์คำตอบของคุณ ที่นี่" at bounding box center [322, 440] width 340 height 88
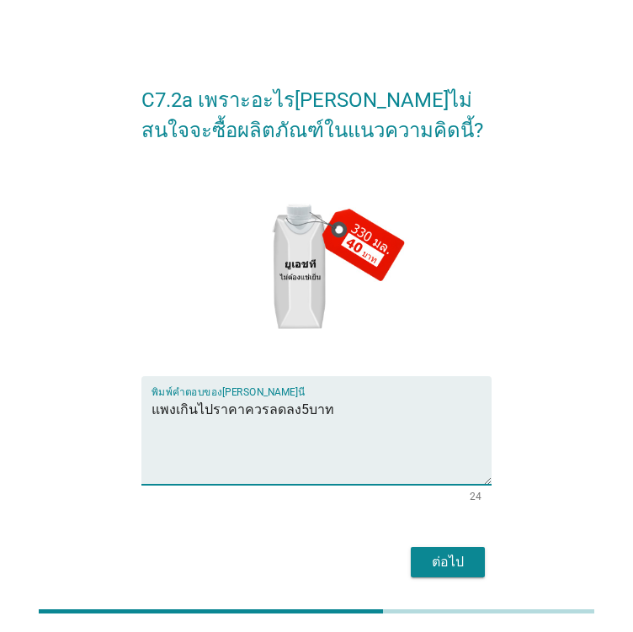
type textarea "แพงเกินไปราคาควรลดลง5บาท"
click at [434, 561] on div "ต่อไป" at bounding box center [447, 562] width 47 height 20
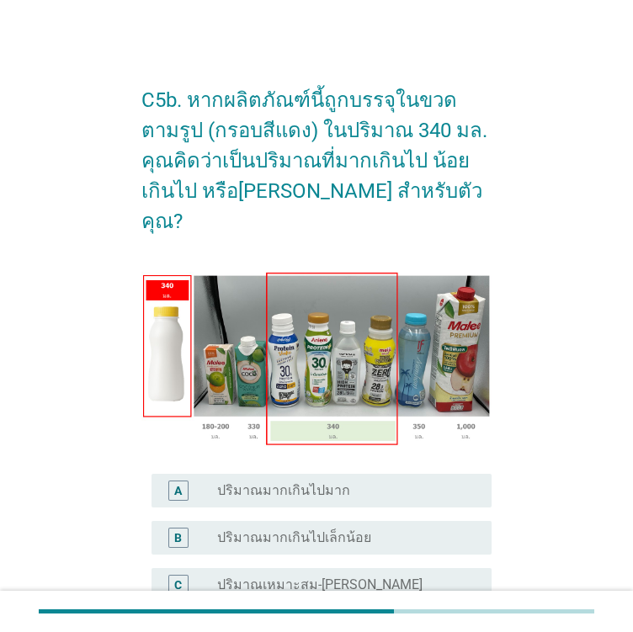
scroll to position [84, 0]
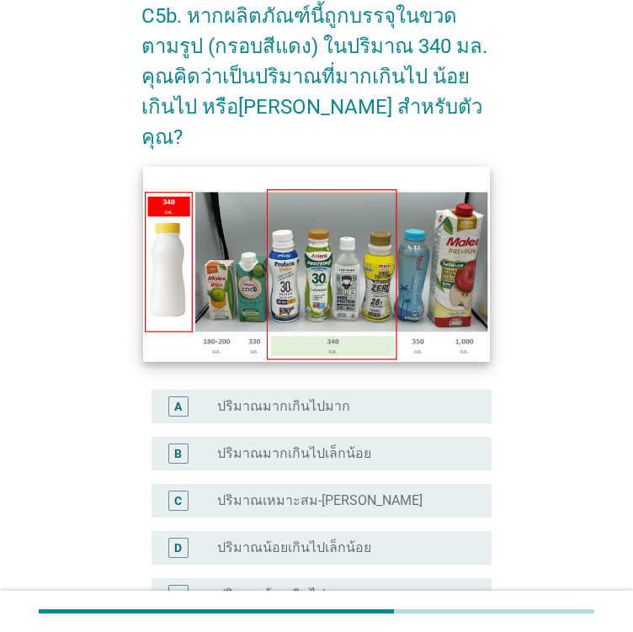
click at [341, 306] on img at bounding box center [316, 264] width 347 height 195
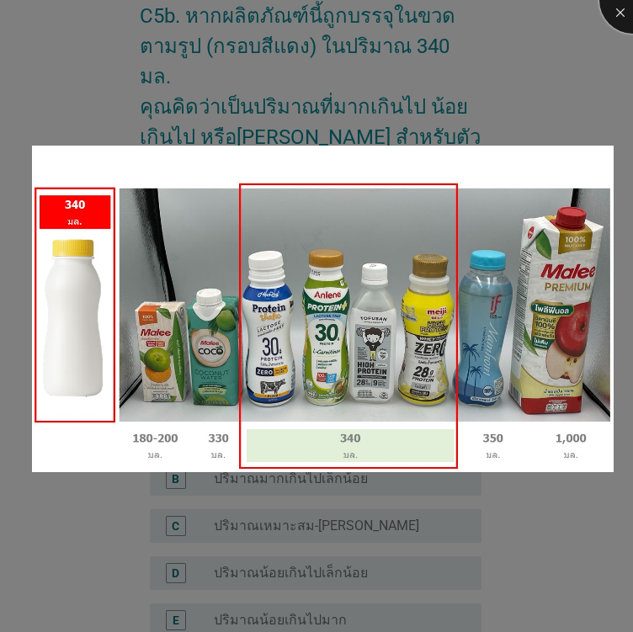
click at [619, 7] on div at bounding box center [632, -1] width 67 height 67
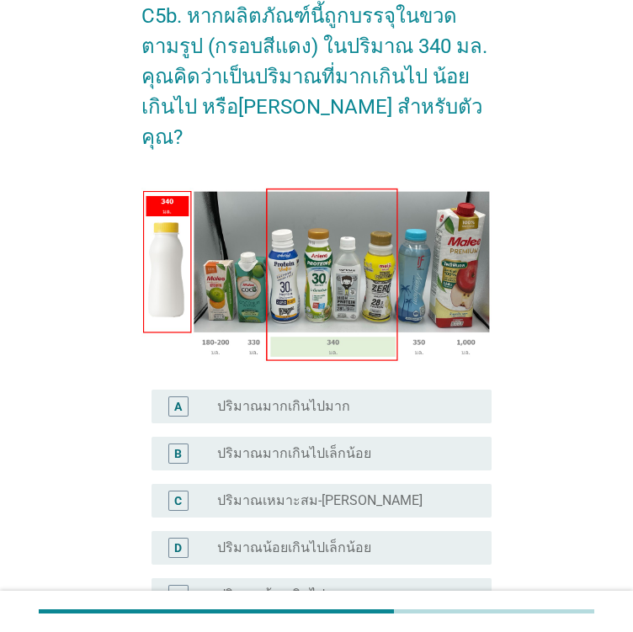
drag, startPoint x: 338, startPoint y: 471, endPoint x: 346, endPoint y: 480, distance: 12.0
click at [346, 491] on div "radio_button_unchecked ปริมาณเหมาะสม-[PERSON_NAME]" at bounding box center [347, 501] width 261 height 20
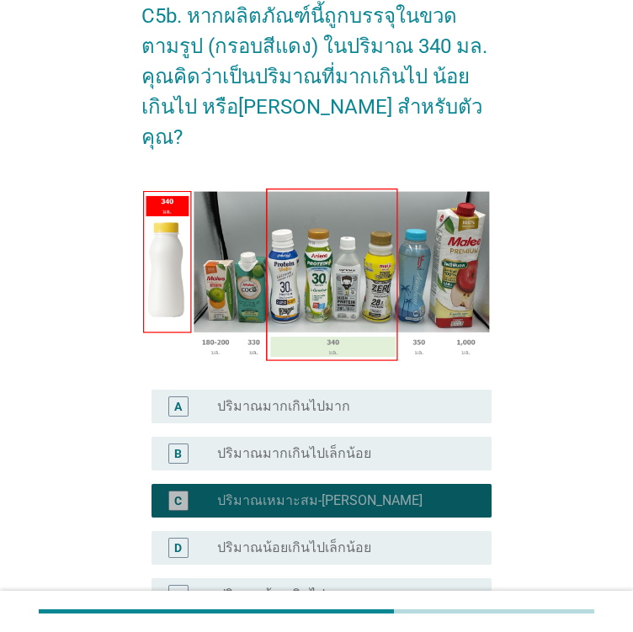
scroll to position [242, 0]
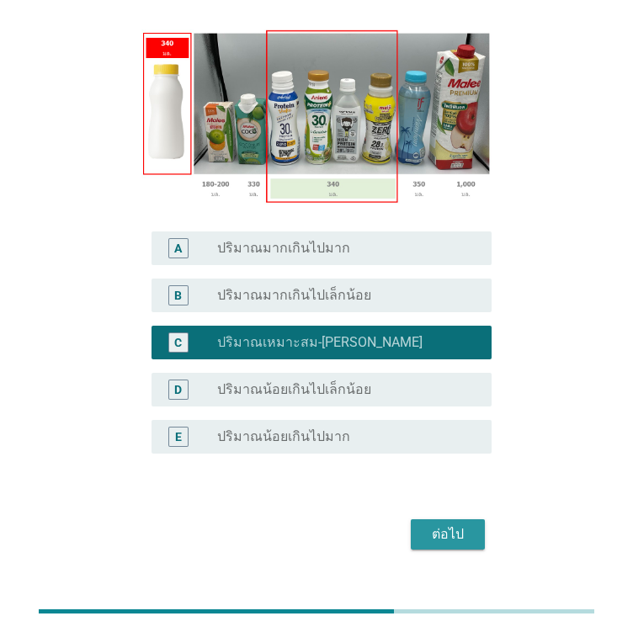
click at [441, 524] on div "ต่อไป" at bounding box center [447, 534] width 47 height 20
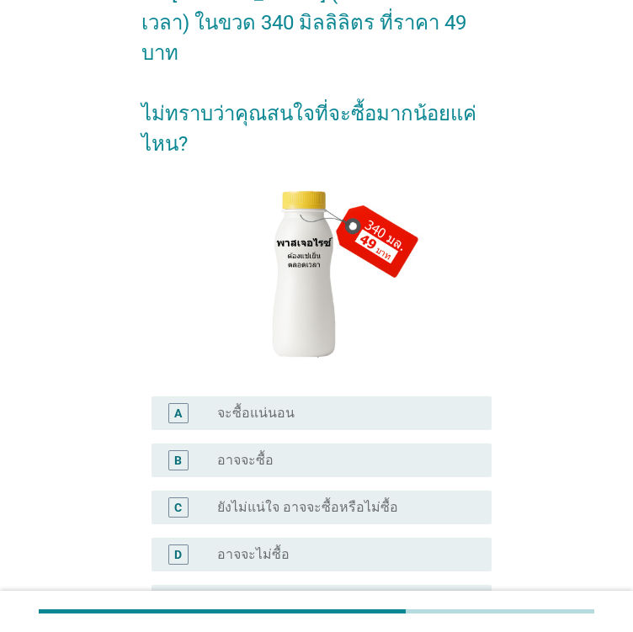
scroll to position [253, 0]
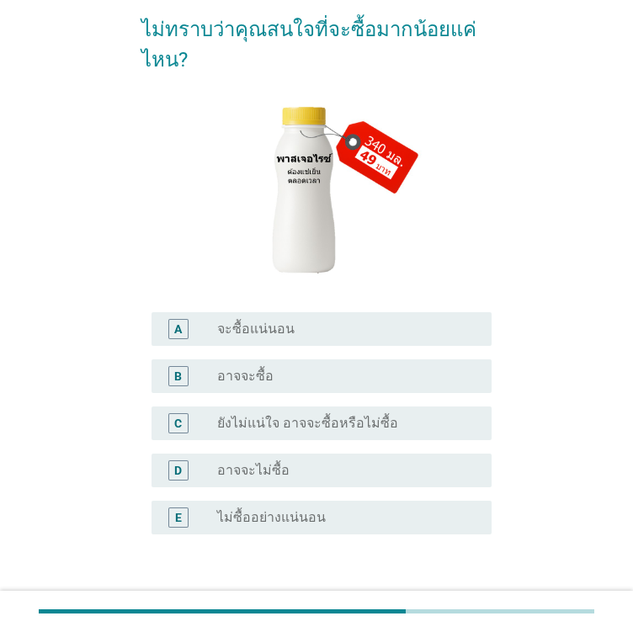
click at [285, 462] on label "อาจจะไม่ซื้อ" at bounding box center [253, 470] width 72 height 17
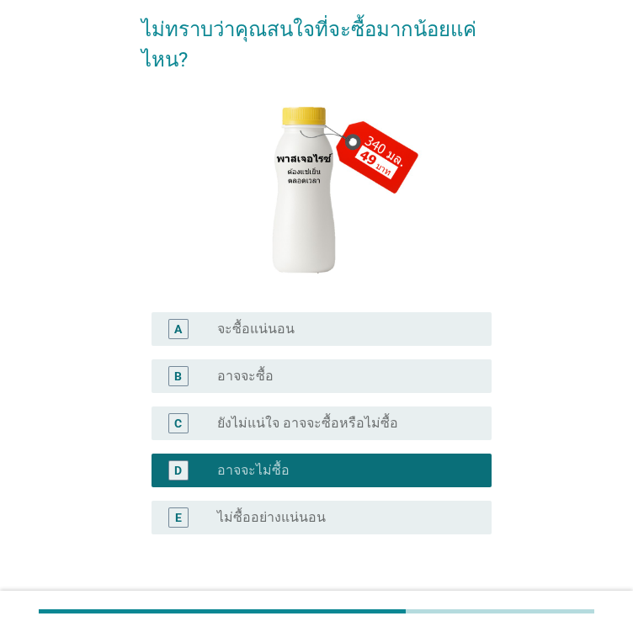
click at [451, 605] on div "ต่อไป" at bounding box center [447, 615] width 47 height 20
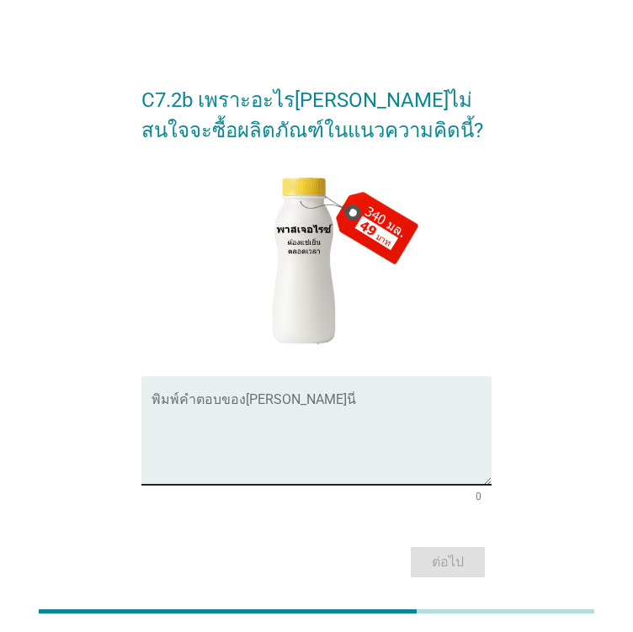
click at [231, 413] on textarea "พิมพ์คำตอบของคุณ ที่นี่" at bounding box center [322, 440] width 340 height 88
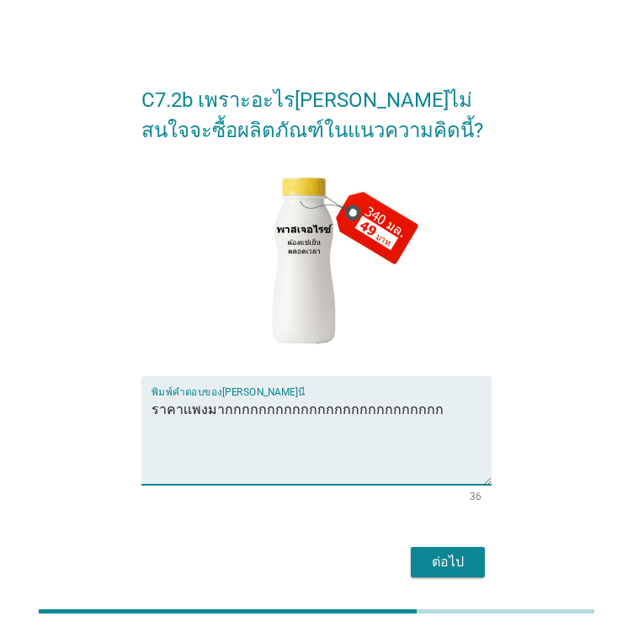
type textarea "ราคาเเพงมากกกกกกกกกกกกกกกกกกกกกกกกกก"
click at [455, 556] on div "ต่อไป" at bounding box center [447, 562] width 47 height 20
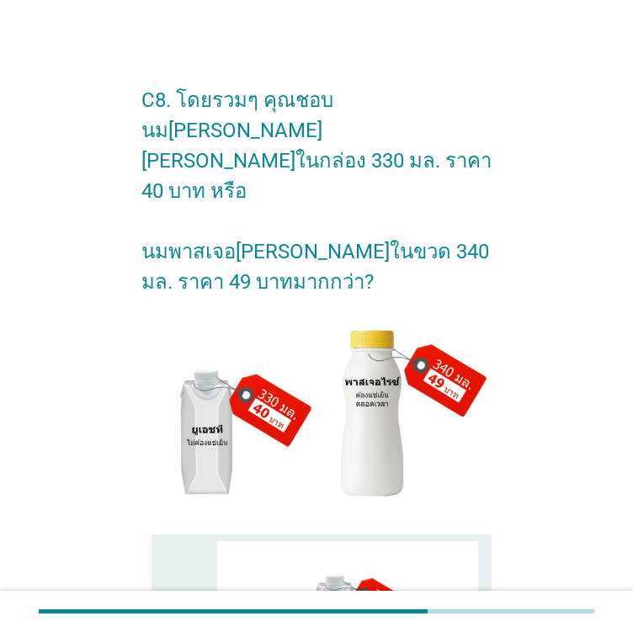
scroll to position [168, 0]
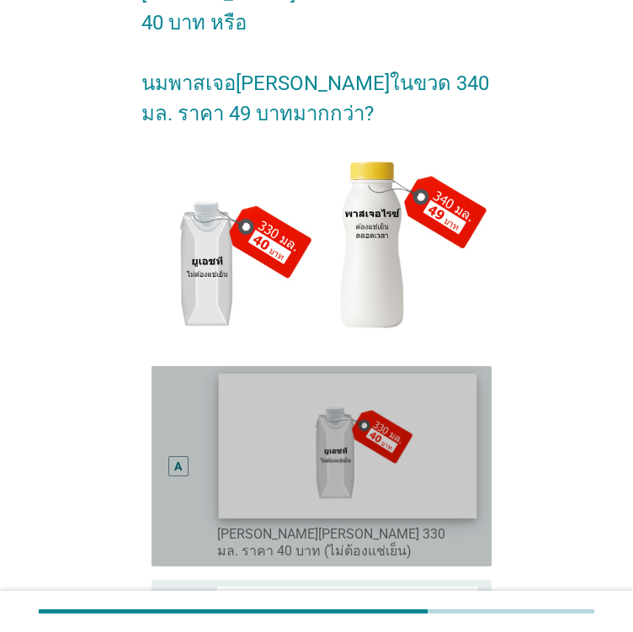
click at [320, 373] on img at bounding box center [348, 446] width 258 height 146
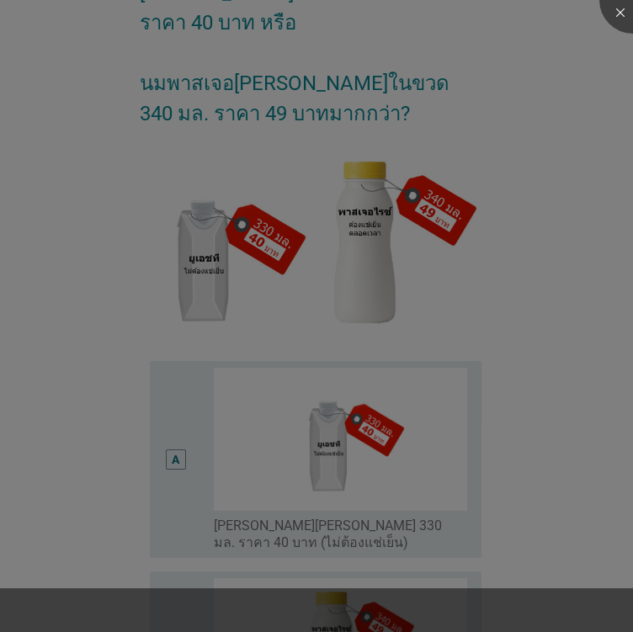
scroll to position [253, 0]
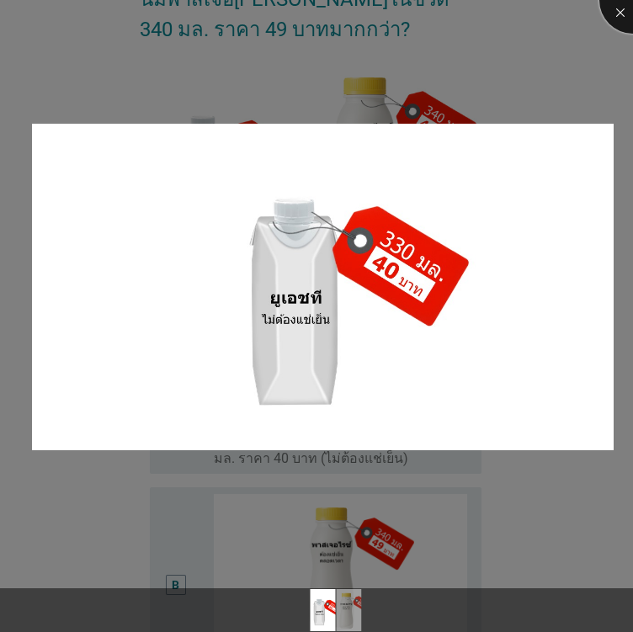
click at [616, 13] on div at bounding box center [632, -1] width 67 height 67
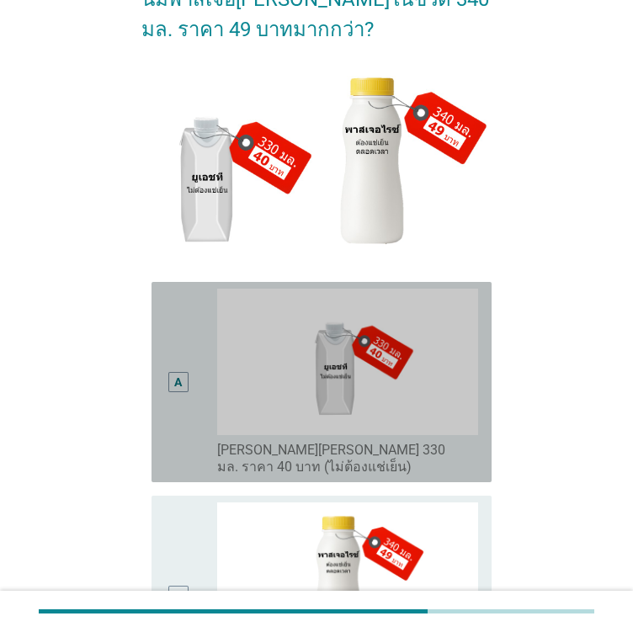
click at [183, 306] on div "A" at bounding box center [178, 382] width 26 height 187
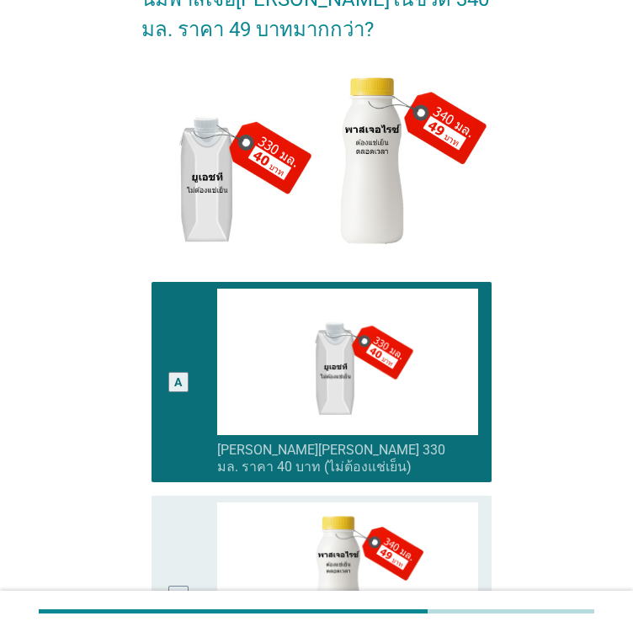
click at [173, 503] on div "B" at bounding box center [178, 596] width 26 height 187
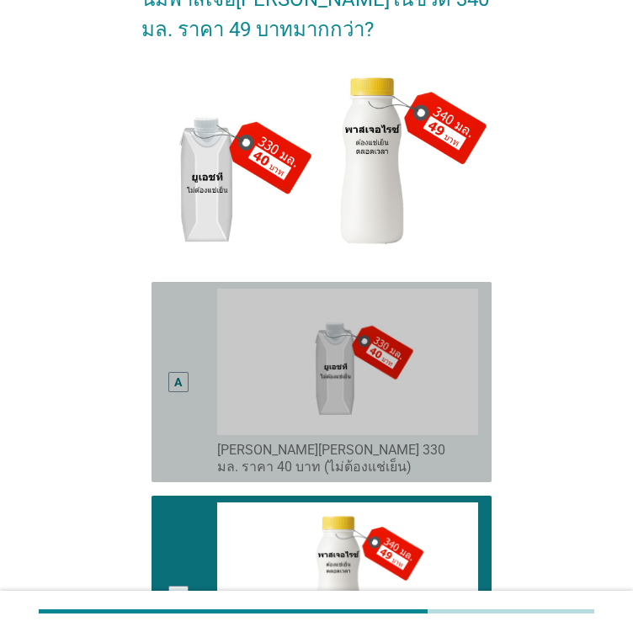
click at [172, 334] on div "A" at bounding box center [178, 382] width 26 height 187
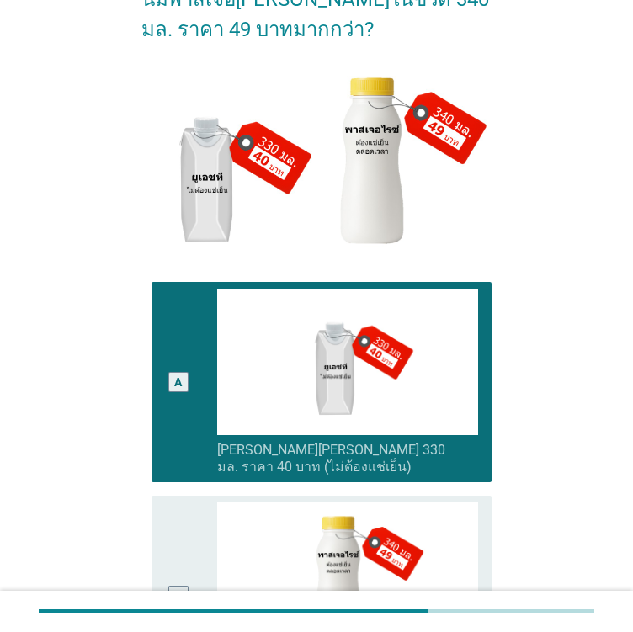
scroll to position [466, 0]
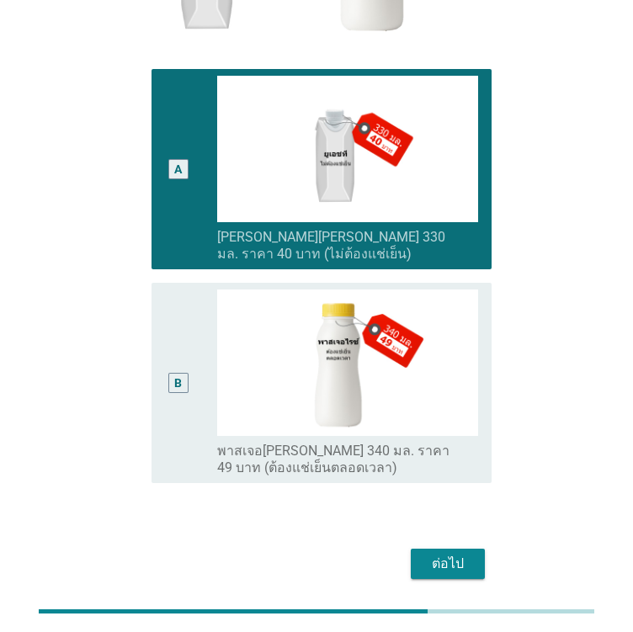
click at [461, 554] on div "ต่อไป" at bounding box center [447, 564] width 47 height 20
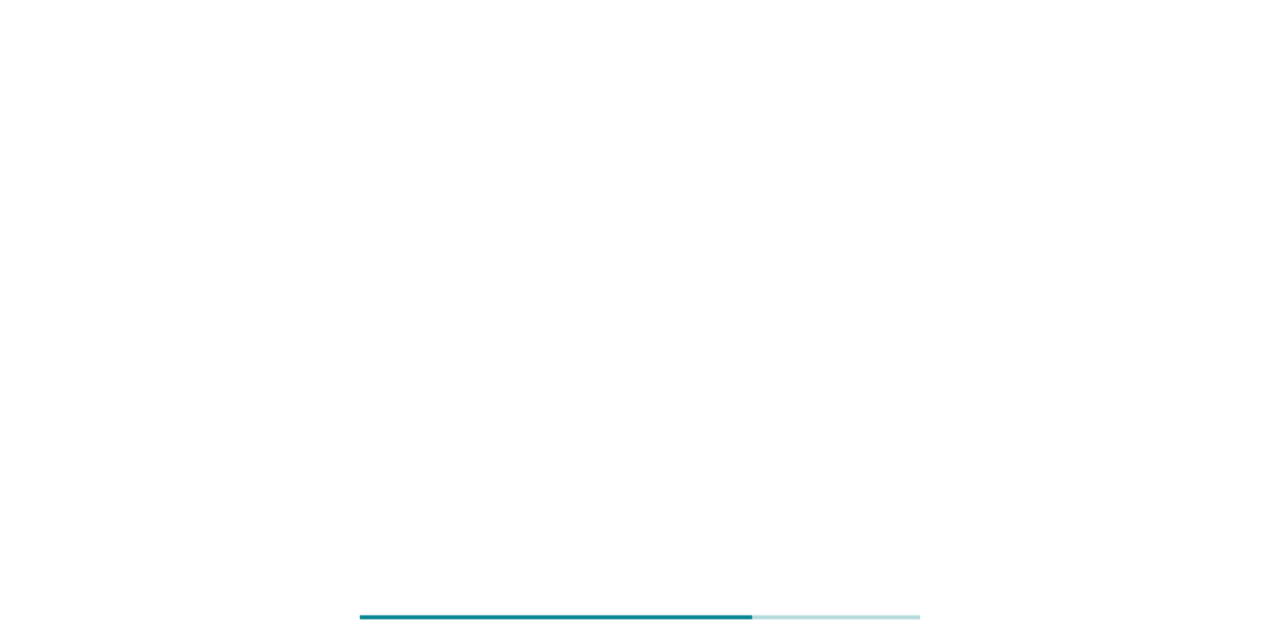
scroll to position [0, 0]
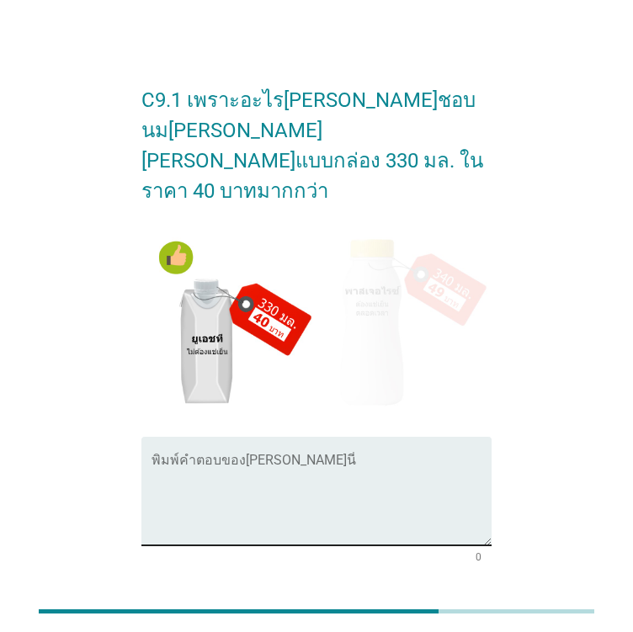
click at [295, 457] on textarea "พิมพ์คำตอบของคุณ ที่นี่" at bounding box center [322, 501] width 340 height 88
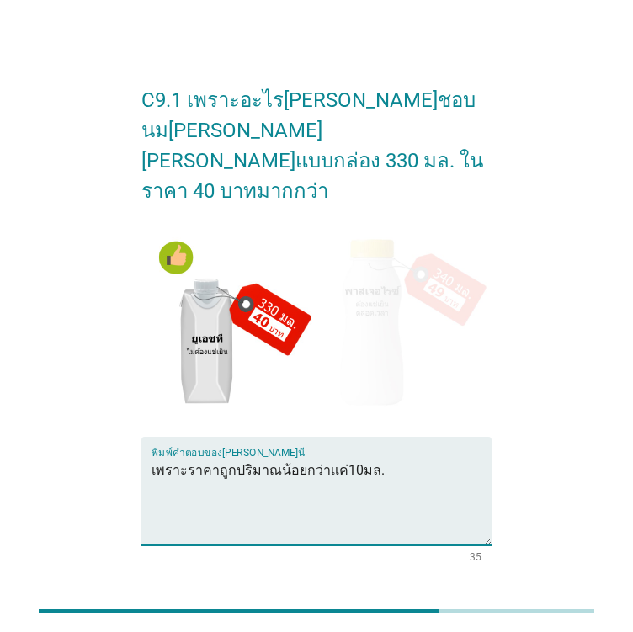
type textarea "เพราะราคาถูกปริมาณน้อยกว่าเเค่10มล."
click at [450, 613] on div "ต่อไป" at bounding box center [447, 623] width 47 height 20
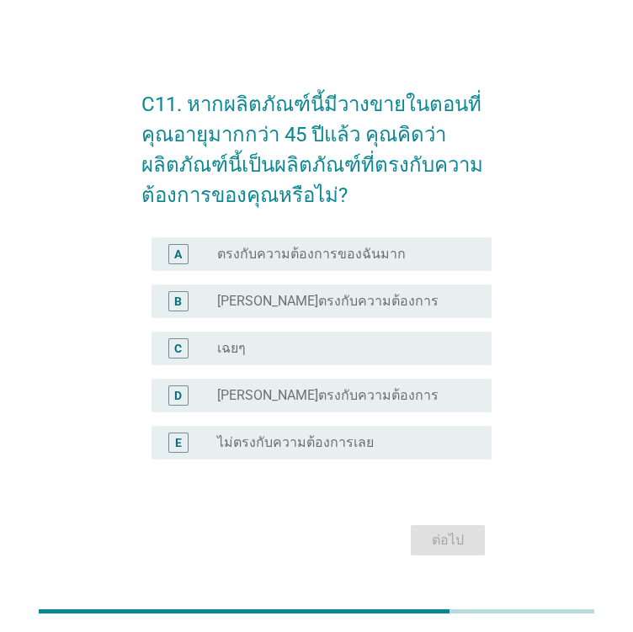
click at [299, 306] on label "[PERSON_NAME]ตรงกับความต้องการ" at bounding box center [327, 301] width 221 height 17
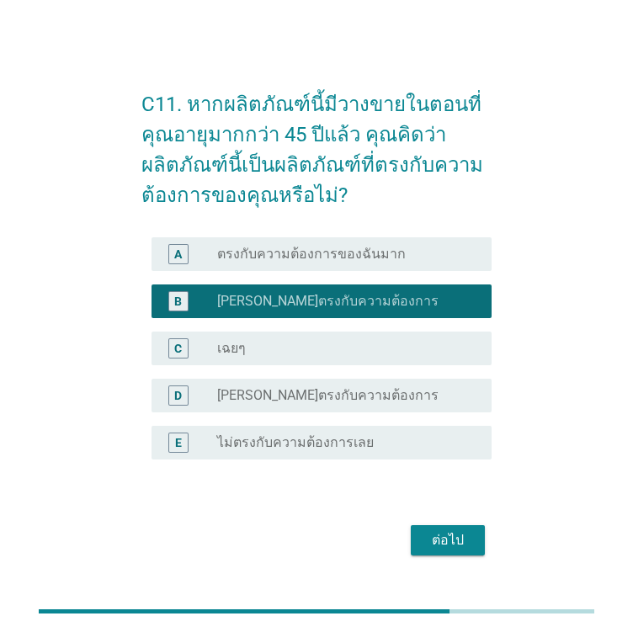
click at [311, 267] on div "A radio_button_unchecked ตรงกับความต้องการของฉันมาก" at bounding box center [322, 254] width 340 height 34
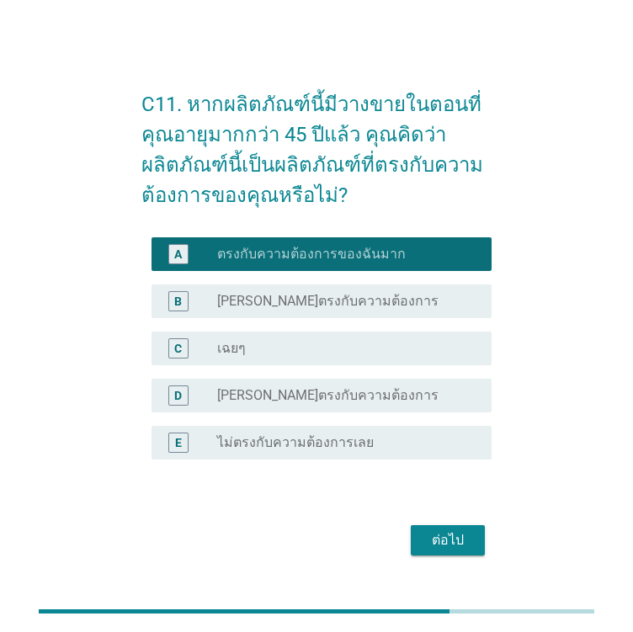
click at [444, 538] on div "ต่อไป" at bounding box center [447, 540] width 47 height 20
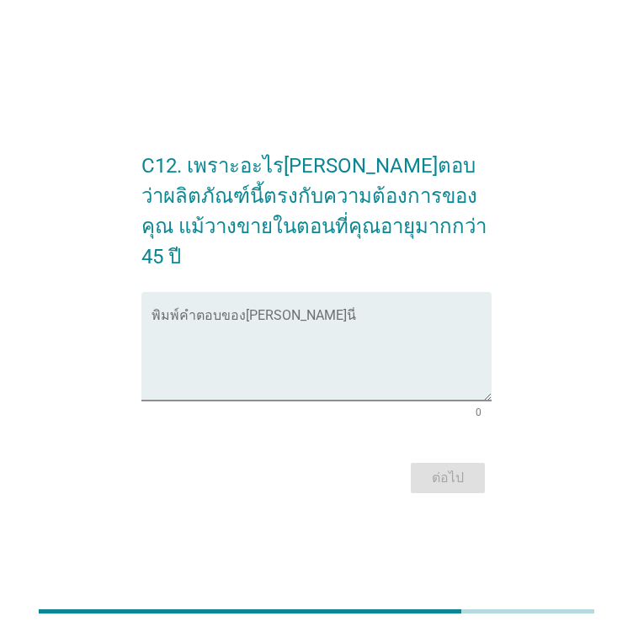
click at [196, 258] on form "C12. เพราะอะไร[PERSON_NAME]ตอบว่าผลิตภัณฑ์นี้ตรงกับความต้องการของคุณ แม้วางขายใ…" at bounding box center [316, 316] width 350 height 365
click at [226, 298] on div "พิมพ์คำตอบของ[PERSON_NAME]นี่" at bounding box center [322, 346] width 340 height 109
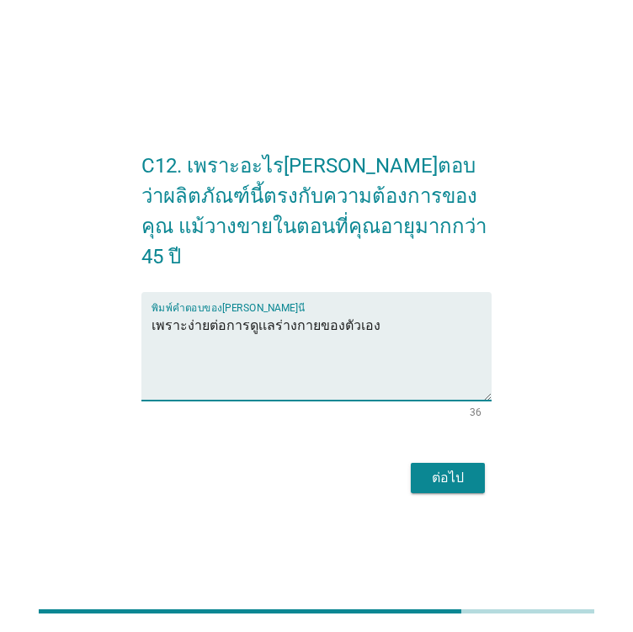
type textarea "เพราะง่ายต่อการดูเเลร่างกายของตัวเอง"
drag, startPoint x: 454, startPoint y: 460, endPoint x: 438, endPoint y: 433, distance: 32.1
click at [454, 468] on div "ต่อไป" at bounding box center [447, 478] width 47 height 20
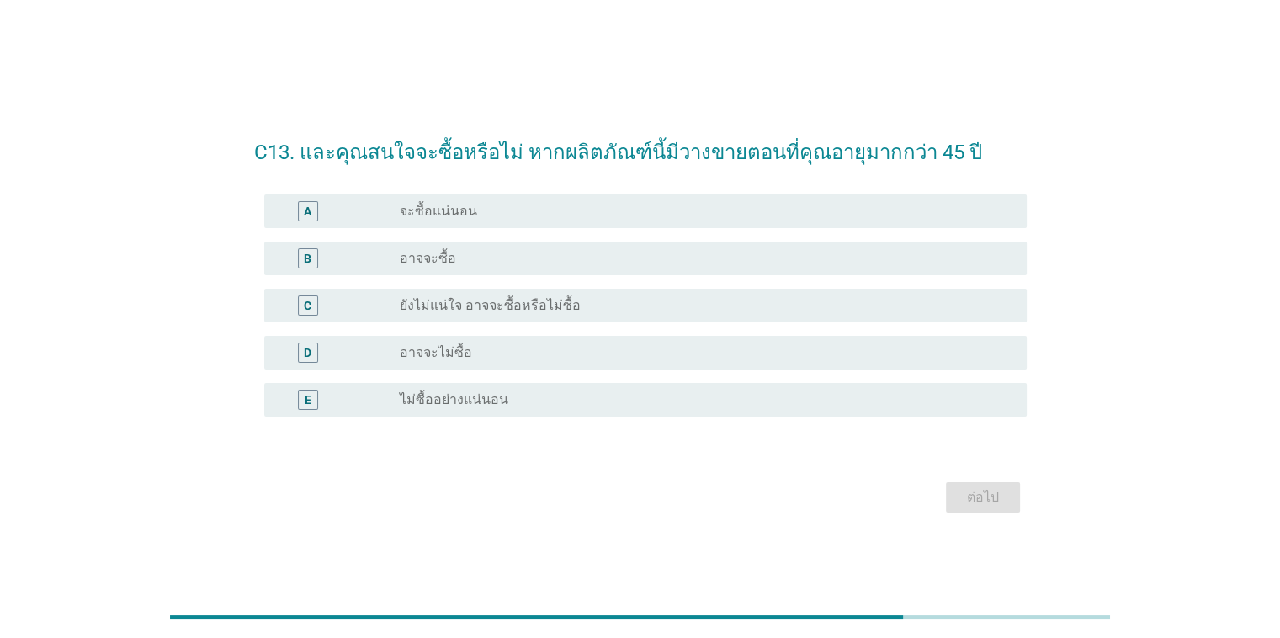
click at [450, 209] on label "จะซื้อแน่นอน" at bounding box center [438, 211] width 77 height 17
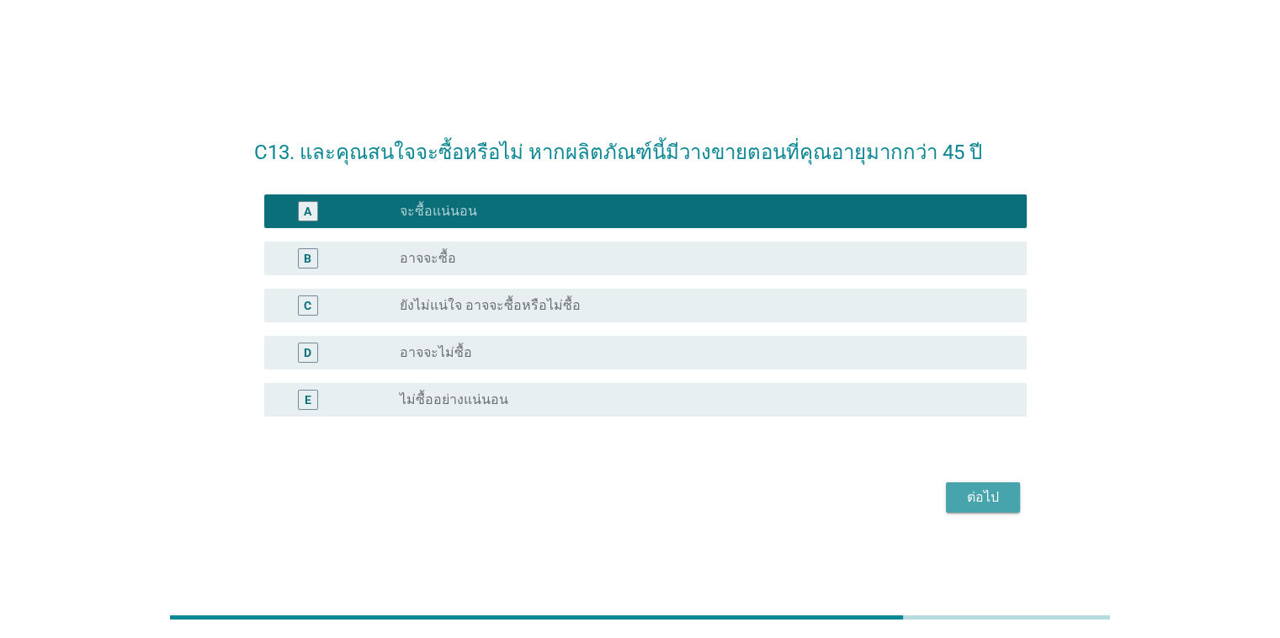
click at [632, 487] on div "ต่อไป" at bounding box center [983, 497] width 47 height 20
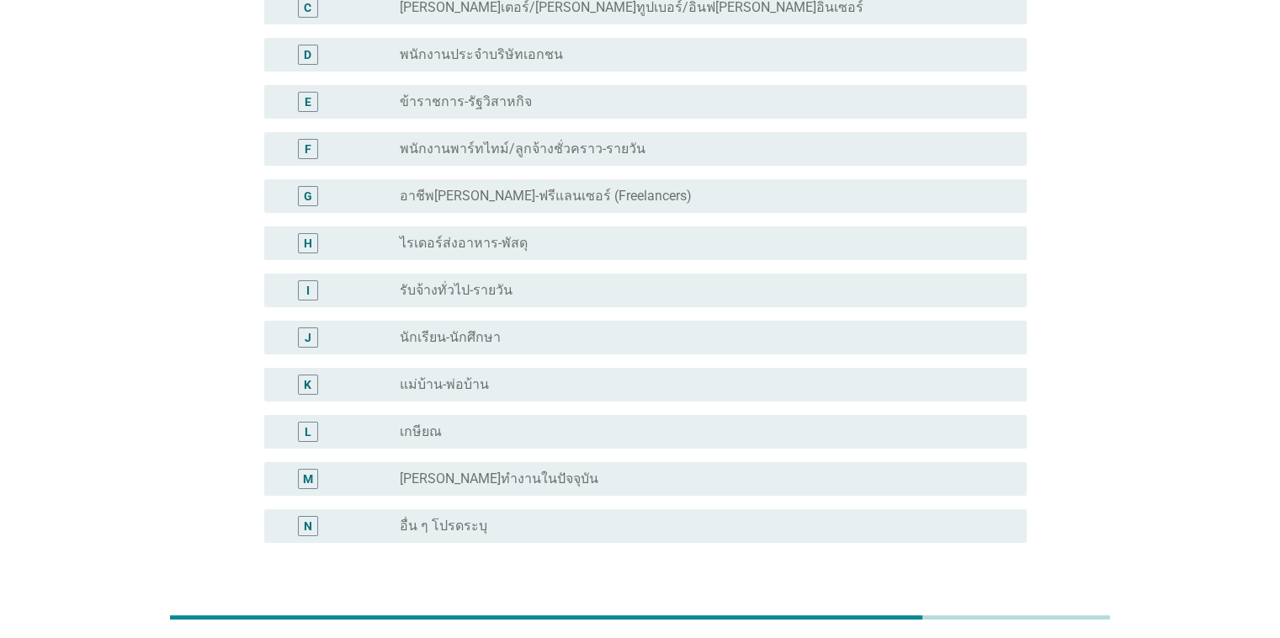
scroll to position [337, 0]
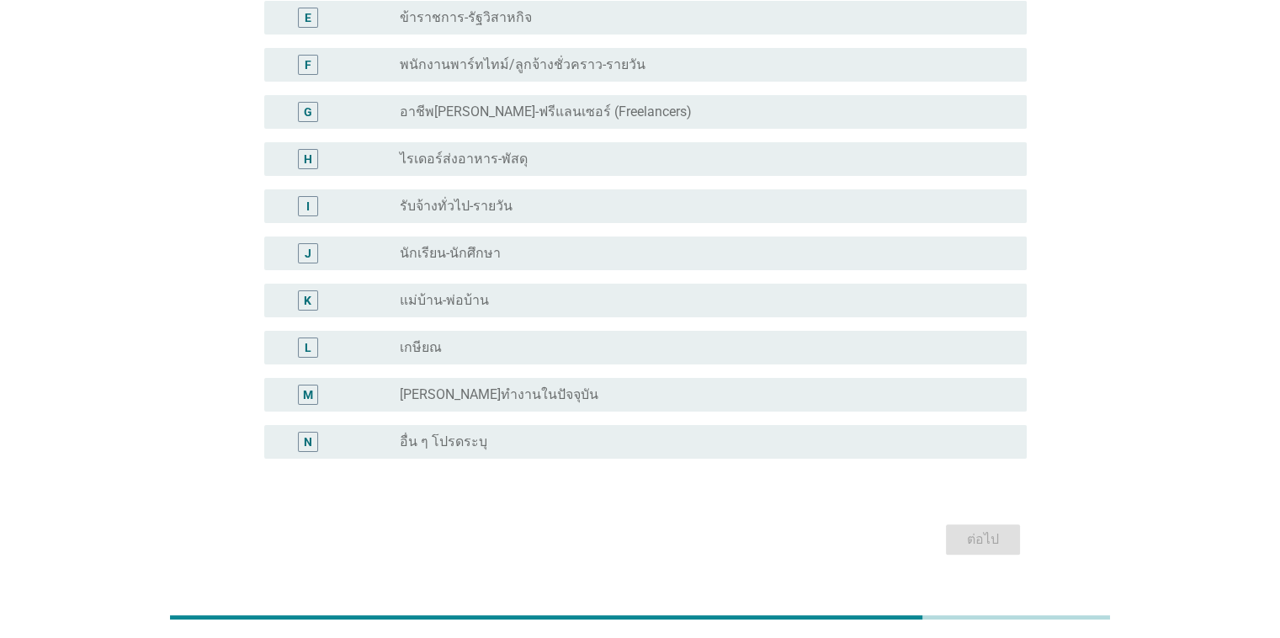
click at [455, 301] on label "แม่บ้าน-พ่อบ้าน" at bounding box center [444, 300] width 89 height 17
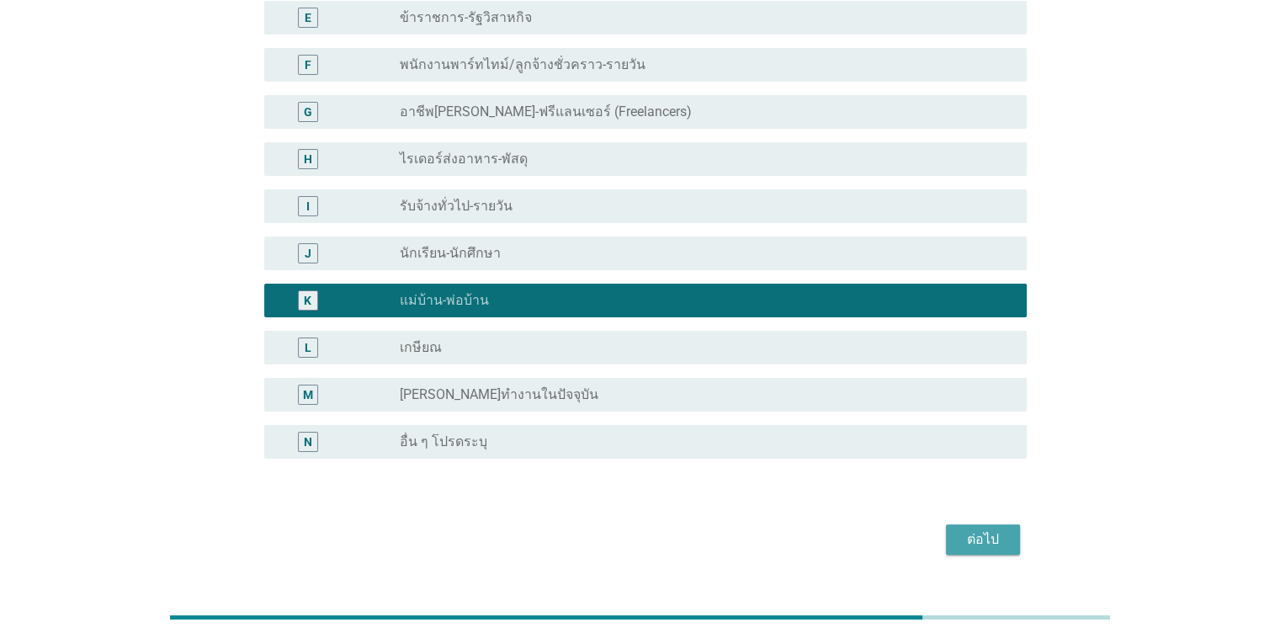
click at [632, 529] on div "ต่อไป" at bounding box center [983, 539] width 47 height 20
